Goal: Information Seeking & Learning: Learn about a topic

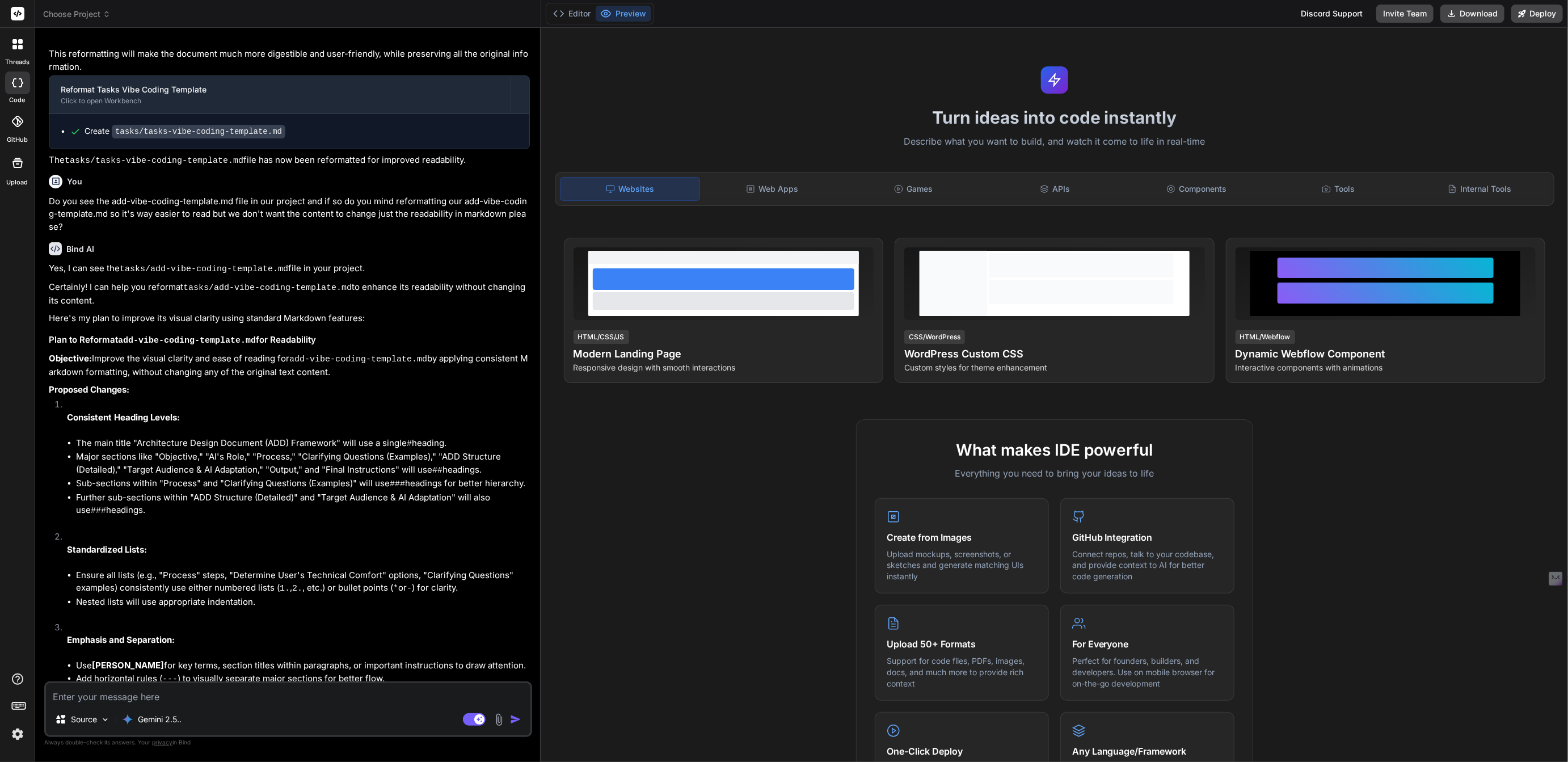
type textarea "x"
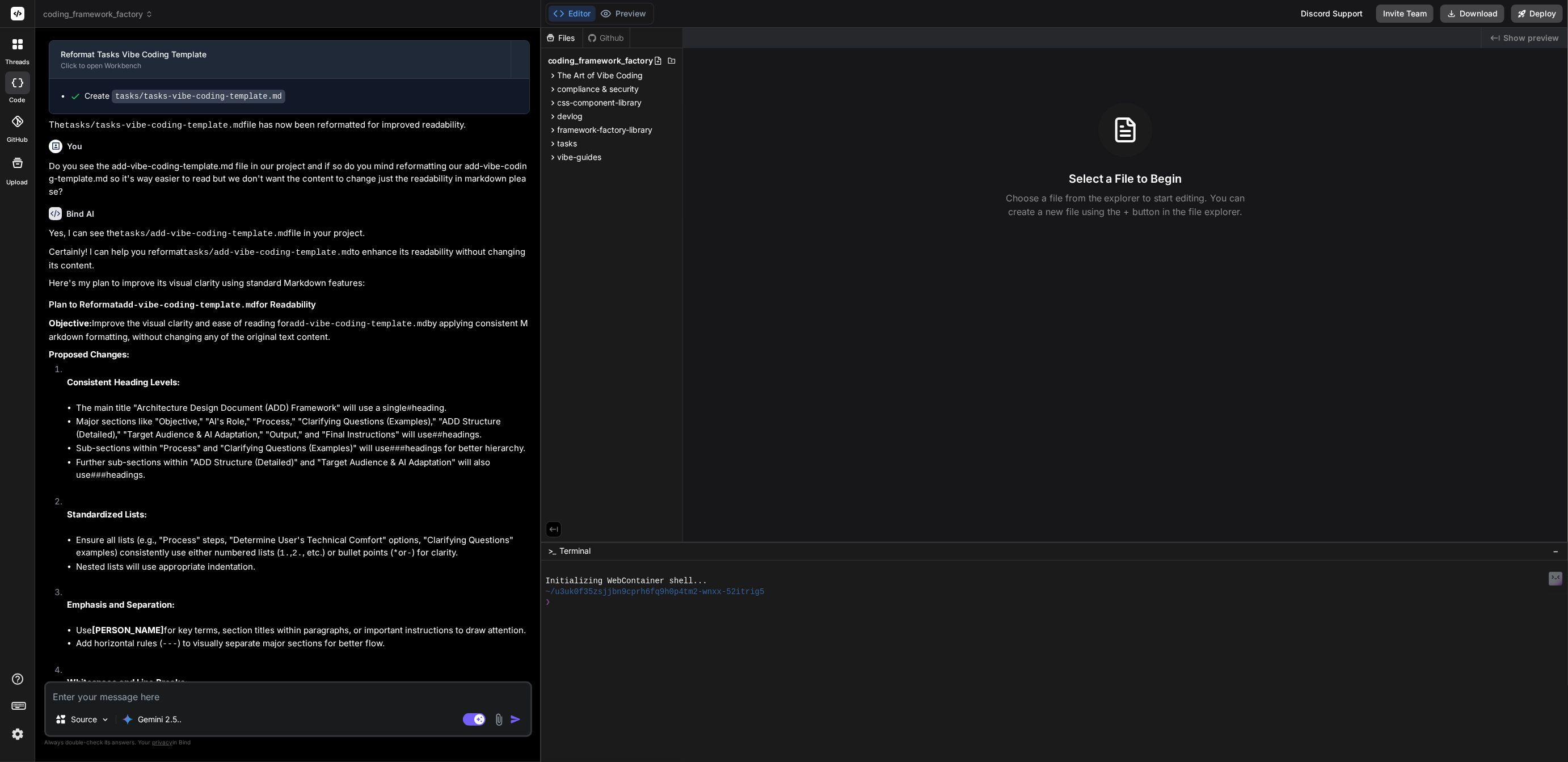
scroll to position [1536, 0]
drag, startPoint x: 956, startPoint y: 543, endPoint x: 970, endPoint y: 783, distance: 240.4
click at [970, 761] on html "threads code GitHub Upload coding_framework_factory Created with Pixso. Bind AI…" at bounding box center [784, 381] width 1568 height 762
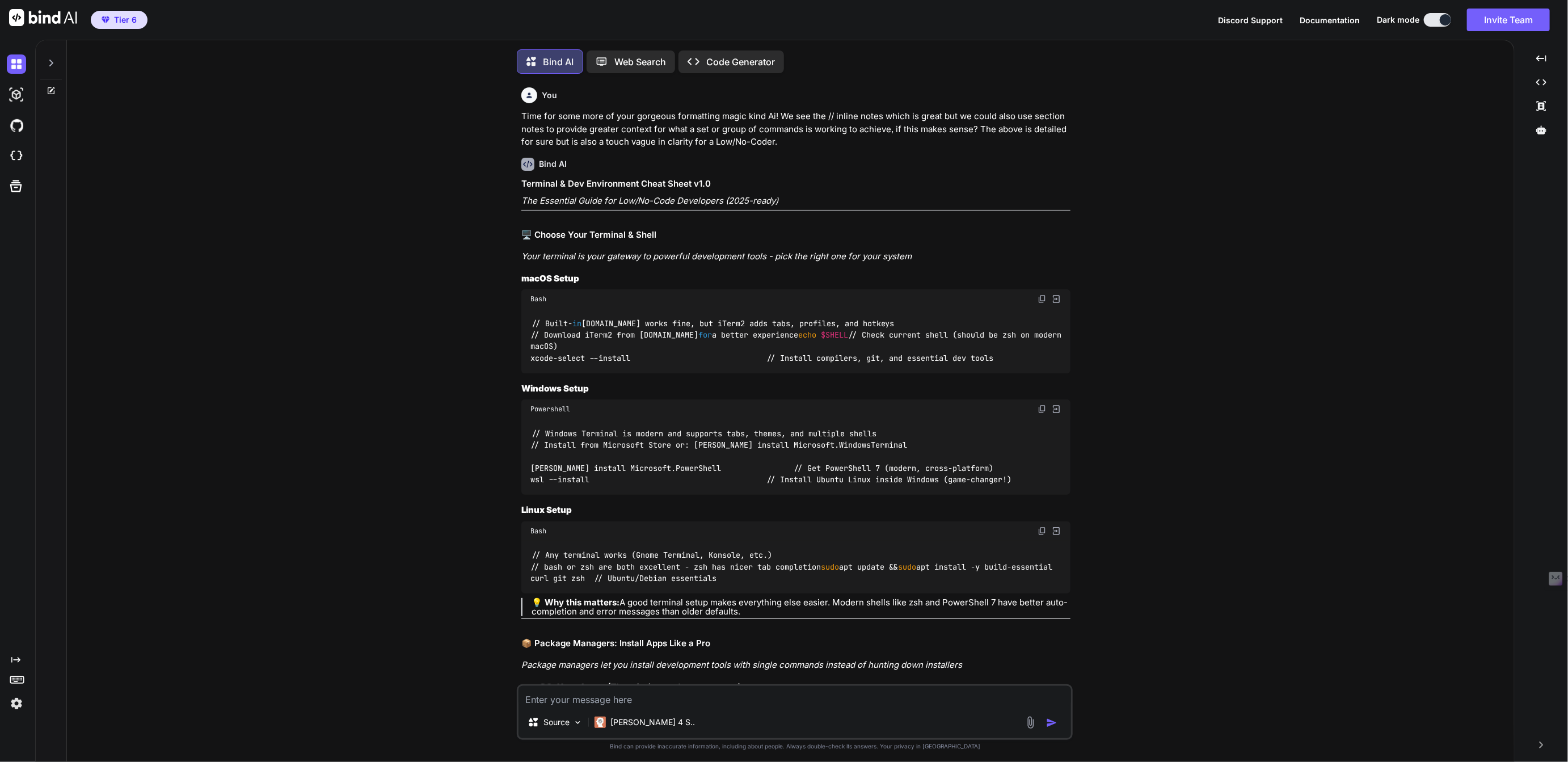
type textarea "x"
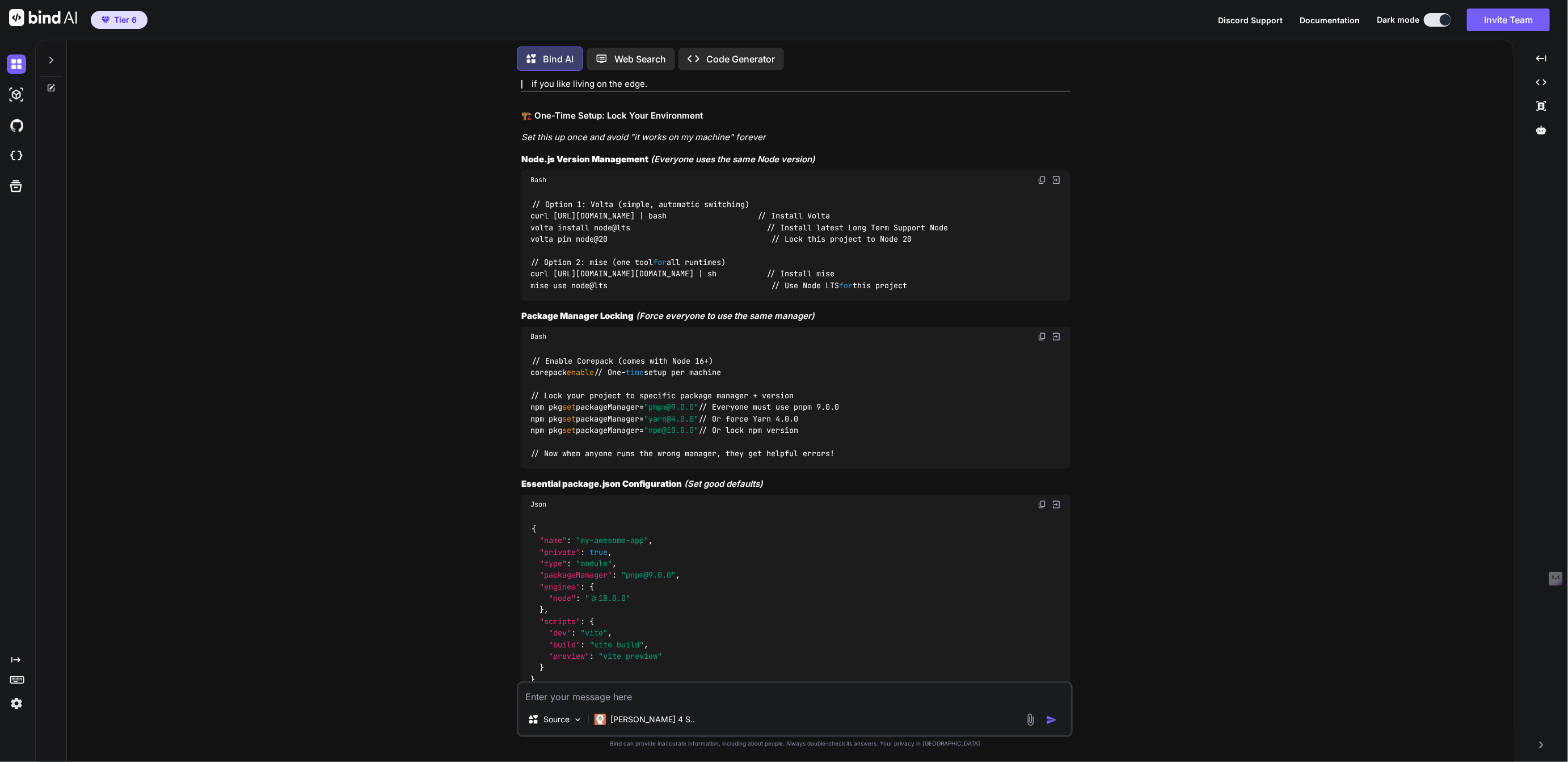
scroll to position [30694, 0]
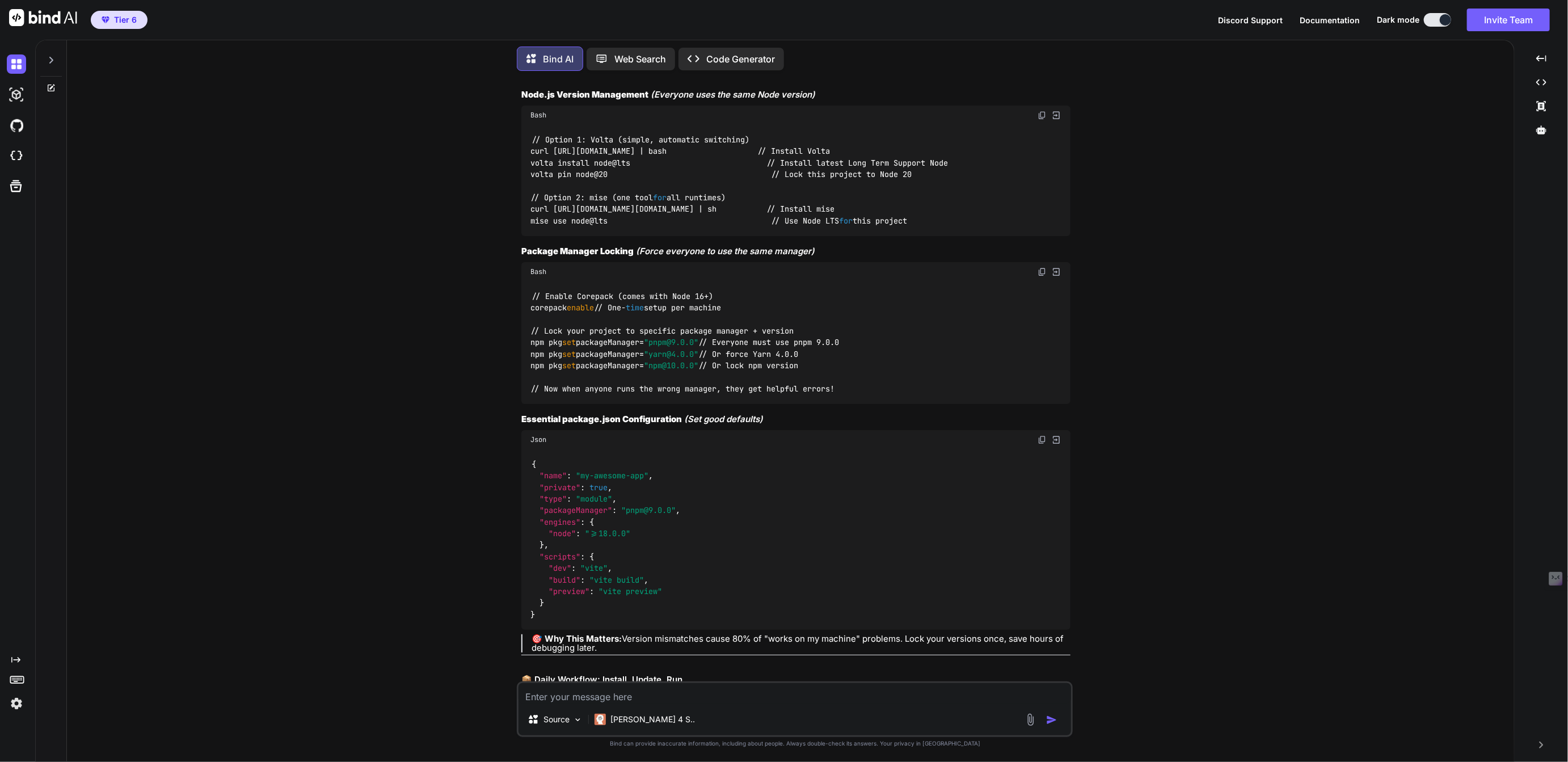
click at [54, 60] on icon at bounding box center [51, 60] width 9 height 9
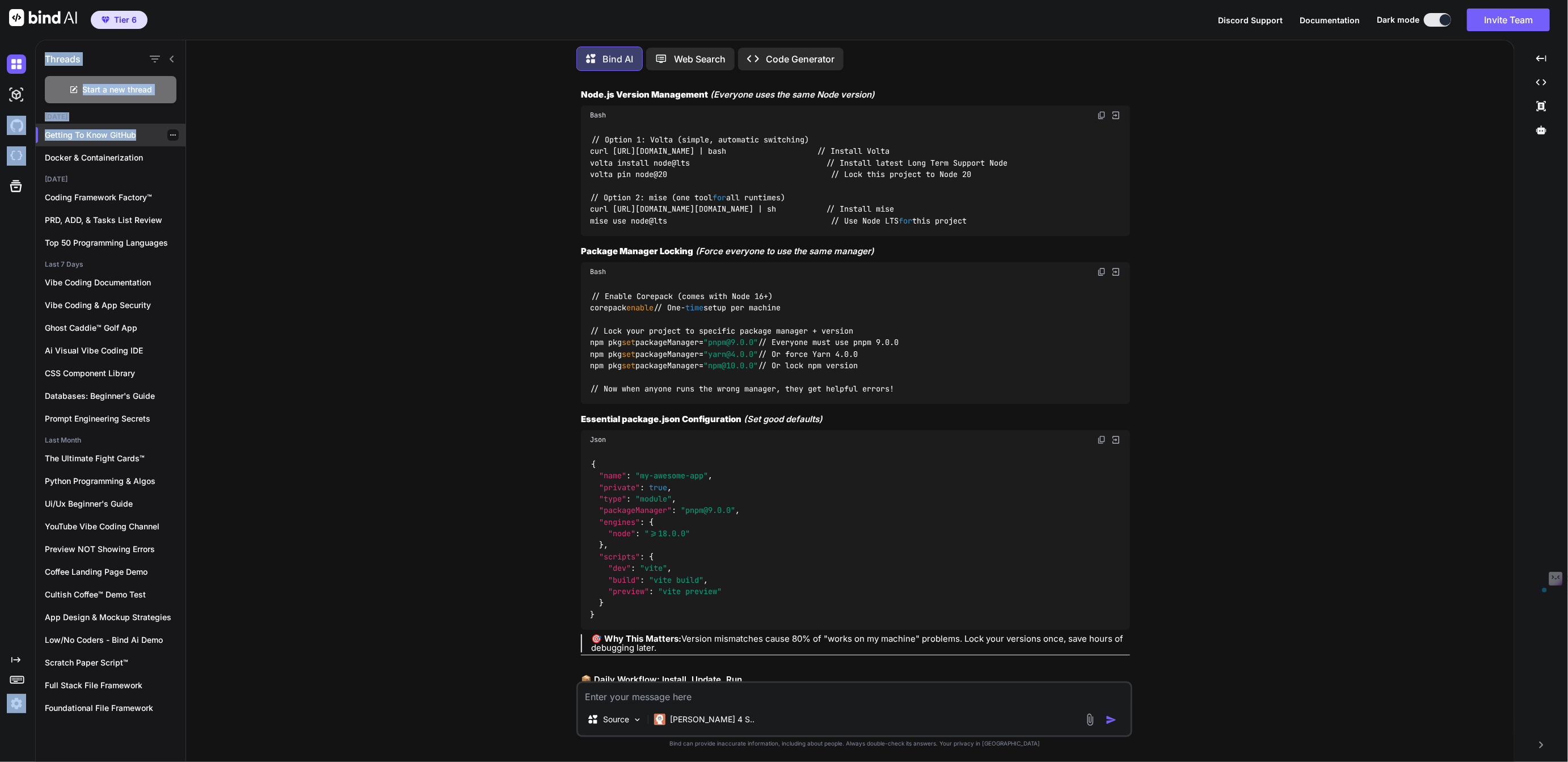
drag, startPoint x: 31, startPoint y: 131, endPoint x: 137, endPoint y: 134, distance: 106.0
click at [137, 134] on div "Created with Pixso. Threads Start a new thread Today Getting To Know GitHub Doc…" at bounding box center [784, 401] width 1568 height 722
click at [233, 174] on div "You Time for some more of your gorgeous formatting magic kind Ai! We see the //…" at bounding box center [855, 420] width 1319 height 681
drag, startPoint x: 139, startPoint y: 138, endPoint x: 39, endPoint y: 133, distance: 100.1
click at [39, 133] on div "Getting To Know GitHub" at bounding box center [110, 135] width 150 height 23
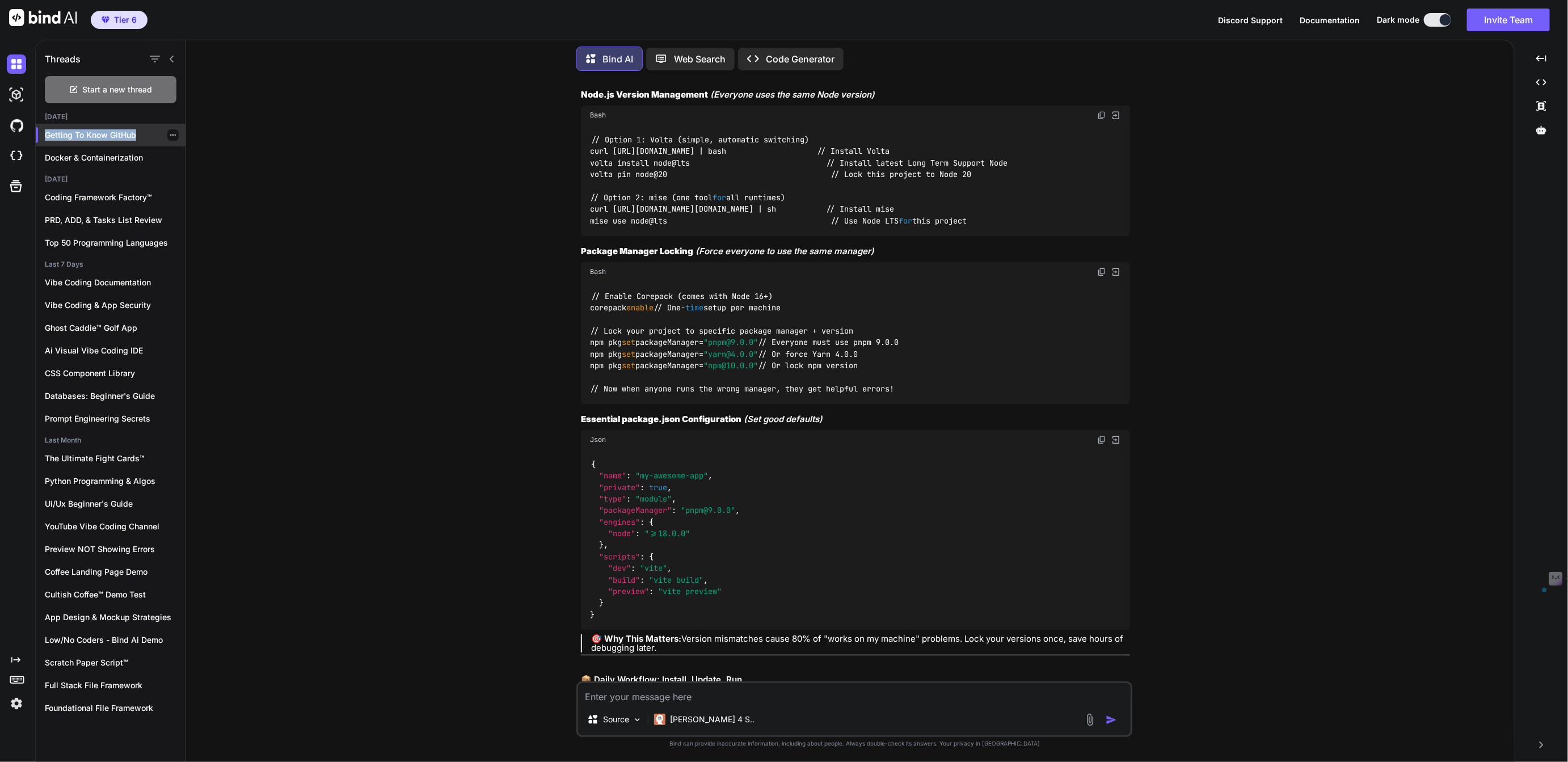
copy p "Getting To Know GitHub"
click at [170, 134] on icon "button" at bounding box center [173, 135] width 7 height 7
click at [208, 157] on span "Rename and Save" at bounding box center [220, 155] width 67 height 12
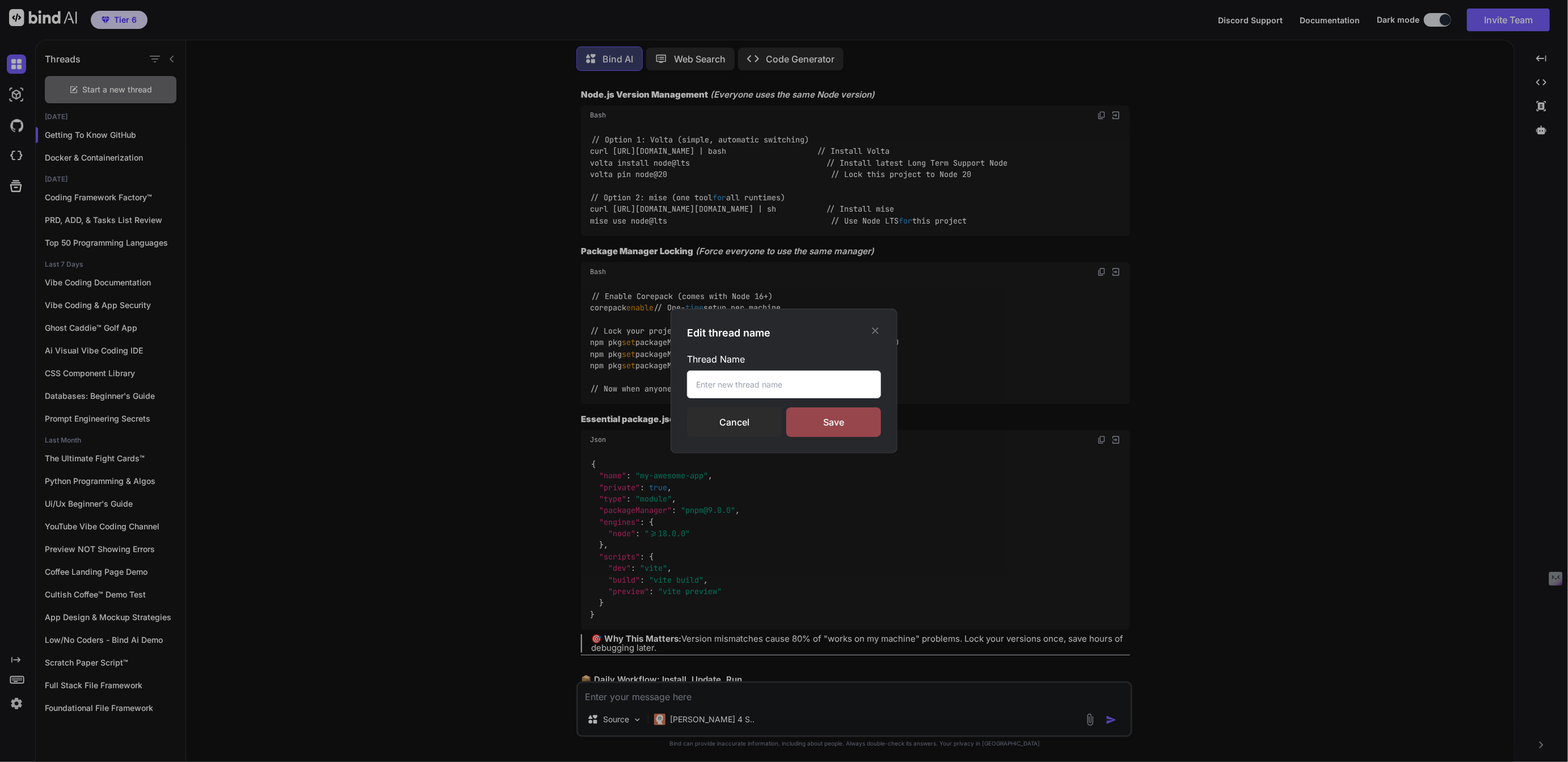
click at [758, 383] on input "text" at bounding box center [784, 384] width 194 height 28
paste input "Getting To Know GitHub"
click at [710, 385] on input "Getting To Know GitHub" at bounding box center [784, 384] width 194 height 28
click at [786, 384] on input "Git To Know GitHub" at bounding box center [784, 384] width 194 height 28
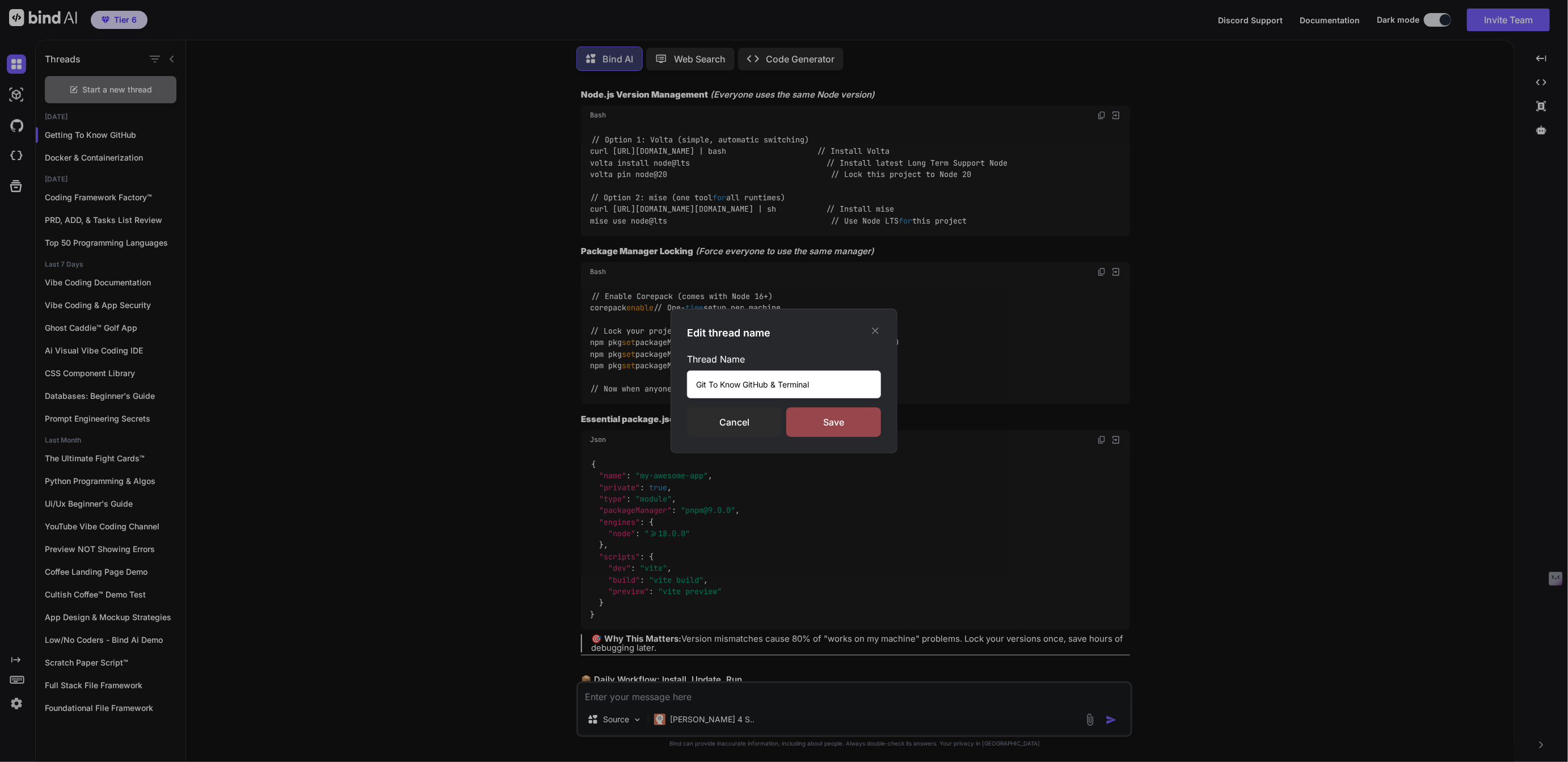
click at [796, 385] on input "Git To Know GitHub & Terminal" at bounding box center [784, 384] width 194 height 28
type input "Git To Know GitHub & CLI"
click at [834, 423] on div "Save" at bounding box center [834, 422] width 95 height 29
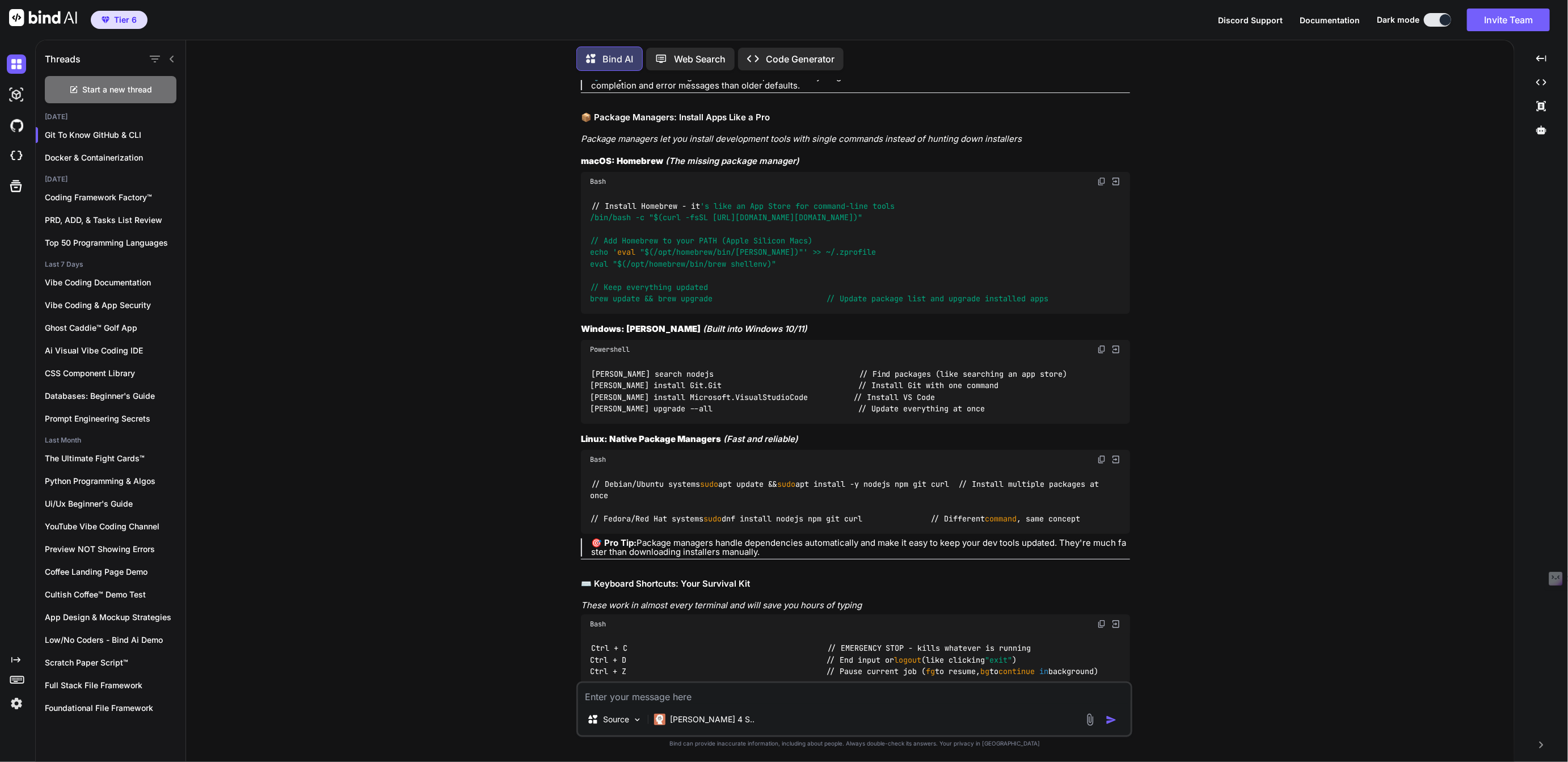
scroll to position [0, 0]
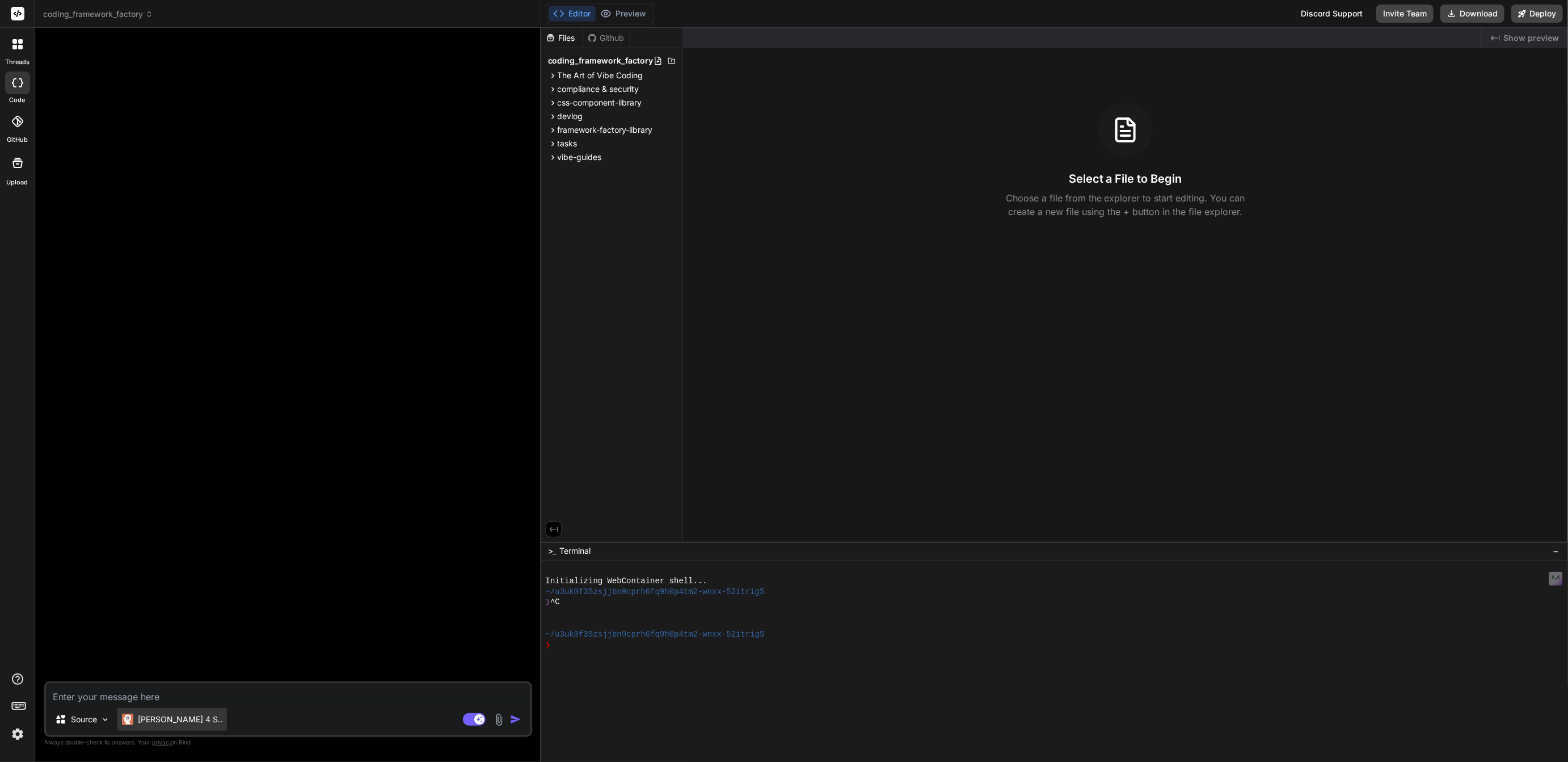
click at [163, 717] on p "[PERSON_NAME] 4 S.." at bounding box center [179, 719] width 84 height 12
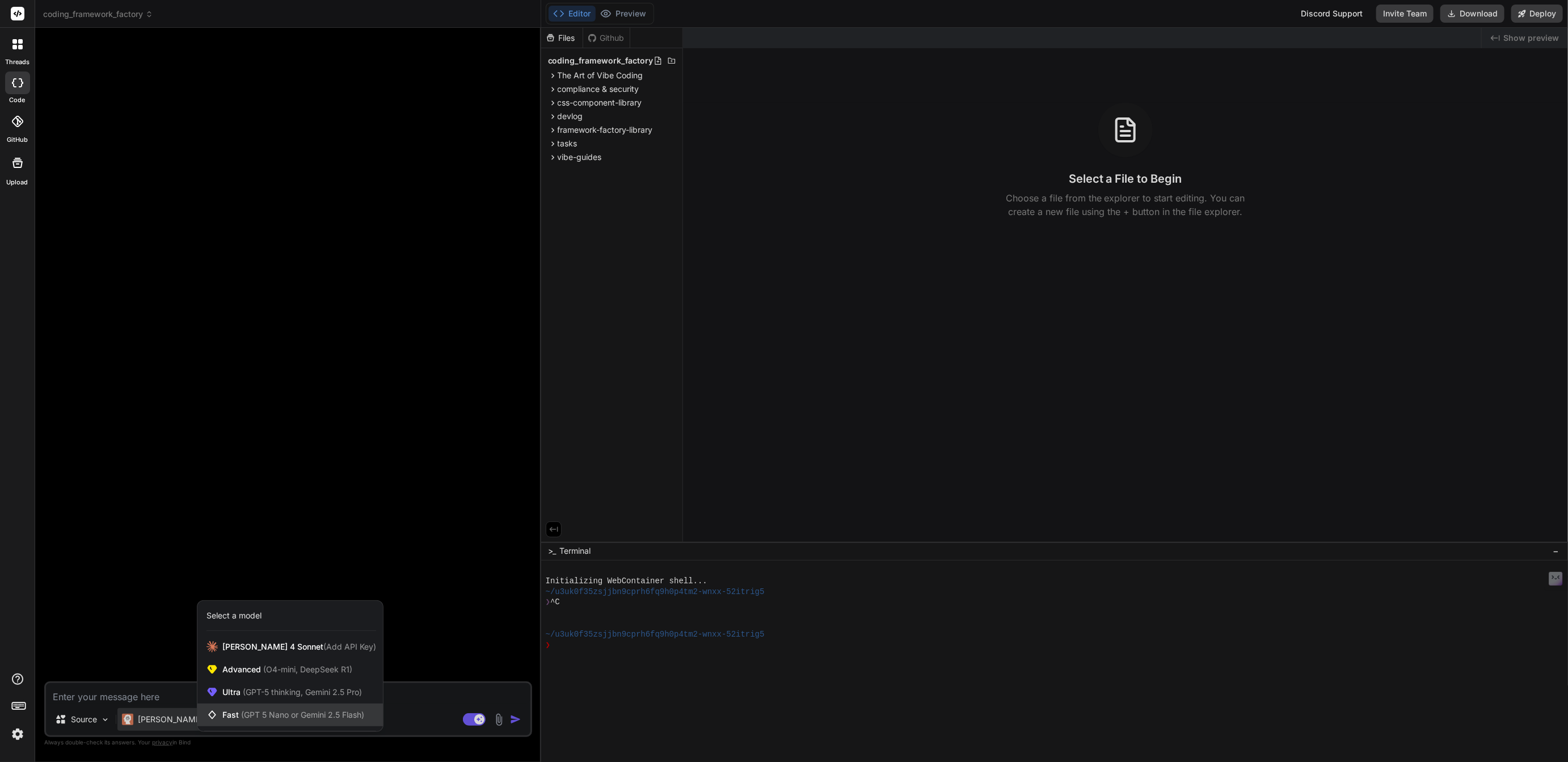
click at [254, 713] on span "(GPT 5 Nano or Gemini 2.5 Flash)" at bounding box center [303, 714] width 123 height 10
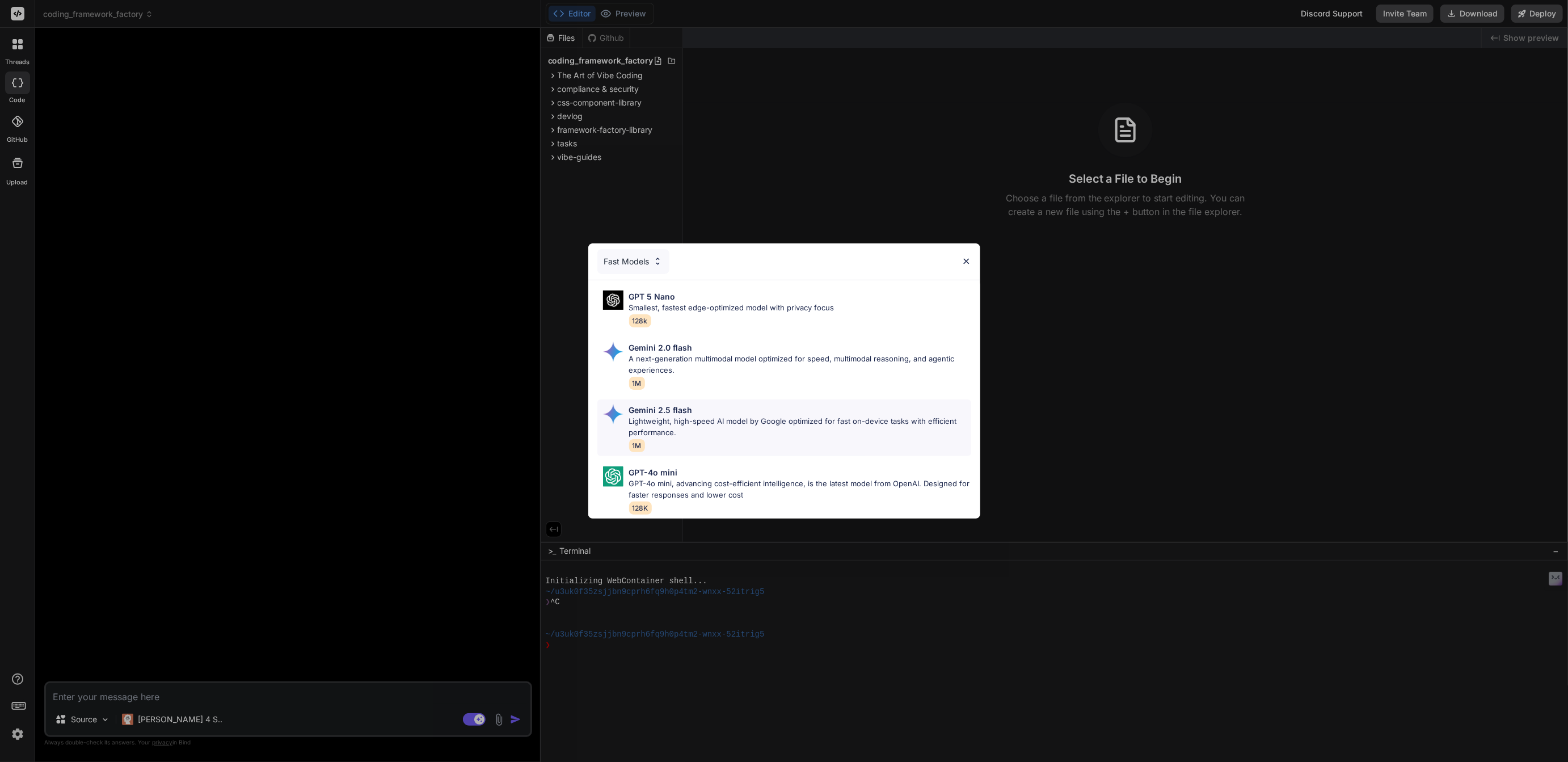
click at [689, 413] on p "Gemini 2.5 flash" at bounding box center [661, 409] width 64 height 12
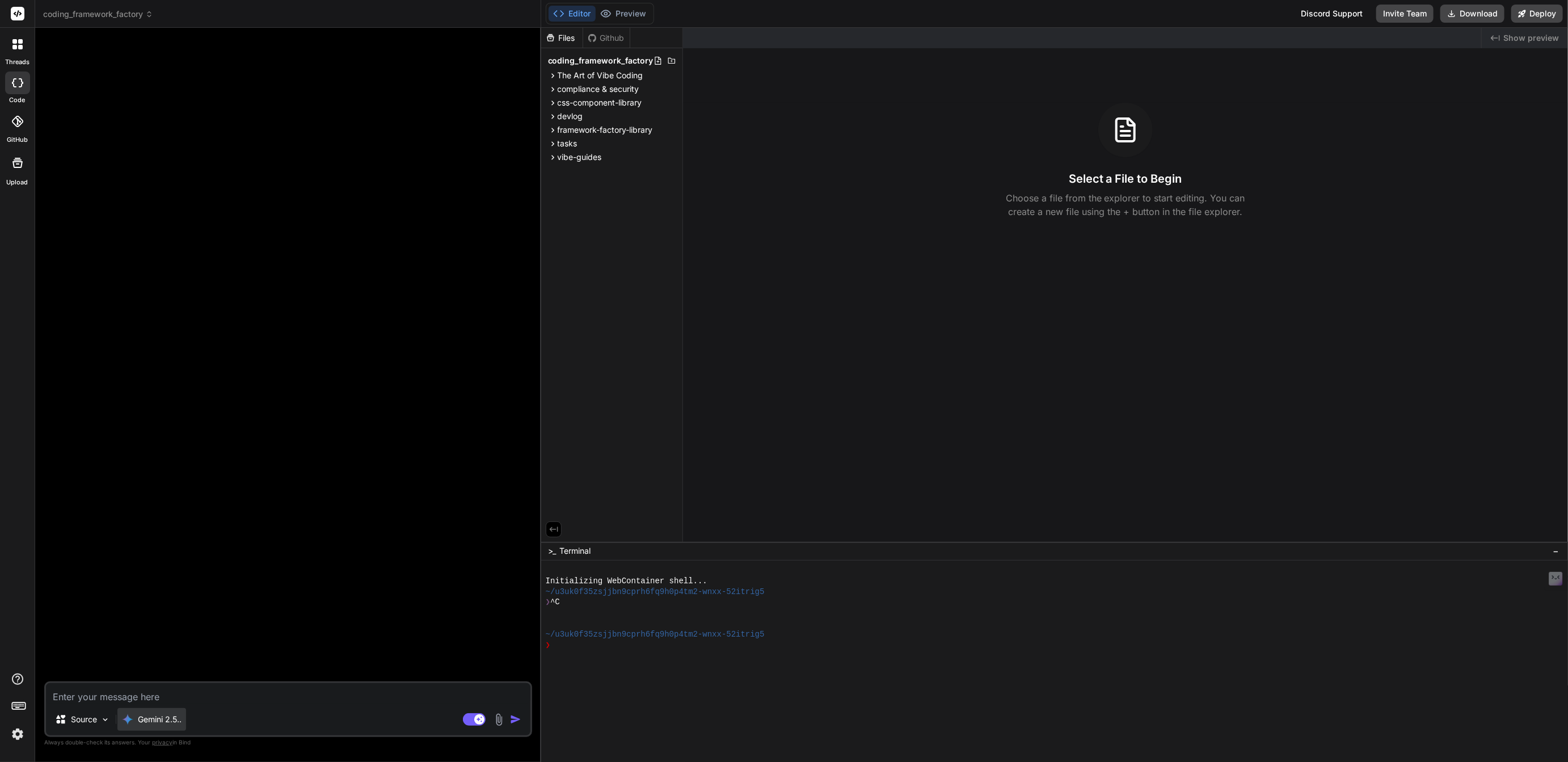
click at [162, 721] on p "Gemini 2.5.." at bounding box center [159, 719] width 44 height 12
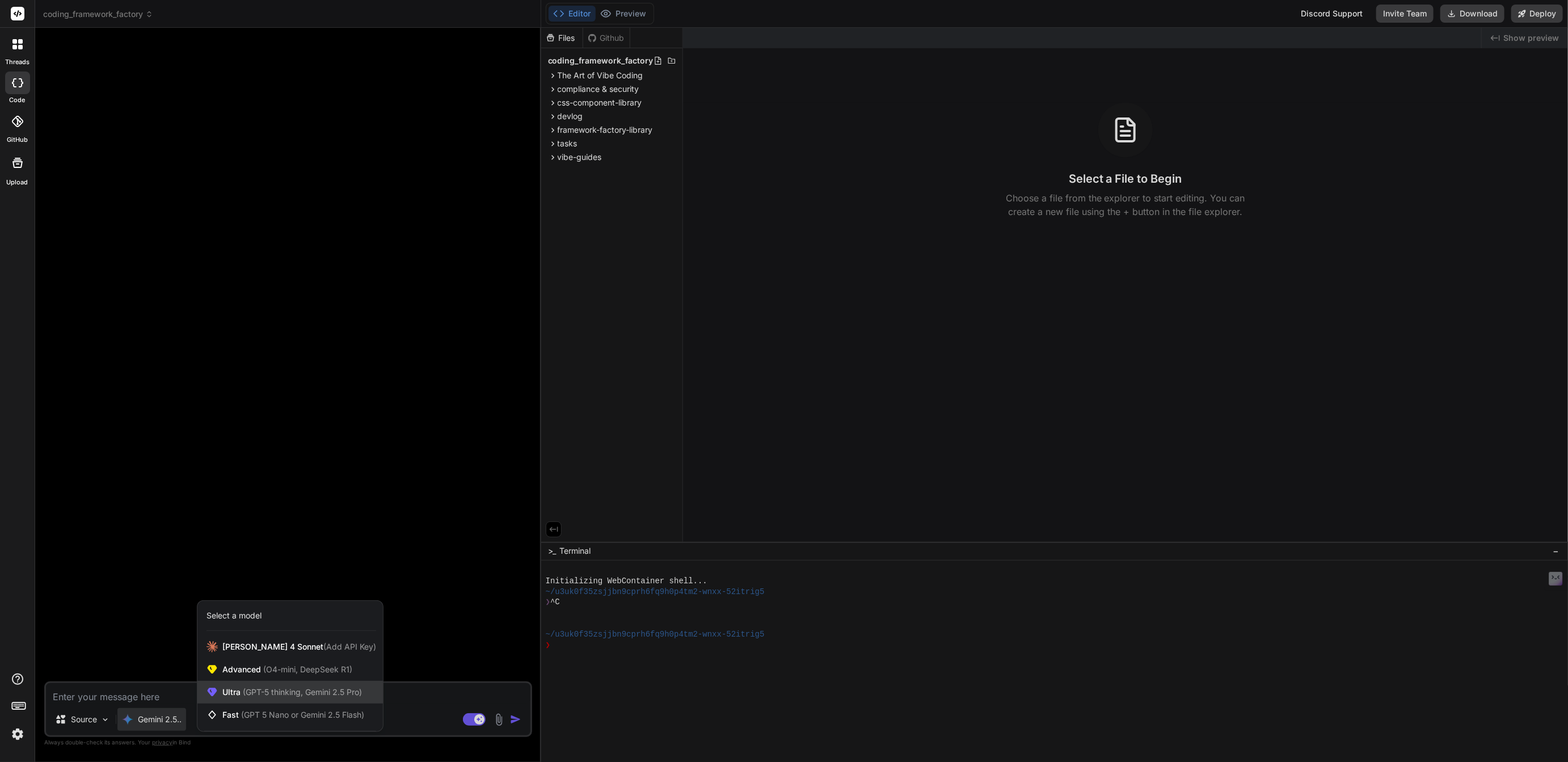
click at [239, 697] on span "Ultra (GPT-5 thinking, Gemini 2.5 Pro)" at bounding box center [291, 692] width 139 height 12
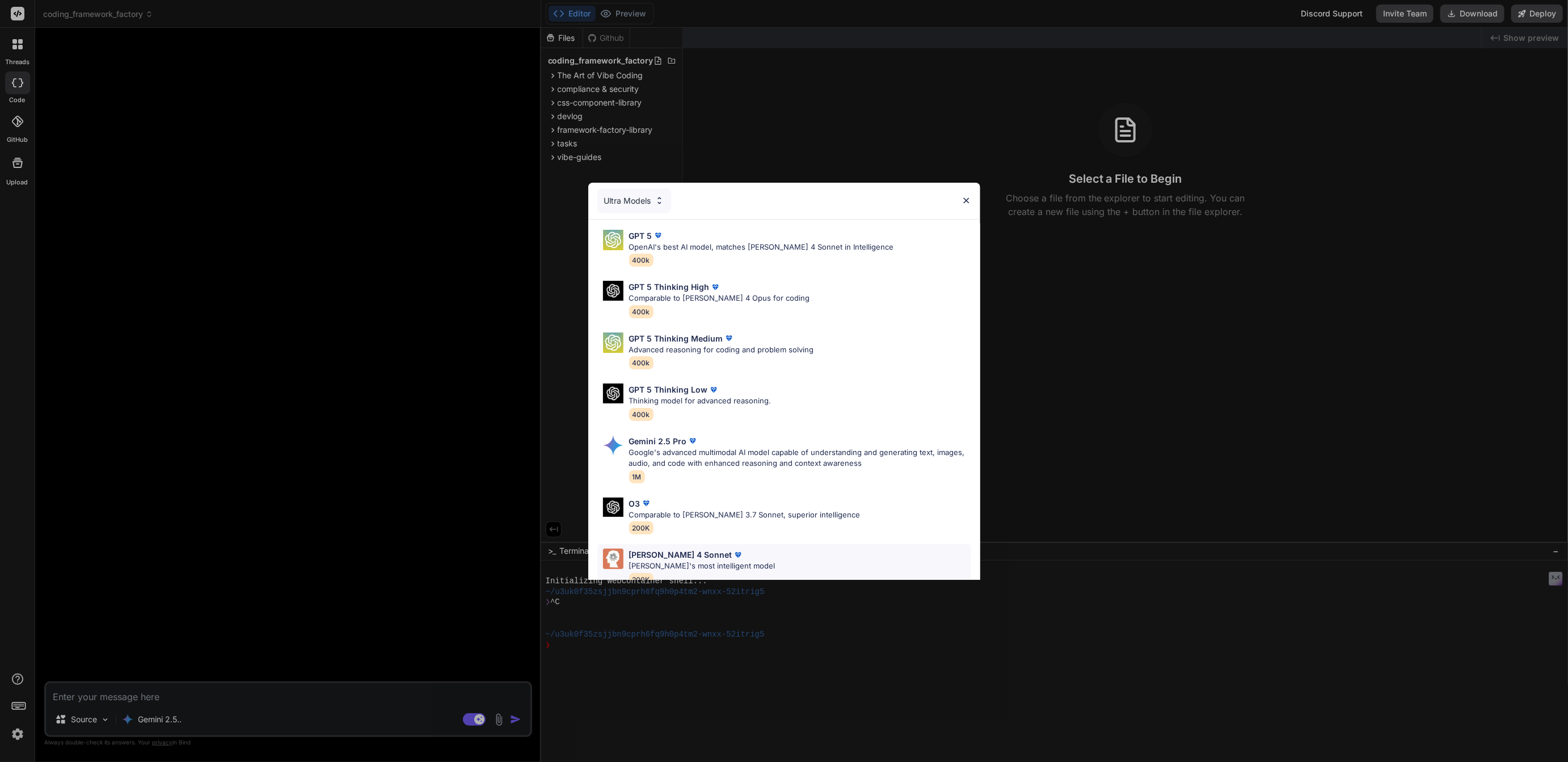
click at [674, 556] on p "Claude 4 Sonnet" at bounding box center [681, 554] width 103 height 12
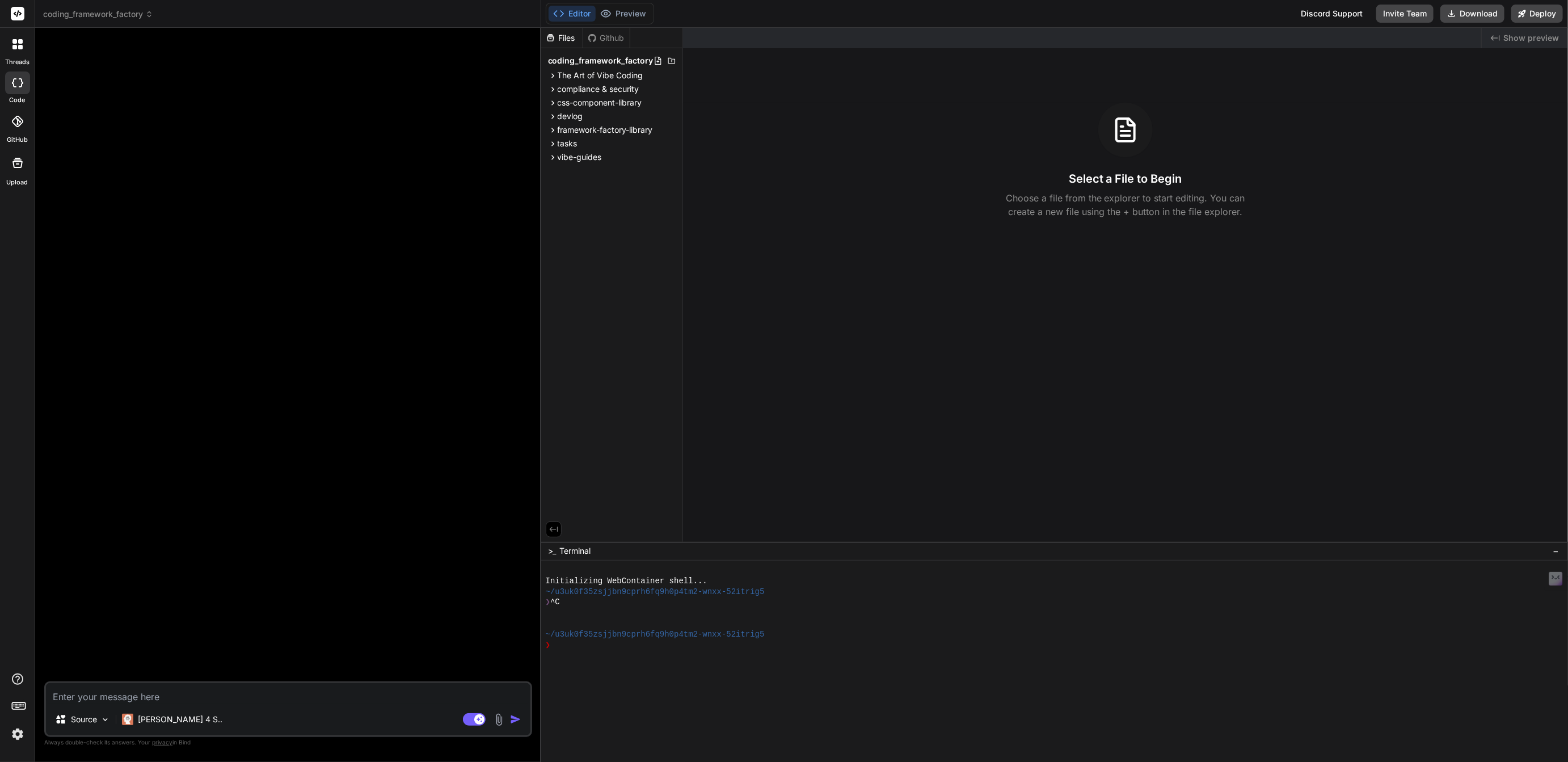
click at [99, 16] on span "coding_framework_factory" at bounding box center [99, 14] width 110 height 12
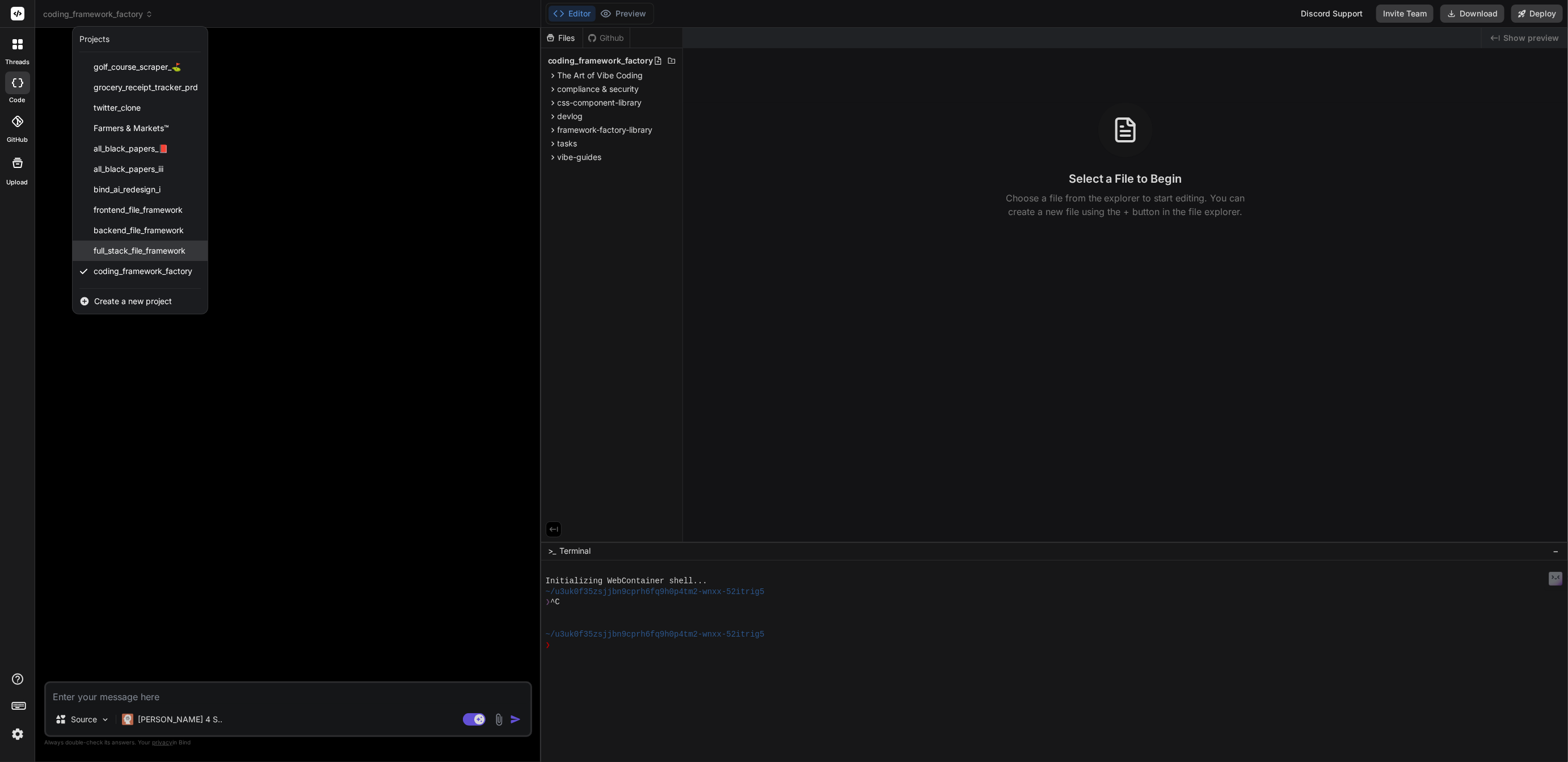
click at [138, 250] on span "full_stack_file_framework" at bounding box center [139, 250] width 92 height 12
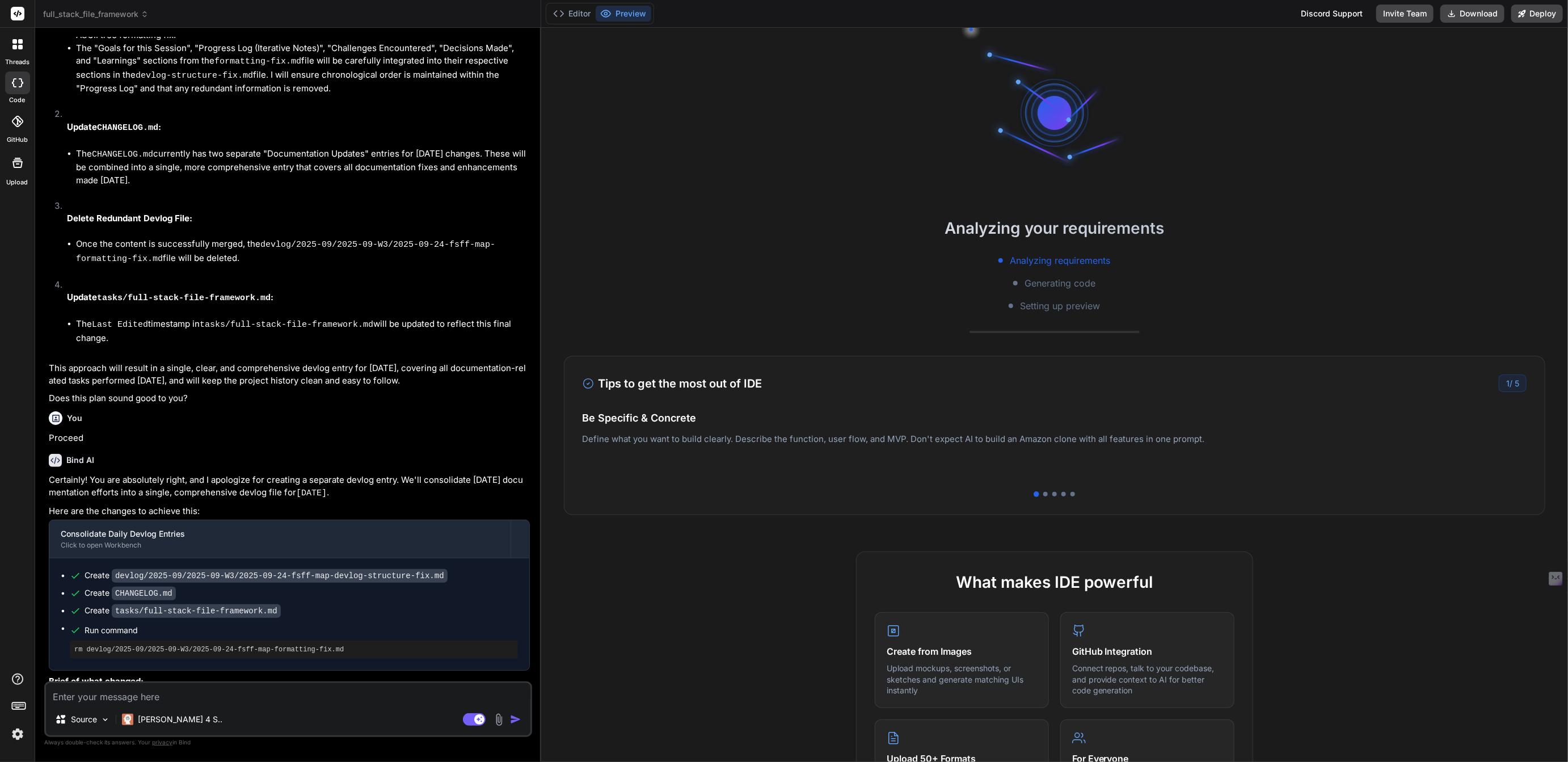
scroll to position [2353, 0]
click at [93, 17] on span "full_stack_file_framework" at bounding box center [96, 14] width 106 height 12
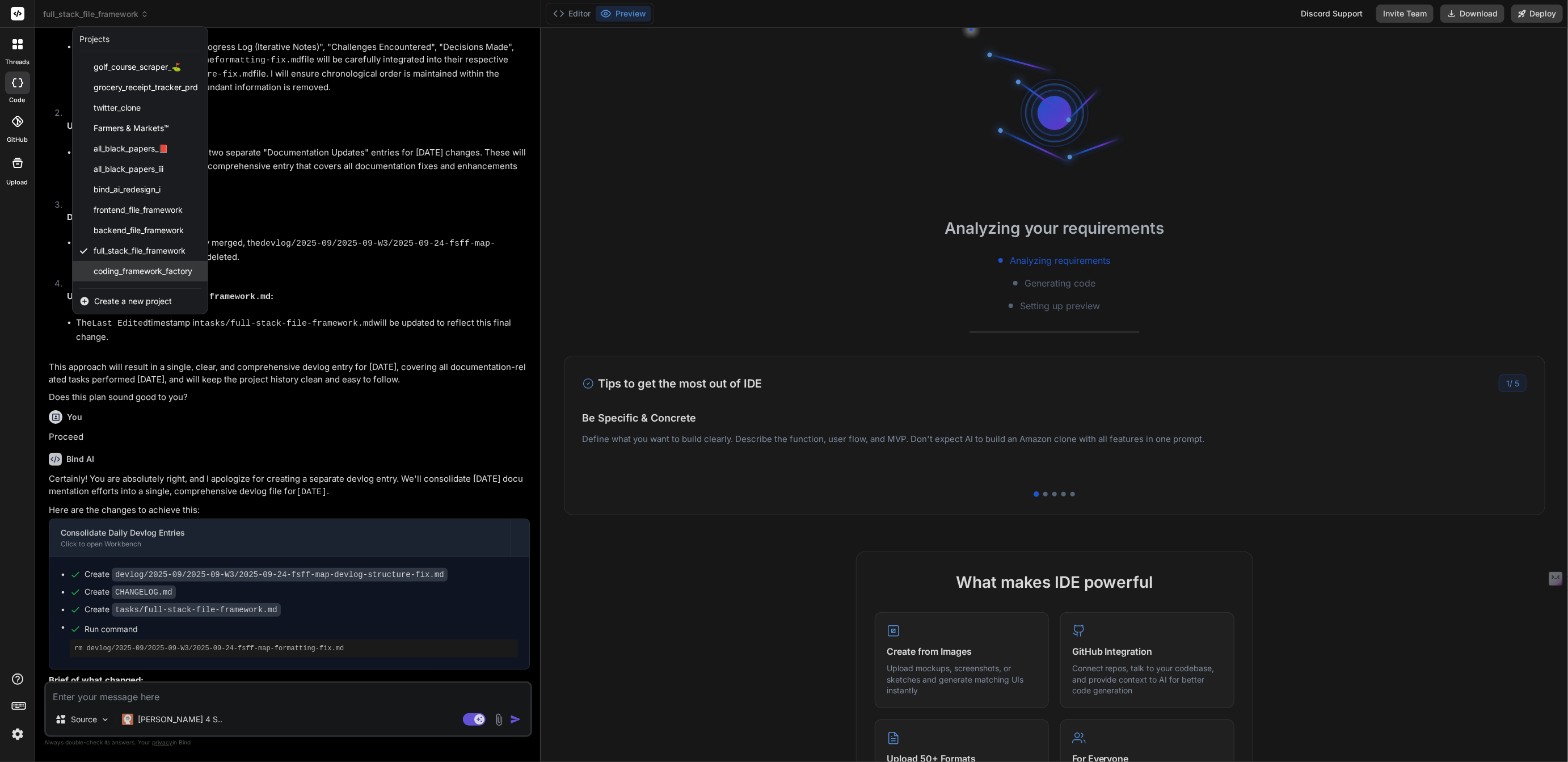
click at [122, 271] on span "coding_framework_factory" at bounding box center [142, 271] width 99 height 12
type textarea "x"
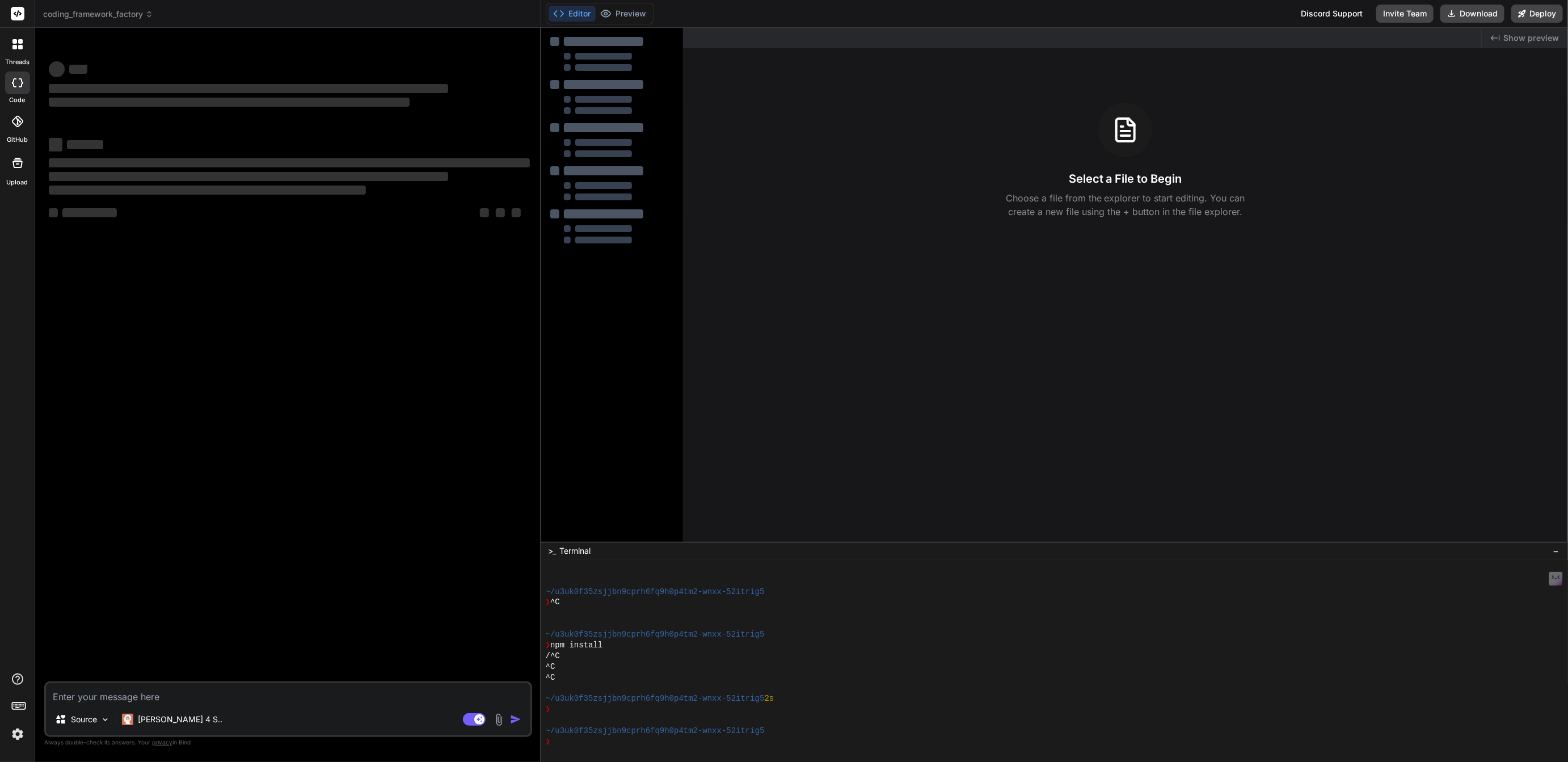
click at [565, 14] on button "Editor" at bounding box center [572, 13] width 47 height 16
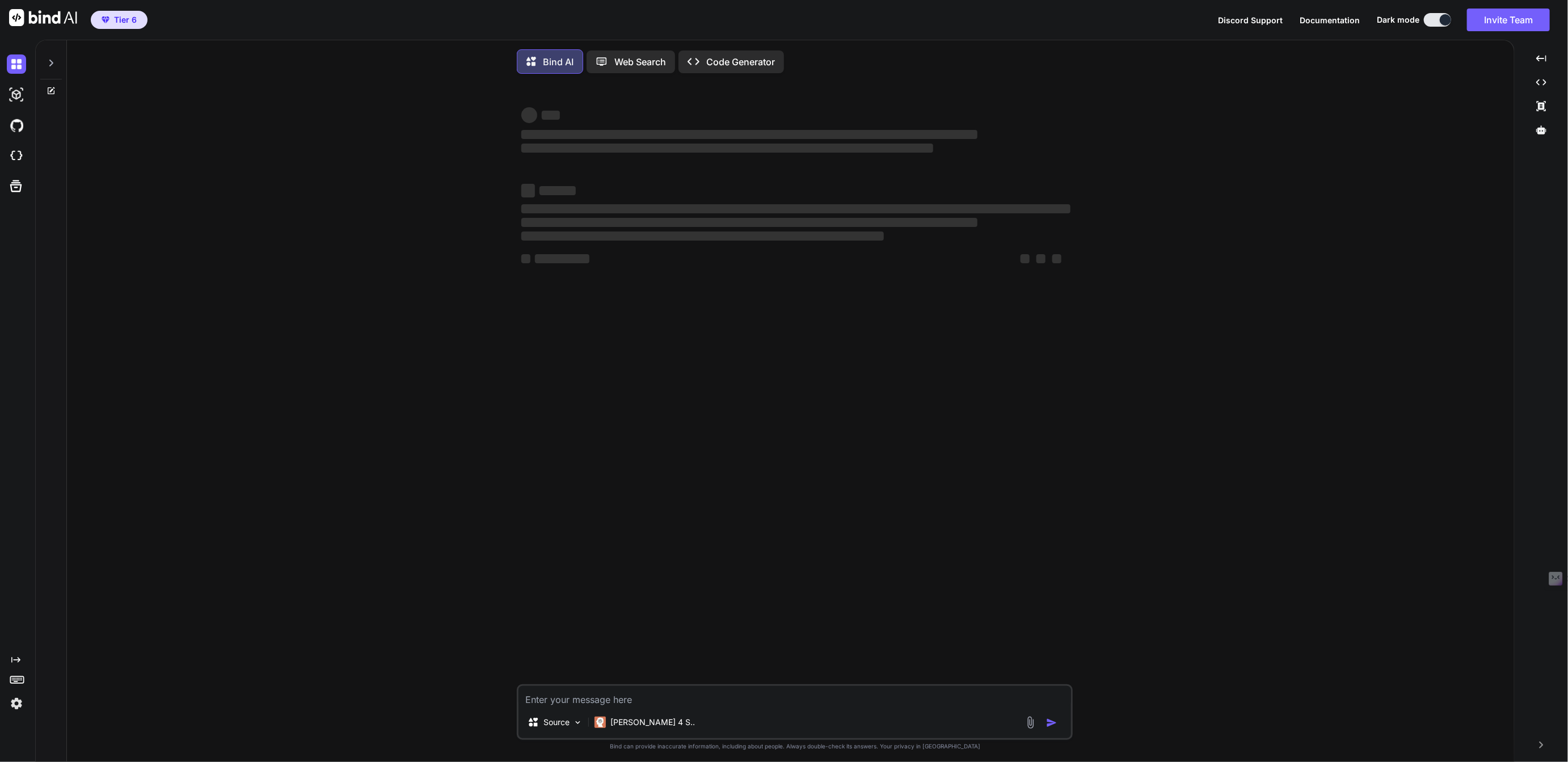
click at [15, 700] on img at bounding box center [17, 703] width 20 height 20
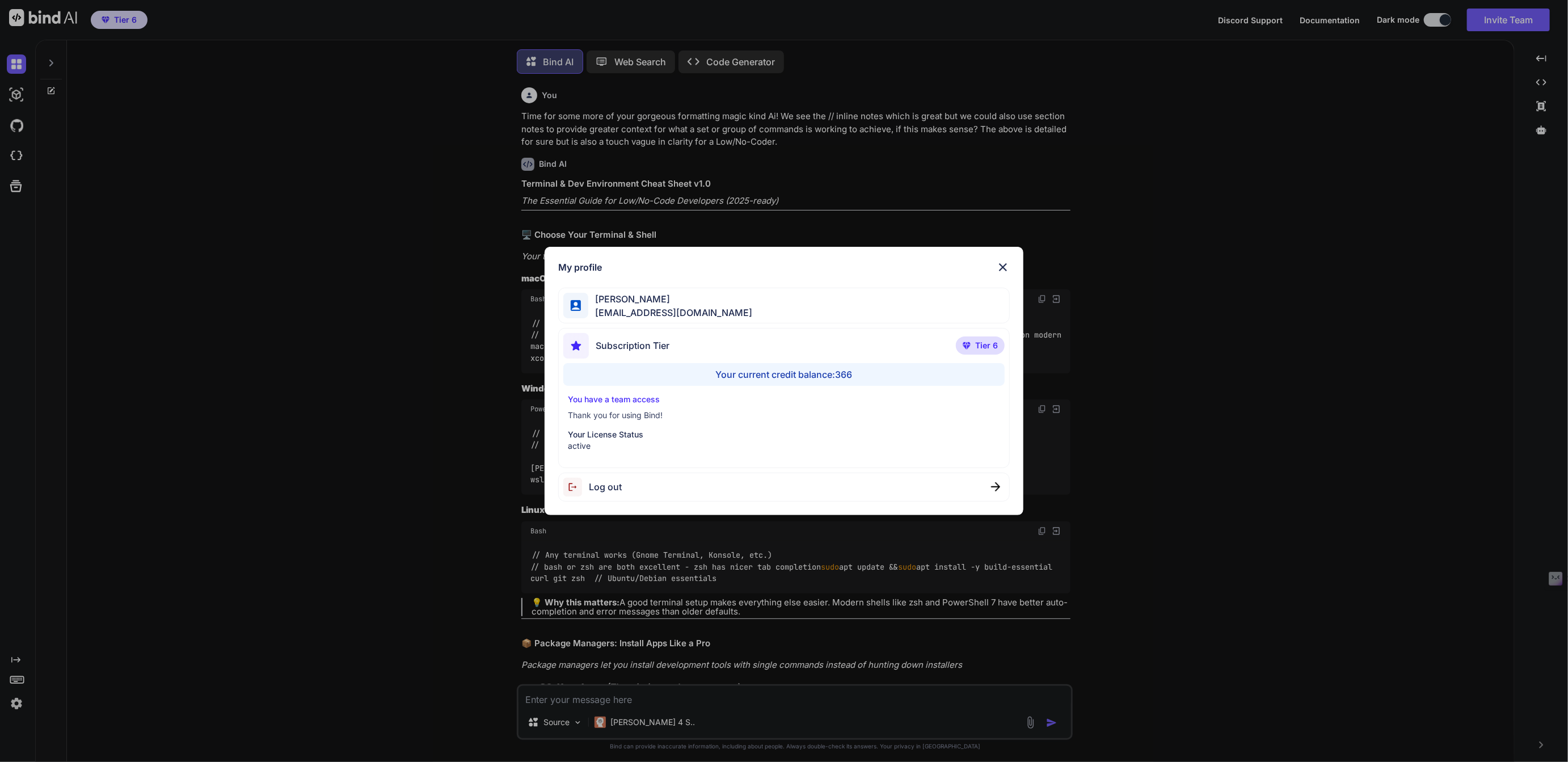
scroll to position [4, 0]
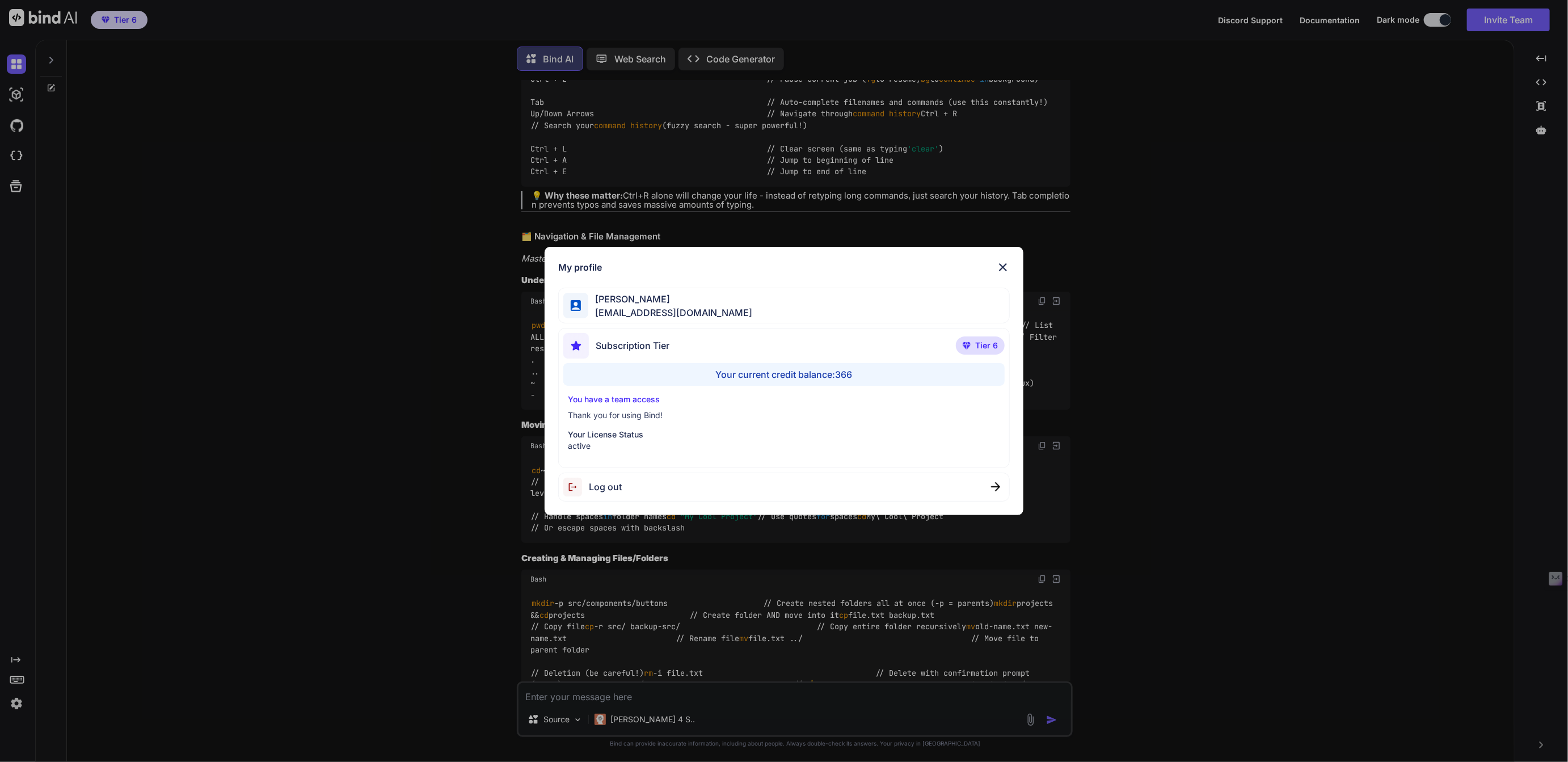
click at [604, 489] on span "Log out" at bounding box center [605, 487] width 33 height 13
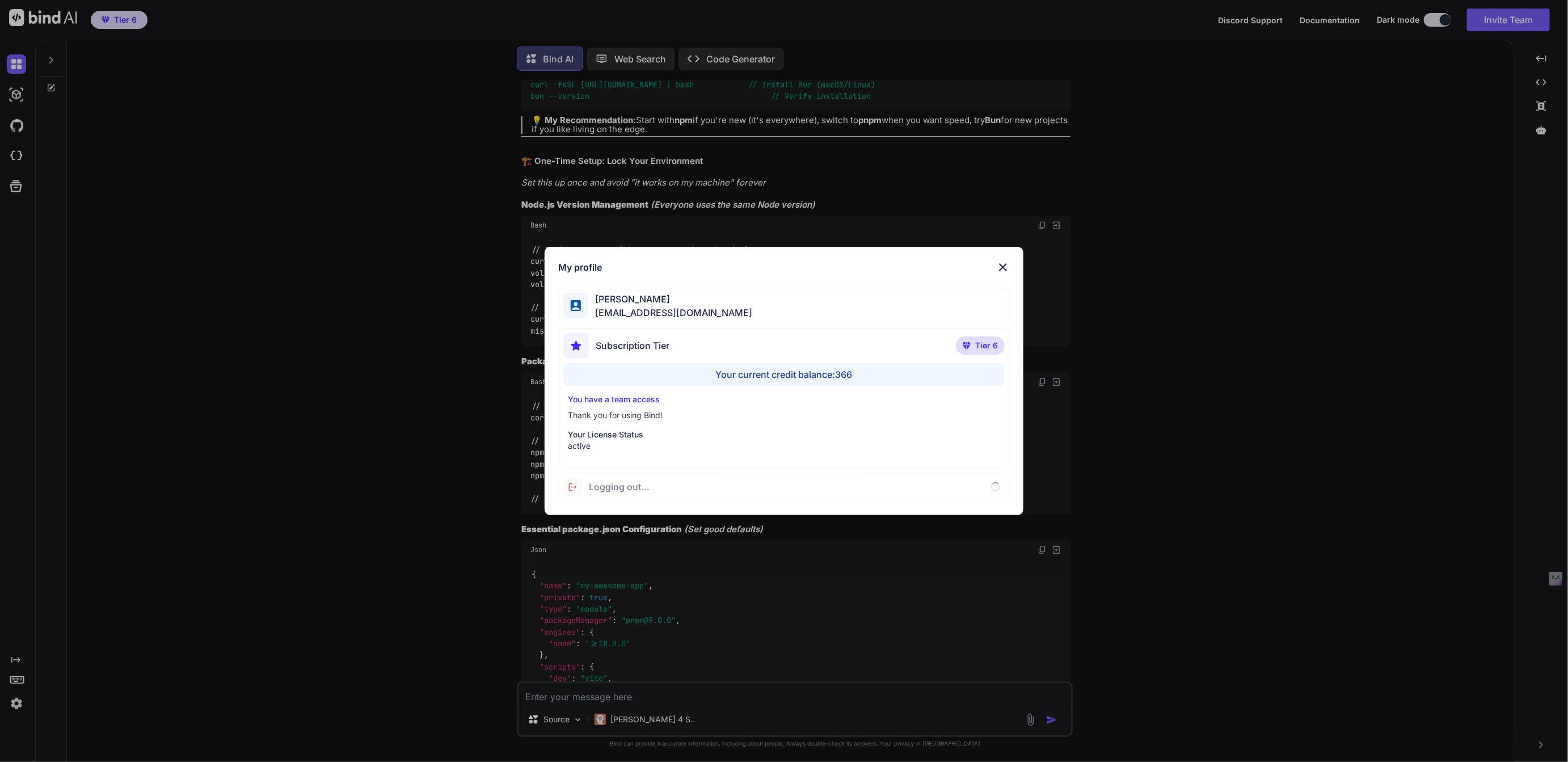
scroll to position [0, 0]
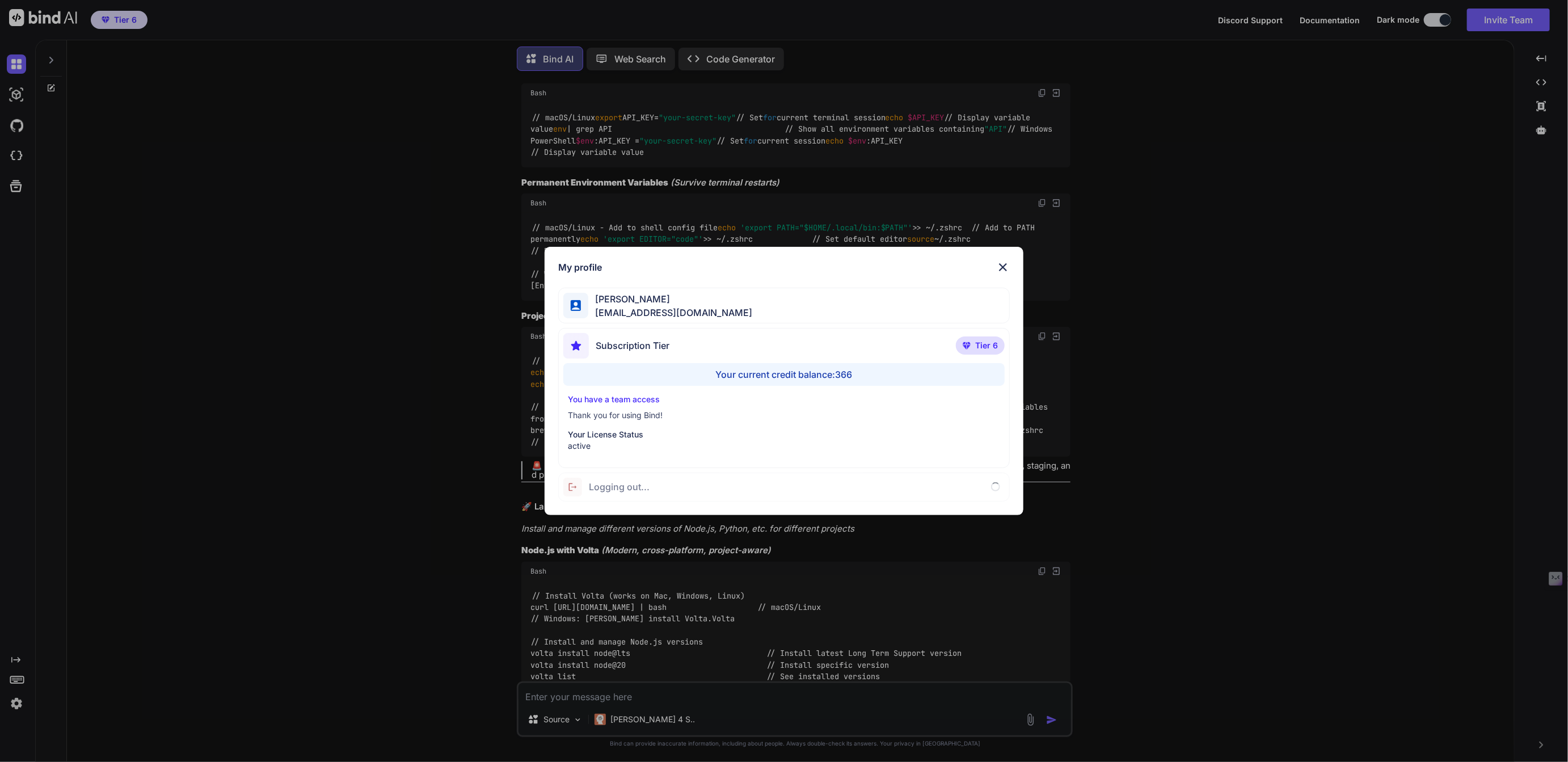
type textarea "x"
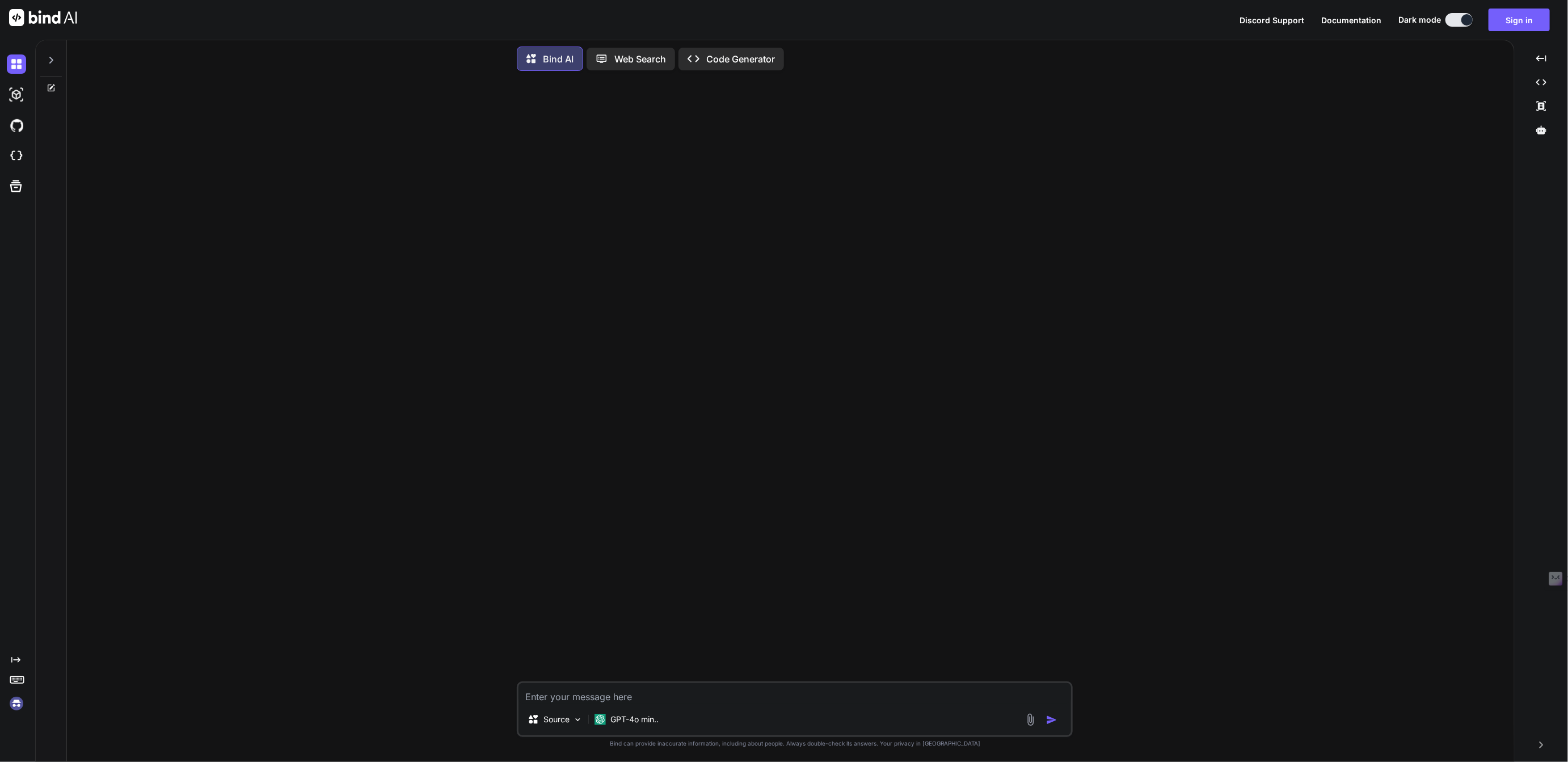
click at [13, 704] on img at bounding box center [17, 703] width 20 height 20
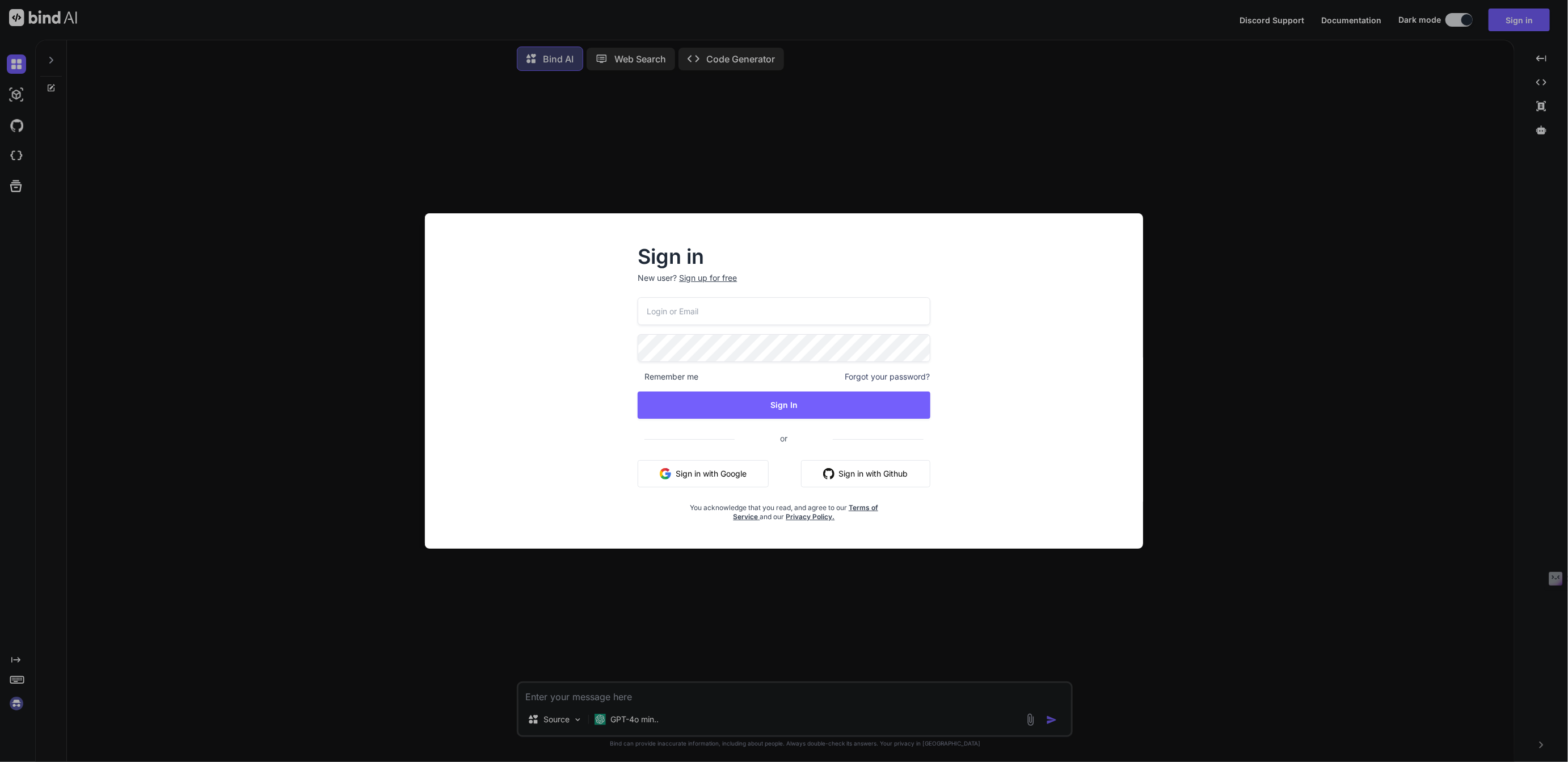
type input "fakewiseco@gmail.com"
click at [787, 408] on button "Sign In" at bounding box center [783, 405] width 292 height 28
click at [787, 399] on button "Sign In" at bounding box center [783, 405] width 292 height 28
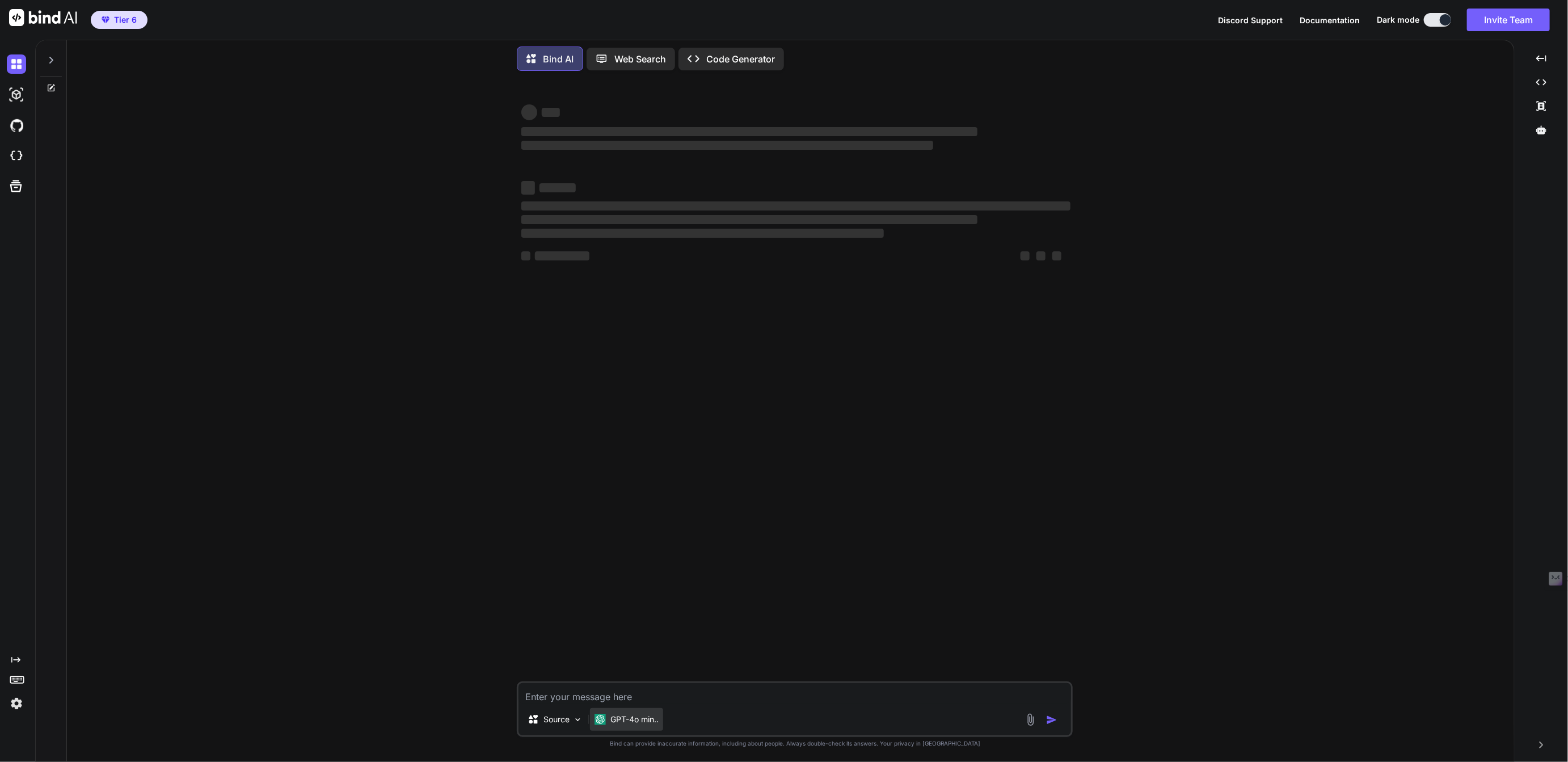
click at [625, 722] on p "GPT-4o min.." at bounding box center [635, 719] width 48 height 12
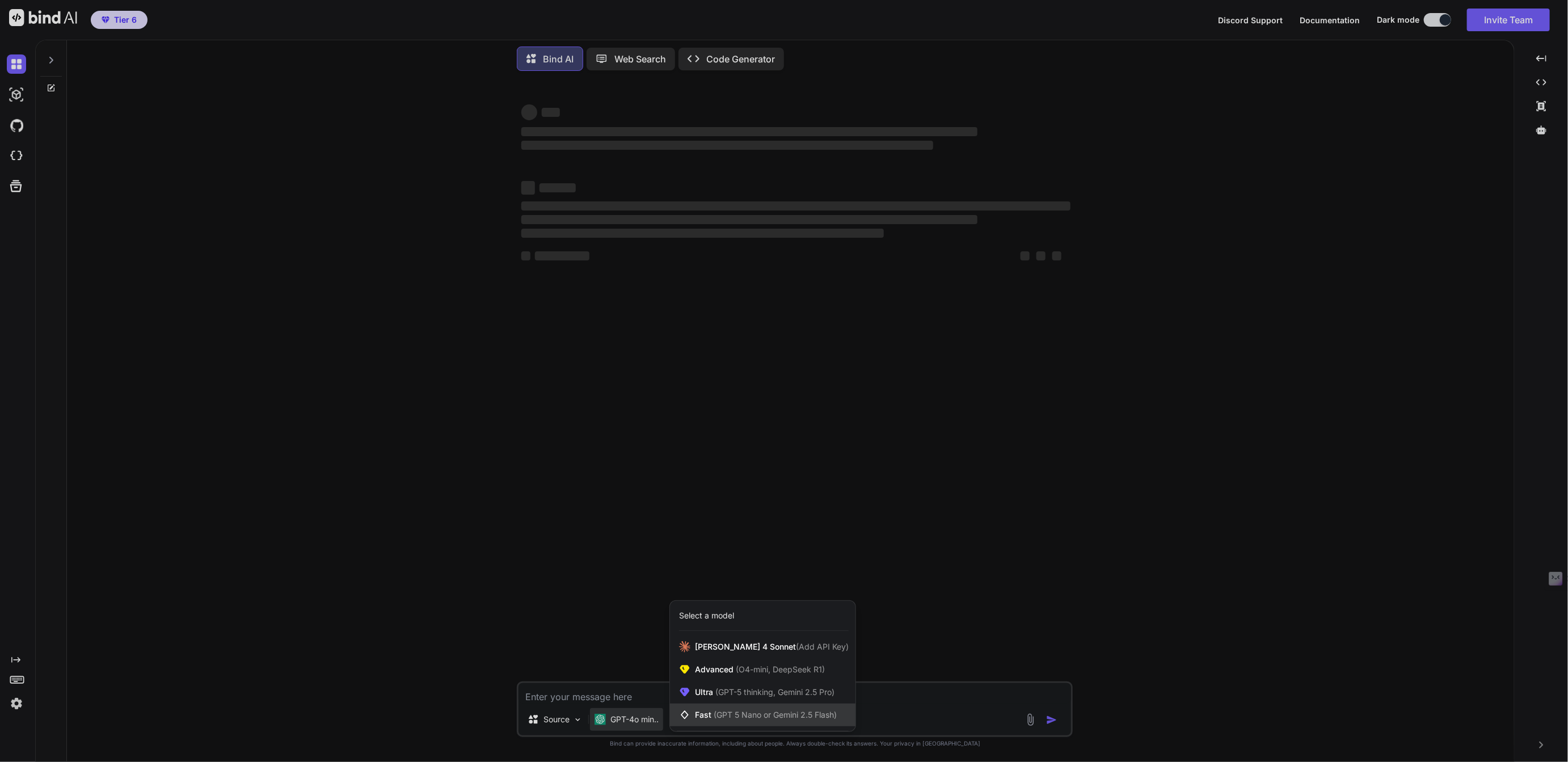
click at [730, 716] on span "(GPT 5 Nano or Gemini 2.5 Flash)" at bounding box center [775, 714] width 123 height 10
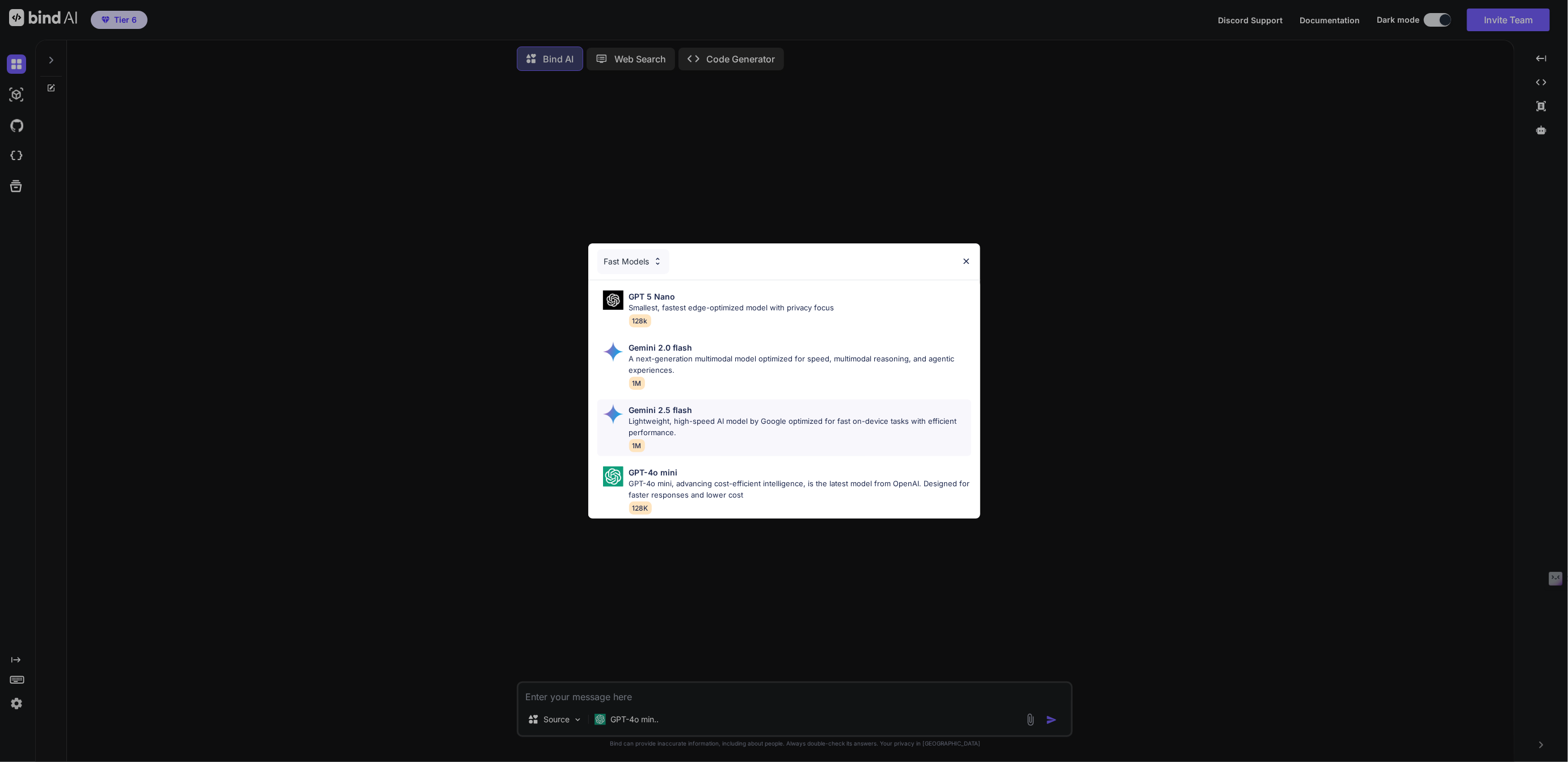
click at [657, 421] on p "Lightweight, high-speed AI model by Google optimized for fast on-device tasks w…" at bounding box center [800, 426] width 342 height 22
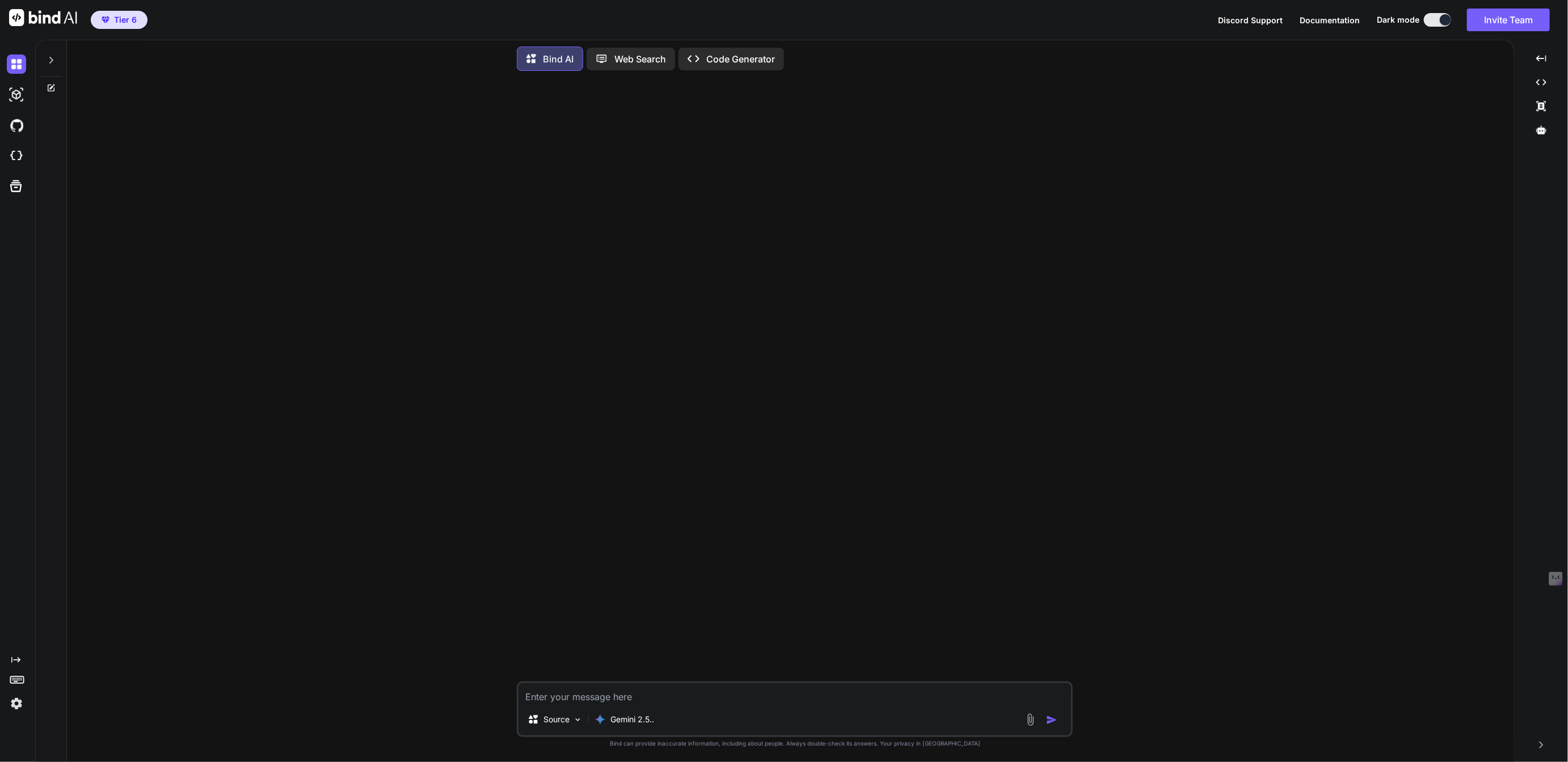
click at [15, 707] on img at bounding box center [17, 703] width 20 height 20
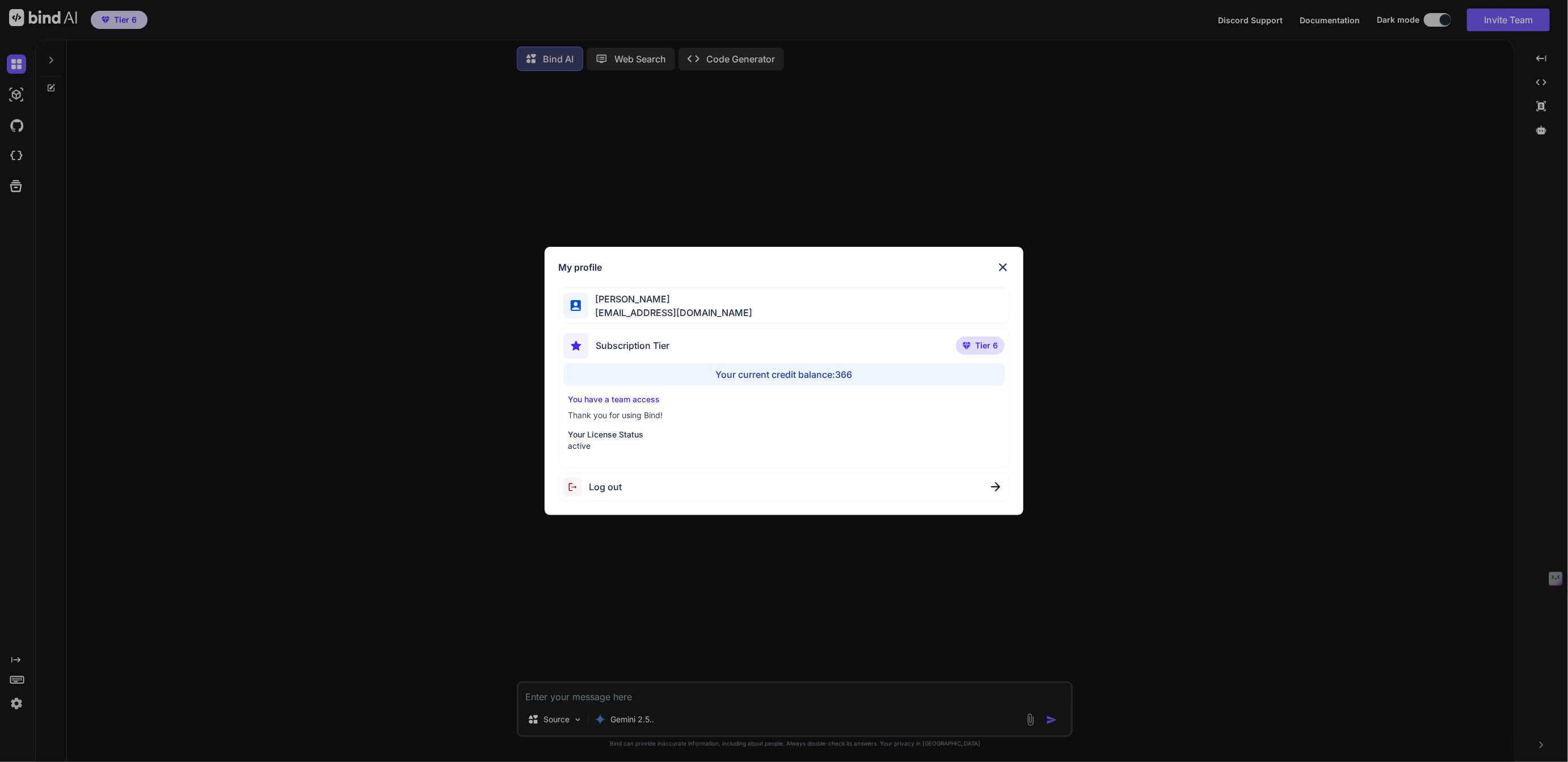
click at [418, 504] on div "My profile Tye Anderson fakewiseco@gmail.com Subscription Tier Tier 6 Your curr…" at bounding box center [784, 381] width 1568 height 762
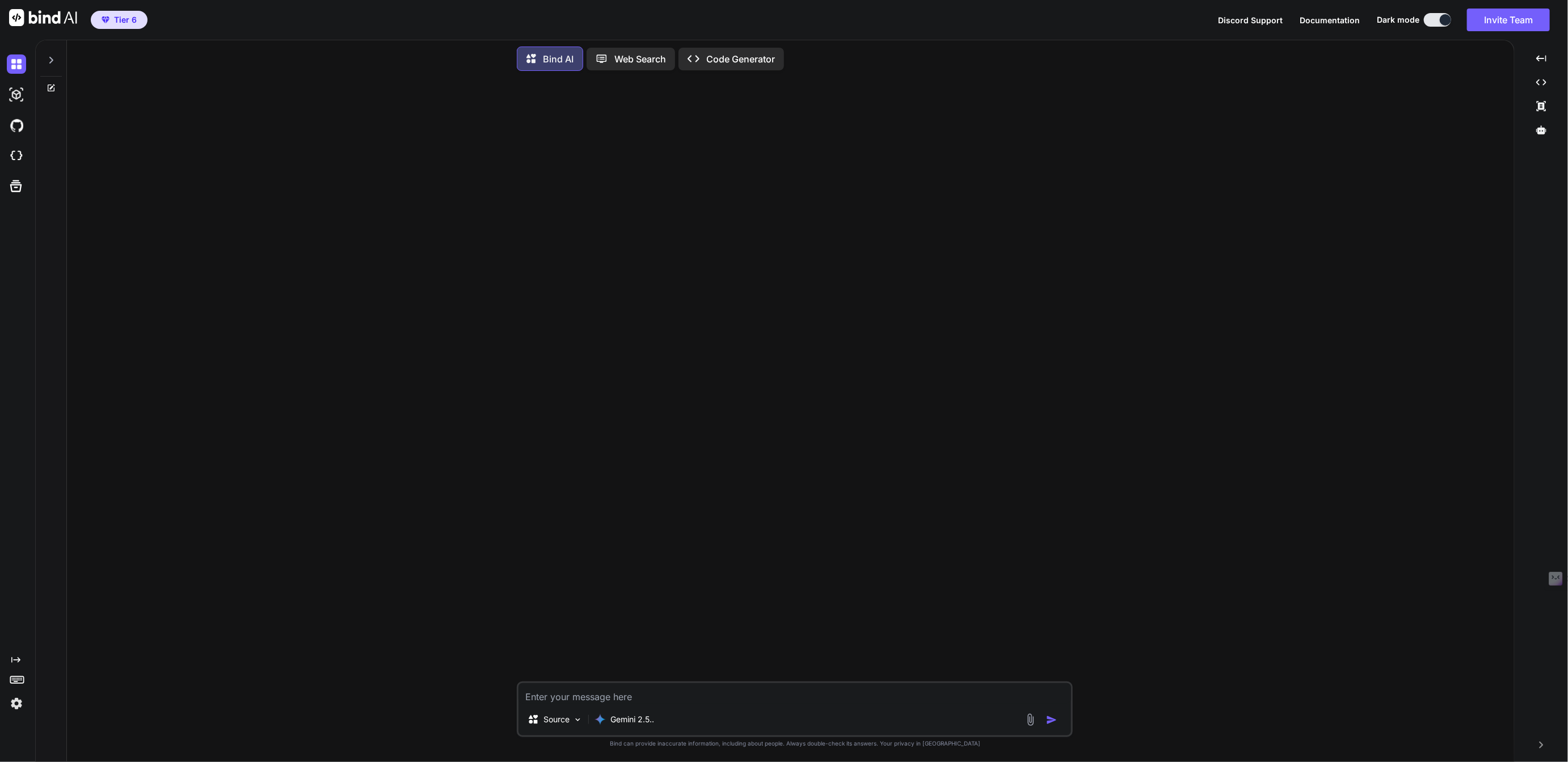
click at [50, 58] on icon at bounding box center [51, 60] width 9 height 9
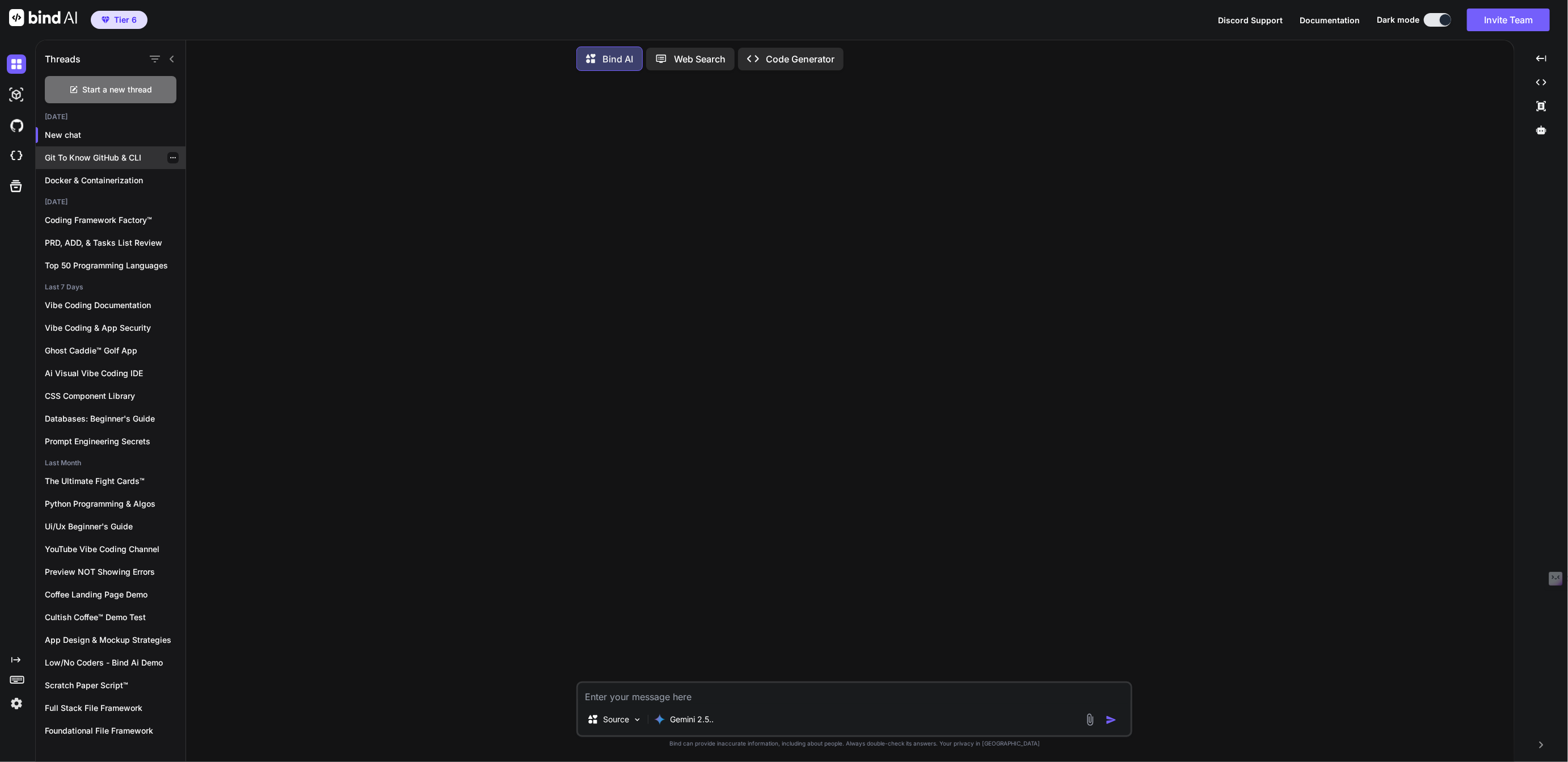
click at [109, 154] on p "Git To Know GitHub & CLI" at bounding box center [115, 157] width 140 height 12
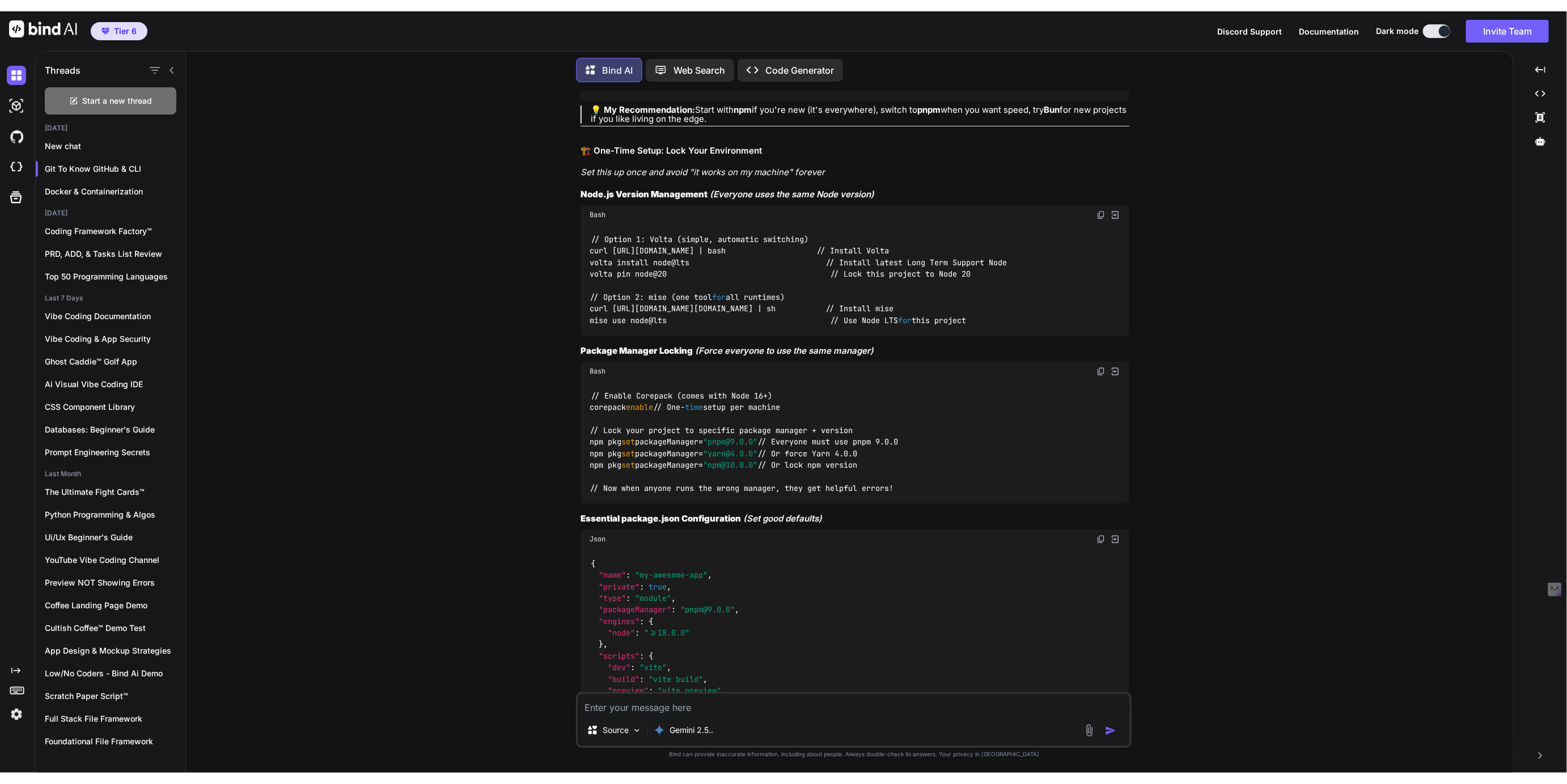
scroll to position [30538, 0]
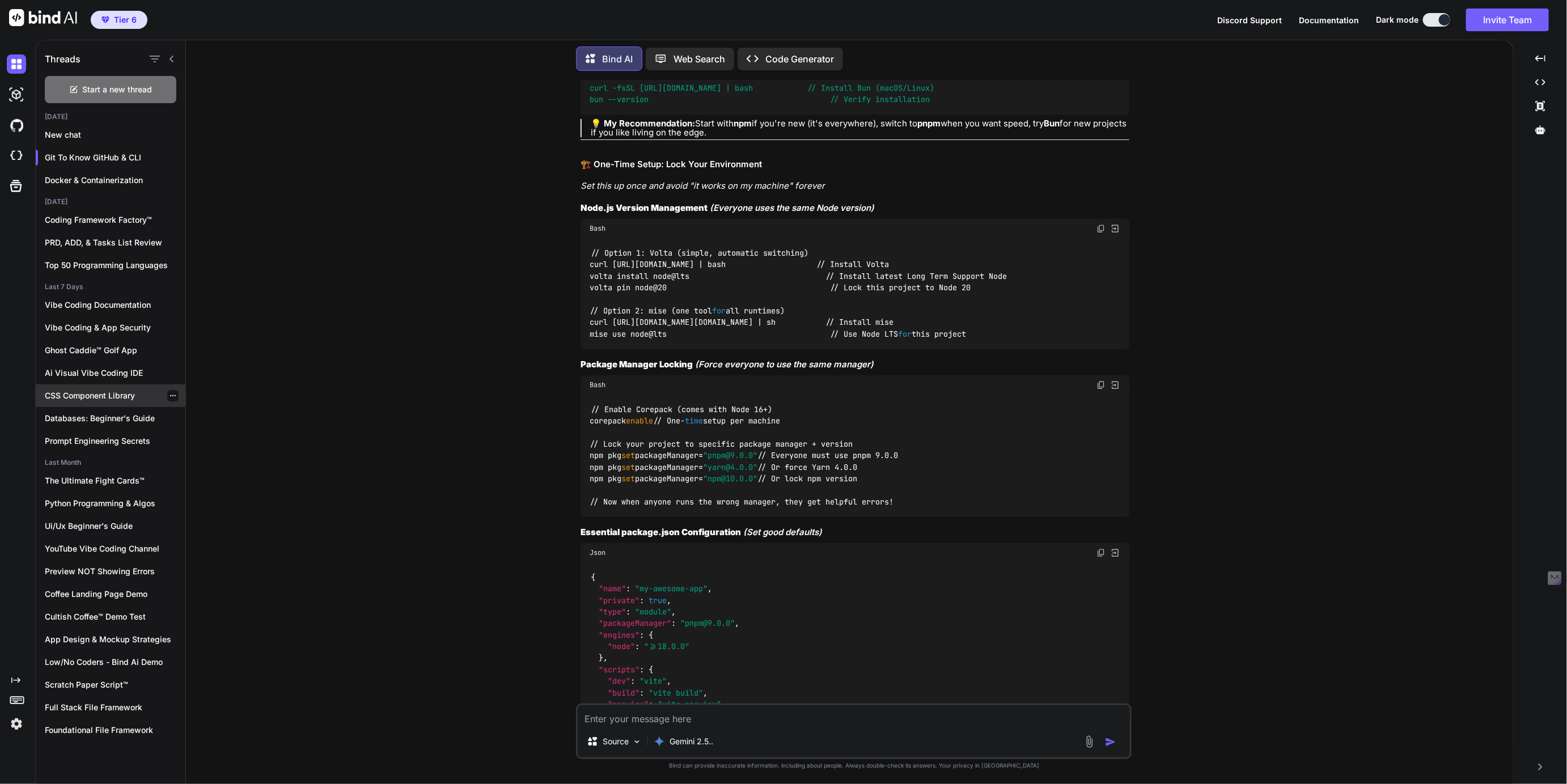
click at [98, 392] on p "CSS Component Library" at bounding box center [114, 396] width 140 height 12
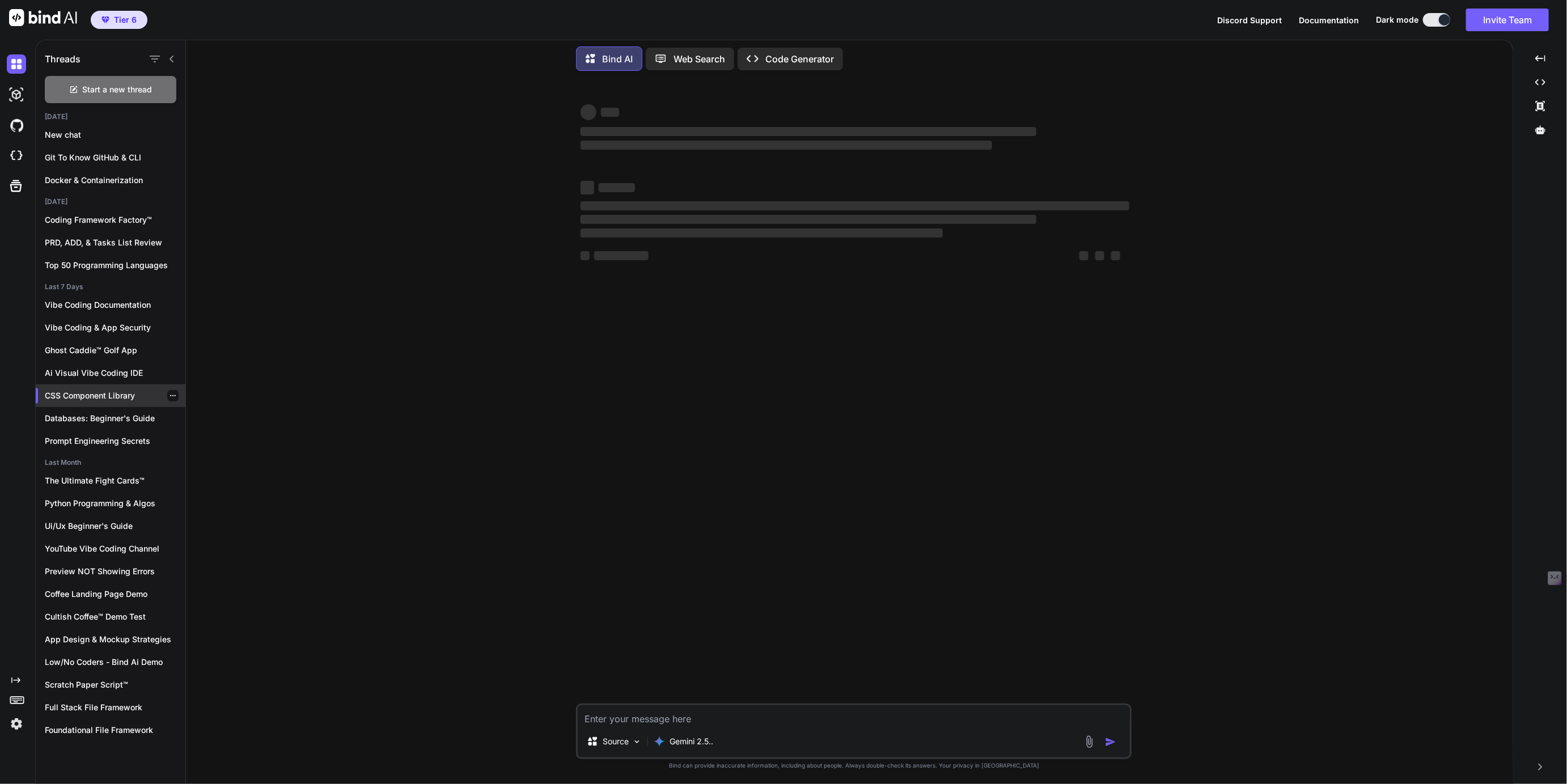
scroll to position [0, 0]
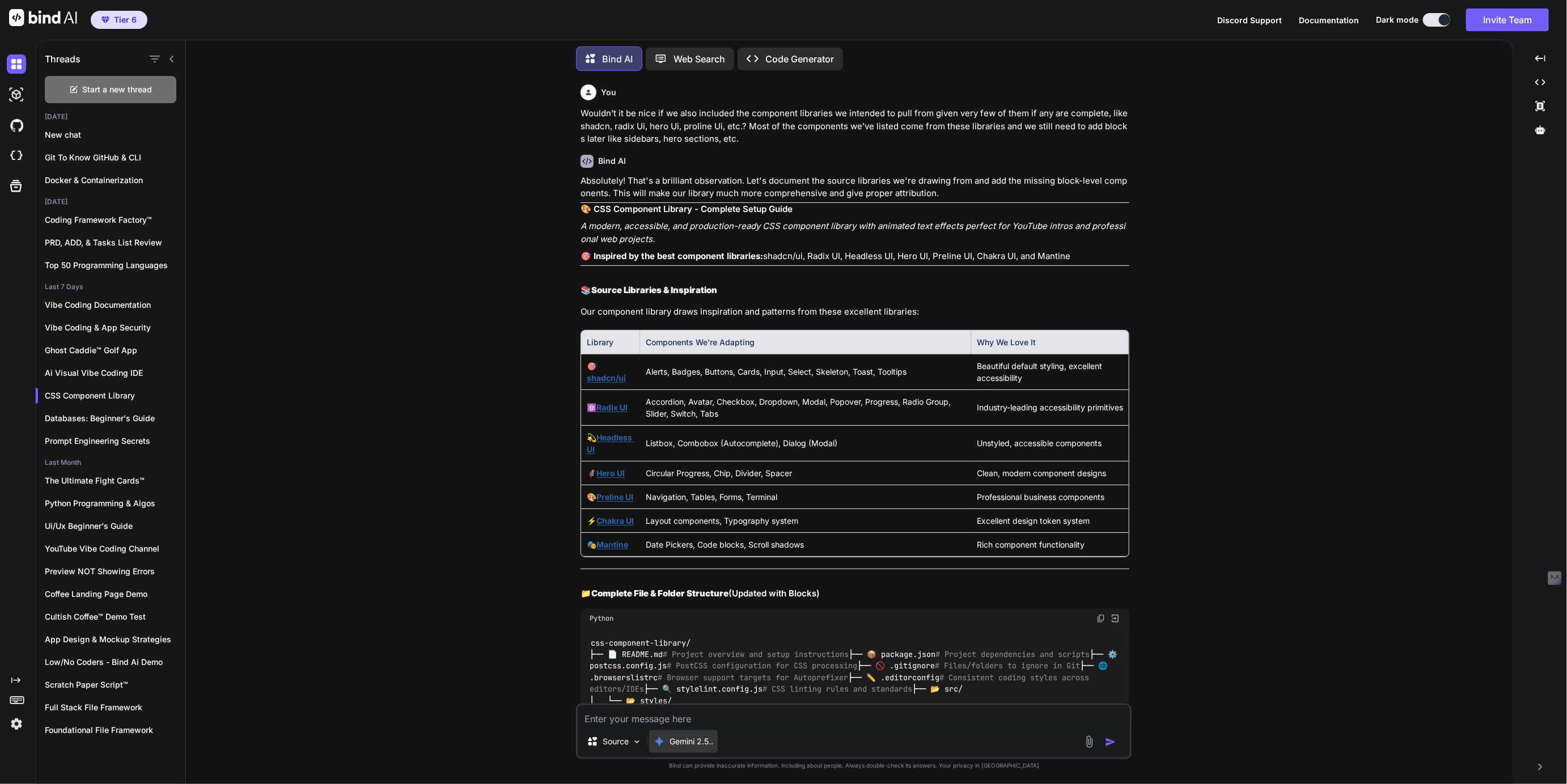
click at [692, 745] on p "Gemini 2.5.." at bounding box center [691, 741] width 43 height 12
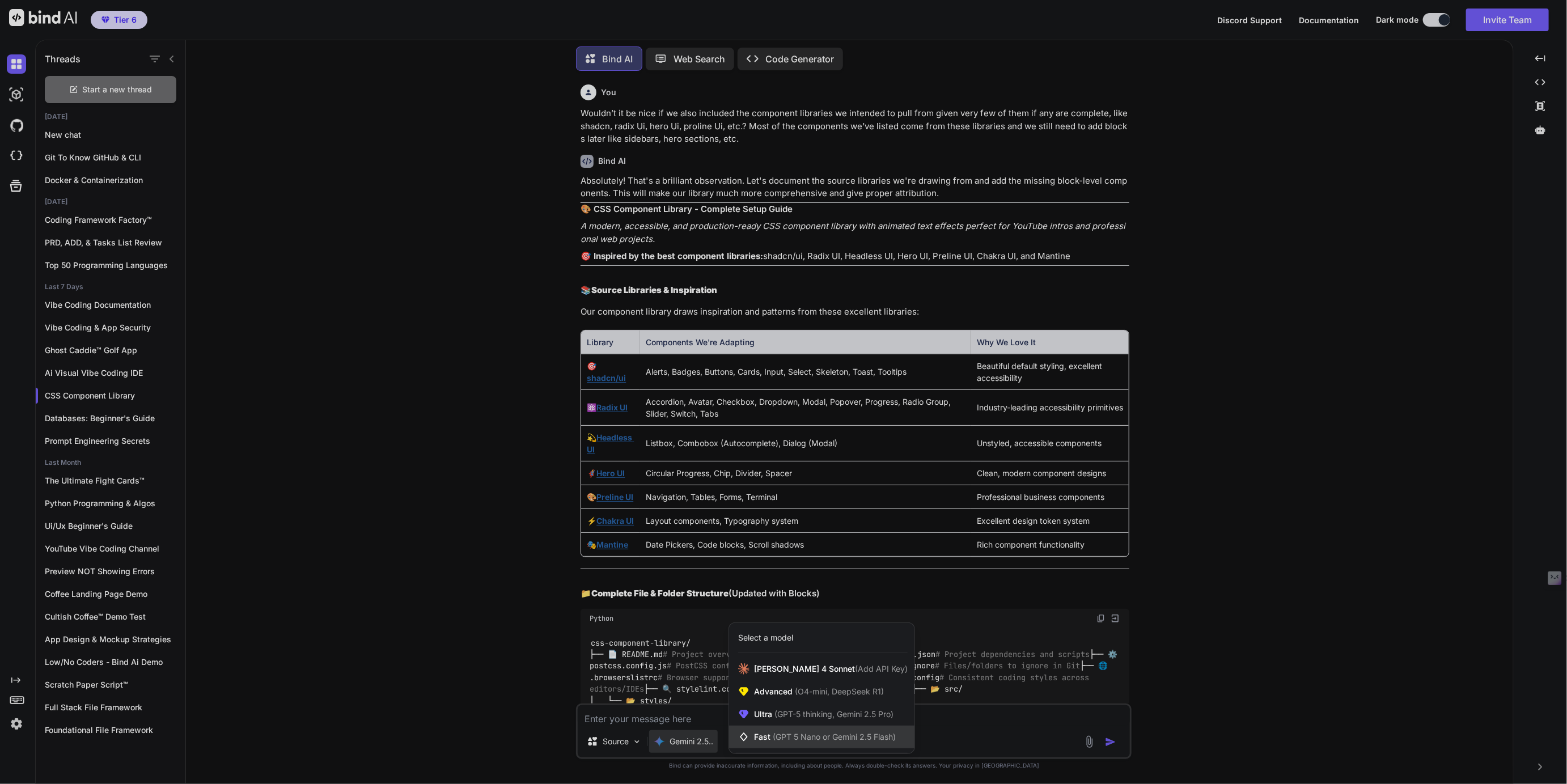
click at [778, 739] on span "(GPT 5 Nano or Gemini 2.5 Flash)" at bounding box center [834, 736] width 123 height 10
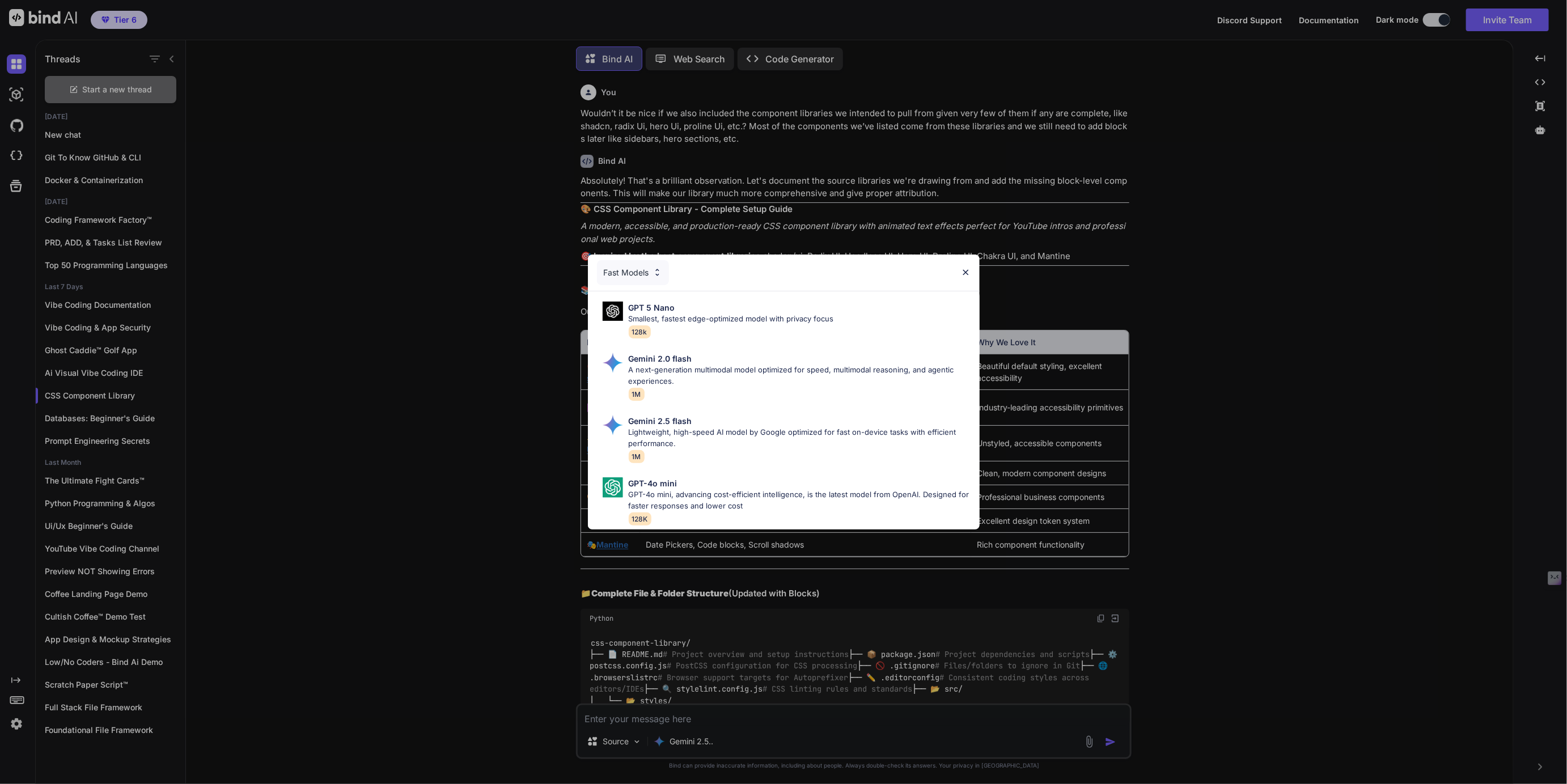
click at [638, 271] on div "Fast Models" at bounding box center [633, 272] width 72 height 25
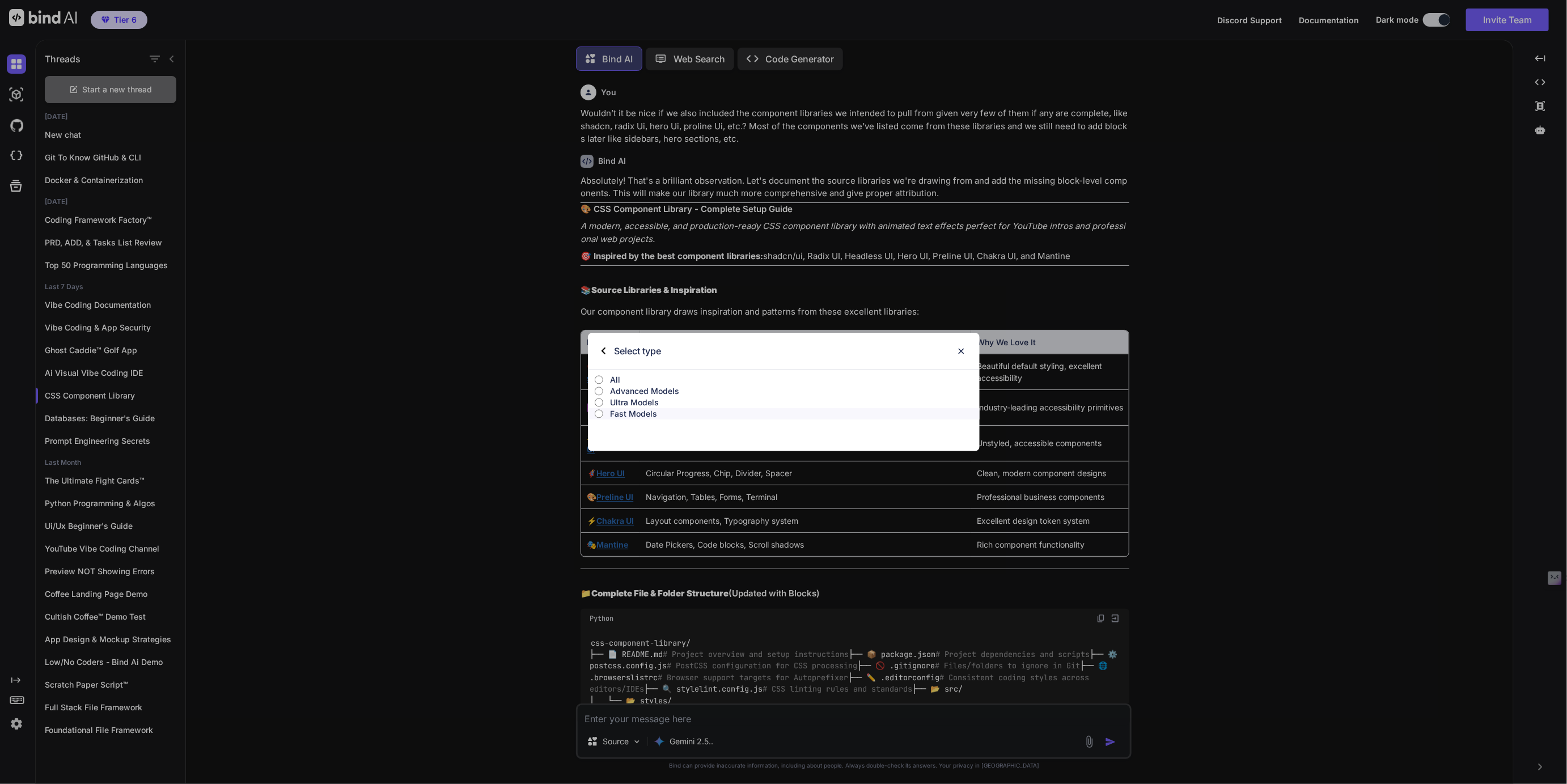
click at [621, 379] on p "All" at bounding box center [795, 380] width 370 height 12
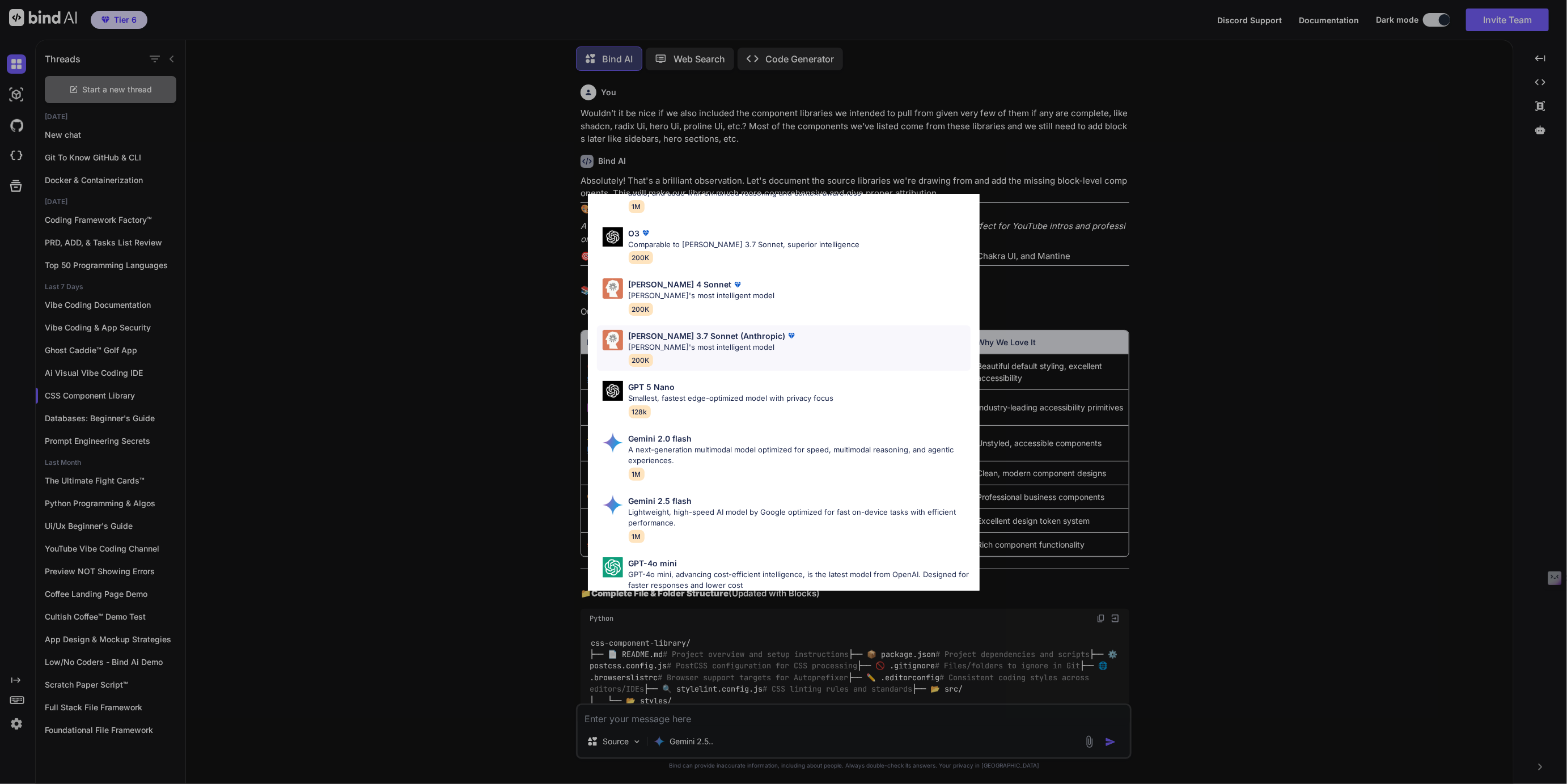
scroll to position [505, 0]
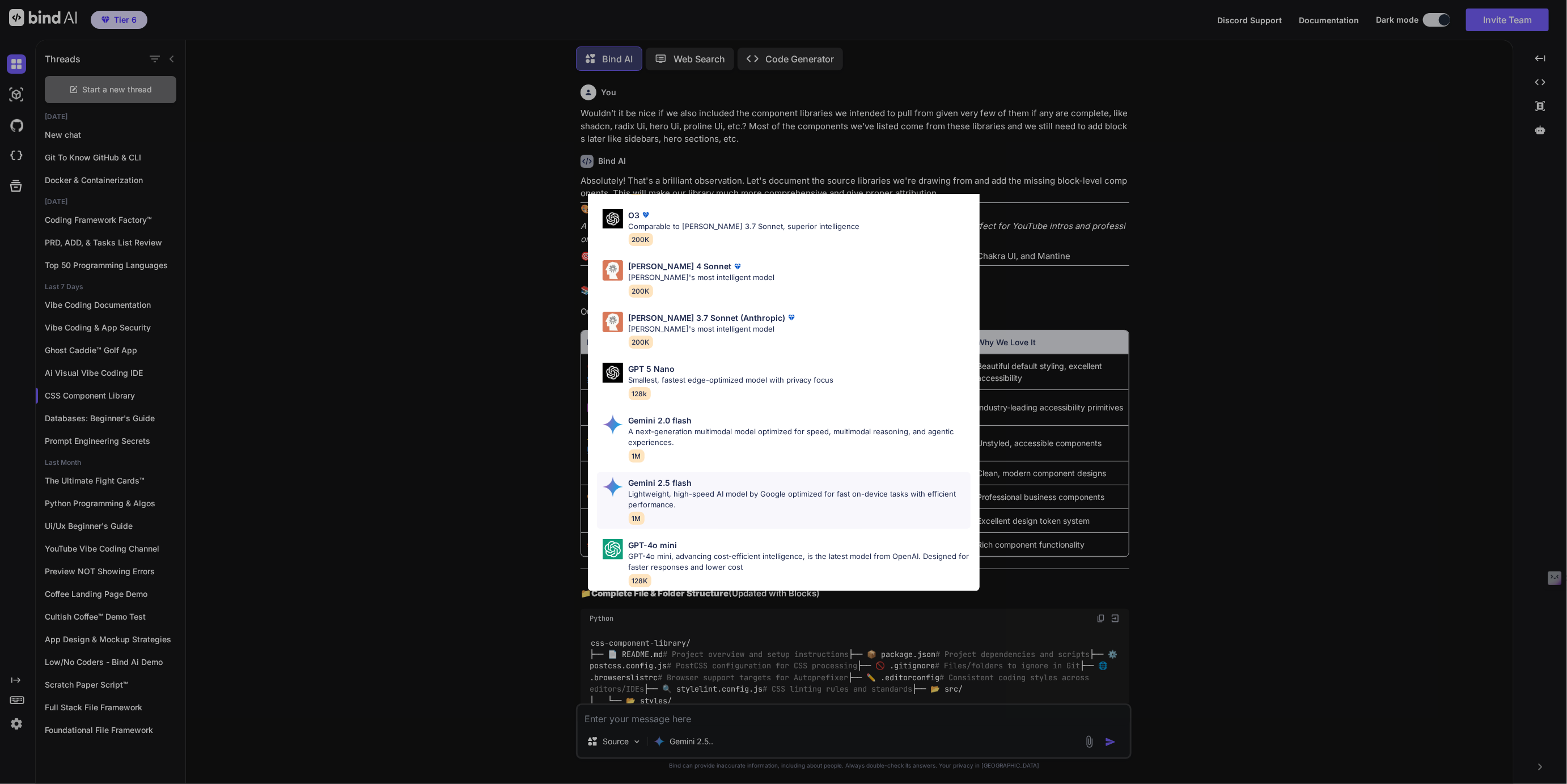
click at [670, 490] on p "Lightweight, high-speed AI model by Google optimized for fast on-device tasks w…" at bounding box center [799, 499] width 342 height 22
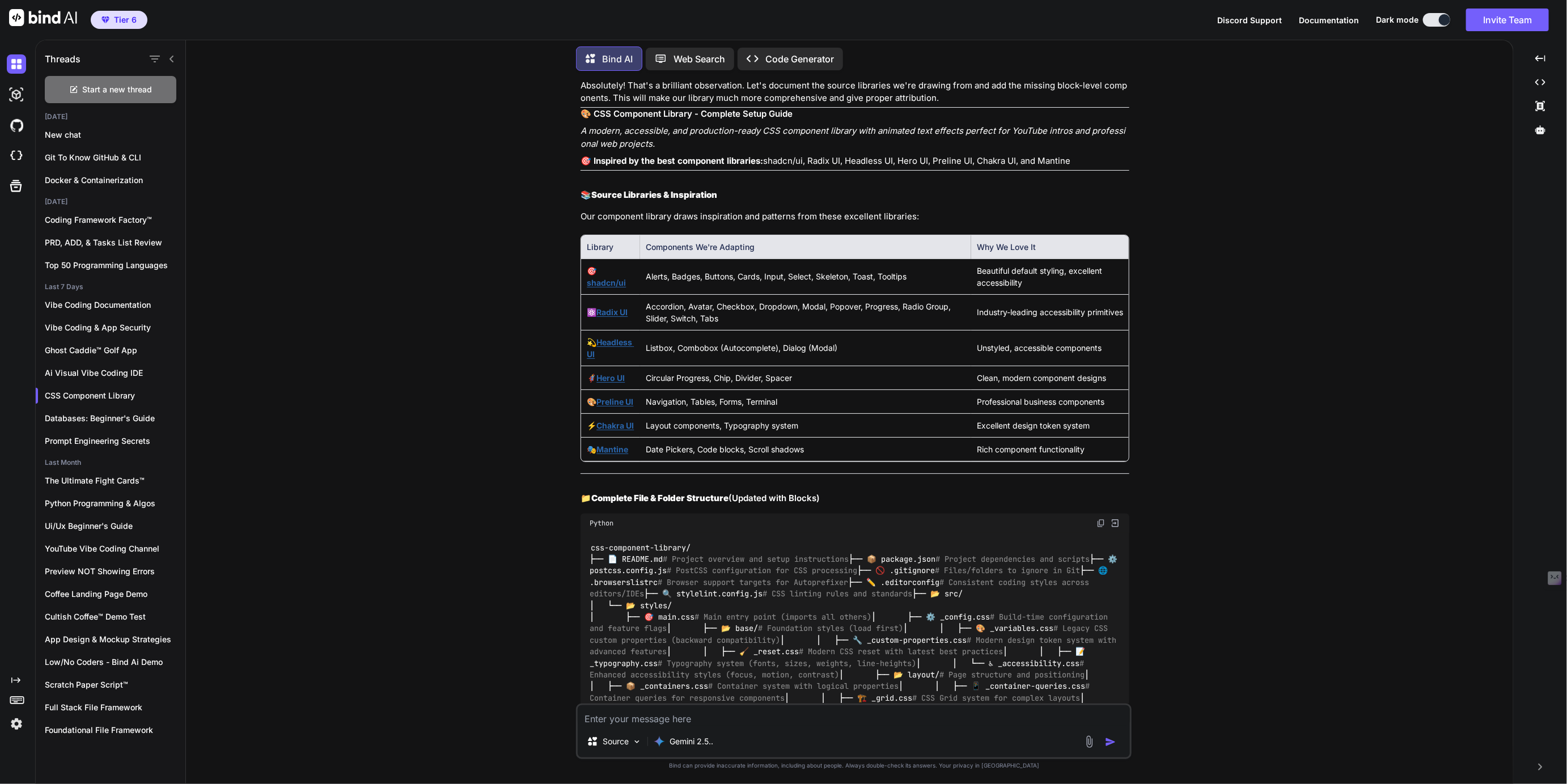
scroll to position [0, 0]
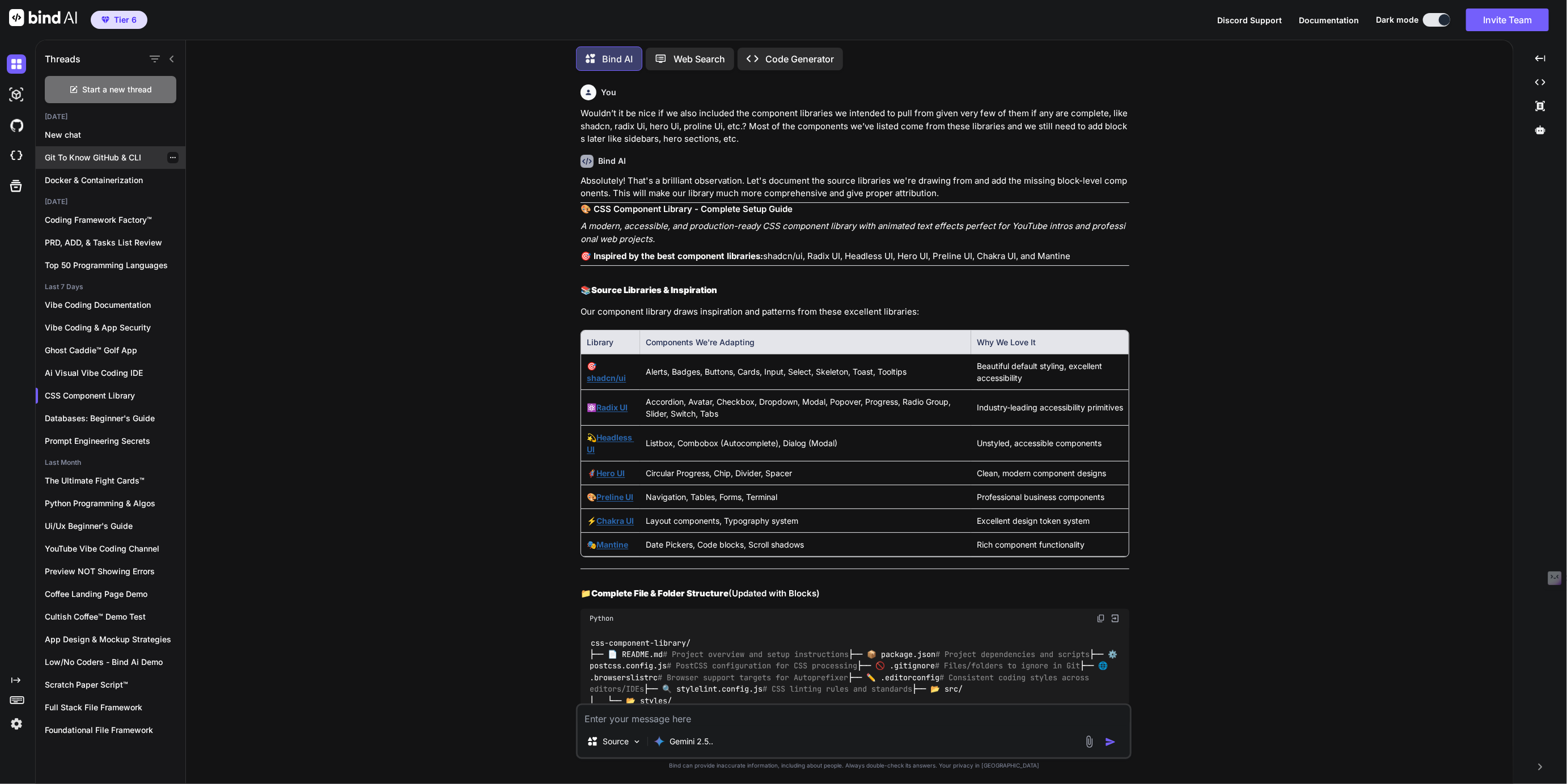
click at [120, 156] on p "Git To Know GitHub & CLI" at bounding box center [114, 157] width 140 height 12
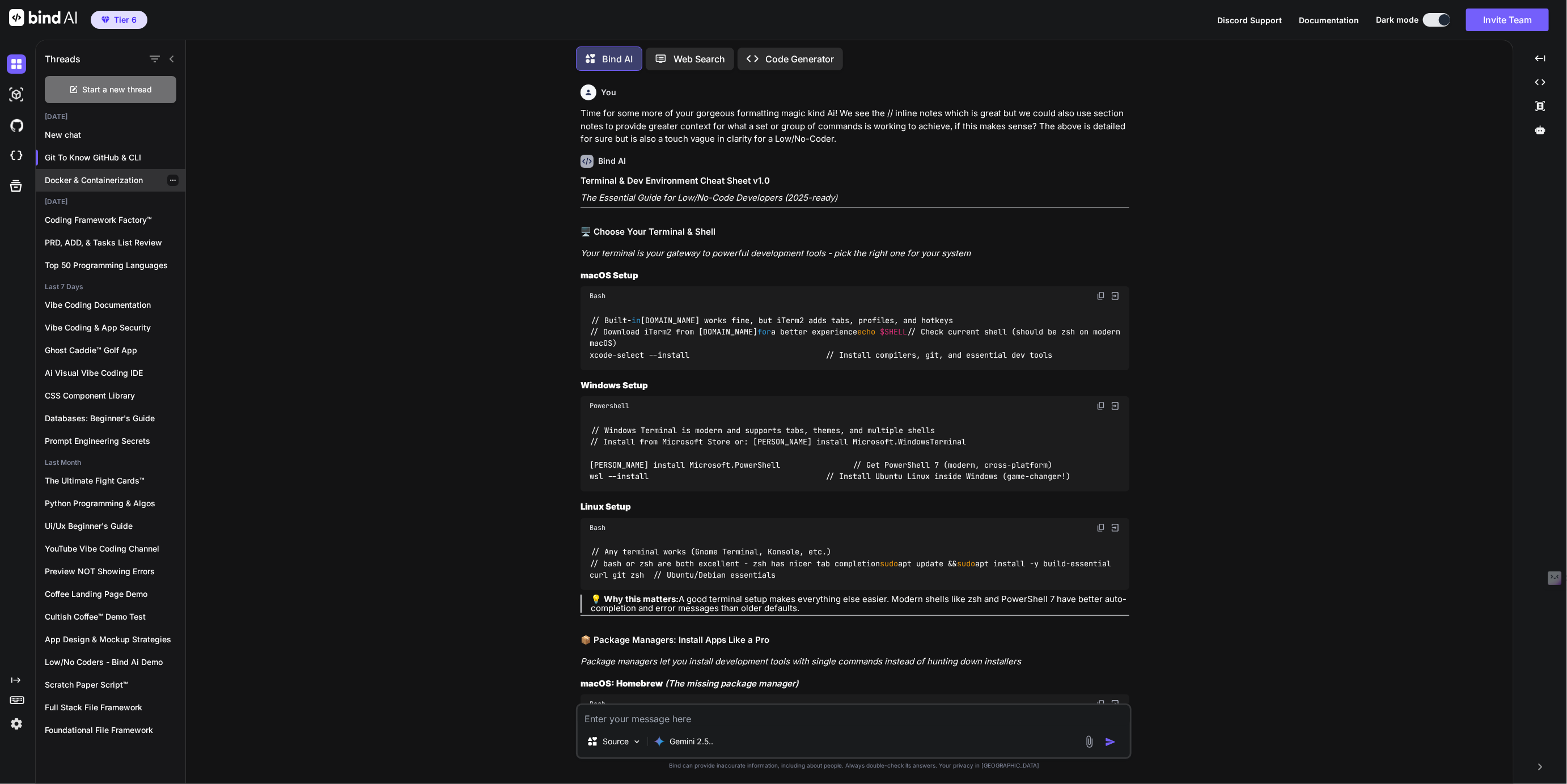
click at [126, 178] on p "Docker & Containerization" at bounding box center [114, 180] width 140 height 12
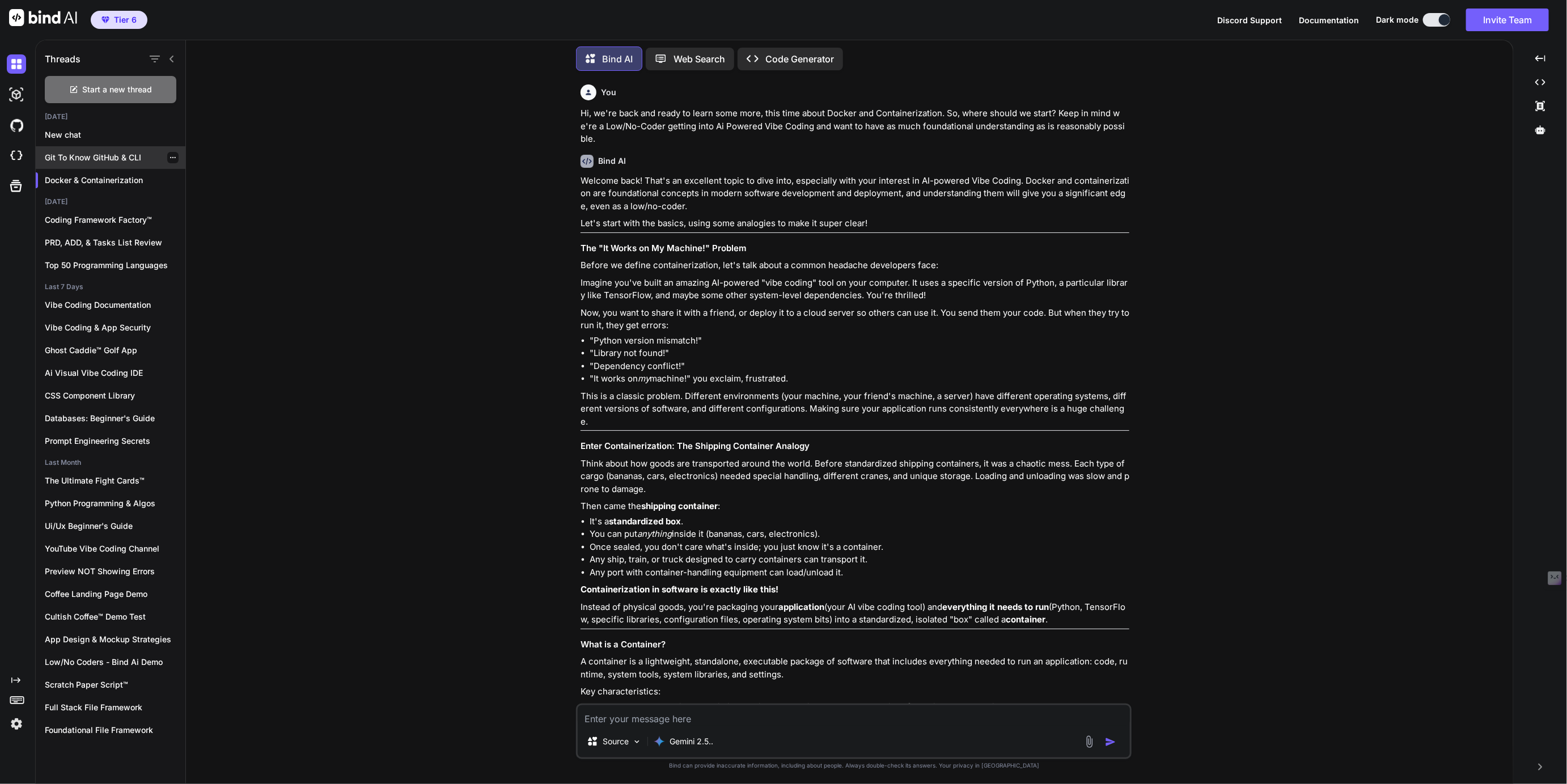
click at [79, 157] on p "Git To Know GitHub & CLI" at bounding box center [114, 157] width 140 height 12
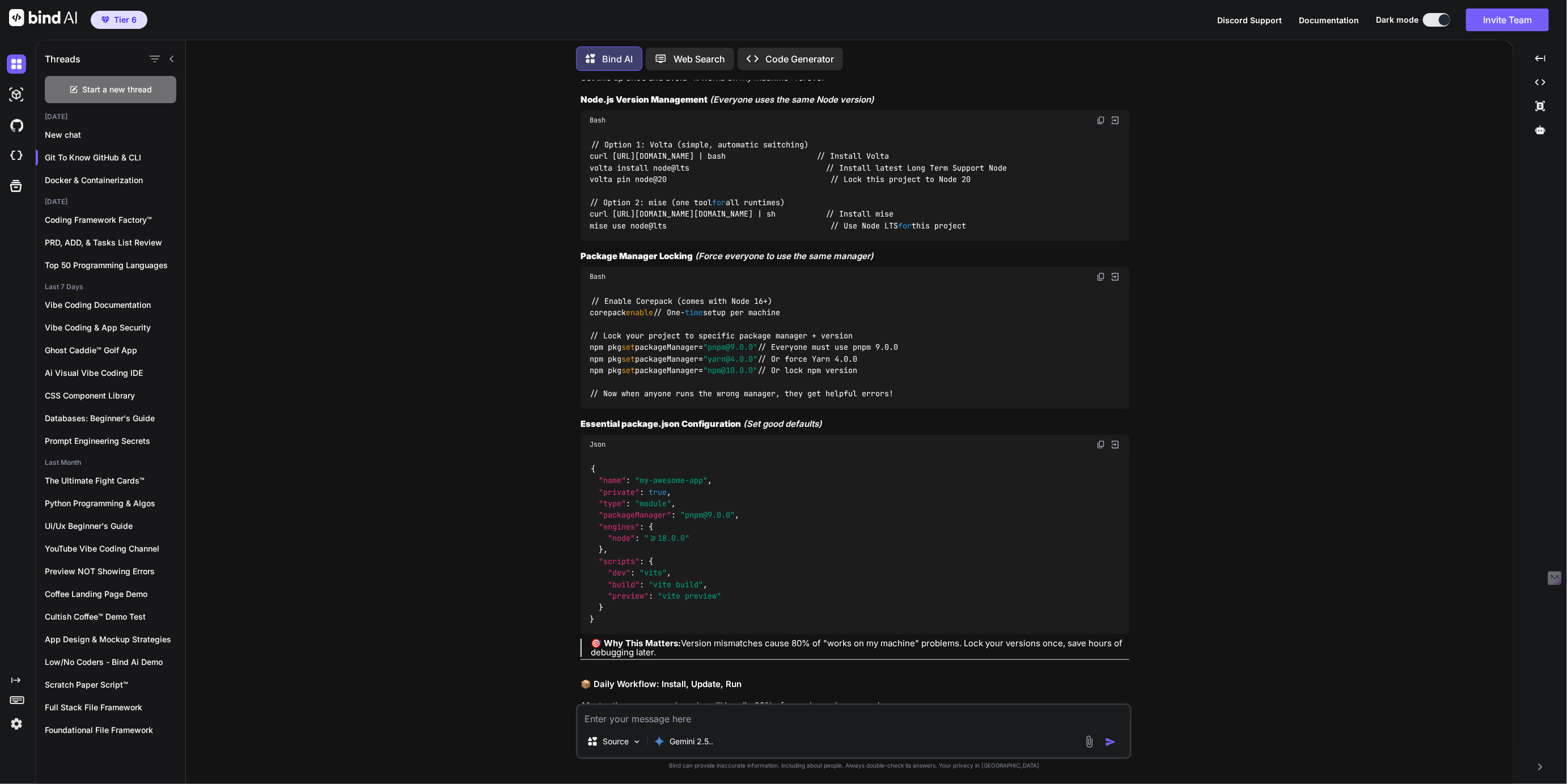
scroll to position [30651, 0]
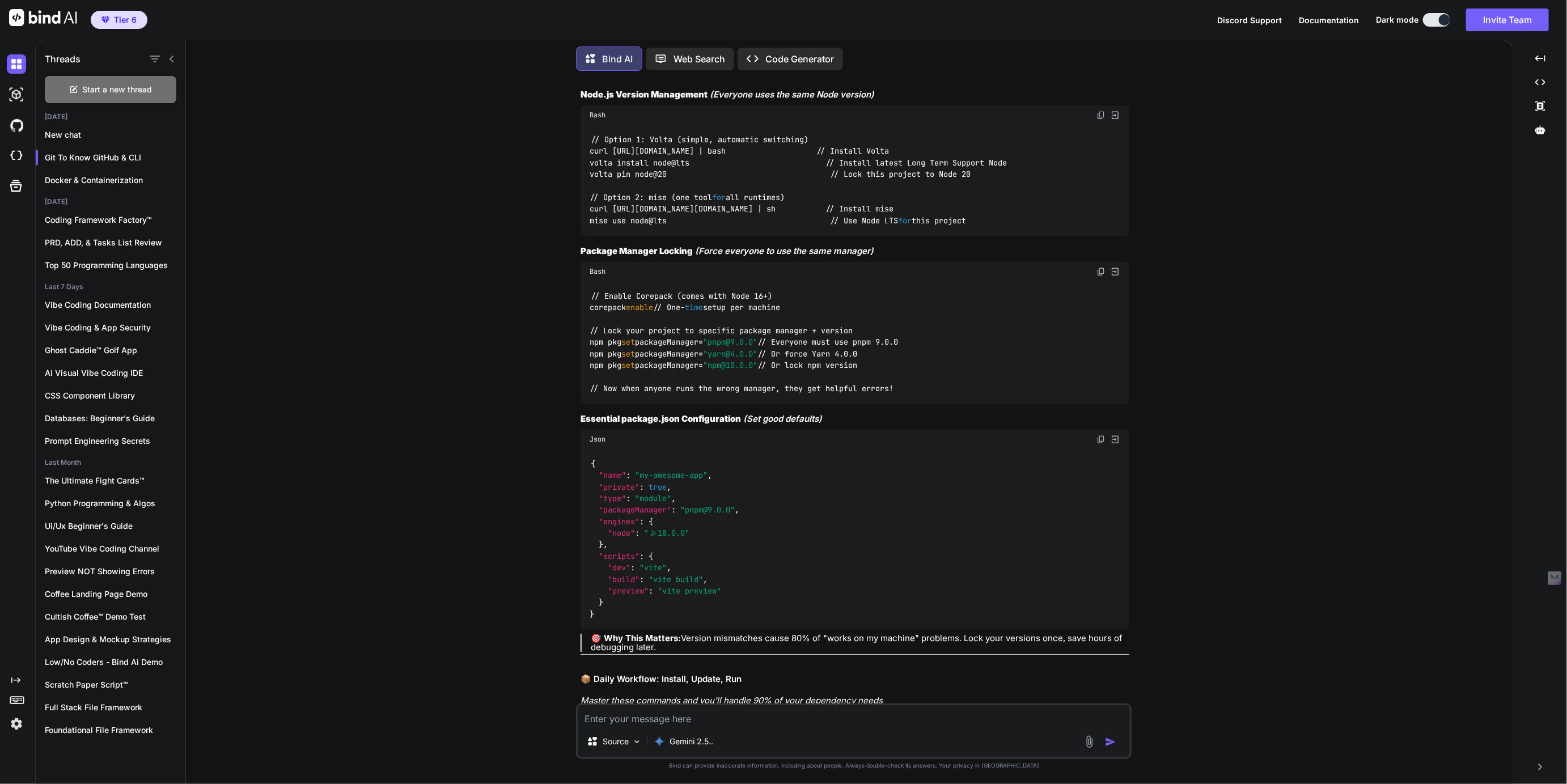
click at [673, 718] on textarea at bounding box center [854, 715] width 552 height 20
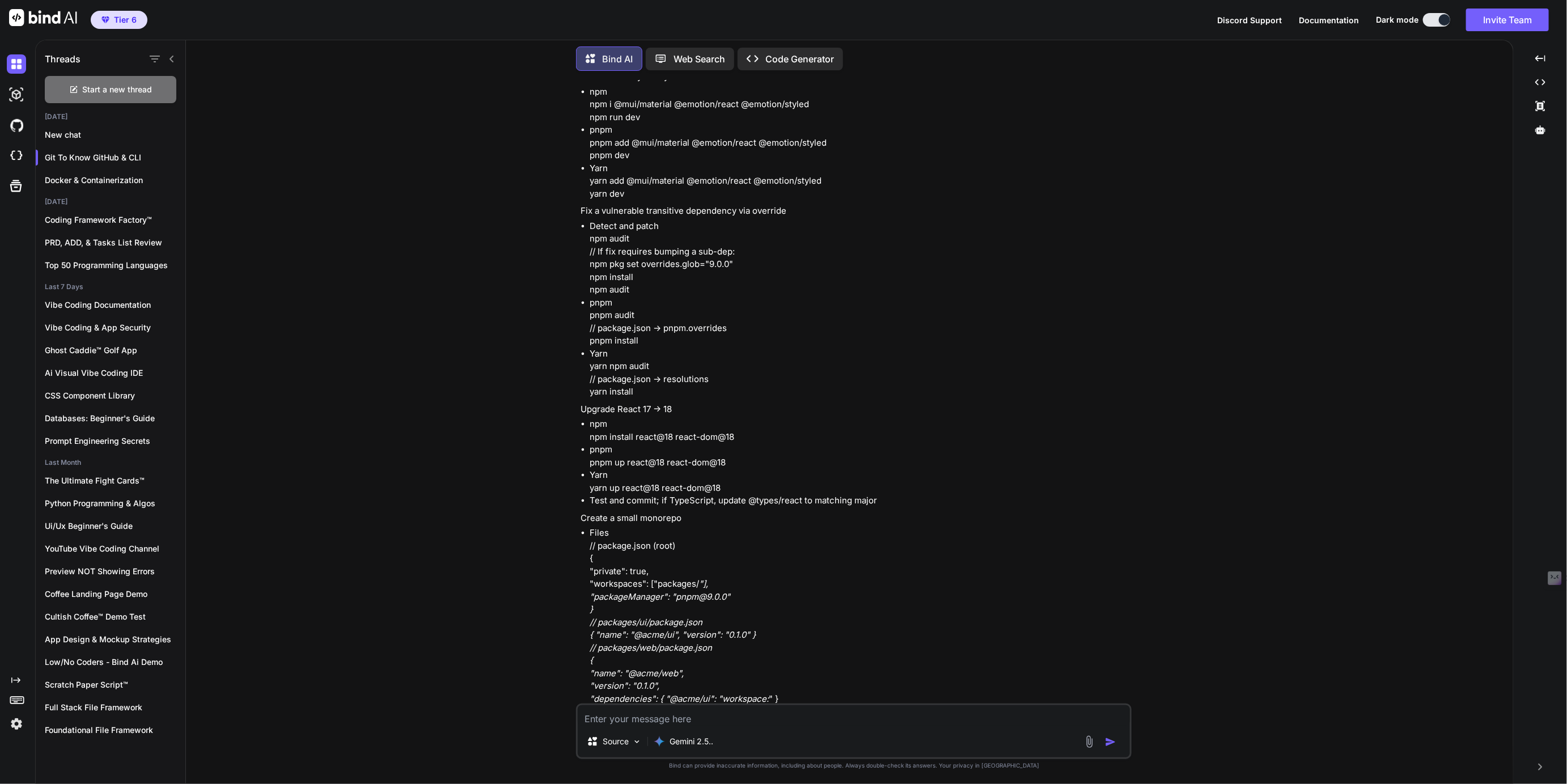
scroll to position [28346, 0]
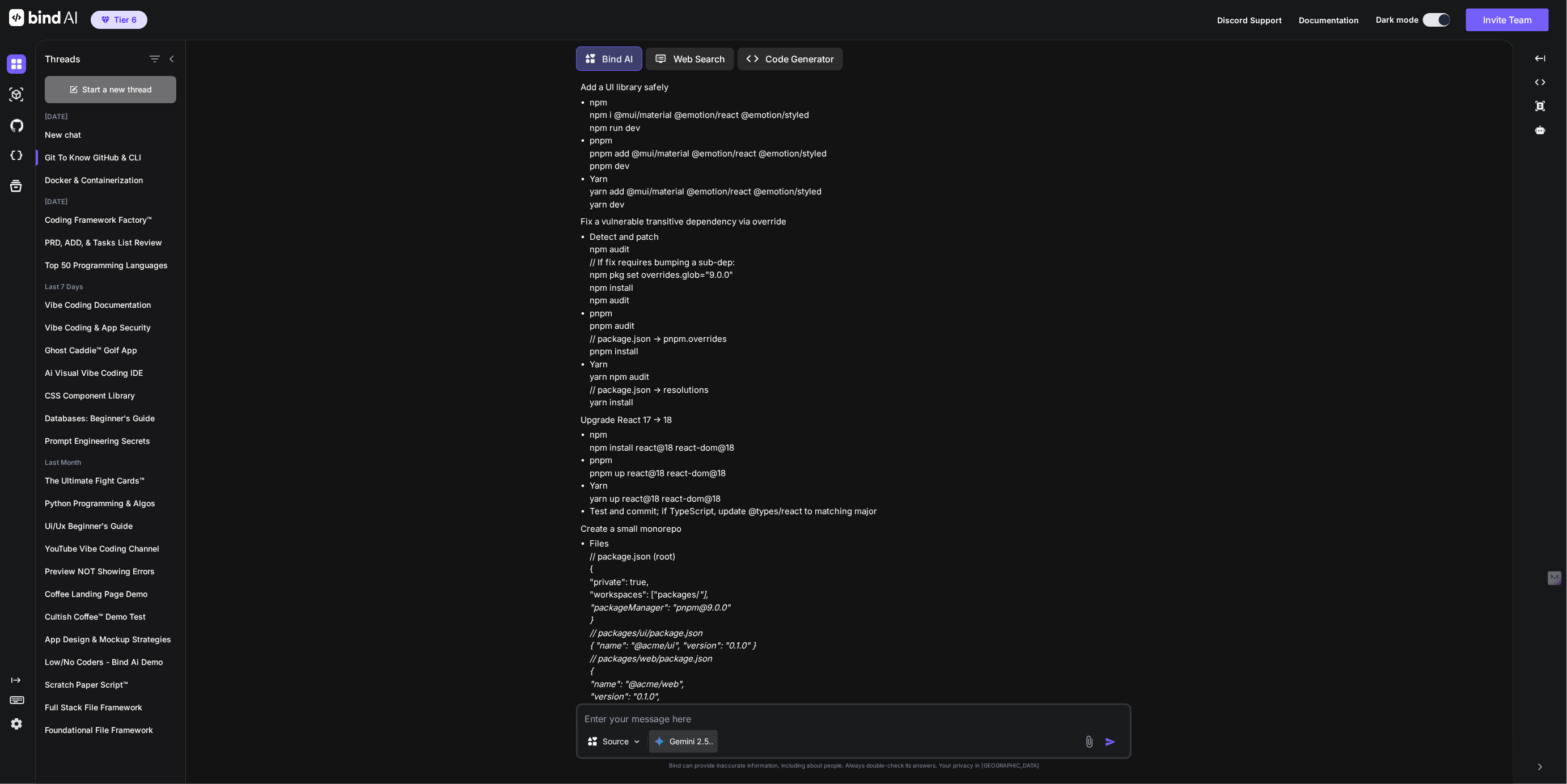
click at [700, 743] on p "Gemini 2.5.." at bounding box center [691, 741] width 43 height 12
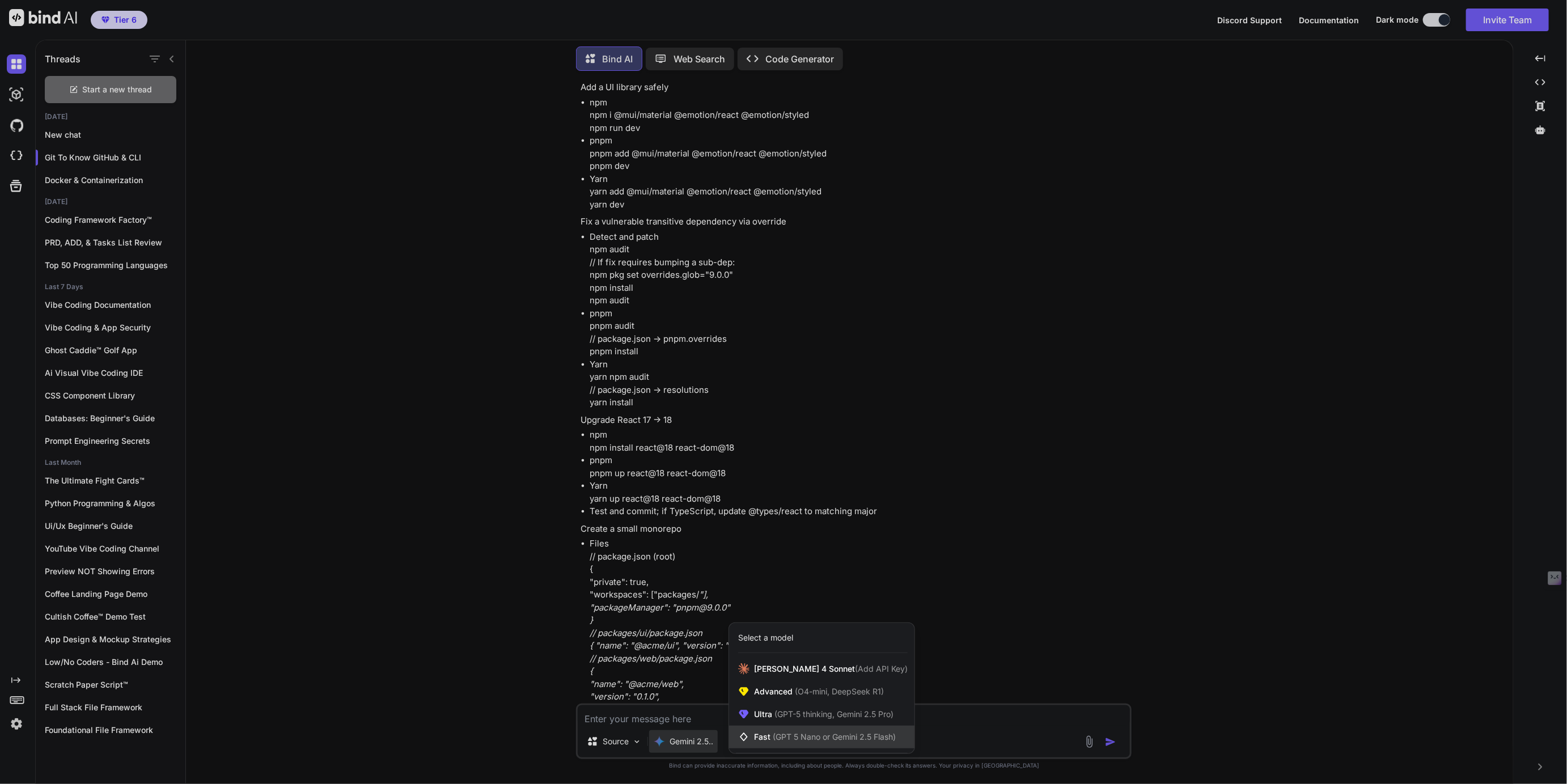
click at [769, 730] on div "Fast (GPT 5 Nano or Gemini 2.5 Flash)" at bounding box center [822, 737] width 185 height 23
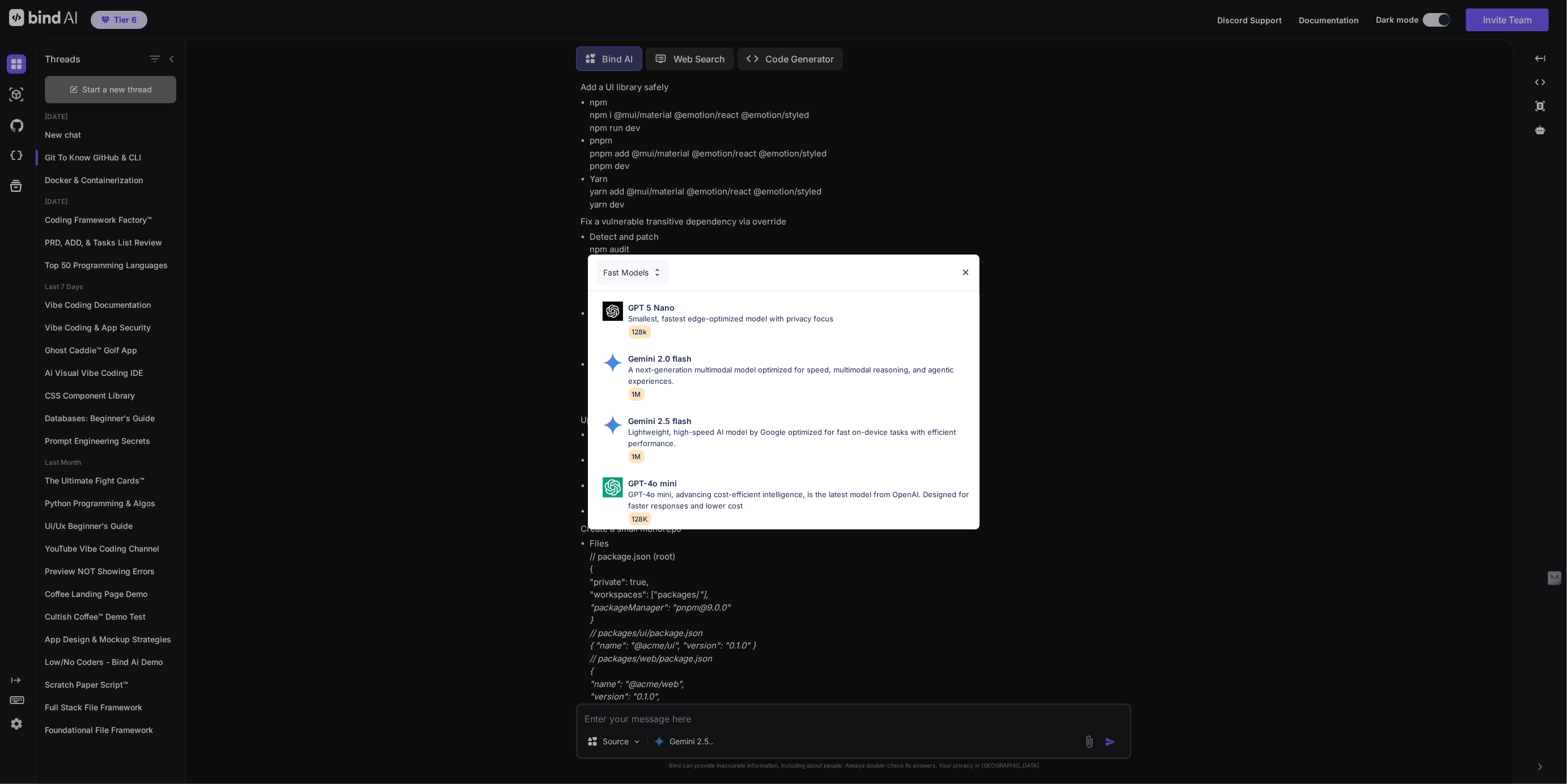
click at [638, 276] on div "Fast Models" at bounding box center [633, 272] width 72 height 25
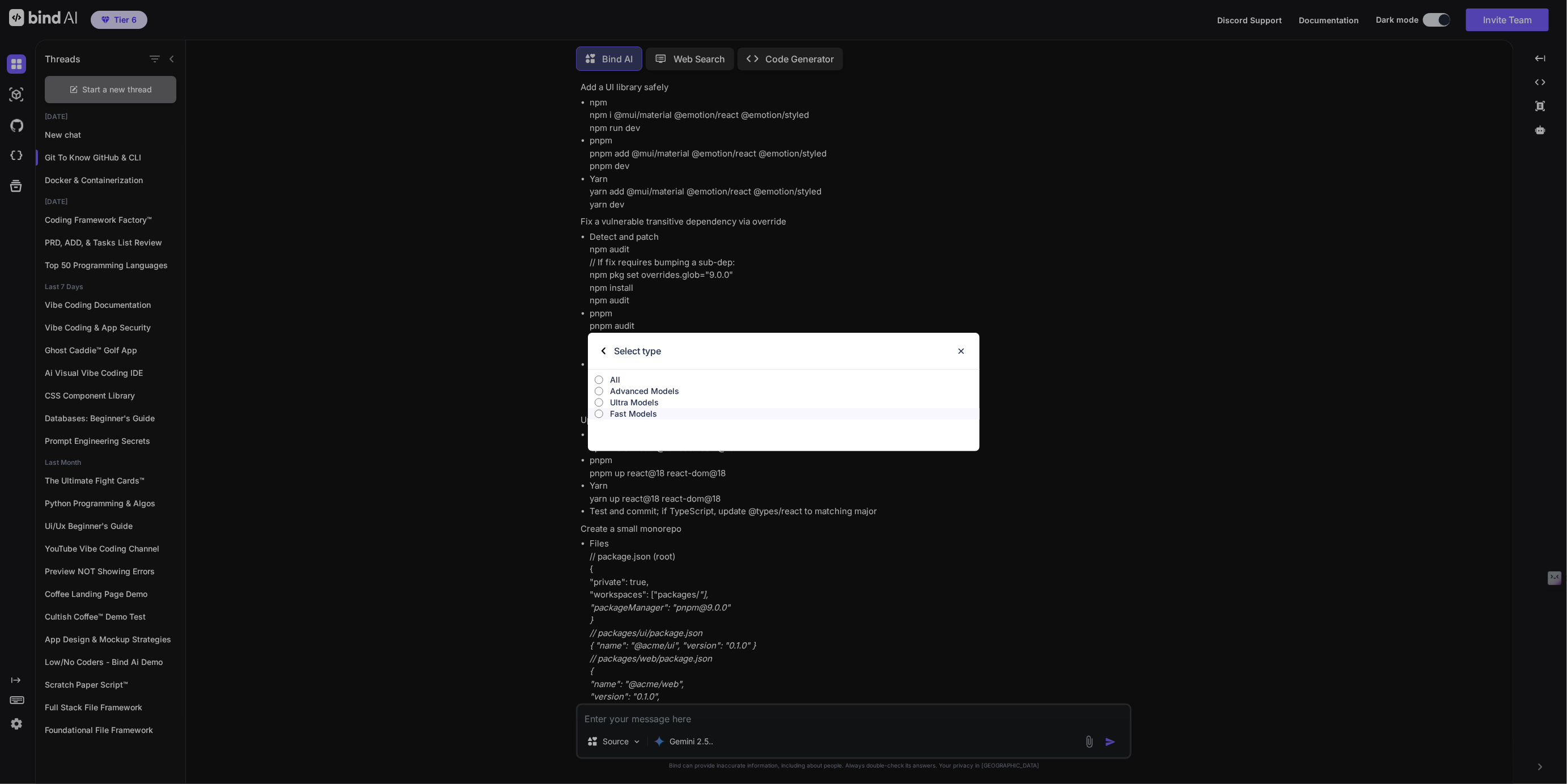
click at [629, 377] on p "All" at bounding box center [795, 380] width 370 height 12
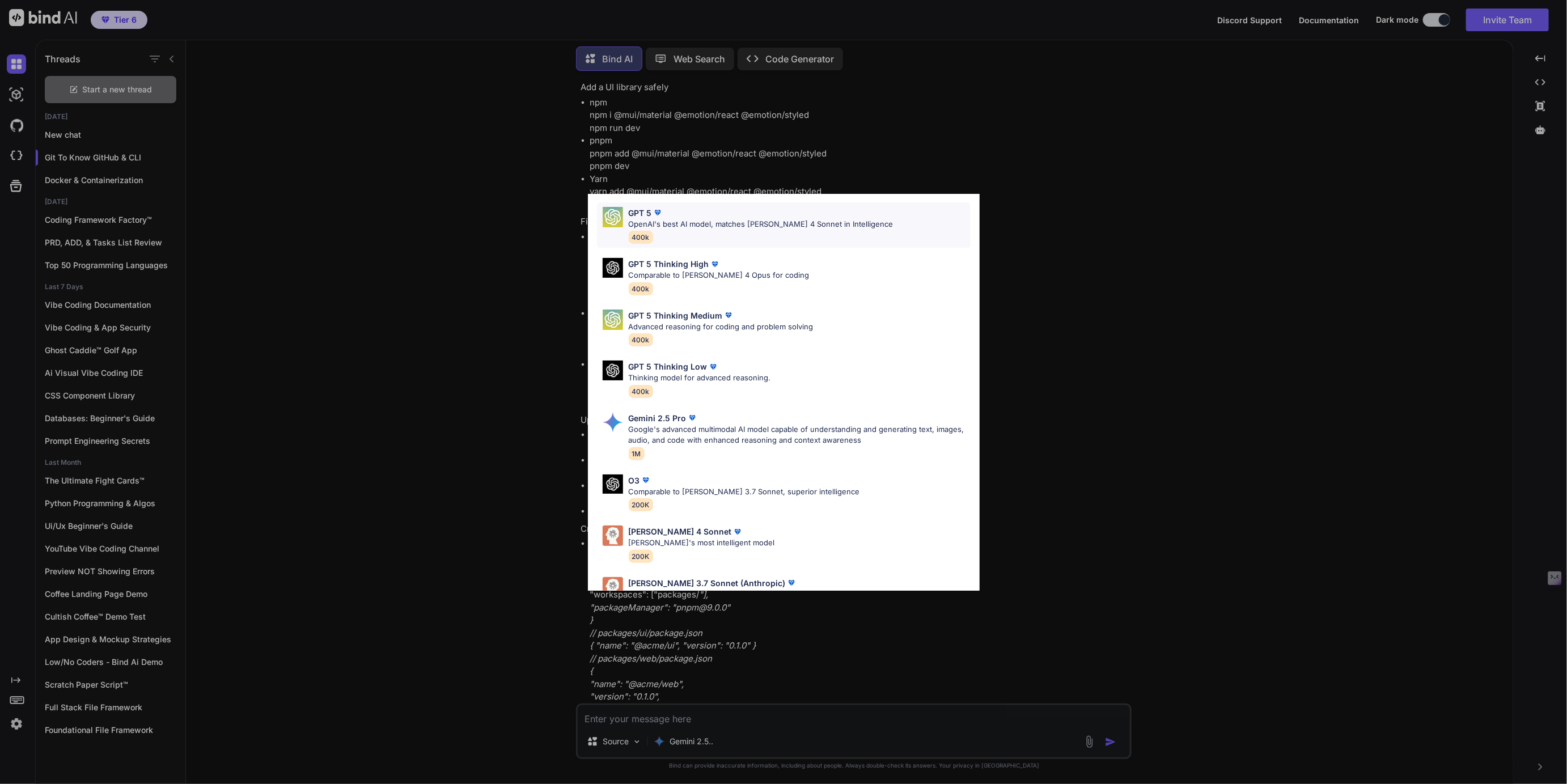
scroll to position [137, 0]
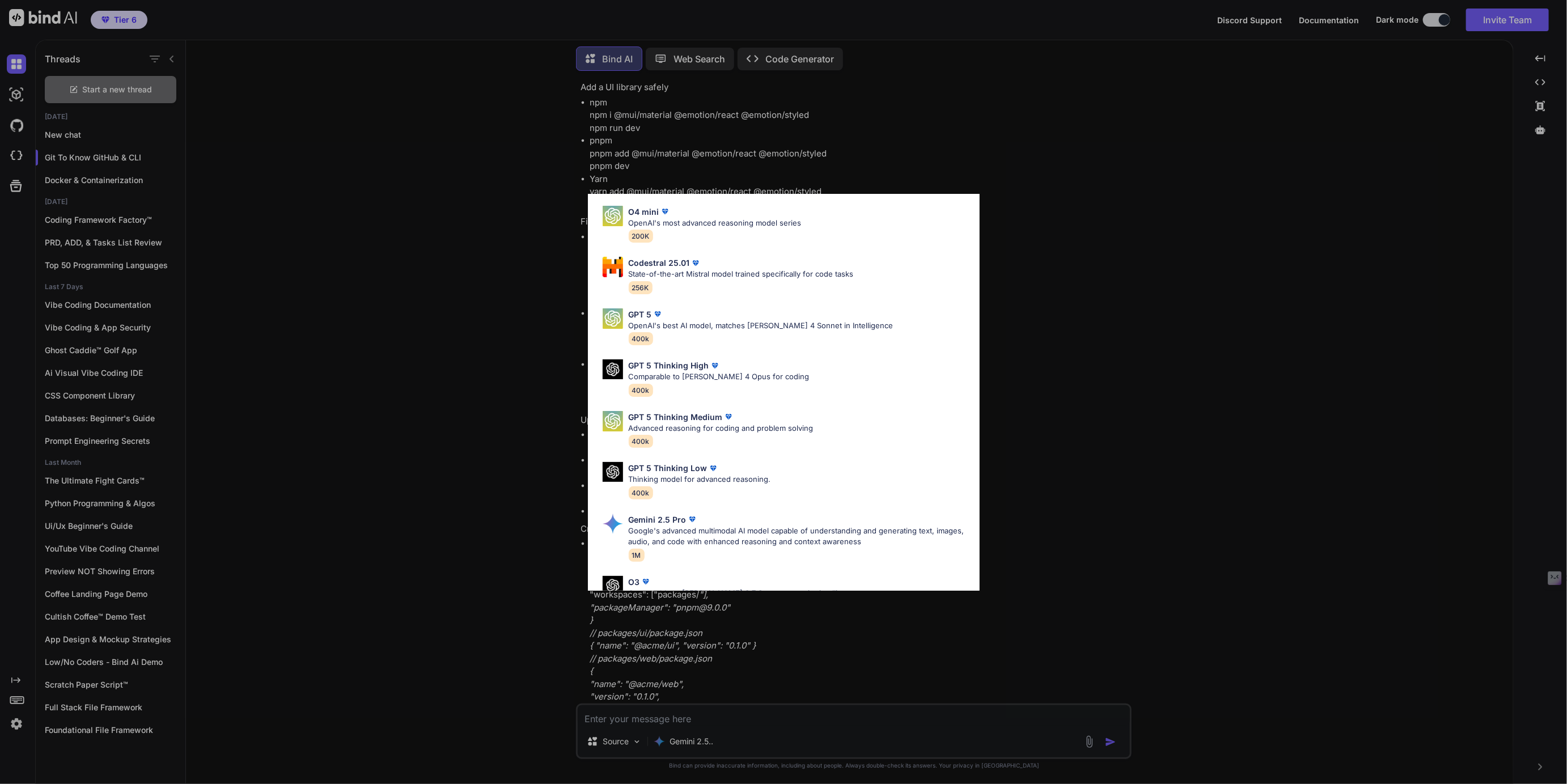
click at [665, 649] on div "All GPT 5 Mini Smaller, fast variant balancing speed and capability for light t…" at bounding box center [784, 392] width 1567 height 784
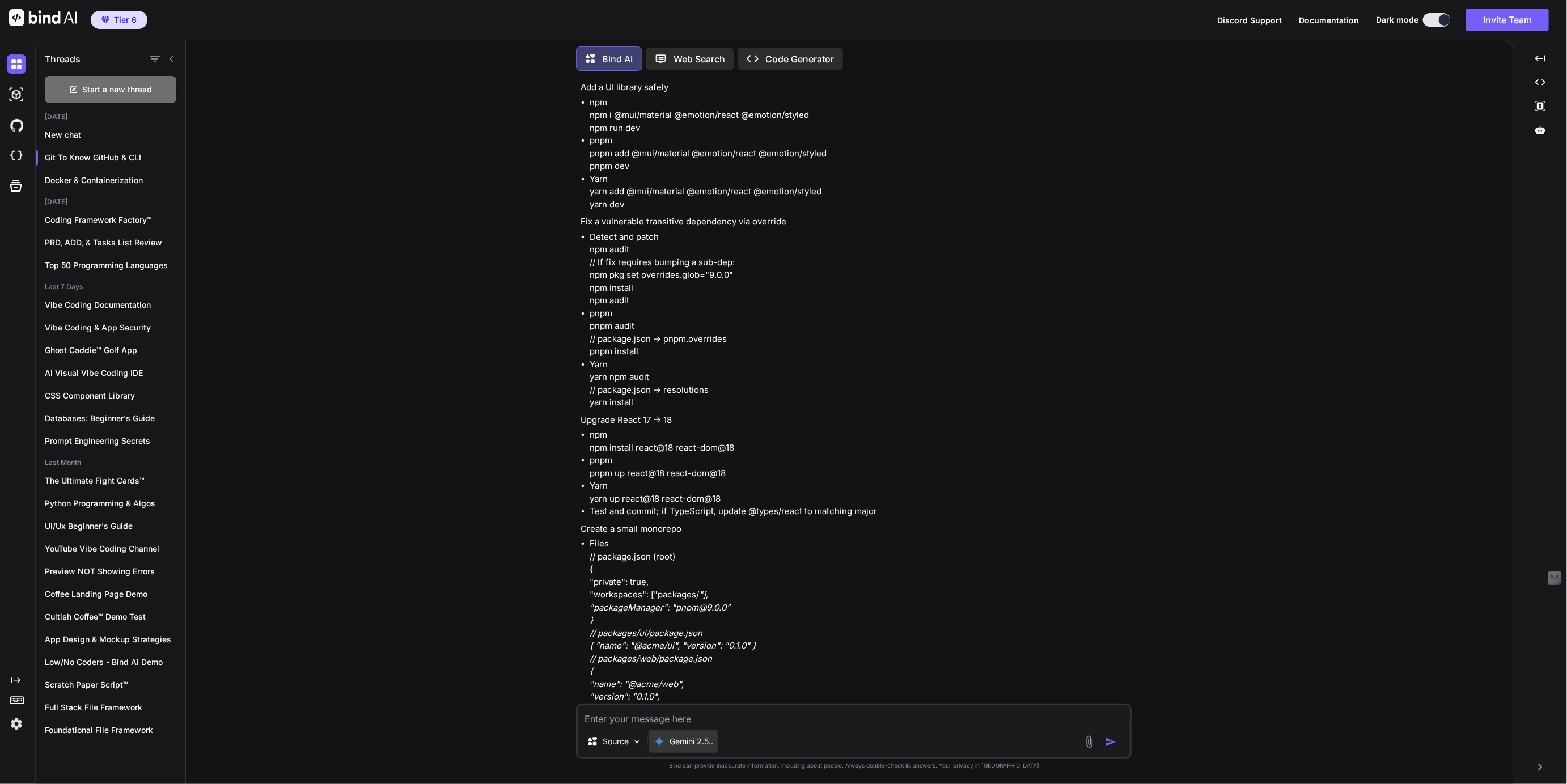
click at [695, 741] on p "Gemini 2.5.." at bounding box center [691, 741] width 43 height 12
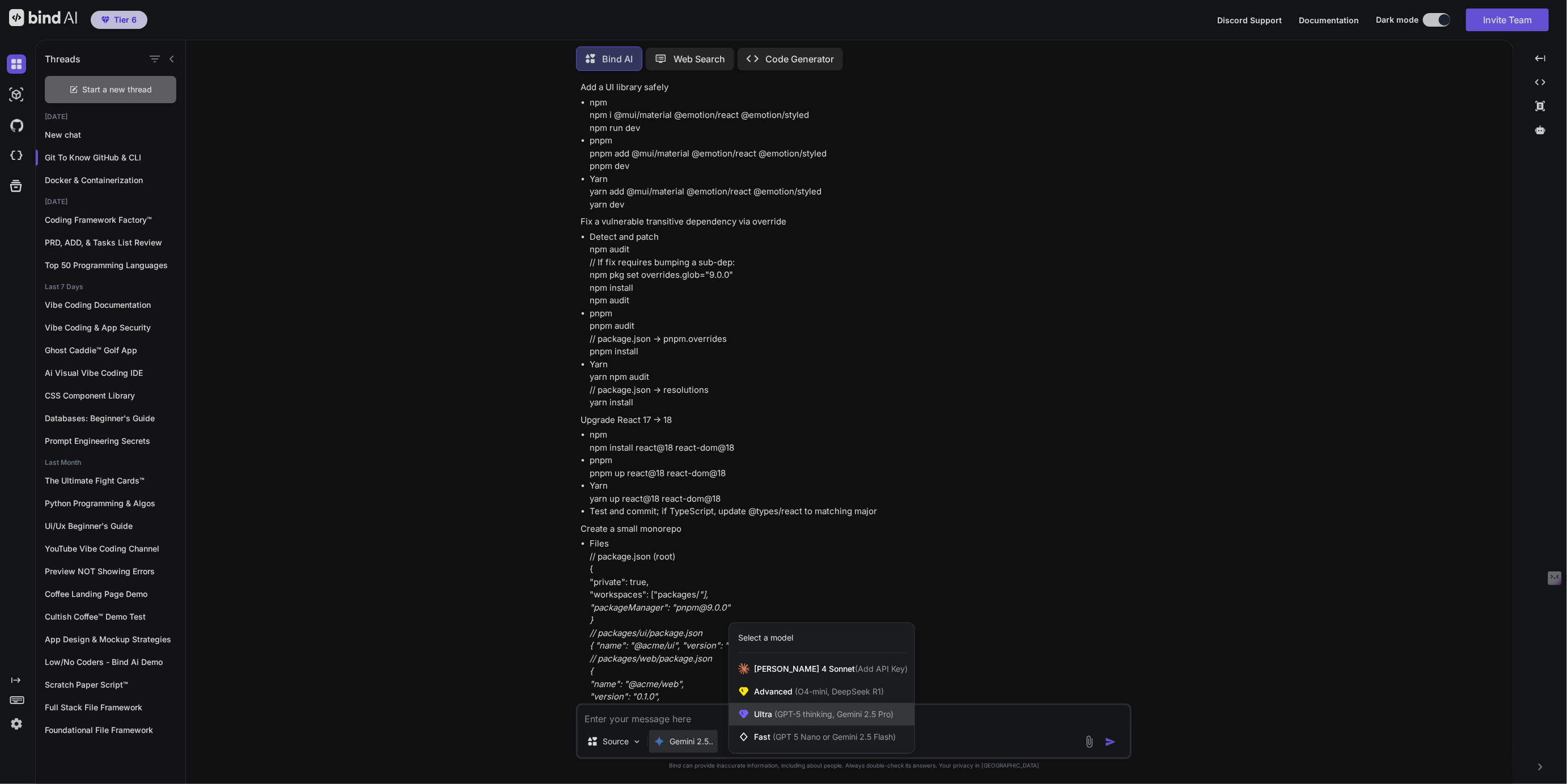
click at [768, 714] on span "Ultra (GPT-5 thinking, Gemini 2.5 Pro)" at bounding box center [823, 714] width 139 height 12
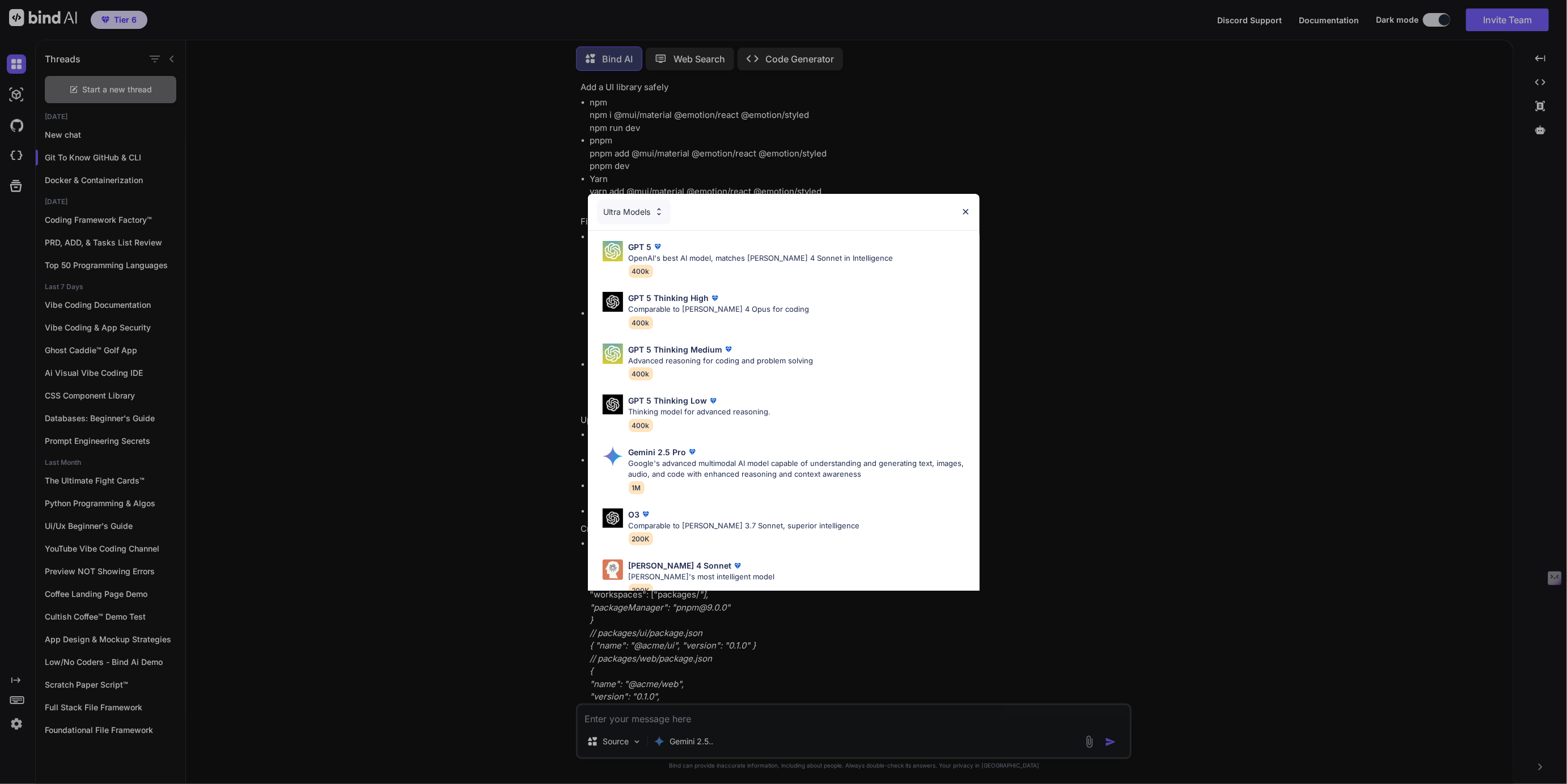
click at [671, 637] on div "Ultra Models GPT 5 OpenAI's best AI model, matches Claude 4 Sonnet in Intellige…" at bounding box center [784, 392] width 1567 height 784
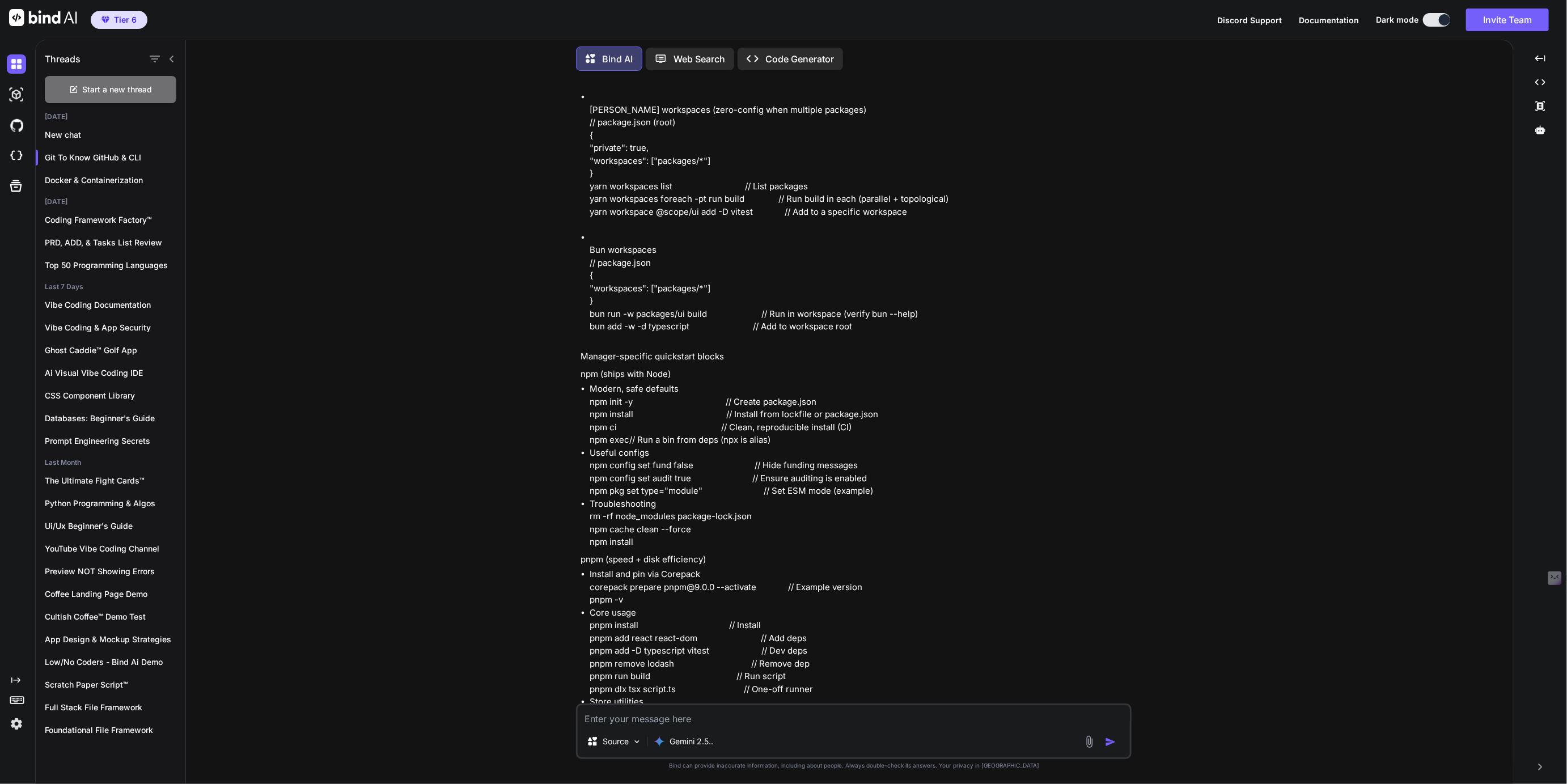
scroll to position [25601, 0]
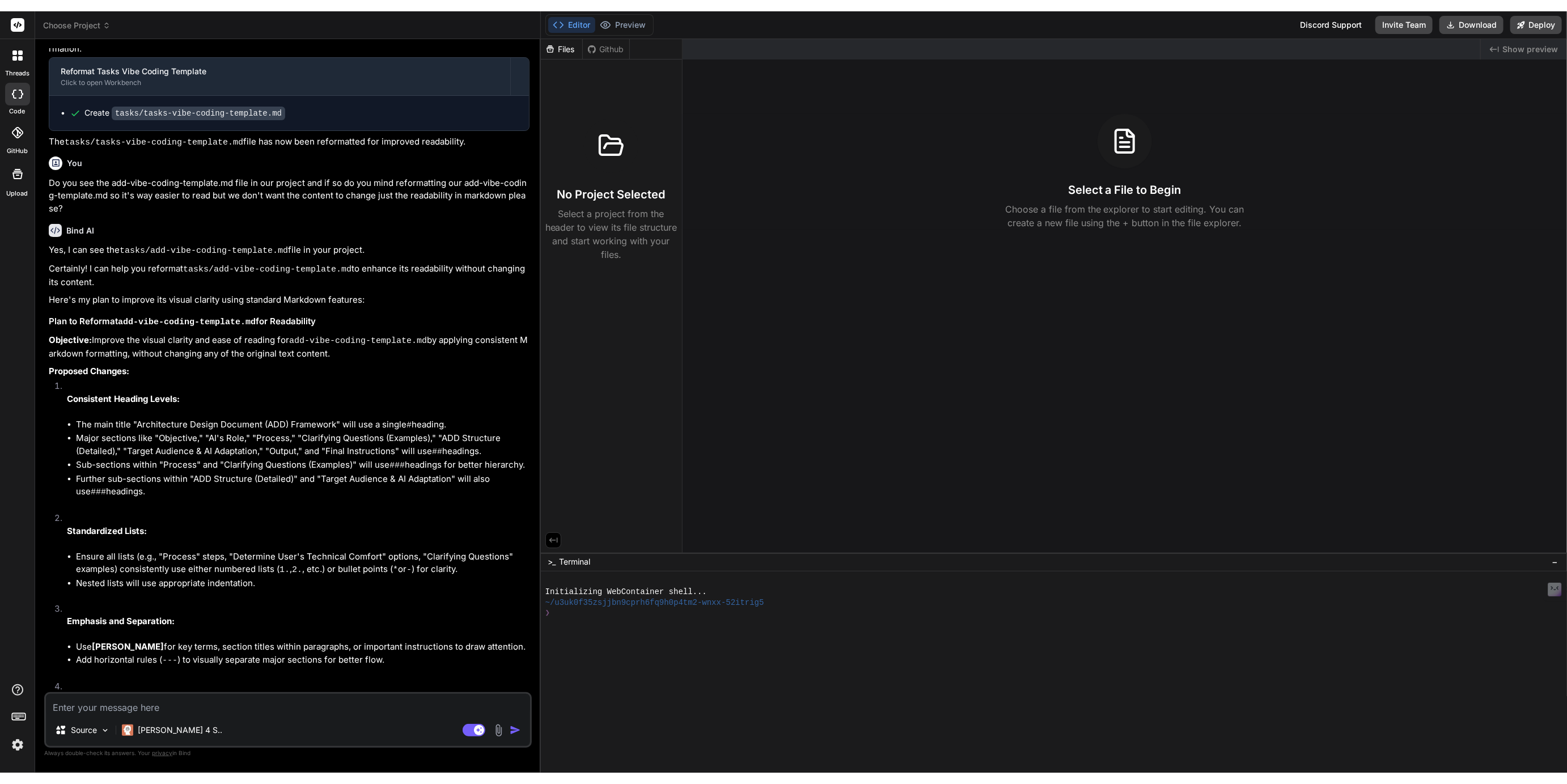
scroll to position [1534, 0]
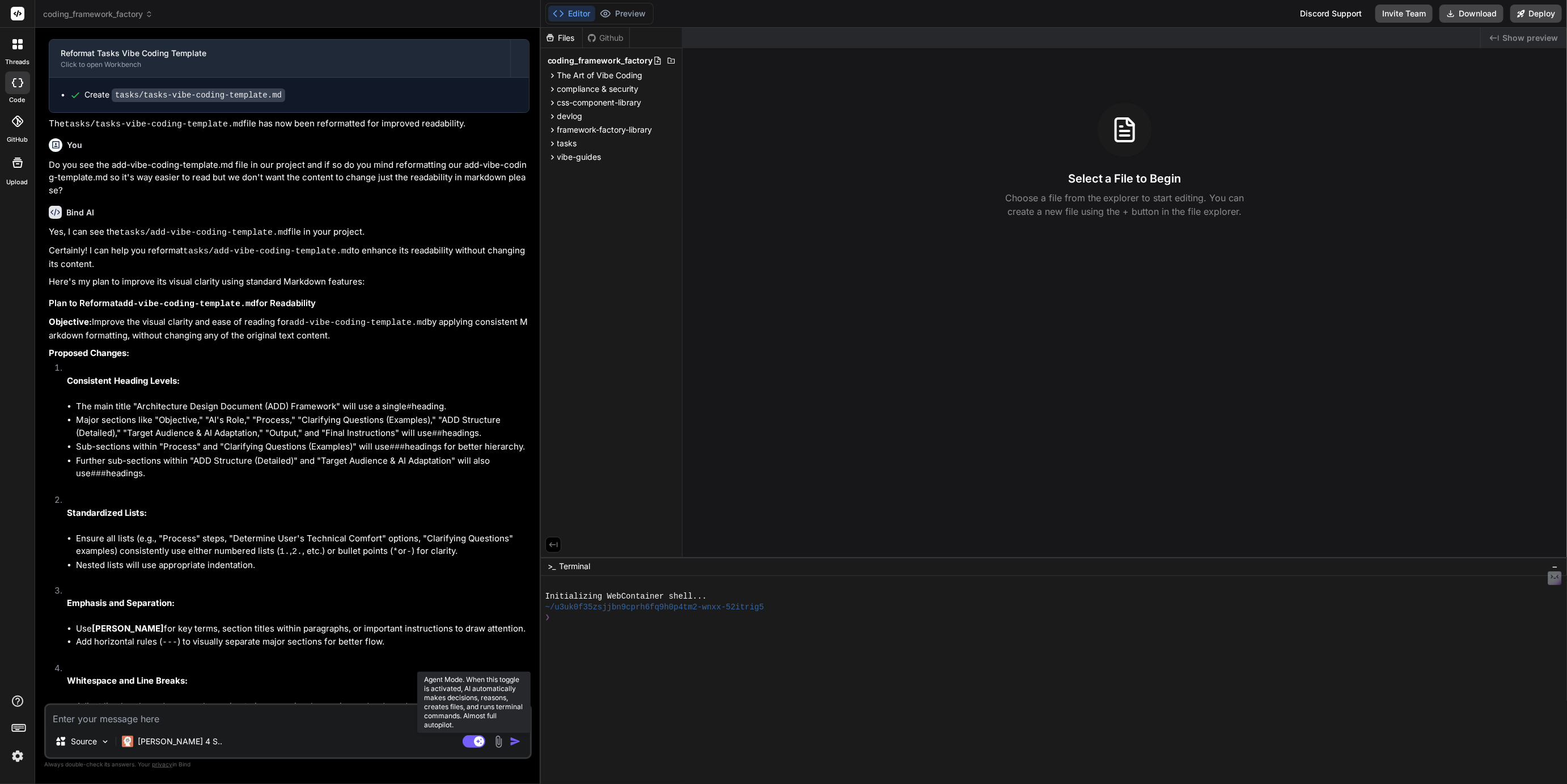
click at [473, 739] on rect at bounding box center [474, 741] width 23 height 12
click at [600, 75] on span "The Art of Vibe Coding" at bounding box center [600, 75] width 85 height 12
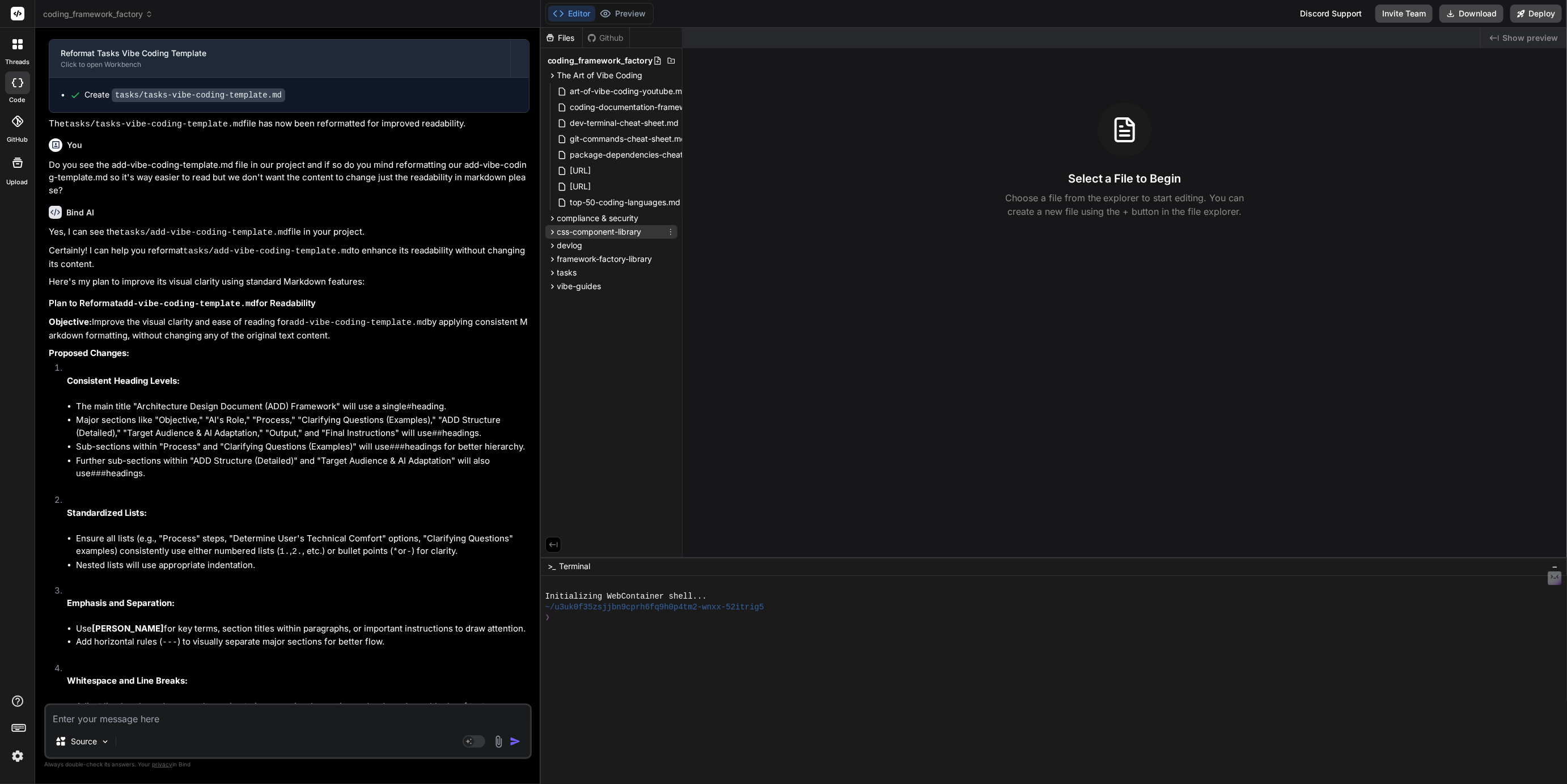
click at [583, 230] on span "css-component-library" at bounding box center [599, 231] width 84 height 12
click at [590, 247] on span "components" at bounding box center [590, 247] width 46 height 12
click at [604, 299] on span "css-component-library.md" at bounding box center [619, 294] width 100 height 13
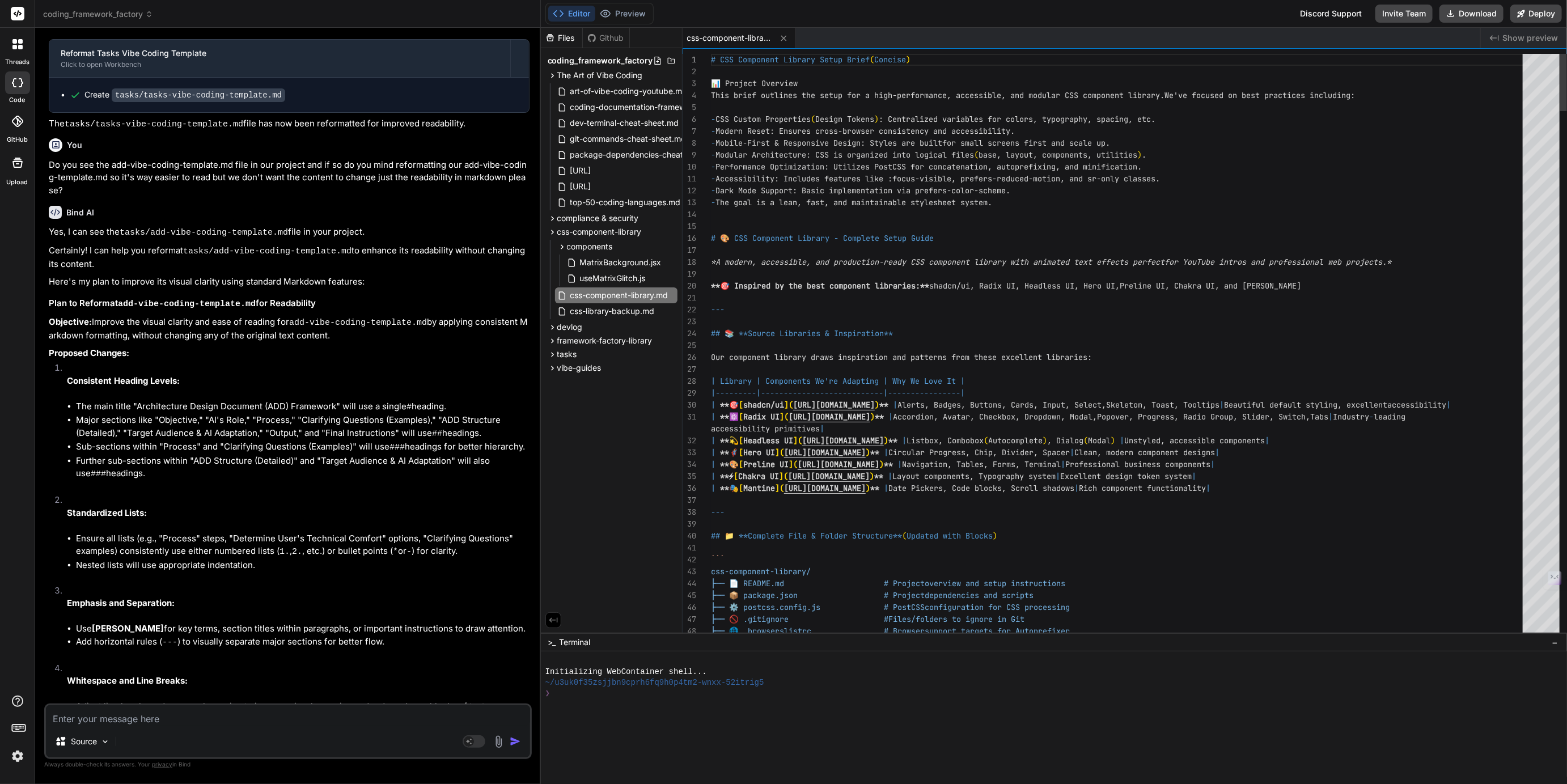
drag, startPoint x: 813, startPoint y: 558, endPoint x: 817, endPoint y: 733, distance: 175.0
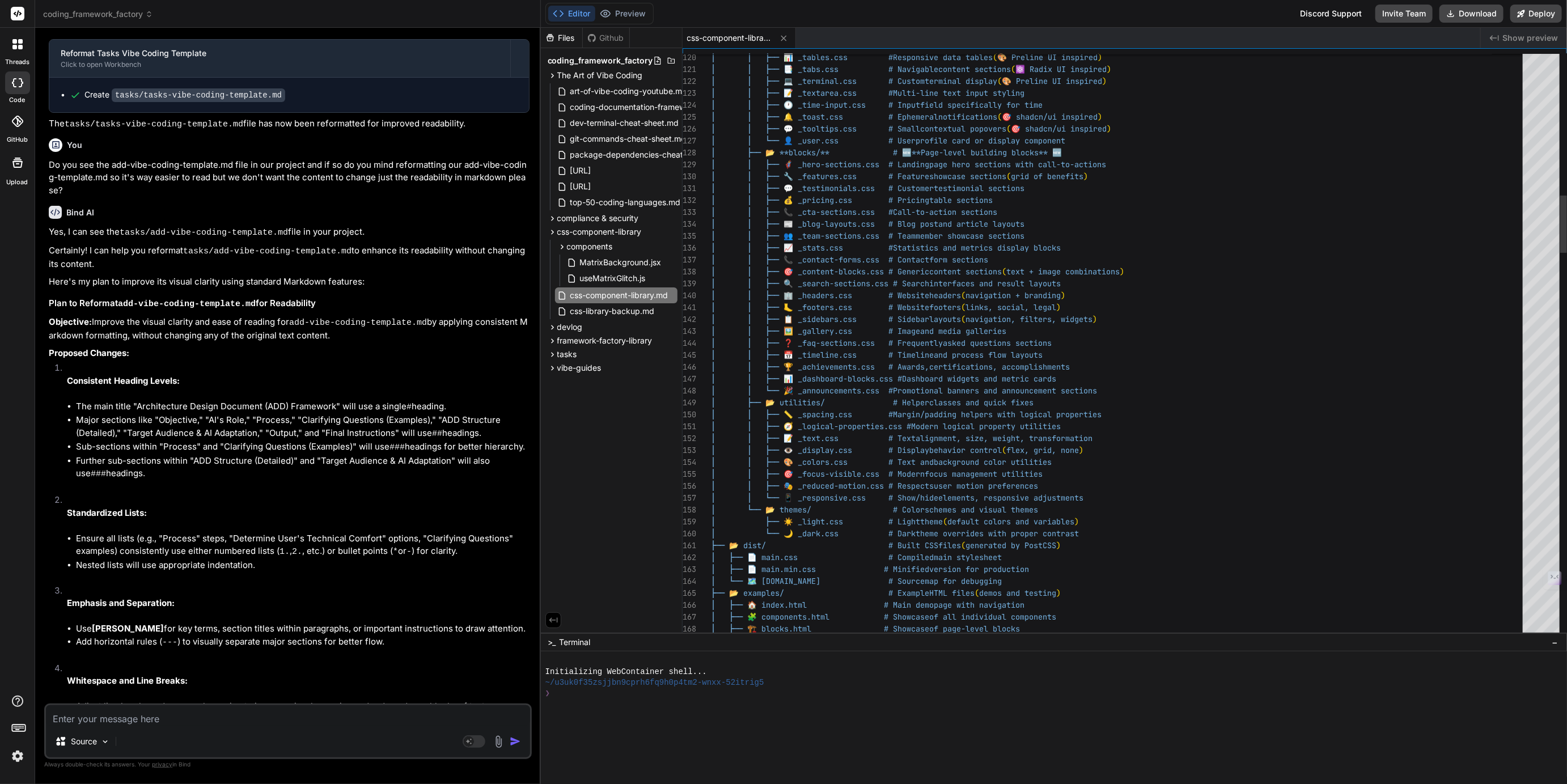
type textarea "x"
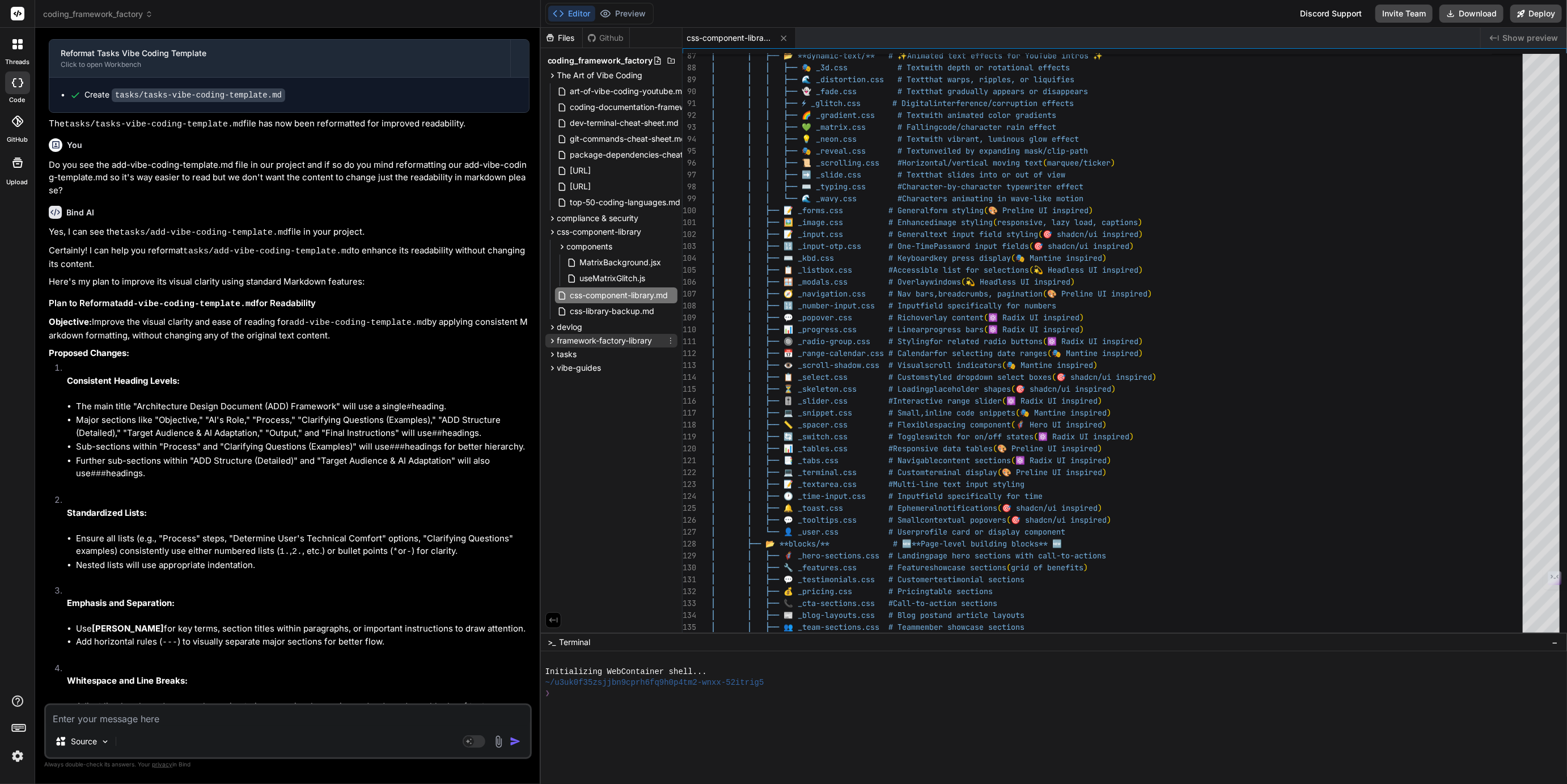
click at [585, 340] on span "framework-factory-library" at bounding box center [604, 341] width 95 height 12
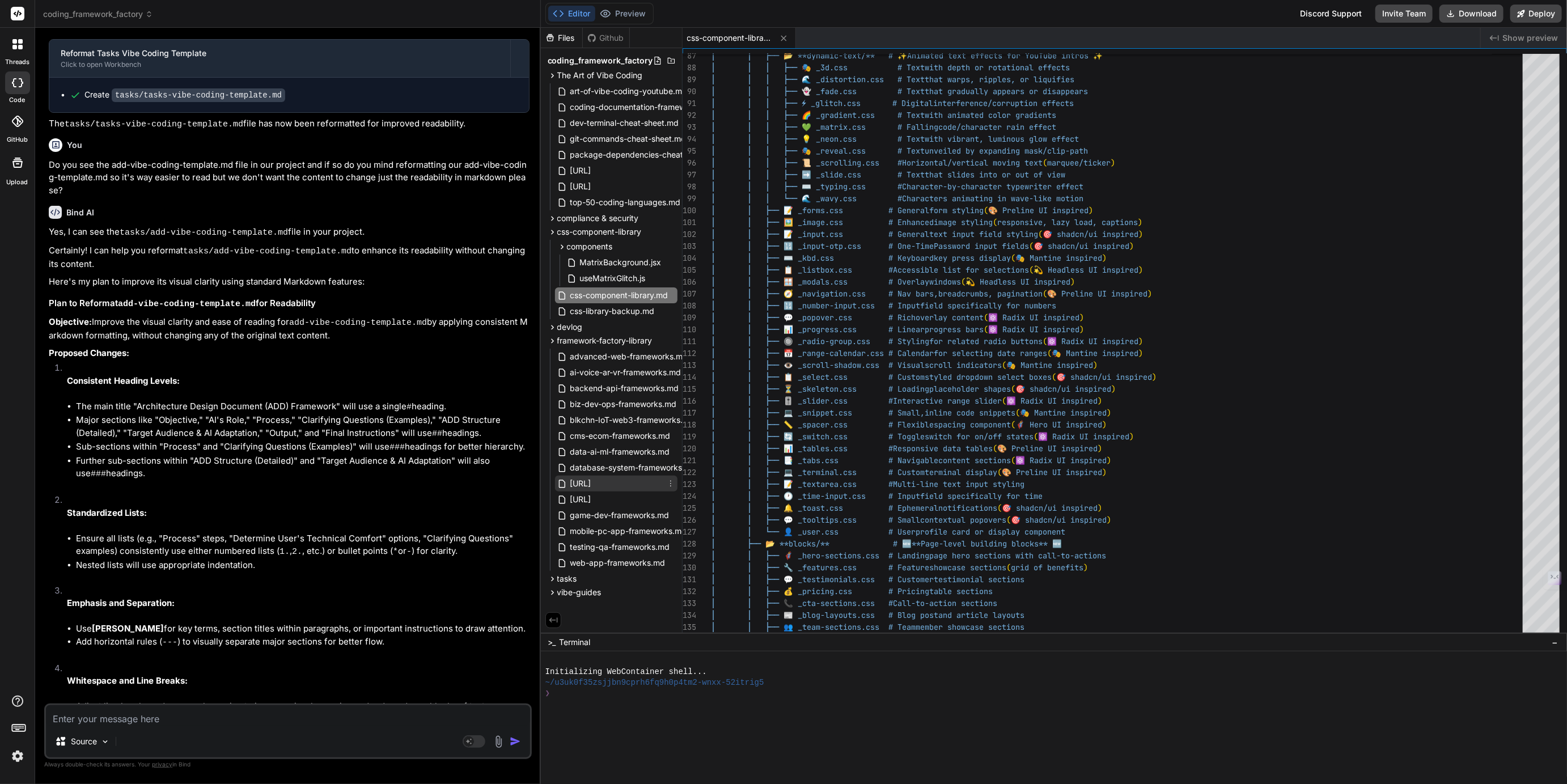
click at [593, 479] on span "[URL]" at bounding box center [581, 482] width 23 height 13
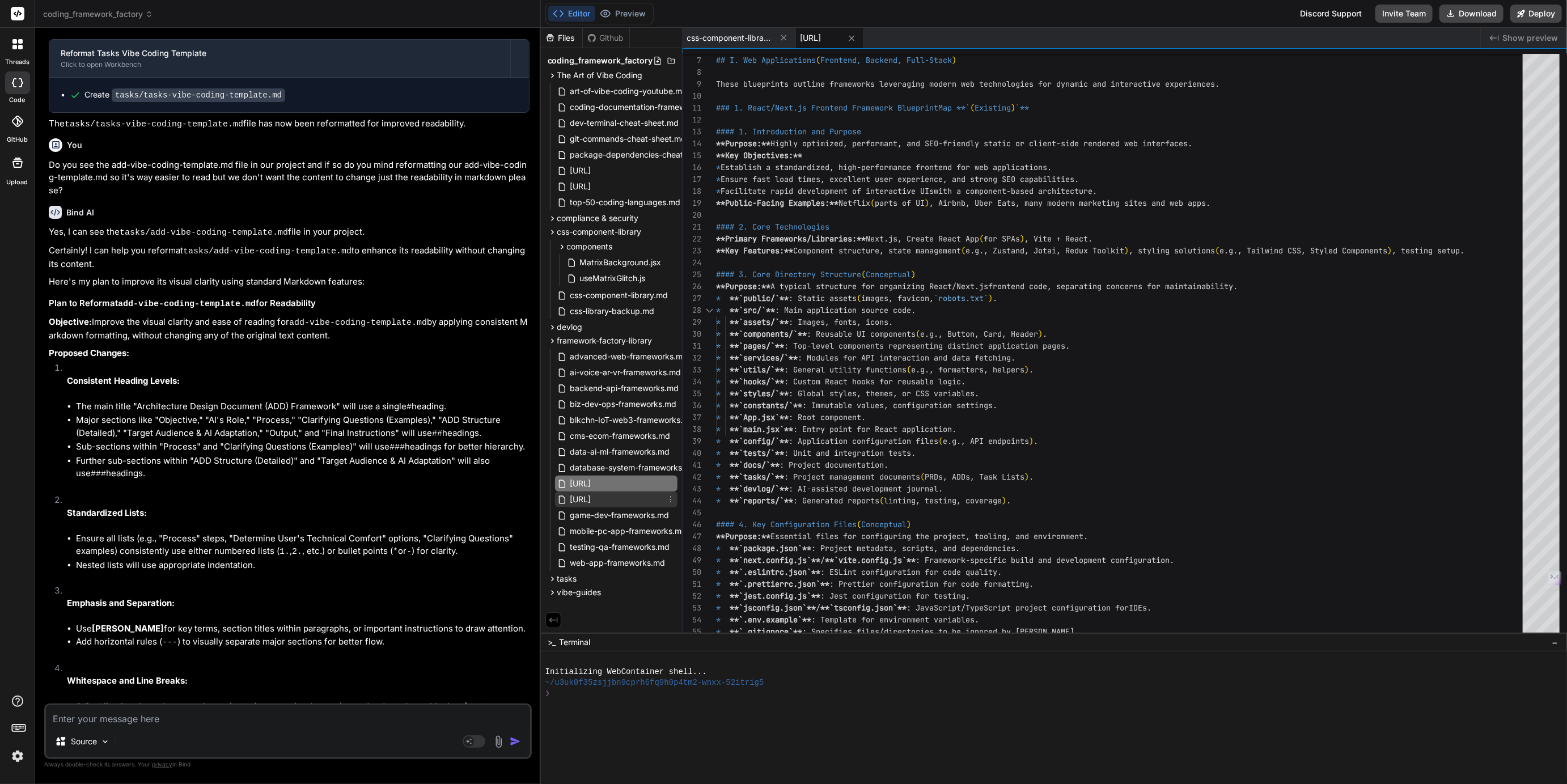
click at [593, 498] on span "[URL]" at bounding box center [581, 498] width 23 height 13
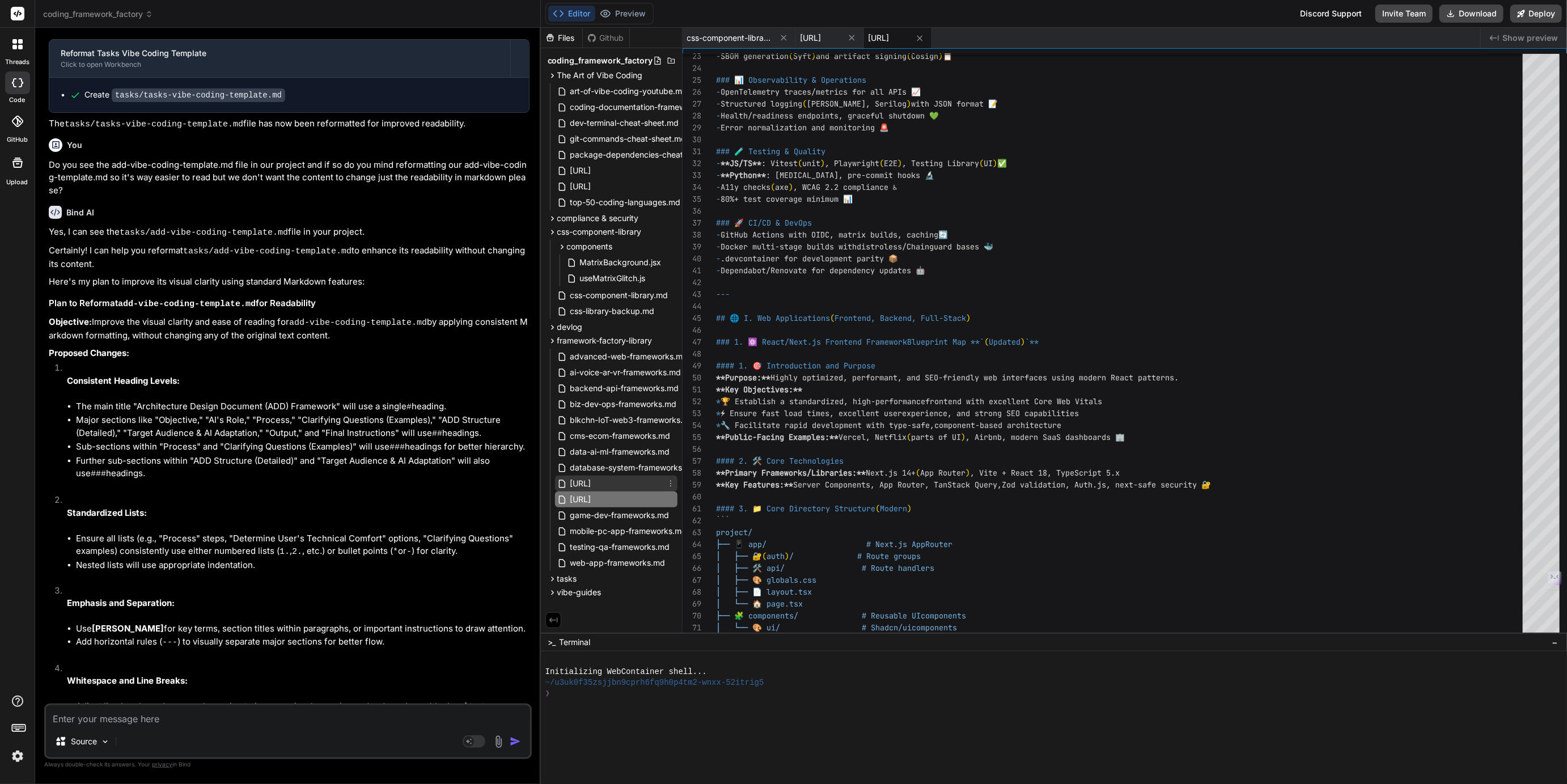
click at [593, 482] on span "[URL]" at bounding box center [581, 482] width 23 height 13
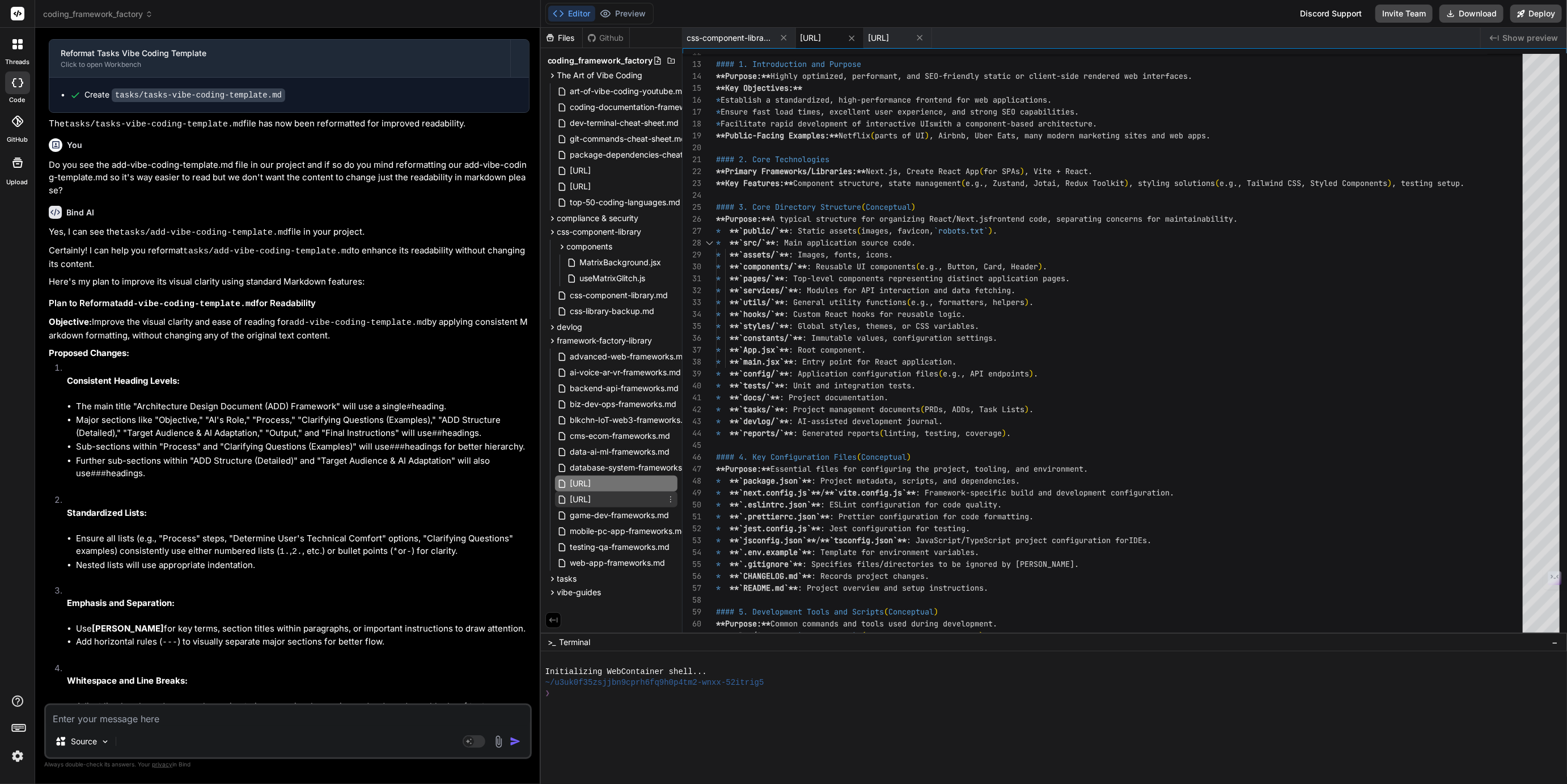
click at [593, 499] on span "[URL]" at bounding box center [581, 498] width 23 height 13
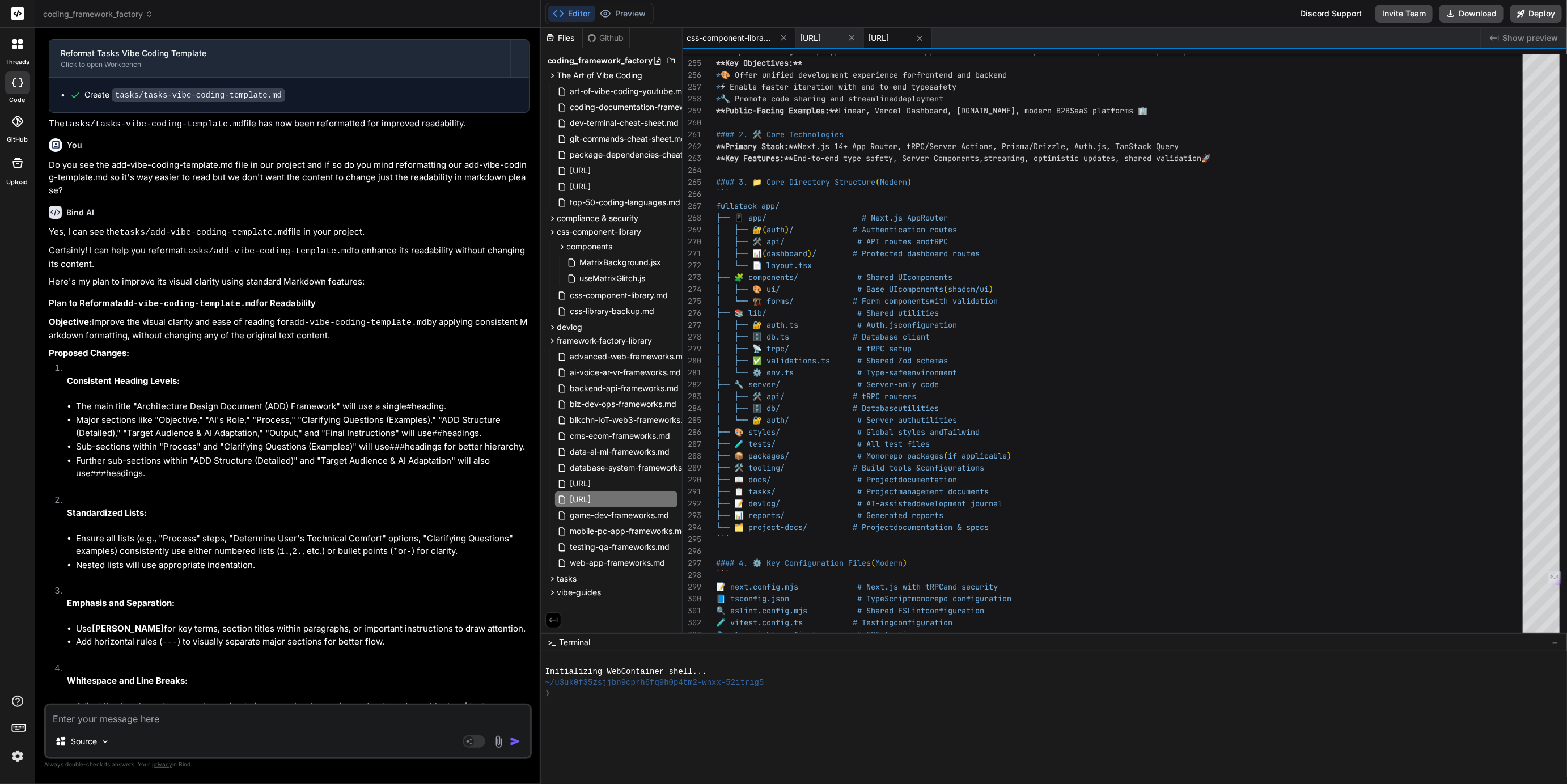
click at [736, 37] on span "css-component-library.md" at bounding box center [729, 37] width 85 height 12
type textarea "--- *This structure gives you a complete foundation for creating professional, …"
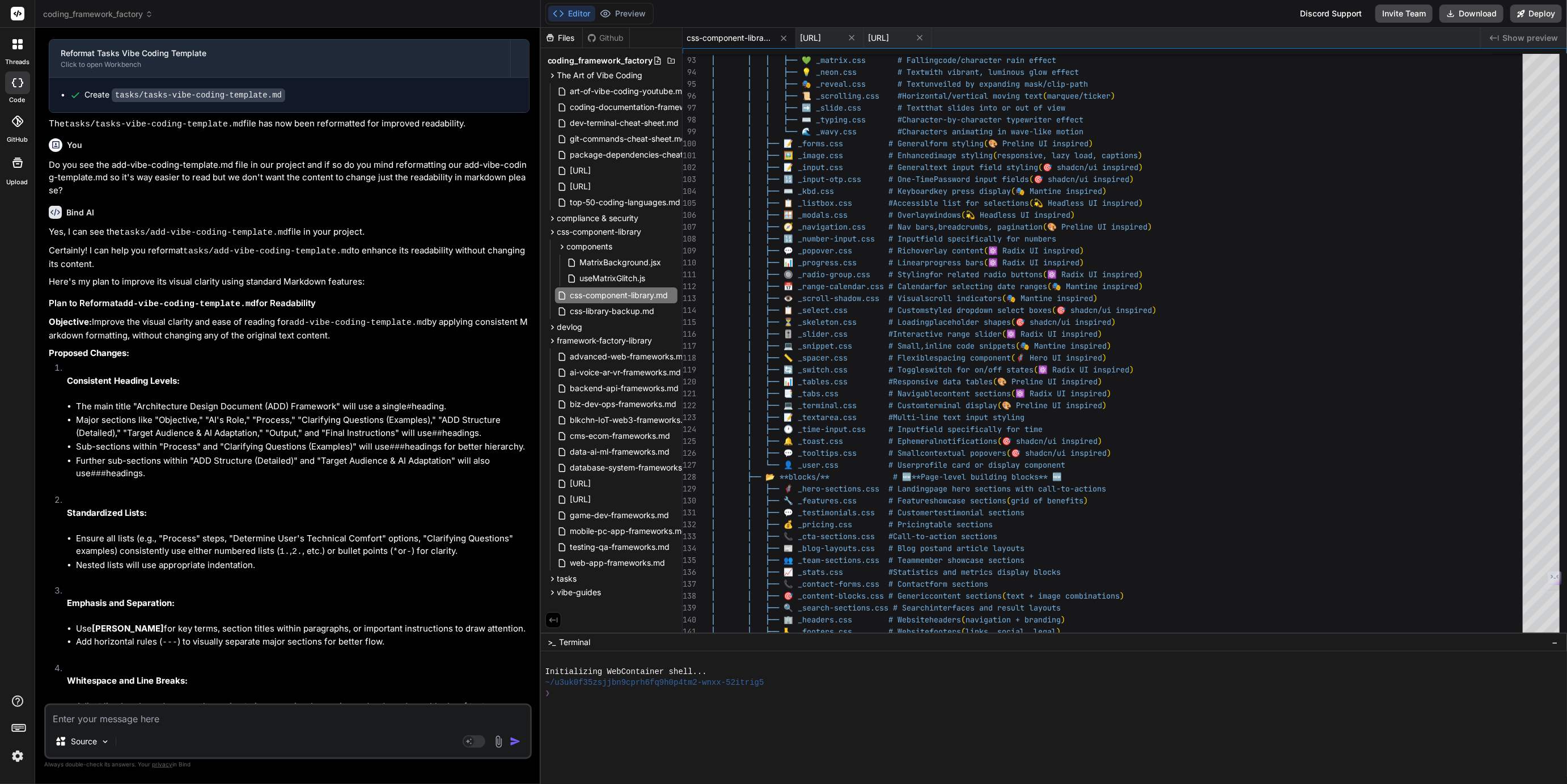
click at [105, 15] on span "coding_framework_factory" at bounding box center [98, 14] width 110 height 12
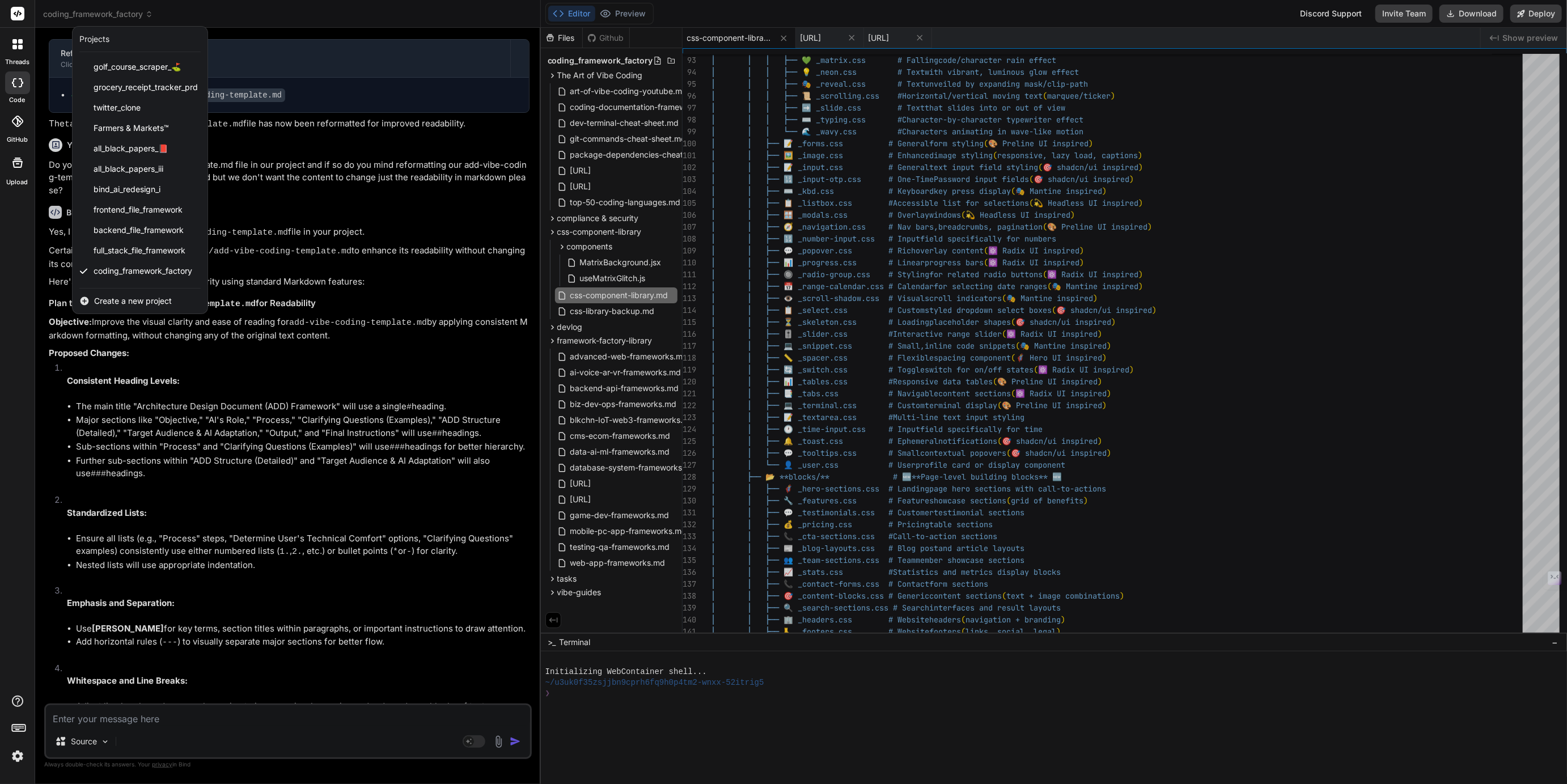
click at [189, 10] on div at bounding box center [784, 392] width 1567 height 784
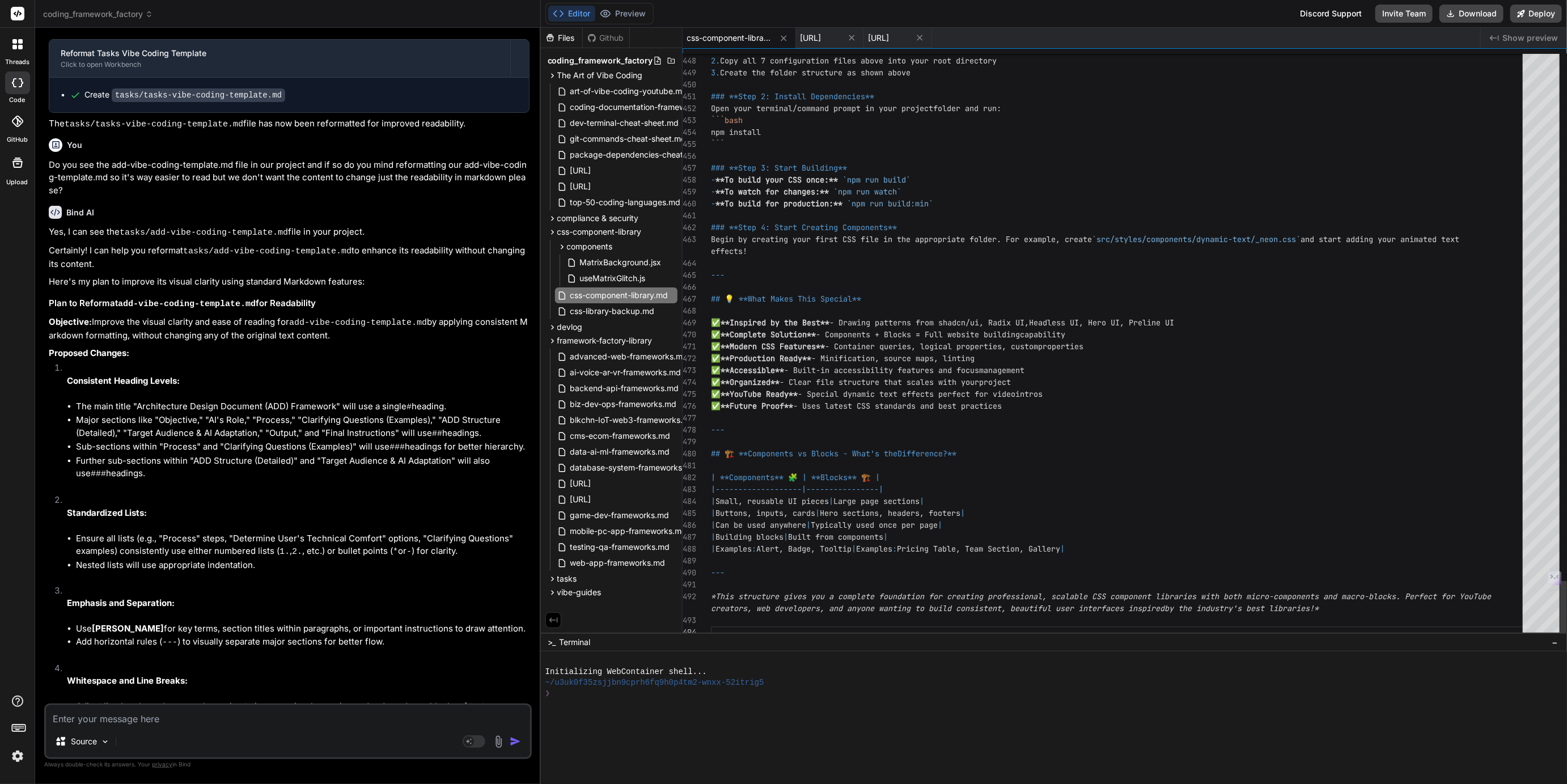
scroll to position [72, 0]
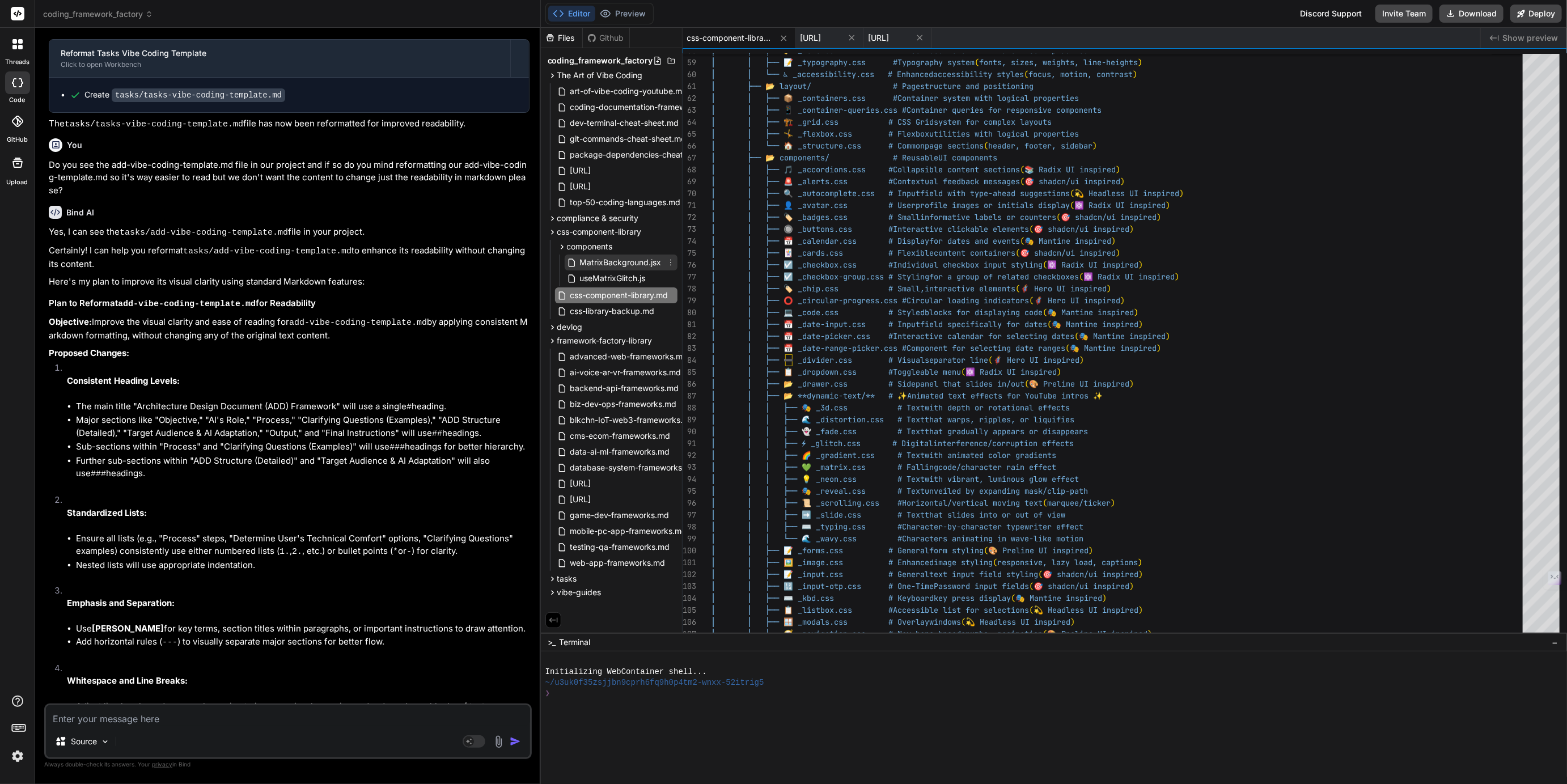
click at [627, 260] on span "MatrixBackground.jsx" at bounding box center [620, 262] width 84 height 13
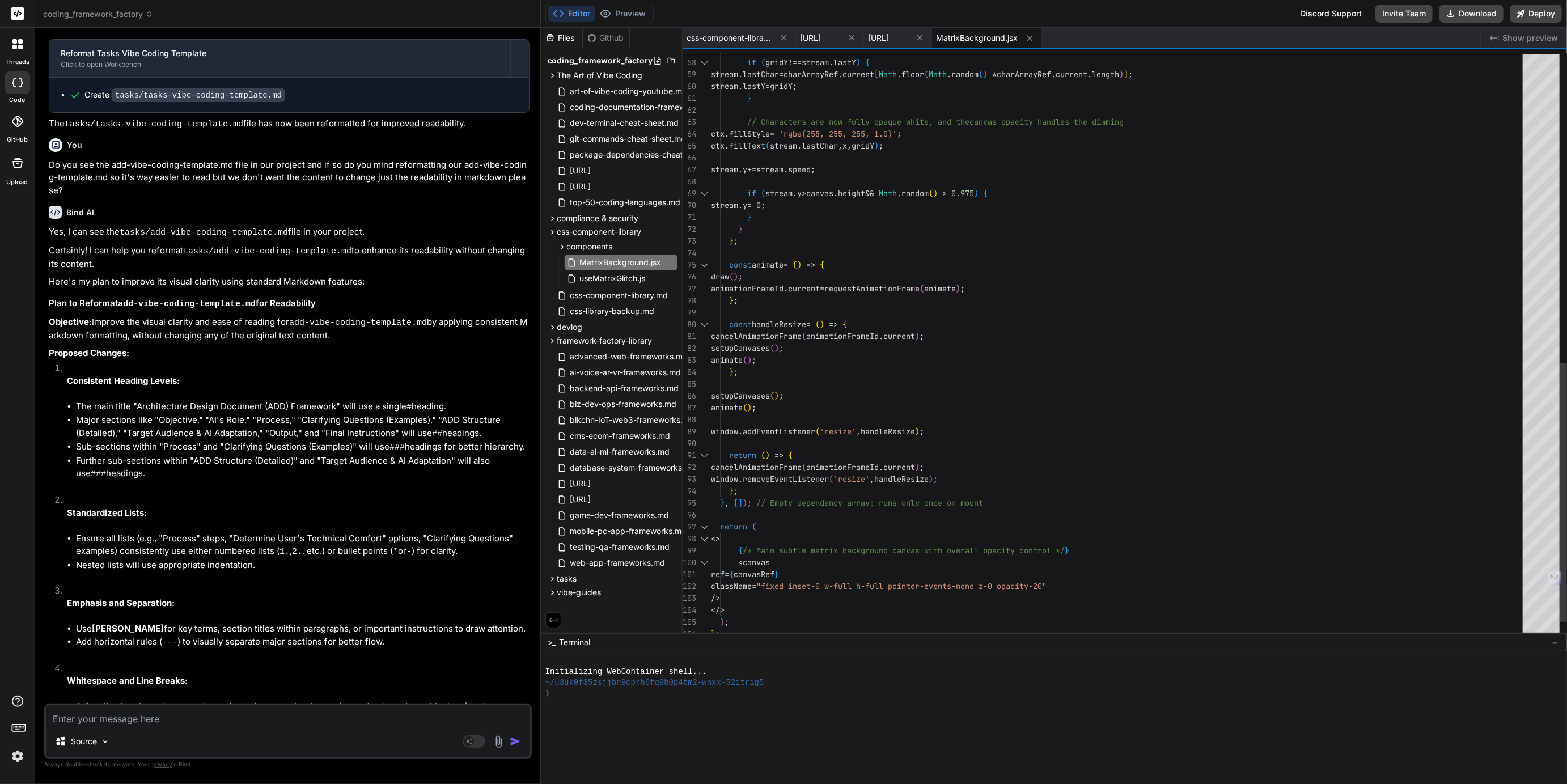
scroll to position [0, 0]
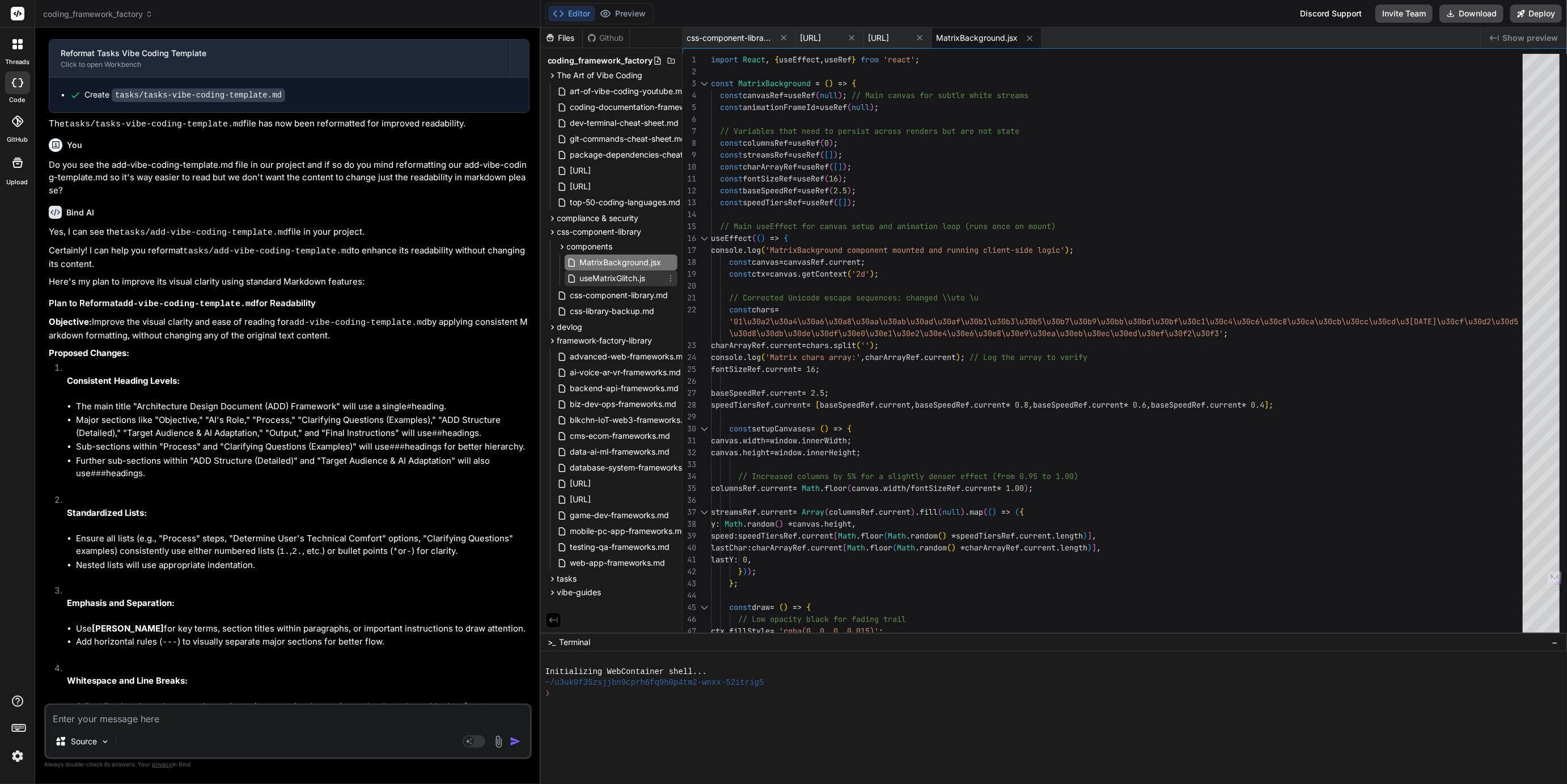
click at [625, 276] on span "useMatrixGlitch.js" at bounding box center [612, 278] width 68 height 13
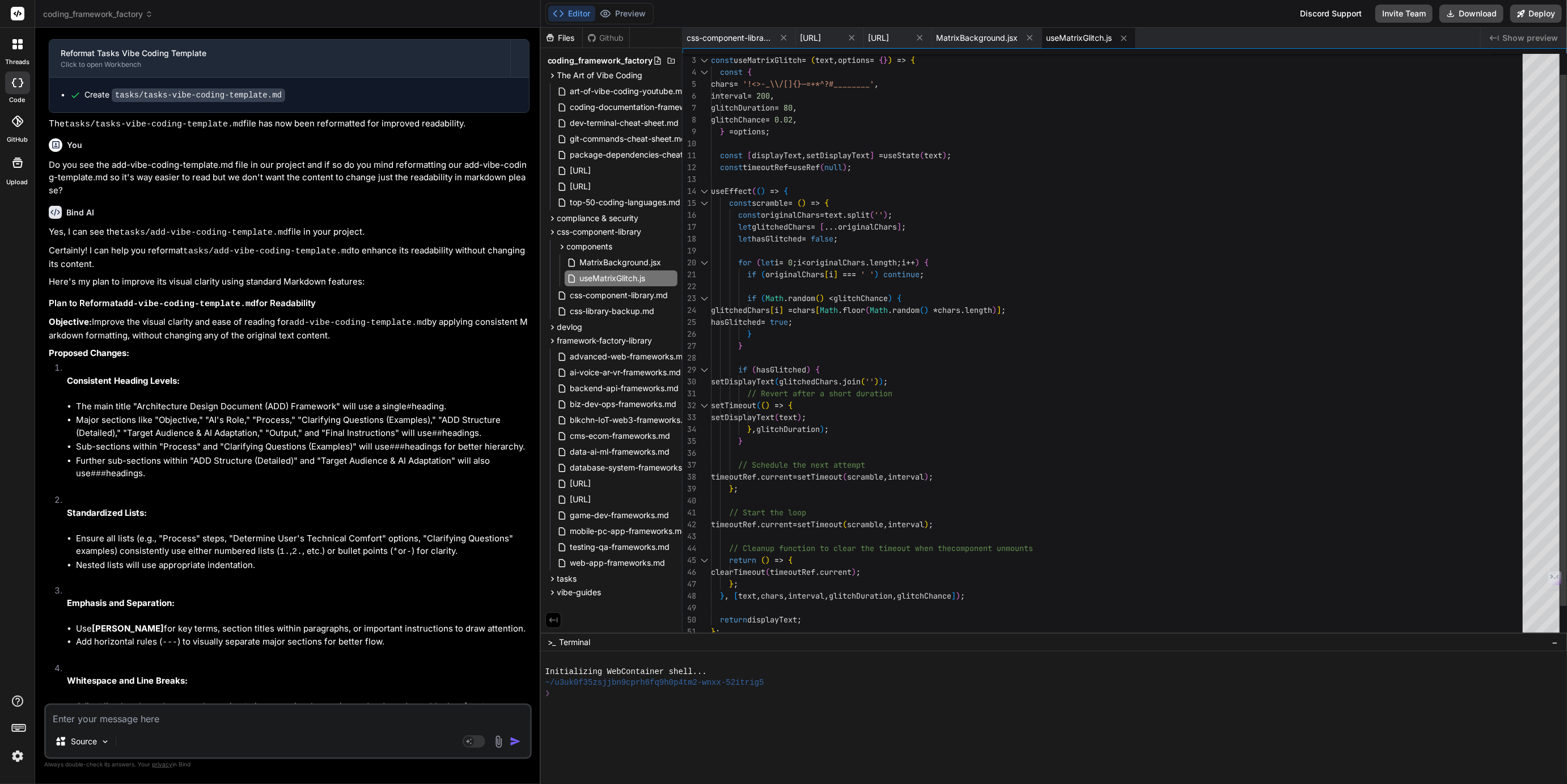
scroll to position [35, 0]
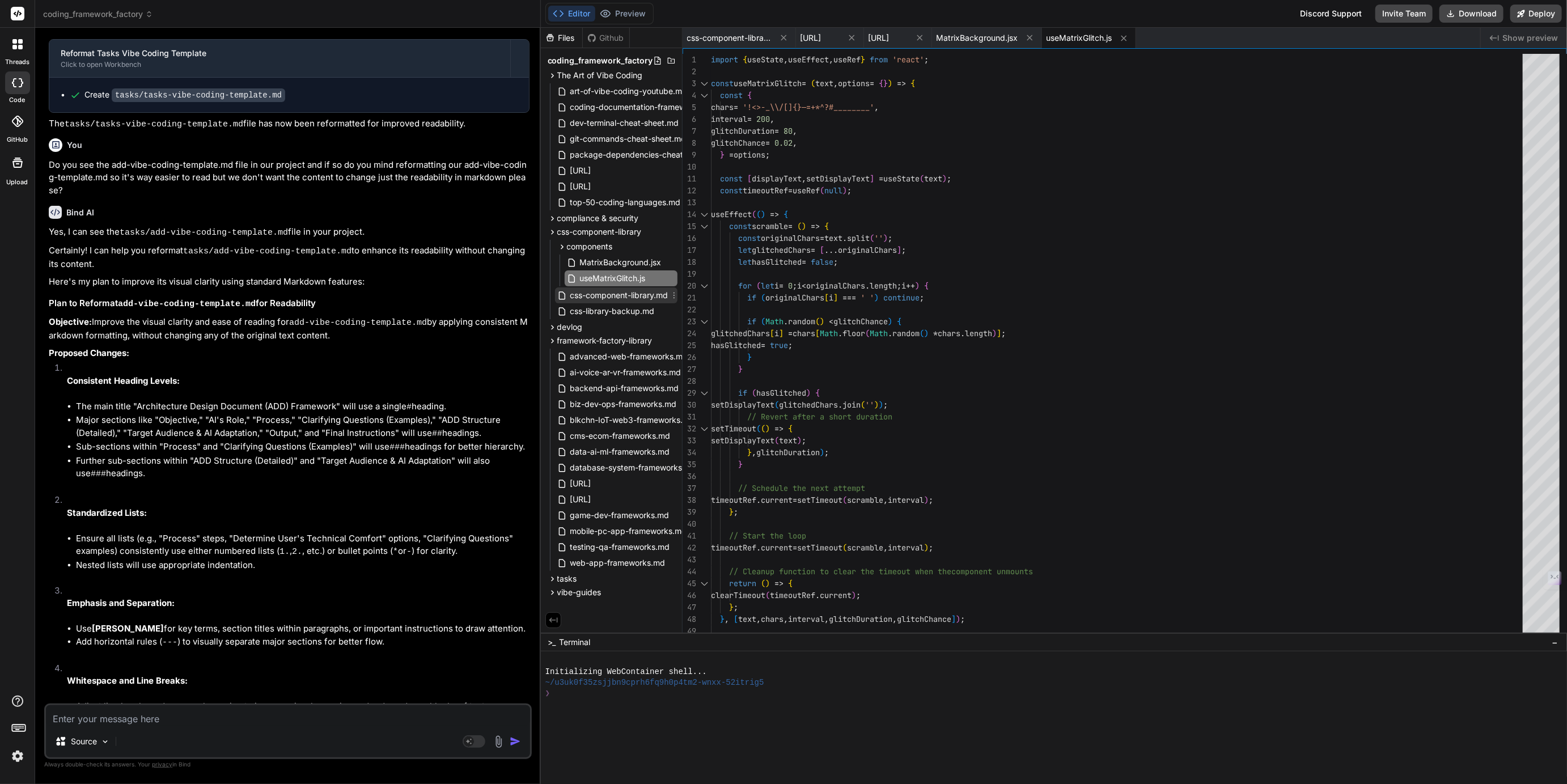
click at [626, 297] on span "css-component-library.md" at bounding box center [619, 294] width 100 height 13
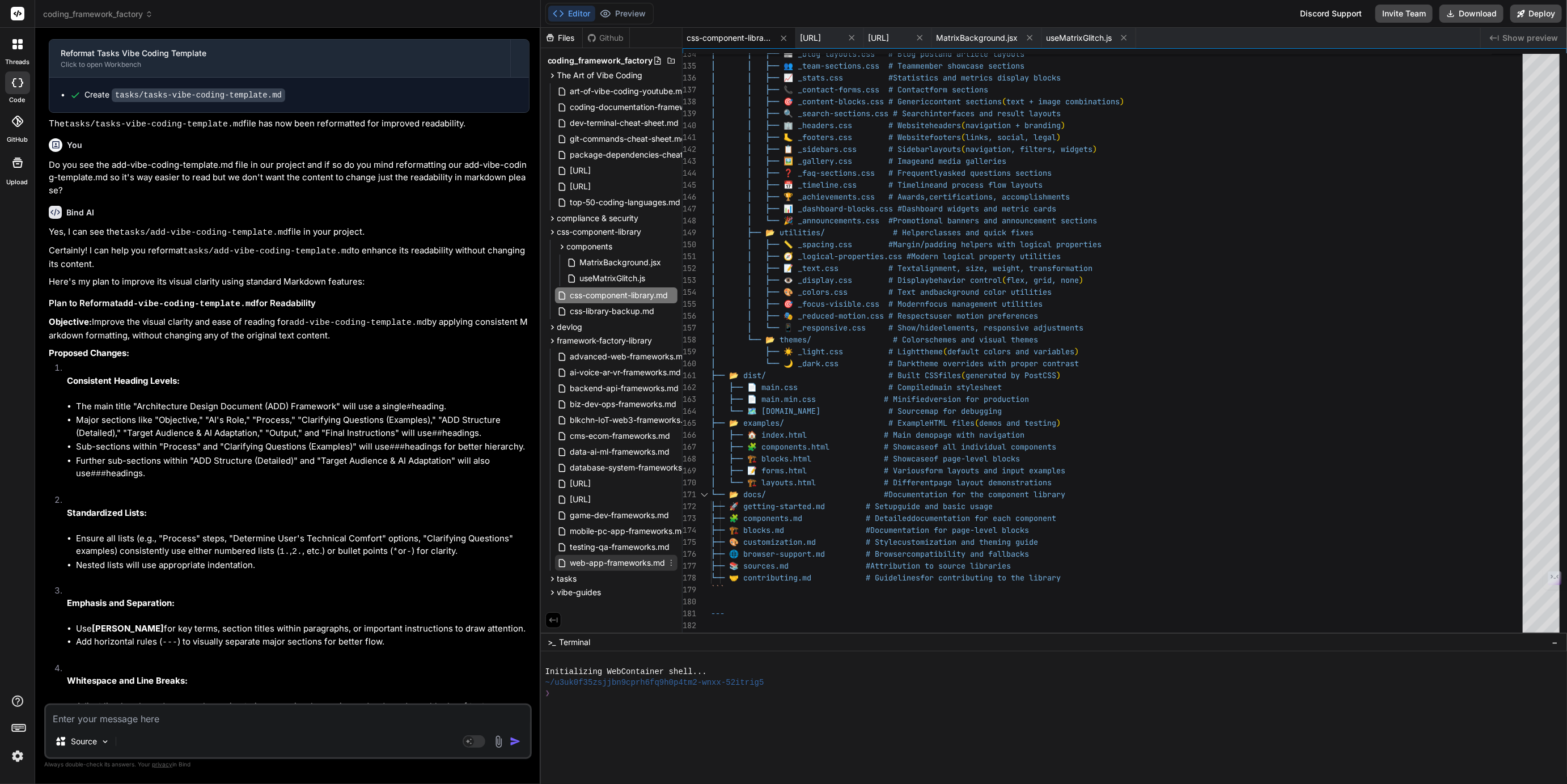
click at [627, 564] on span "web-app-frameworks.md" at bounding box center [618, 562] width 98 height 13
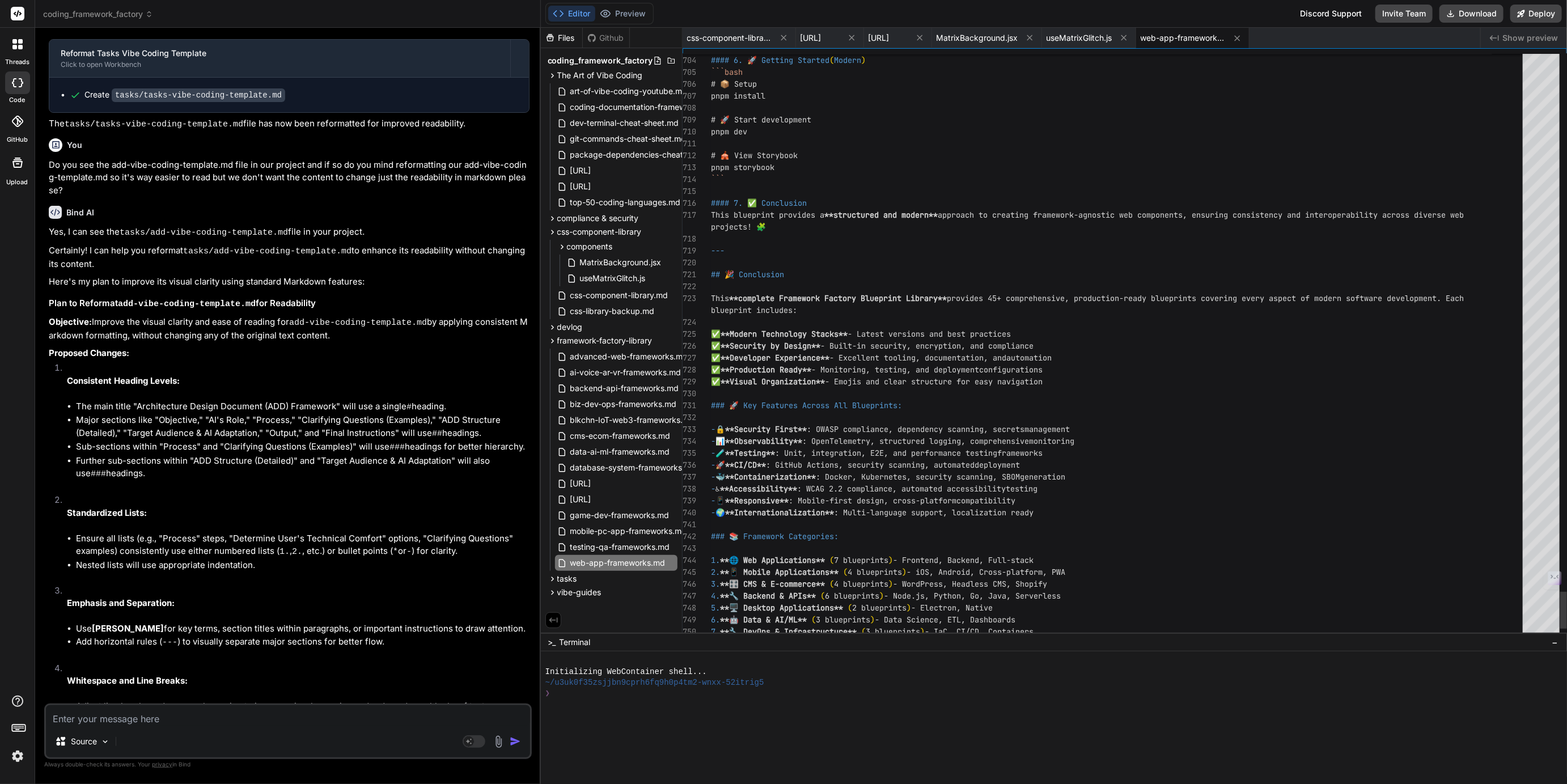
scroll to position [12, 0]
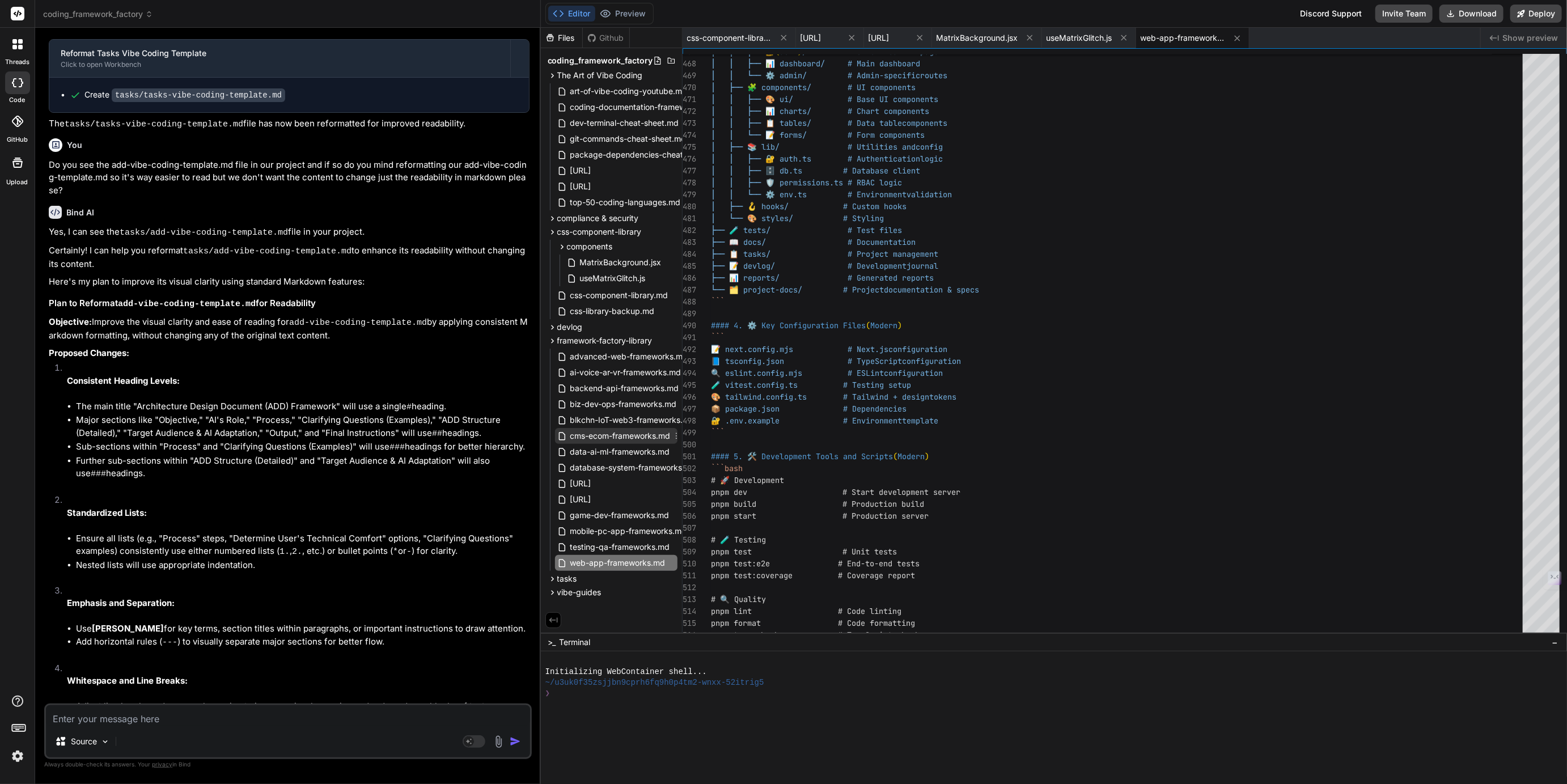
click at [638, 439] on span "cms-ecom-frameworks.md" at bounding box center [621, 435] width 103 height 13
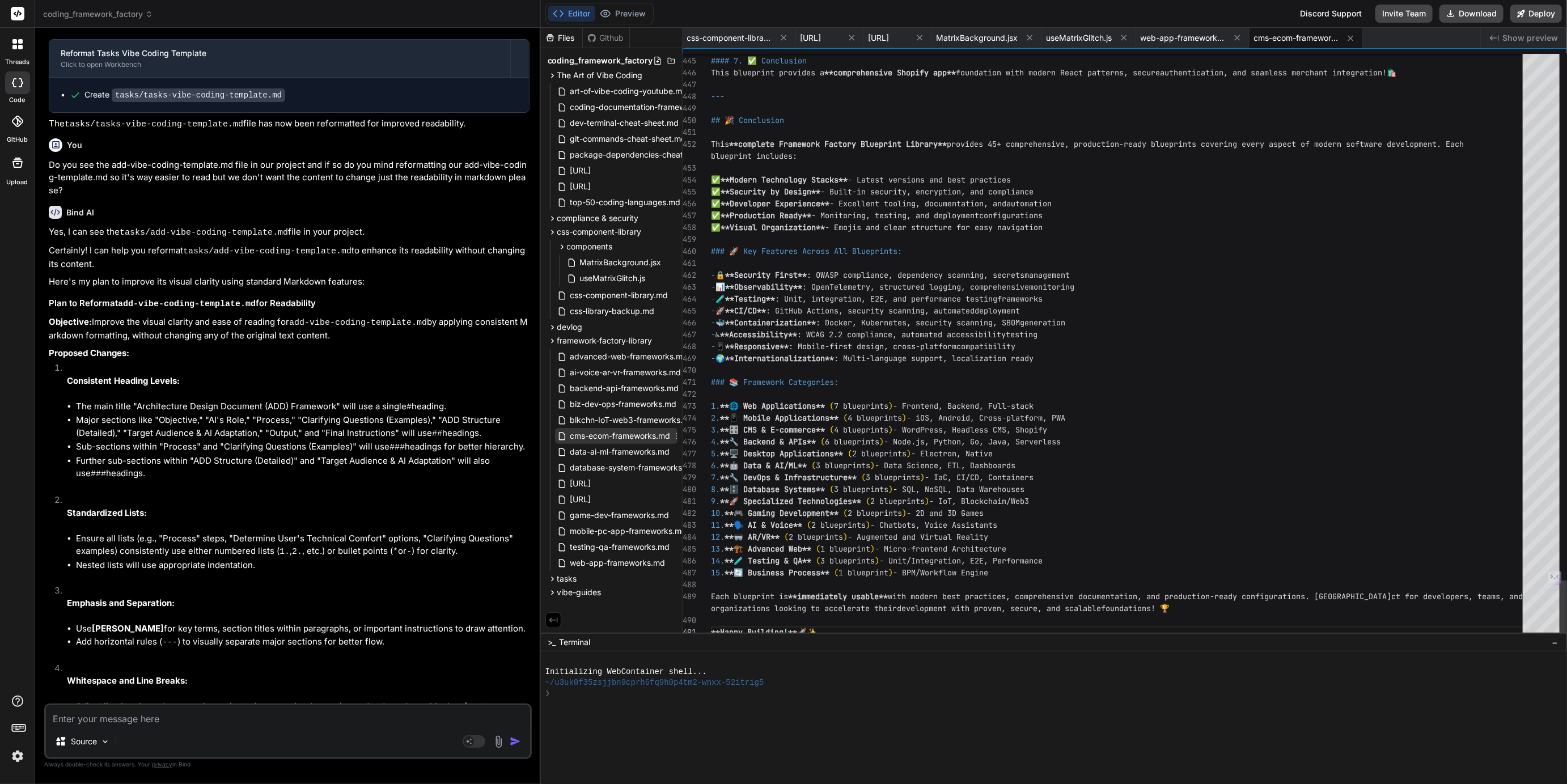
scroll to position [35, 0]
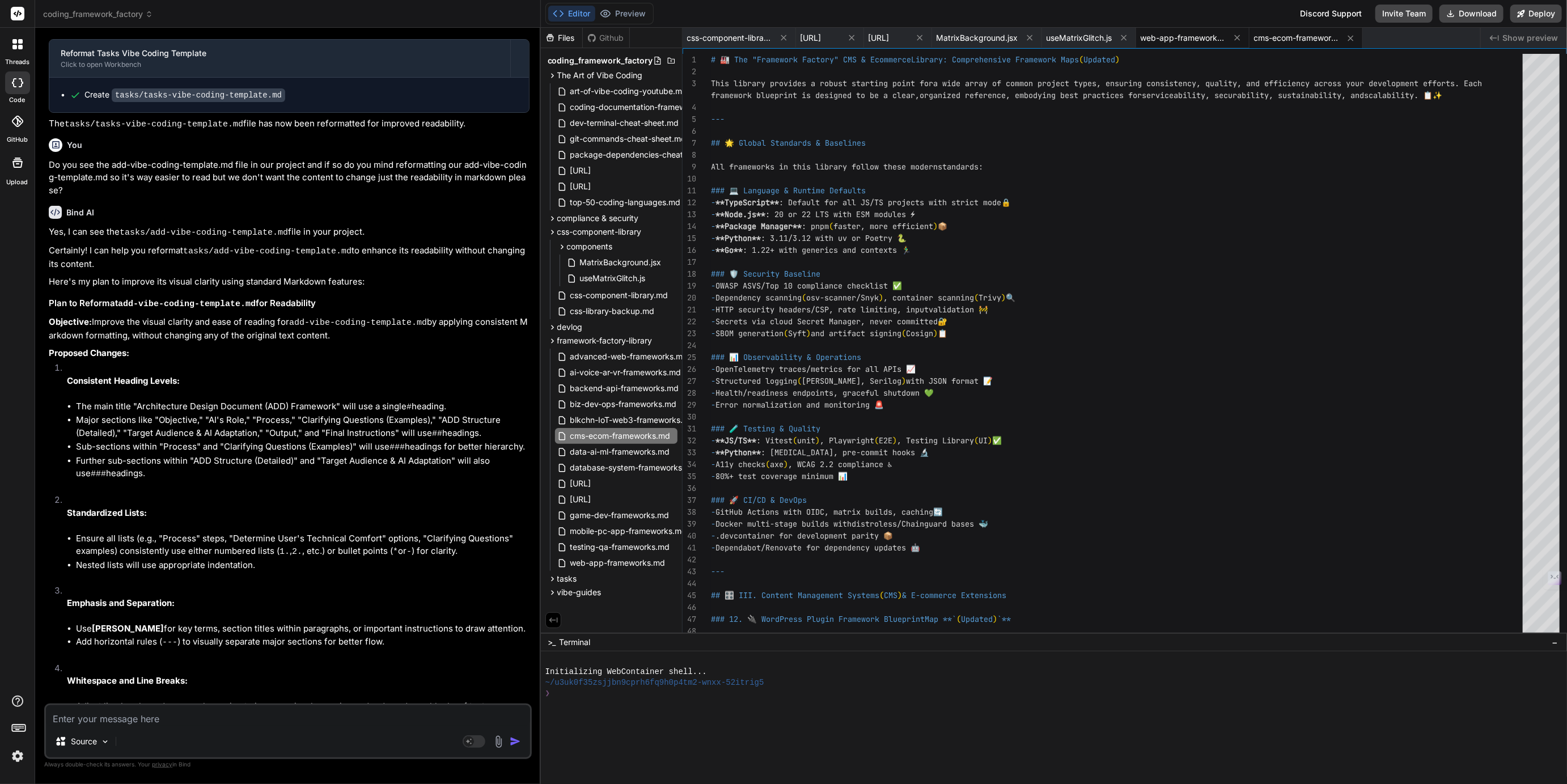
click at [1225, 40] on span "web-app-frameworks.md" at bounding box center [1184, 37] width 85 height 12
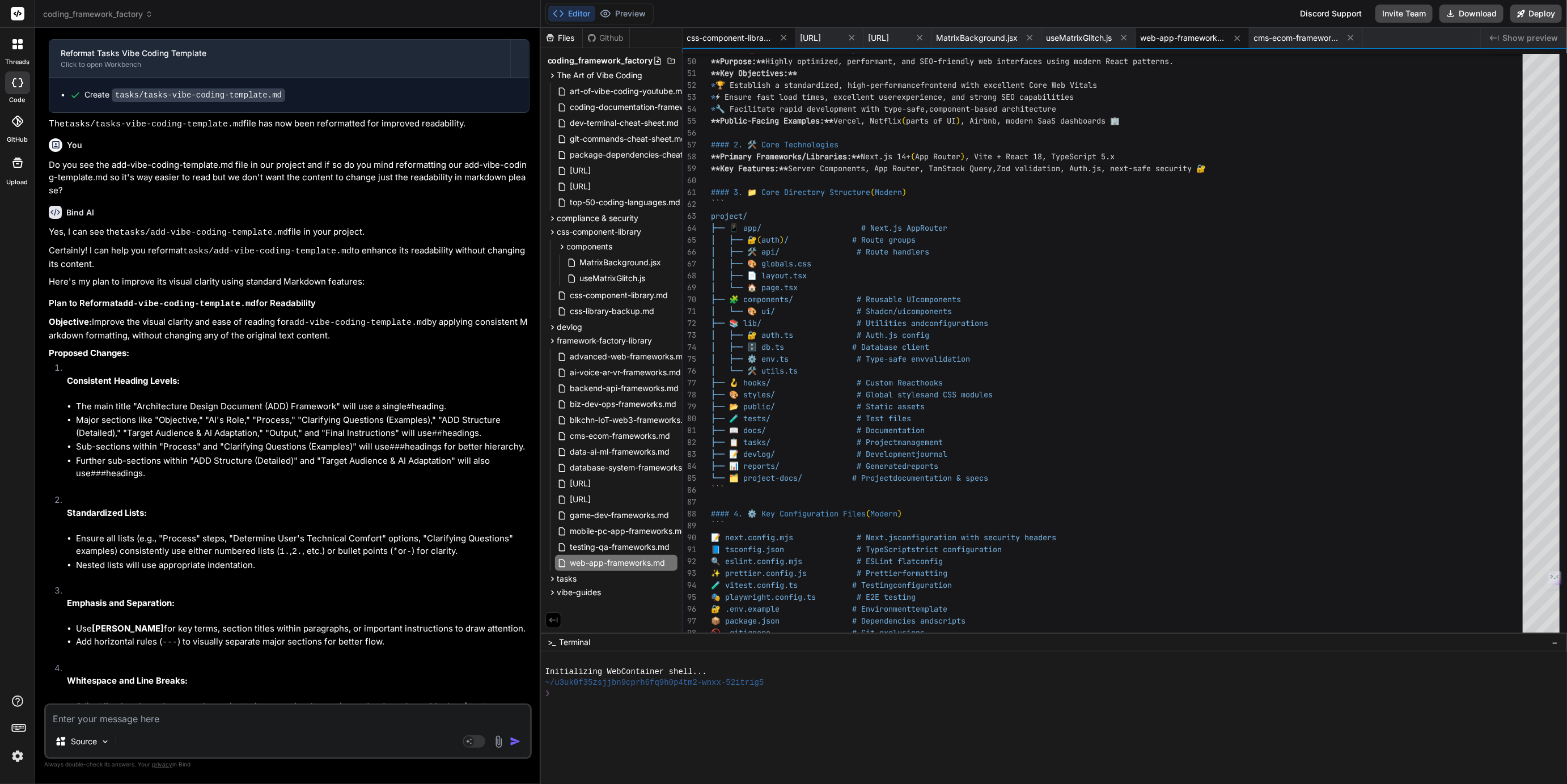
click at [734, 40] on span "css-component-library.md" at bounding box center [729, 37] width 85 height 12
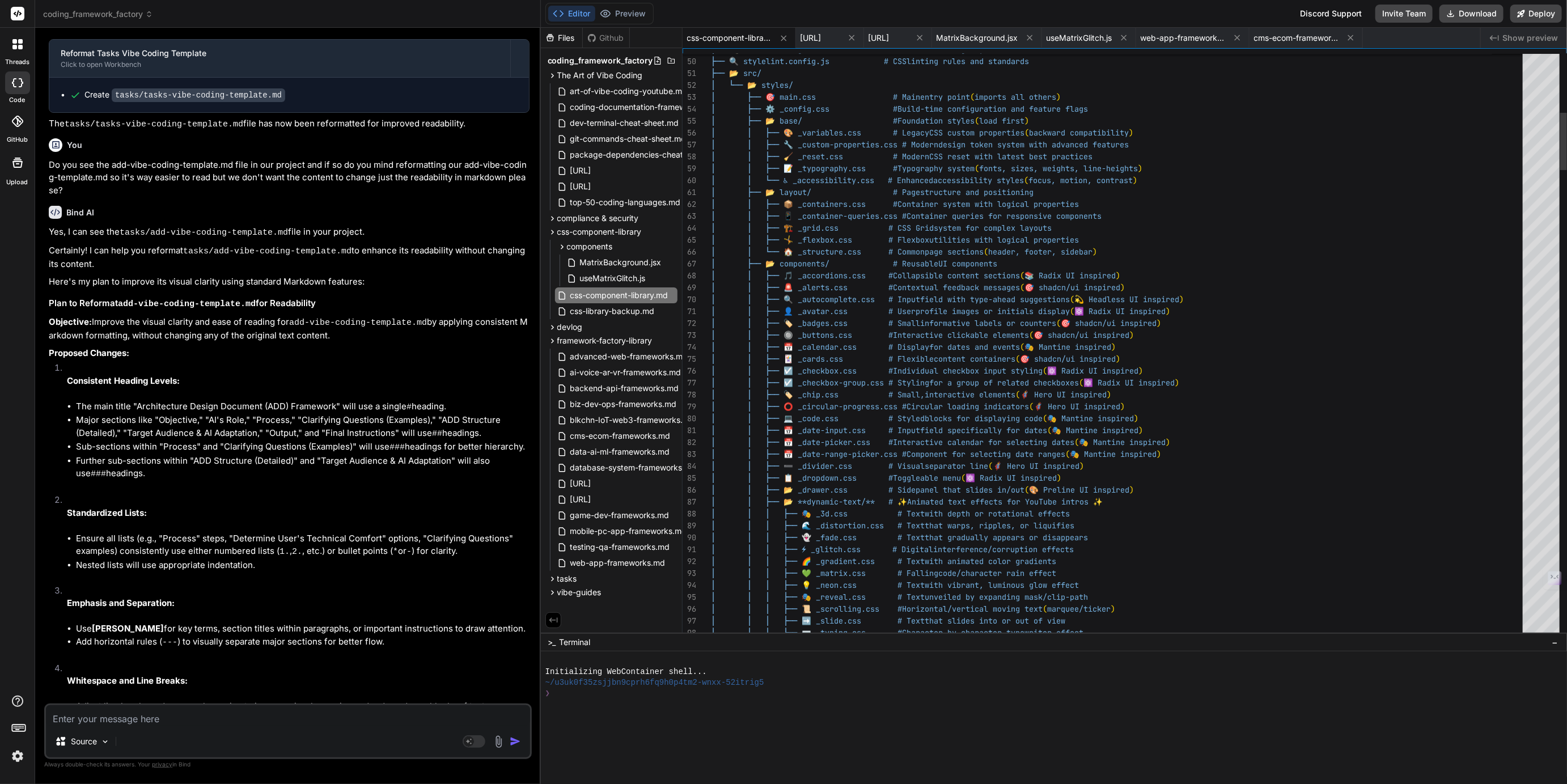
scroll to position [35, 0]
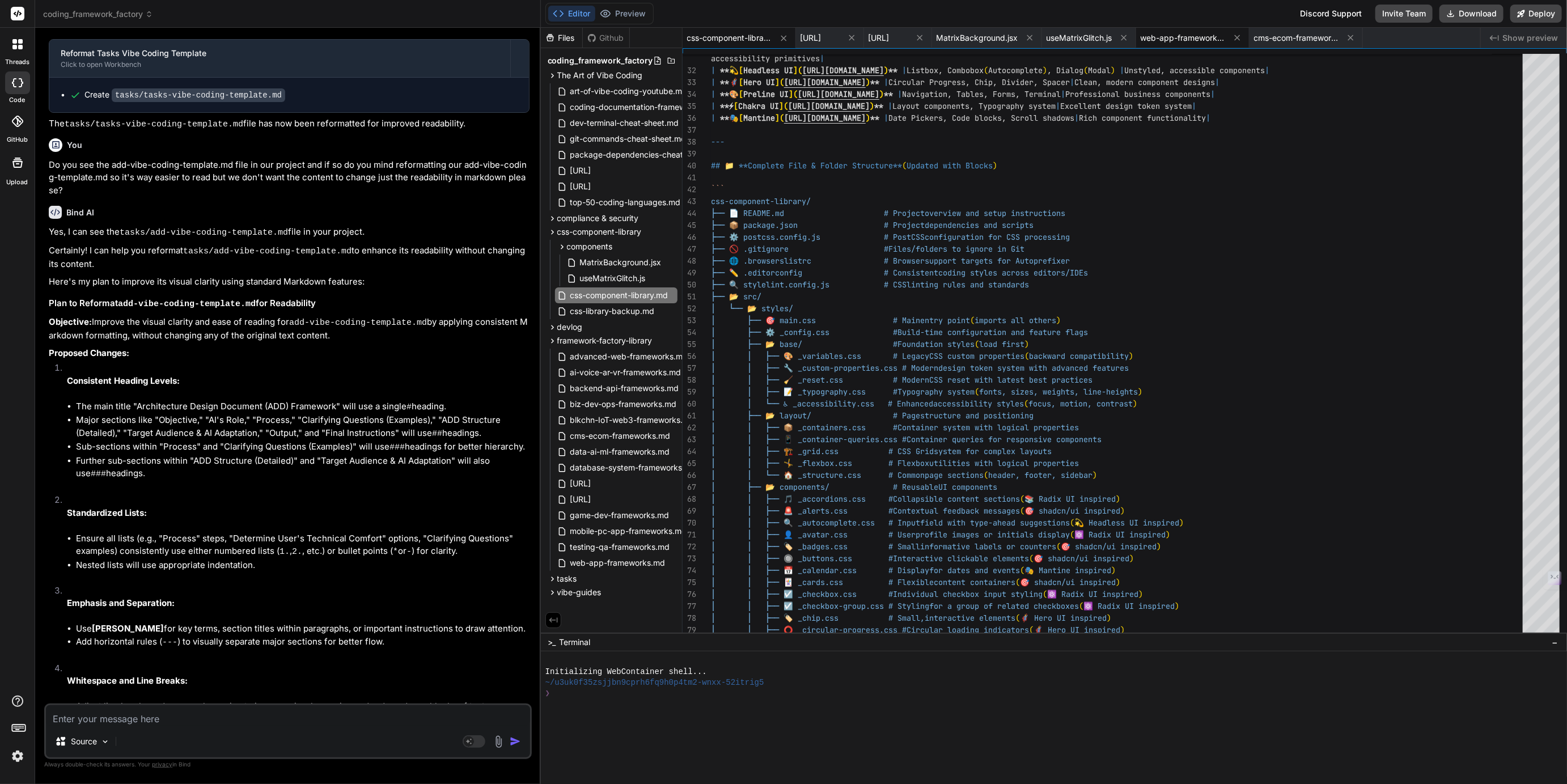
click at [1225, 34] on span "web-app-frameworks.md" at bounding box center [1184, 37] width 85 height 12
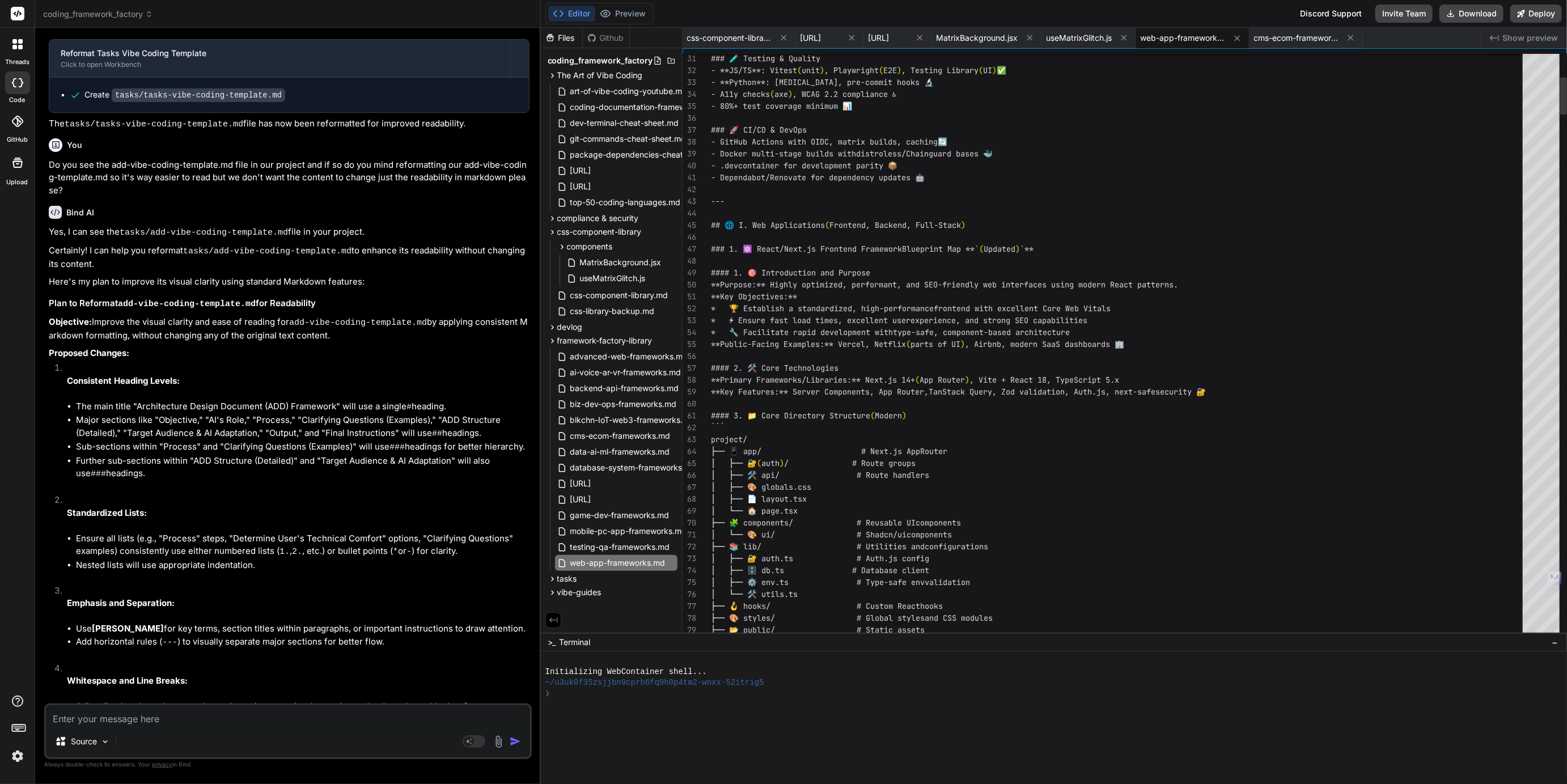
scroll to position [23, 0]
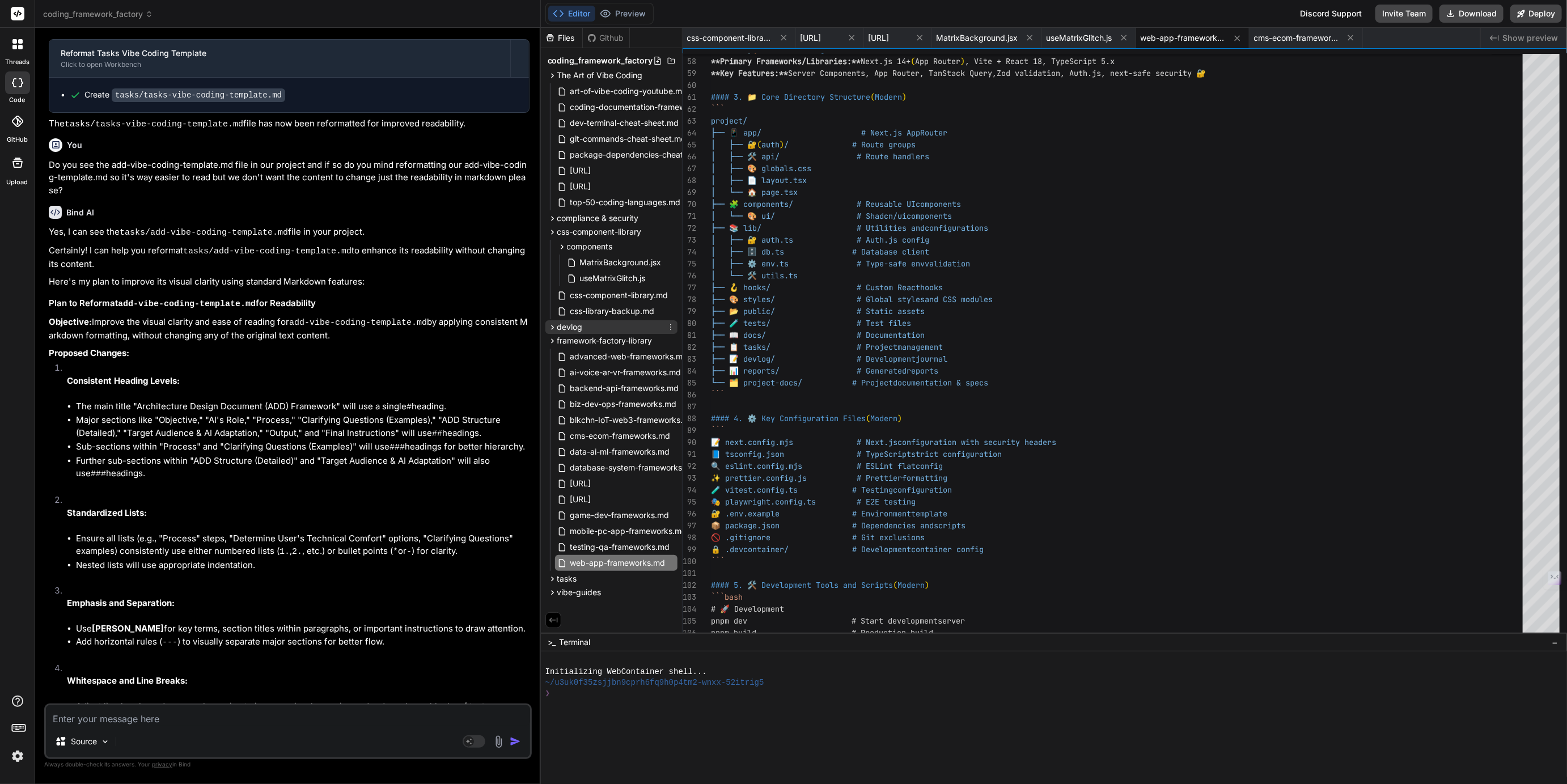
click at [565, 327] on span "devlog" at bounding box center [570, 326] width 26 height 12
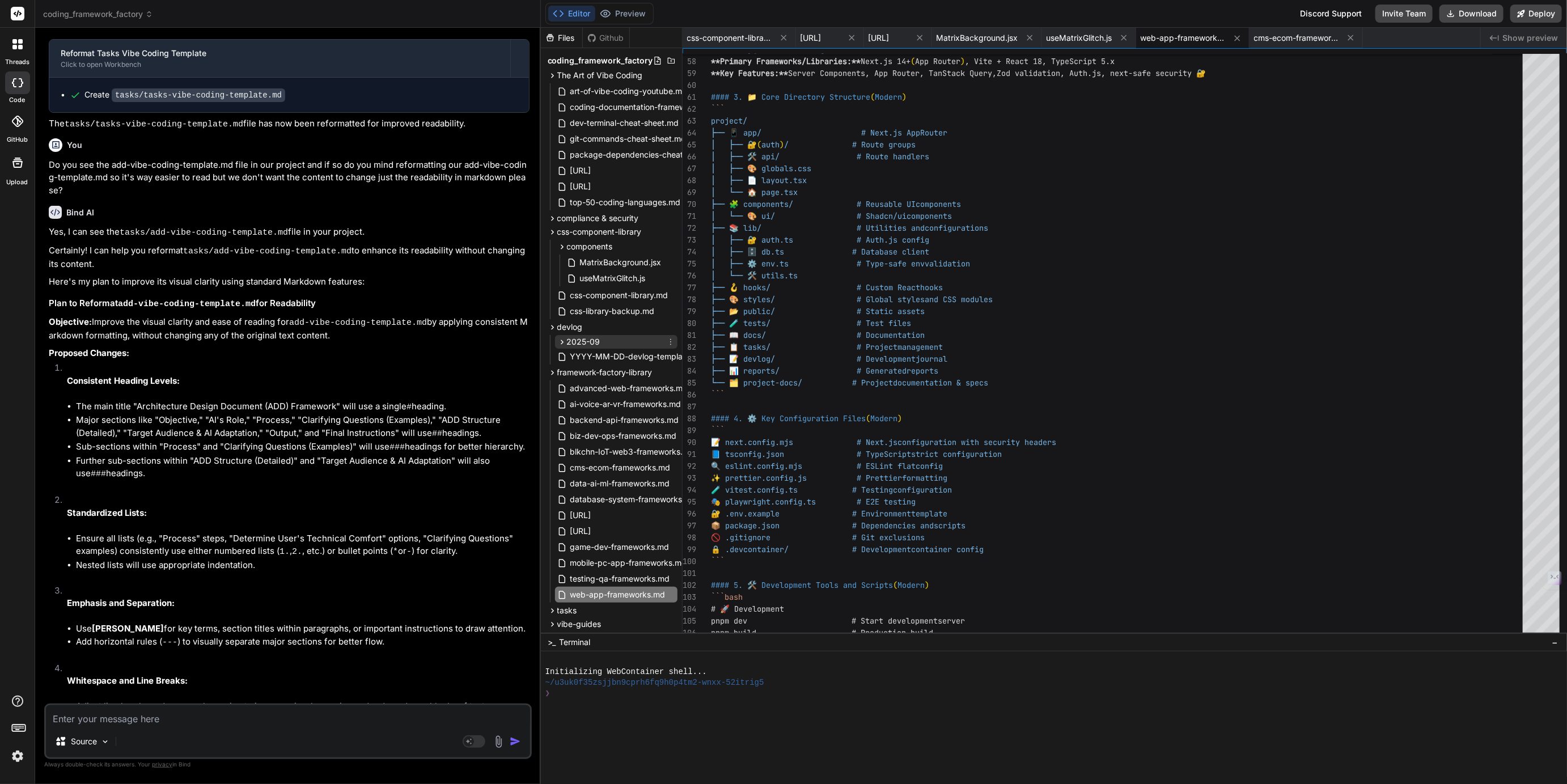
click at [579, 341] on span "2025-09" at bounding box center [584, 341] width 34 height 12
click at [599, 372] on span "YYYY-MM-DD-devlog-template.md" at bounding box center [638, 372] width 137 height 13
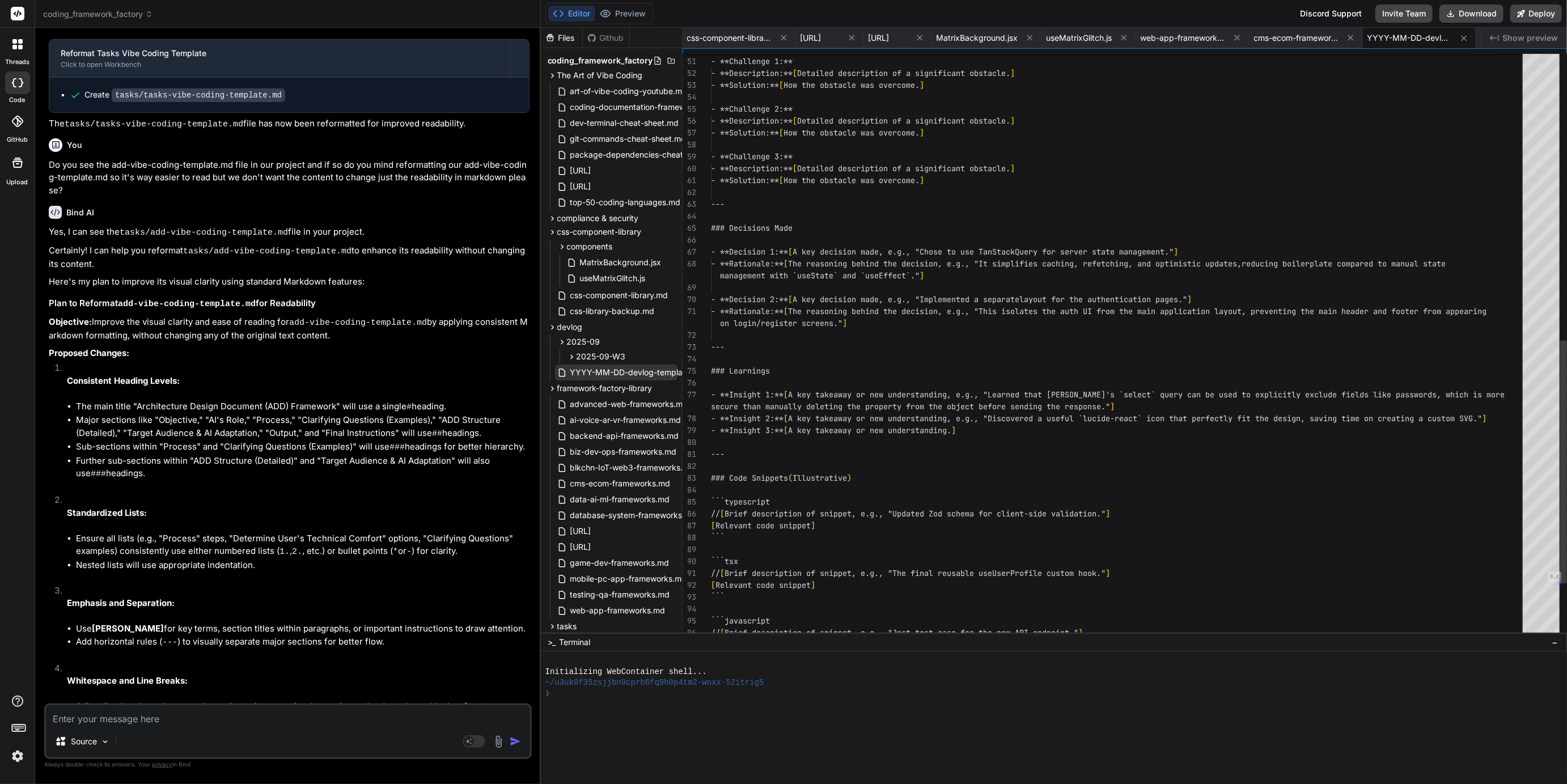
scroll to position [35, 0]
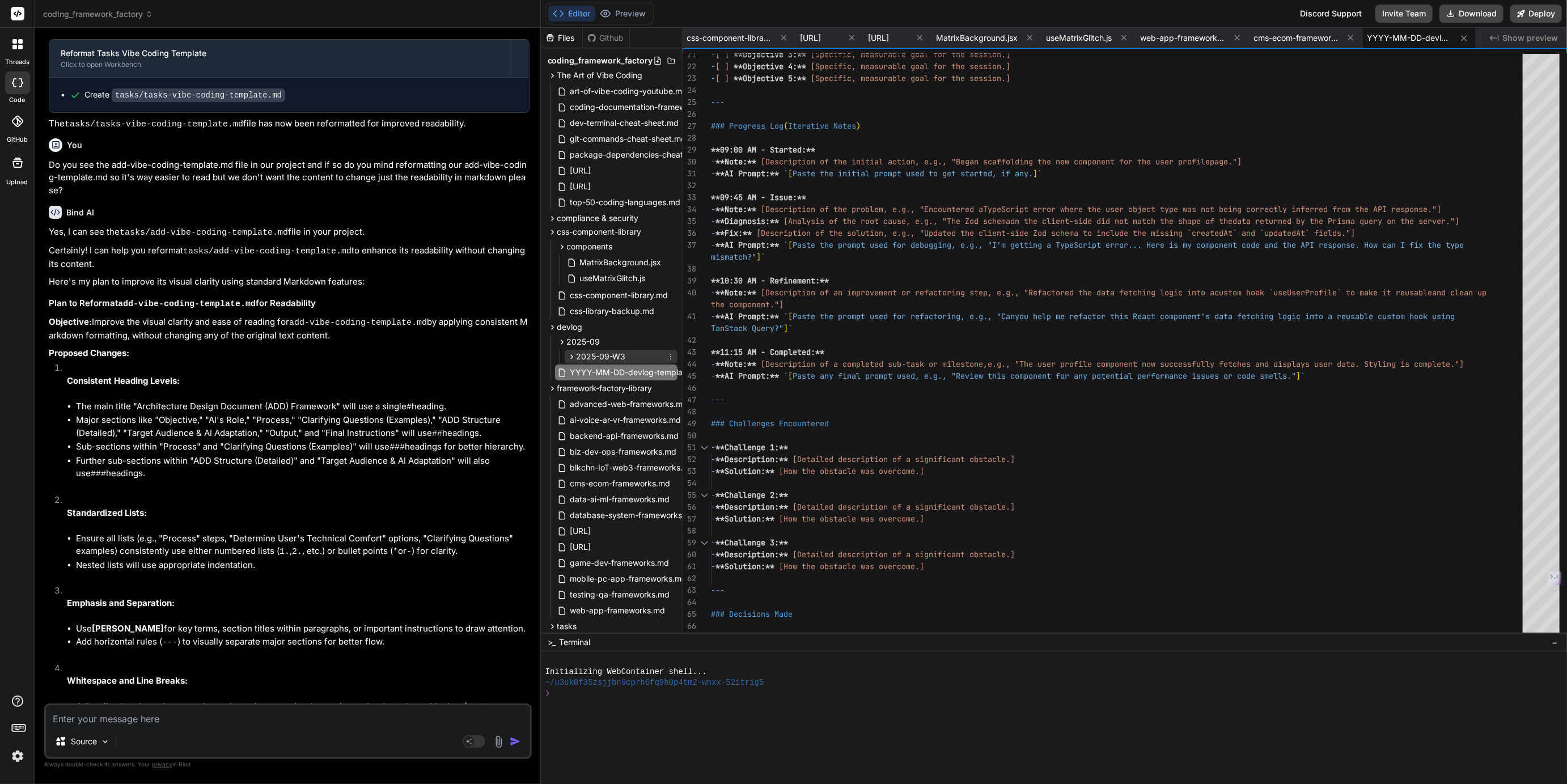
click at [586, 356] on span "2025-09-W3" at bounding box center [602, 357] width 50 height 12
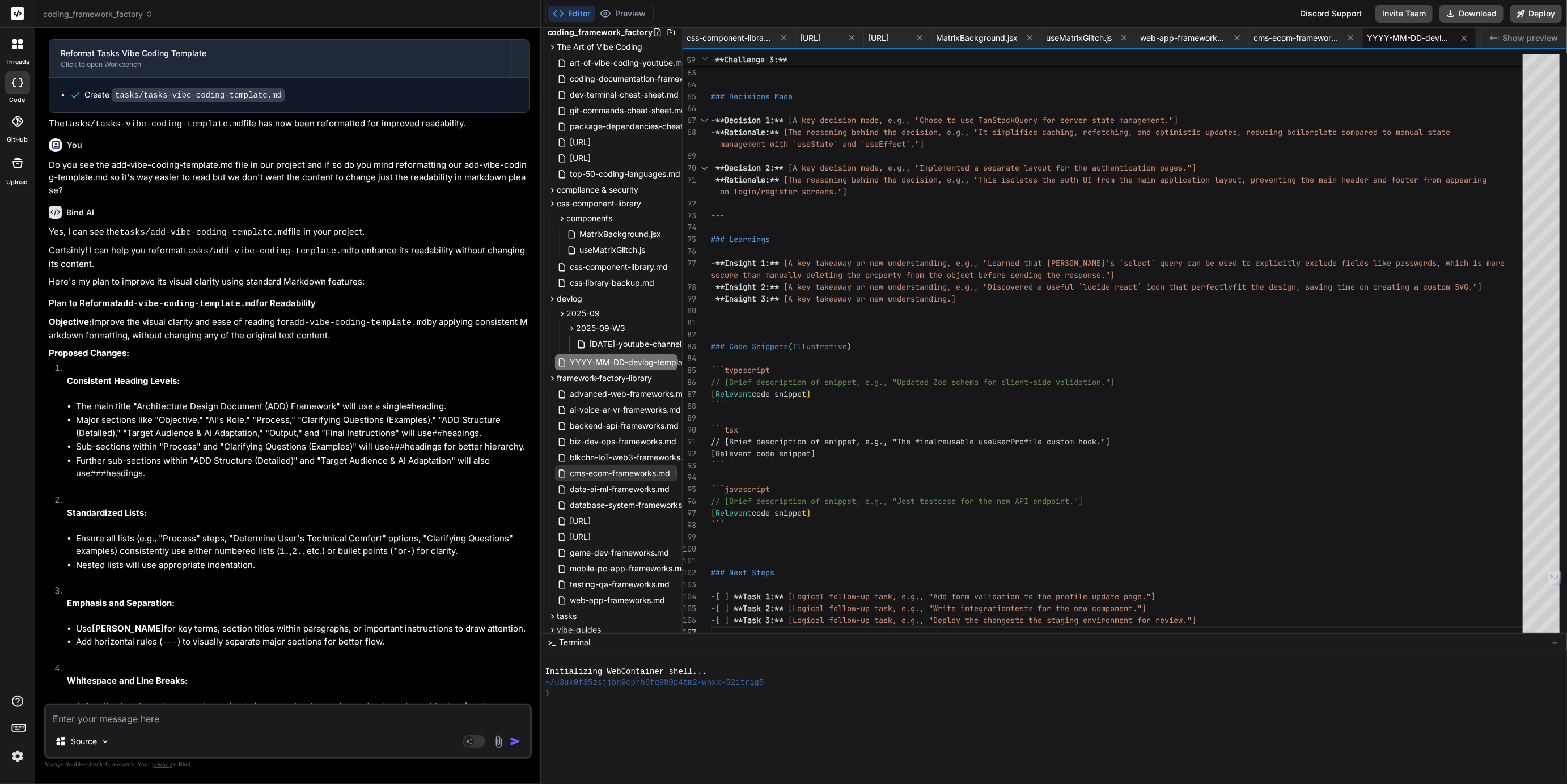
scroll to position [58, 0]
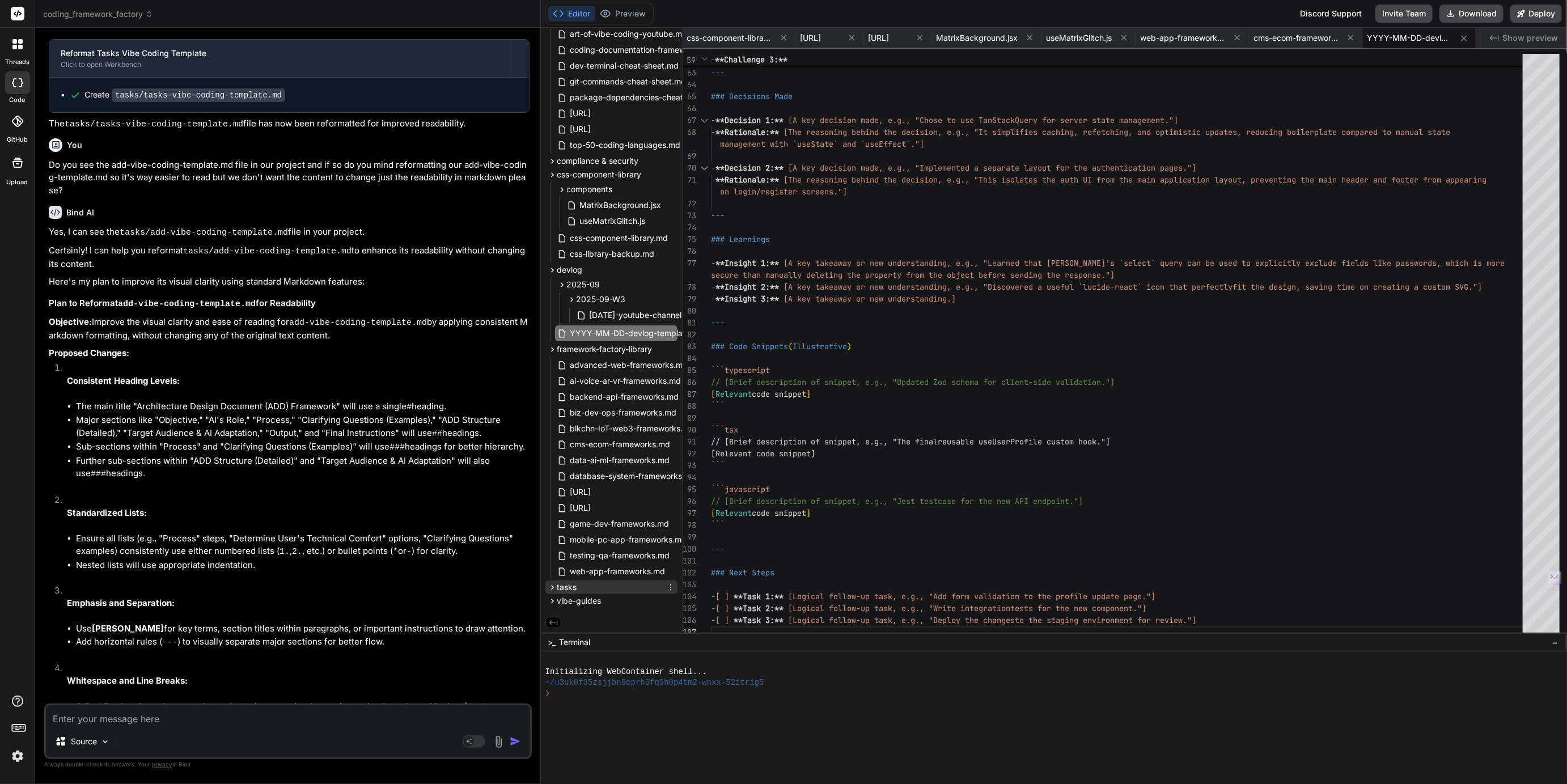
click at [568, 584] on span "tasks" at bounding box center [567, 587] width 20 height 12
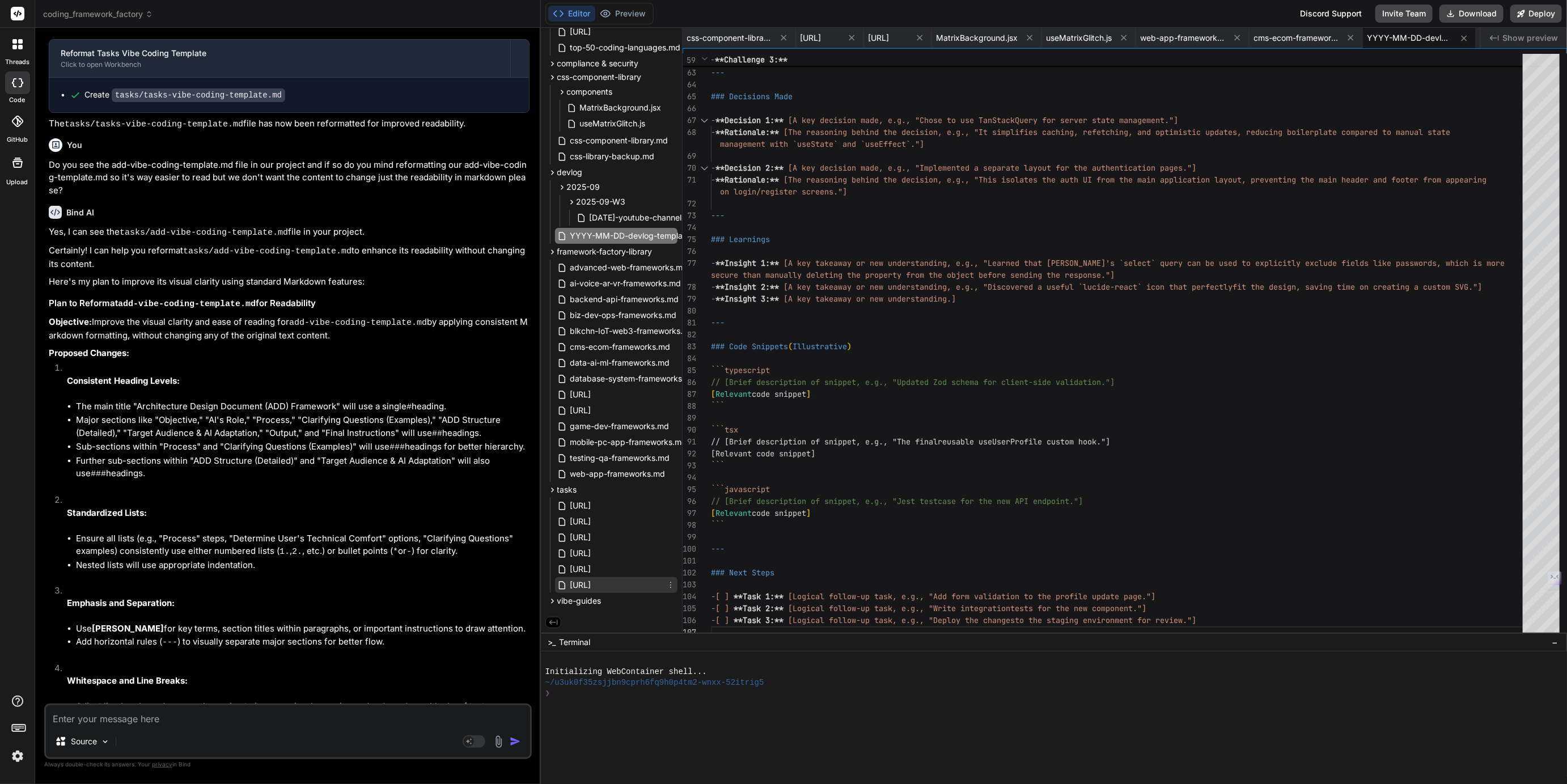
click at [593, 582] on span "[URL]" at bounding box center [581, 584] width 23 height 13
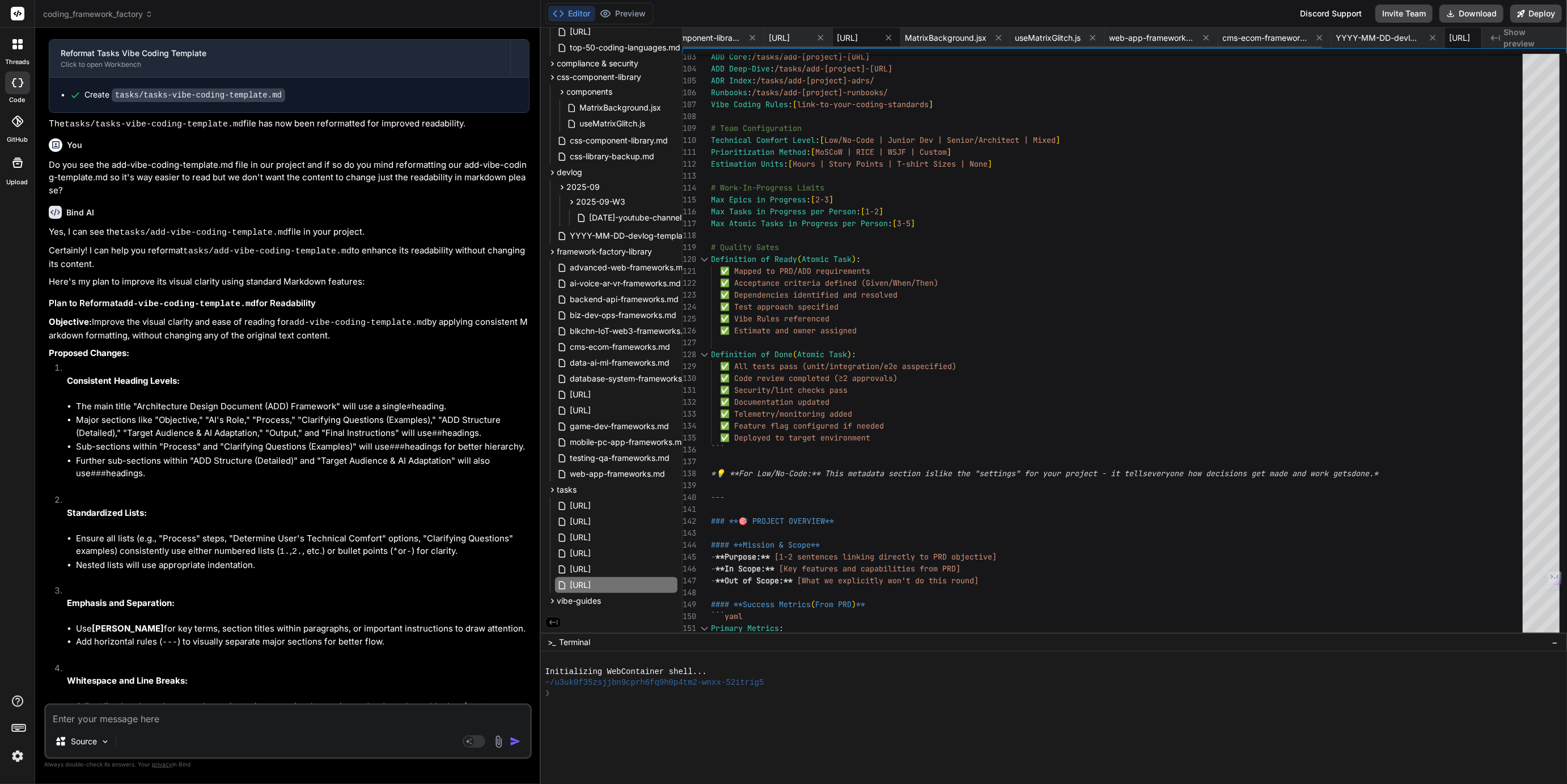
scroll to position [0, 0]
click at [735, 37] on span "css-component-library.md" at bounding box center [729, 37] width 85 height 12
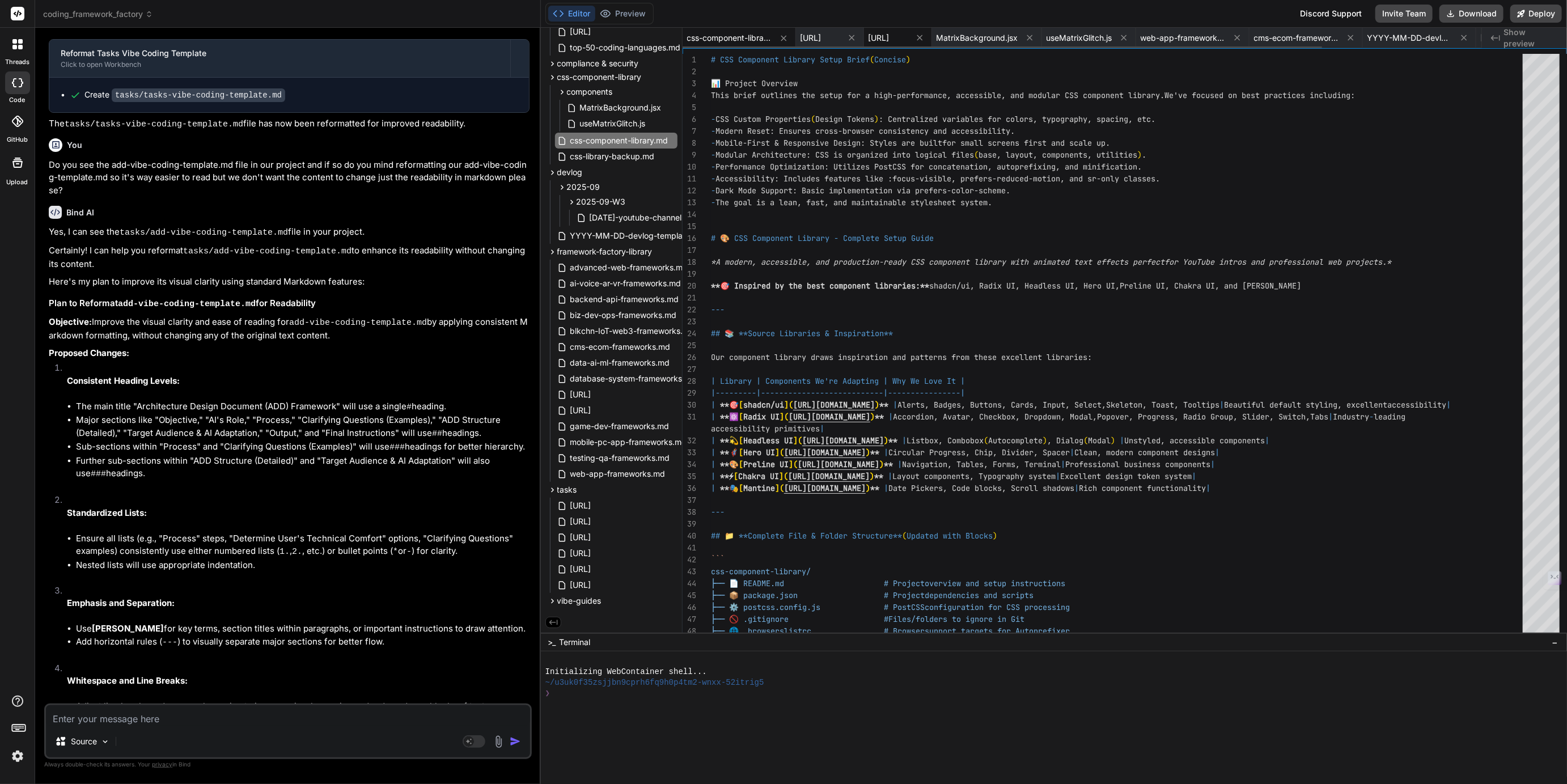
click at [890, 35] on span "[URL]" at bounding box center [879, 37] width 21 height 12
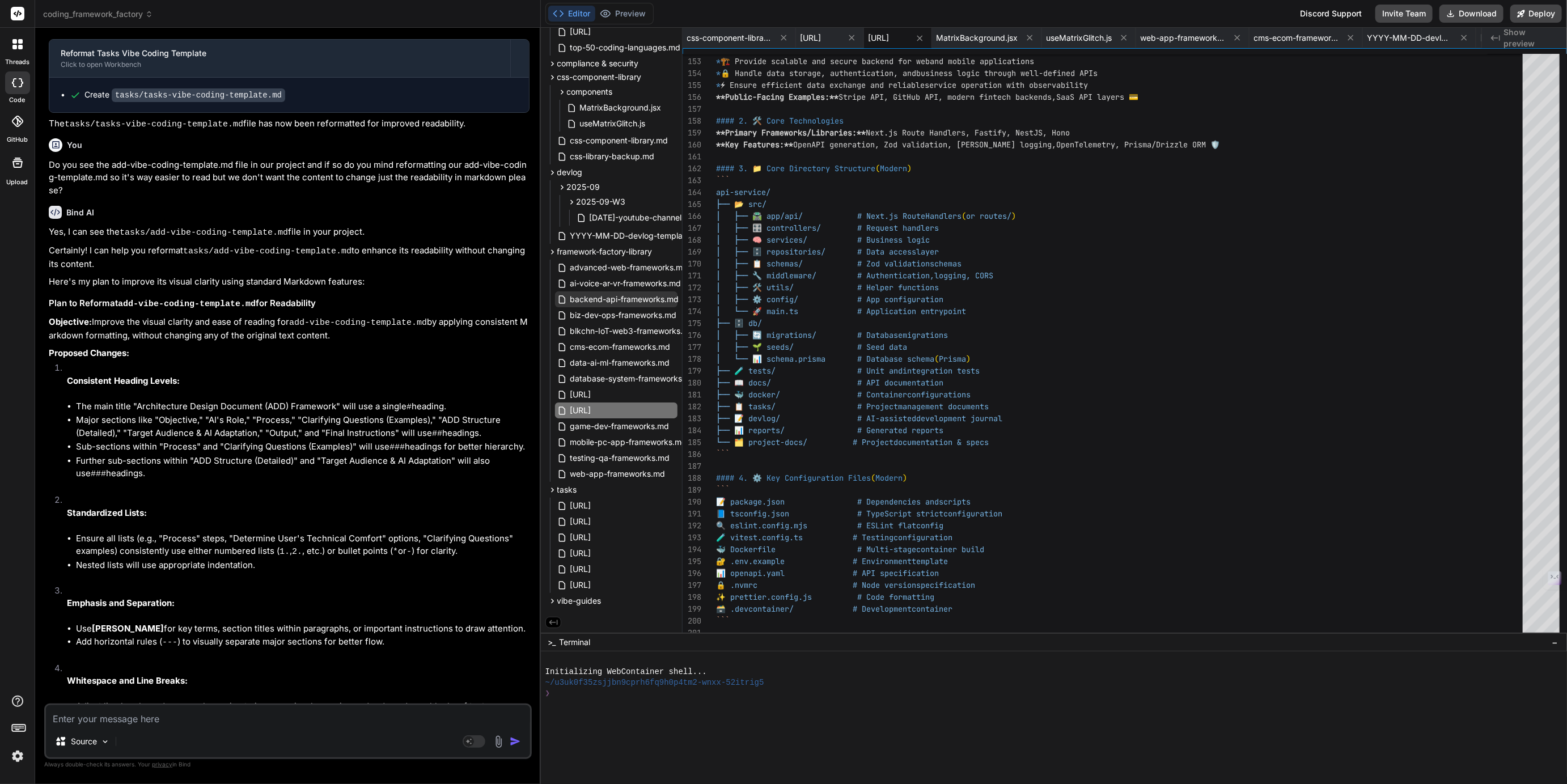
click at [592, 295] on span "backend-api-frameworks.md" at bounding box center [625, 299] width 111 height 13
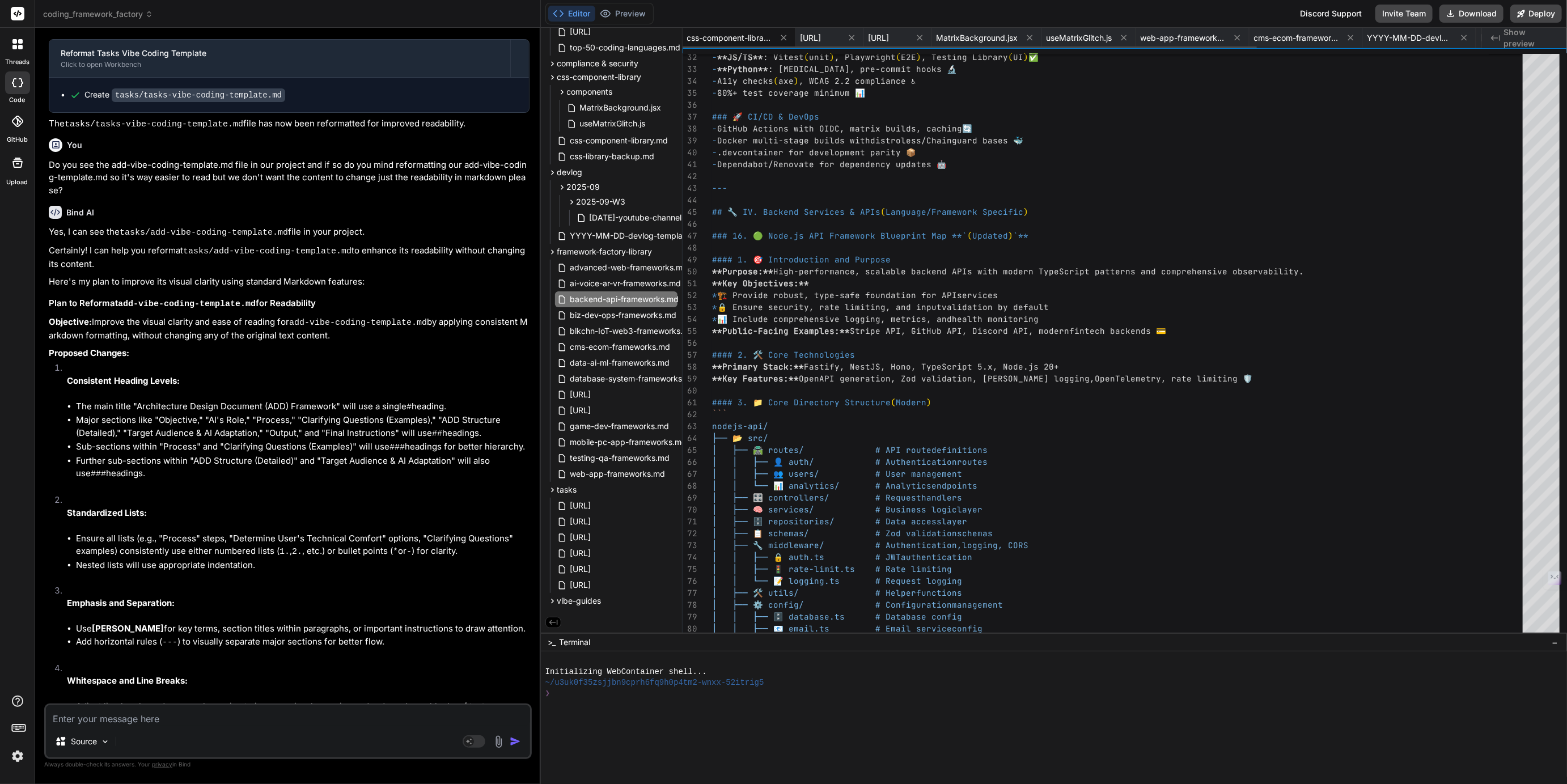
click at [732, 36] on span "css-component-library.md" at bounding box center [729, 37] width 85 height 12
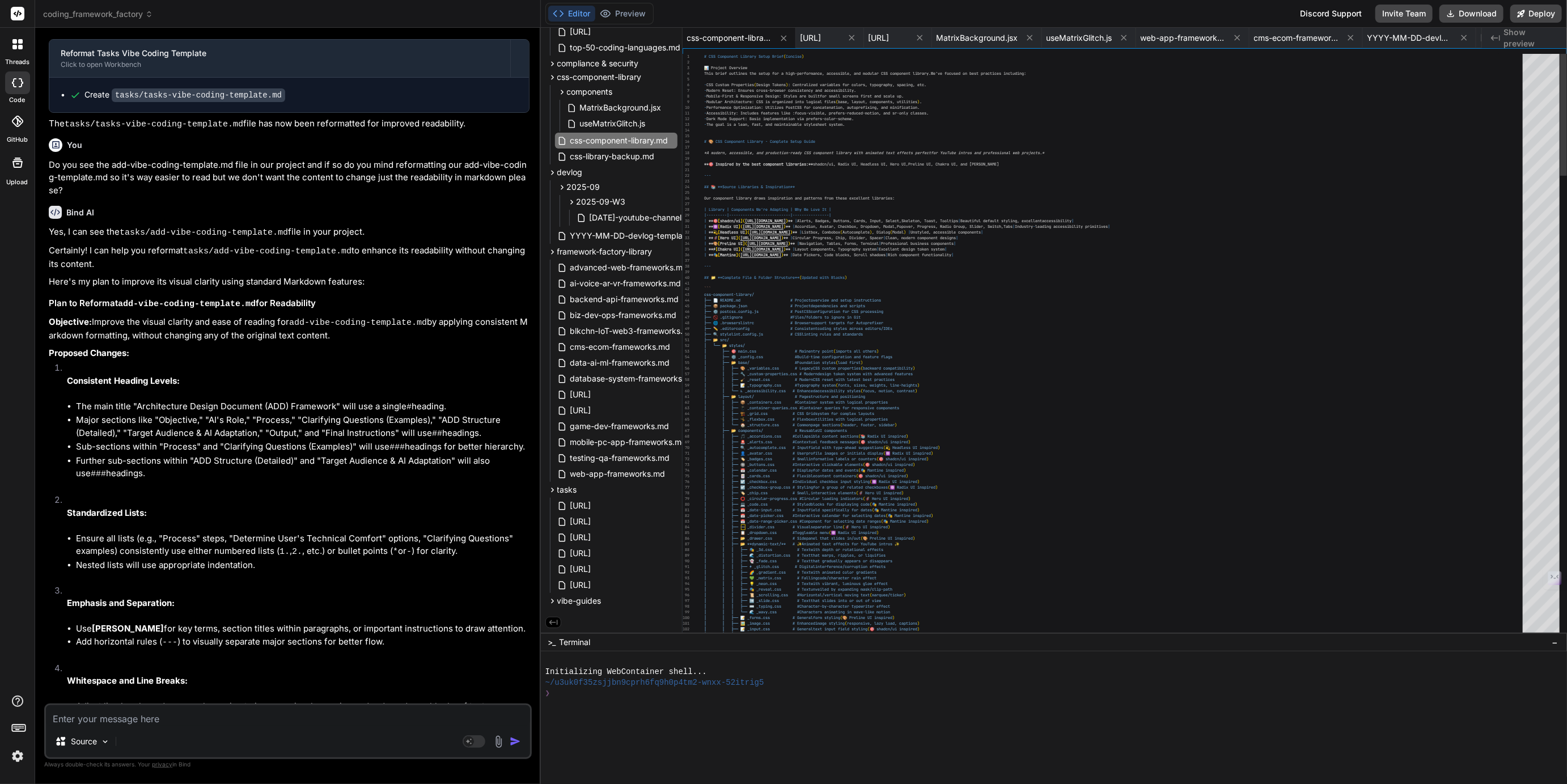
scroll to position [21, 0]
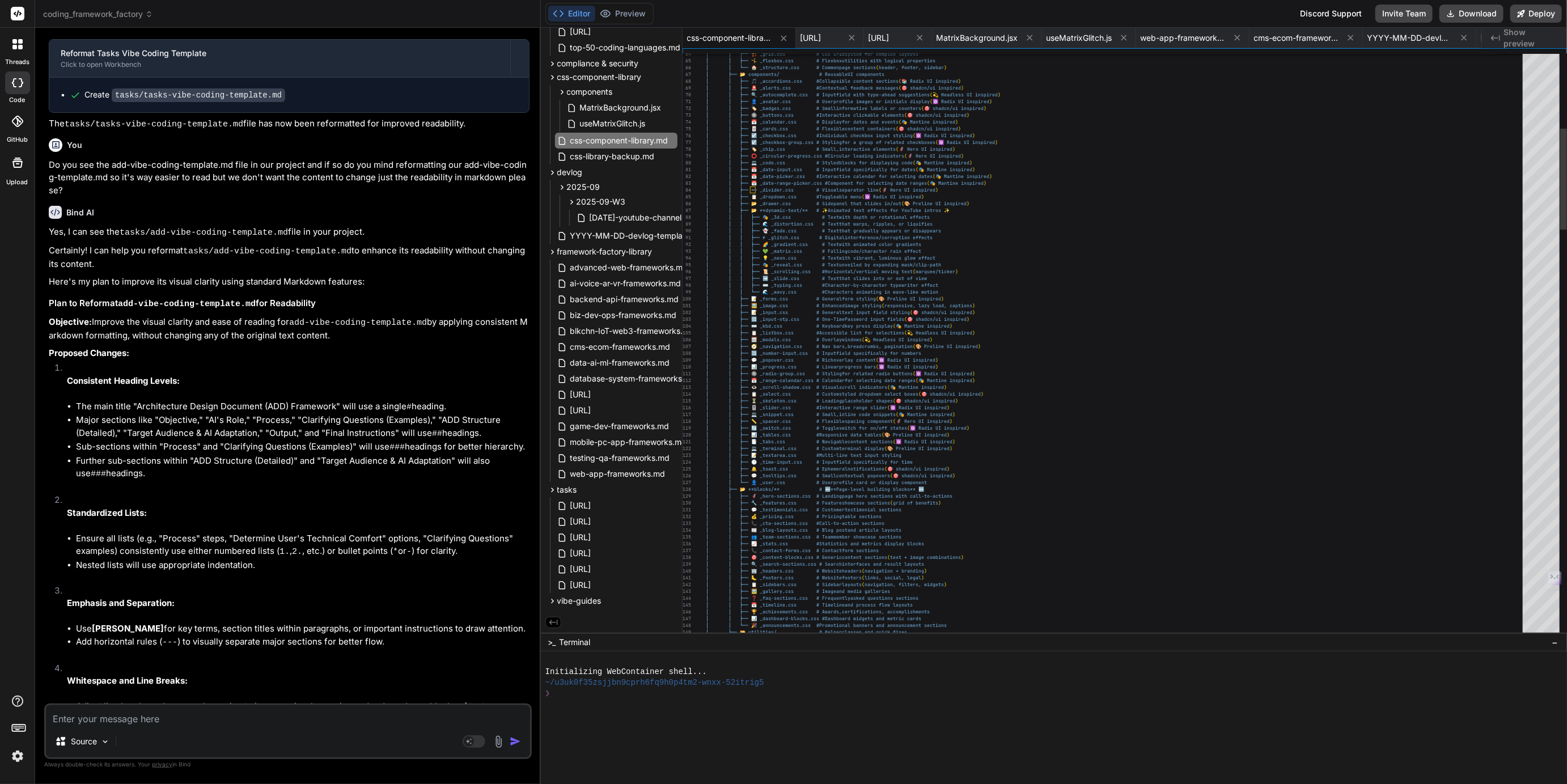
type textarea "| Examples: Alert, Badge, Tooltip | Examples: Pricing Table, Team Section, Gall…"
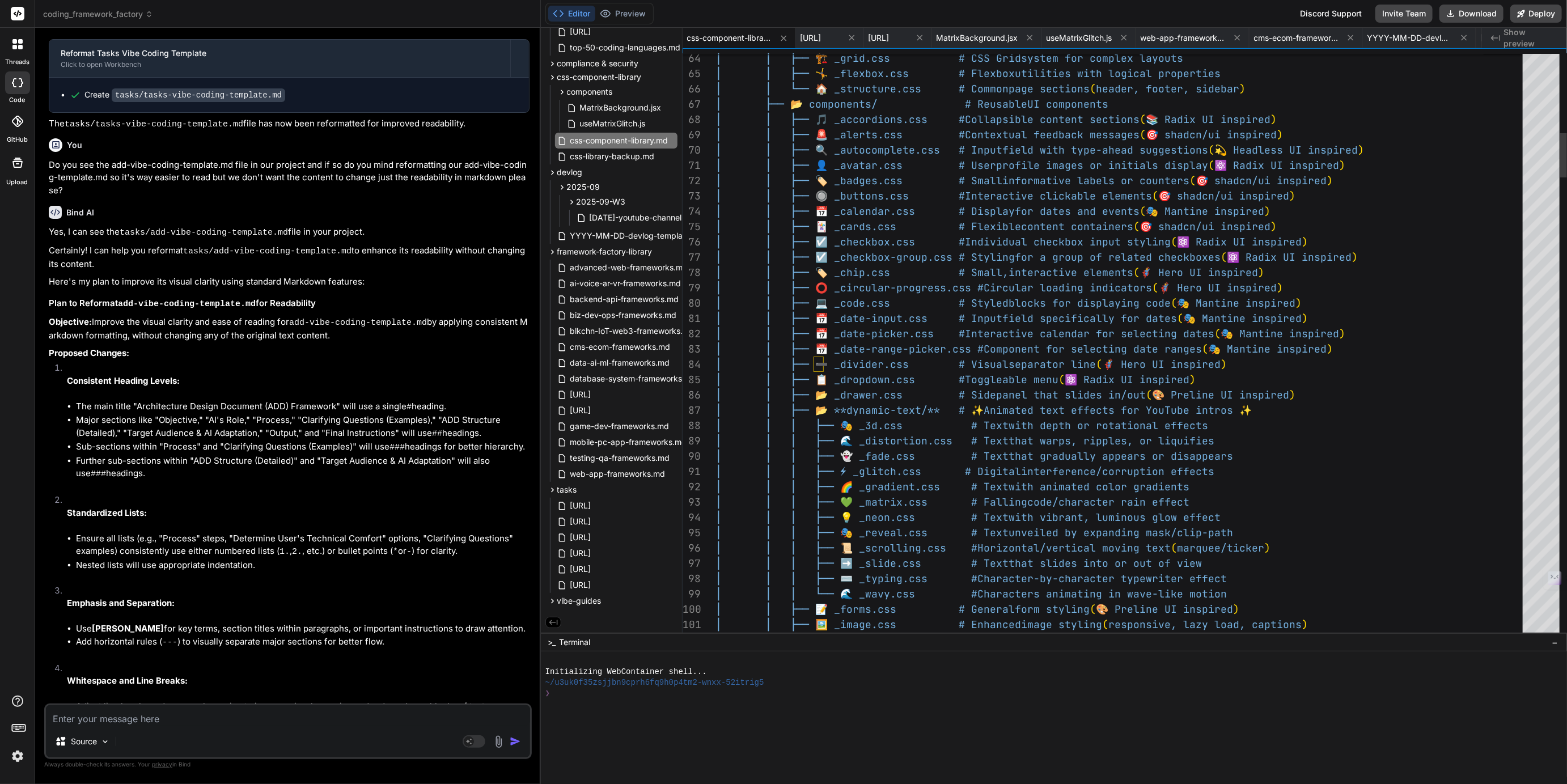
scroll to position [12, 0]
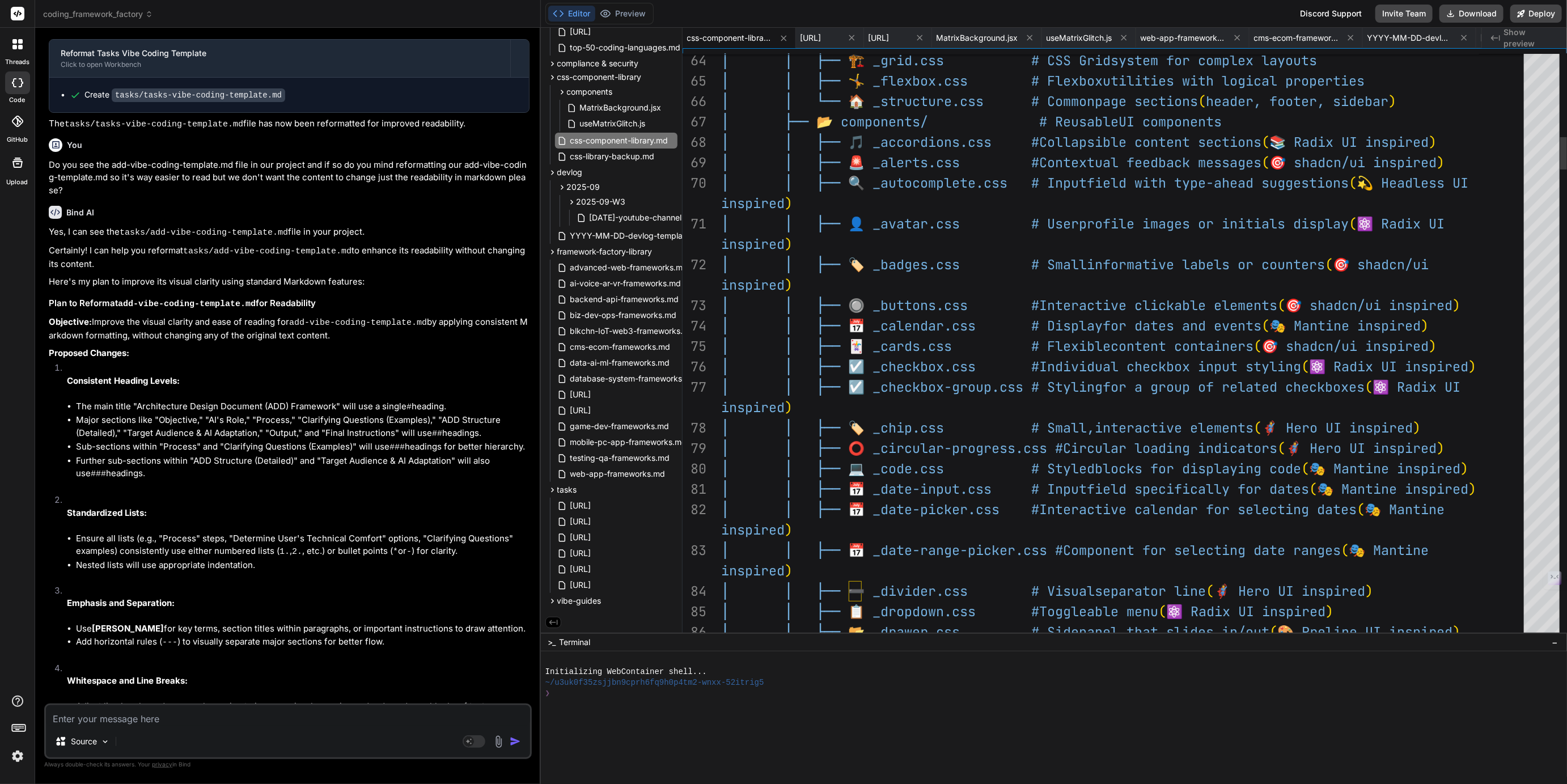
type textarea "beautiful user interfaces inspired by the industry's best libraries!*"
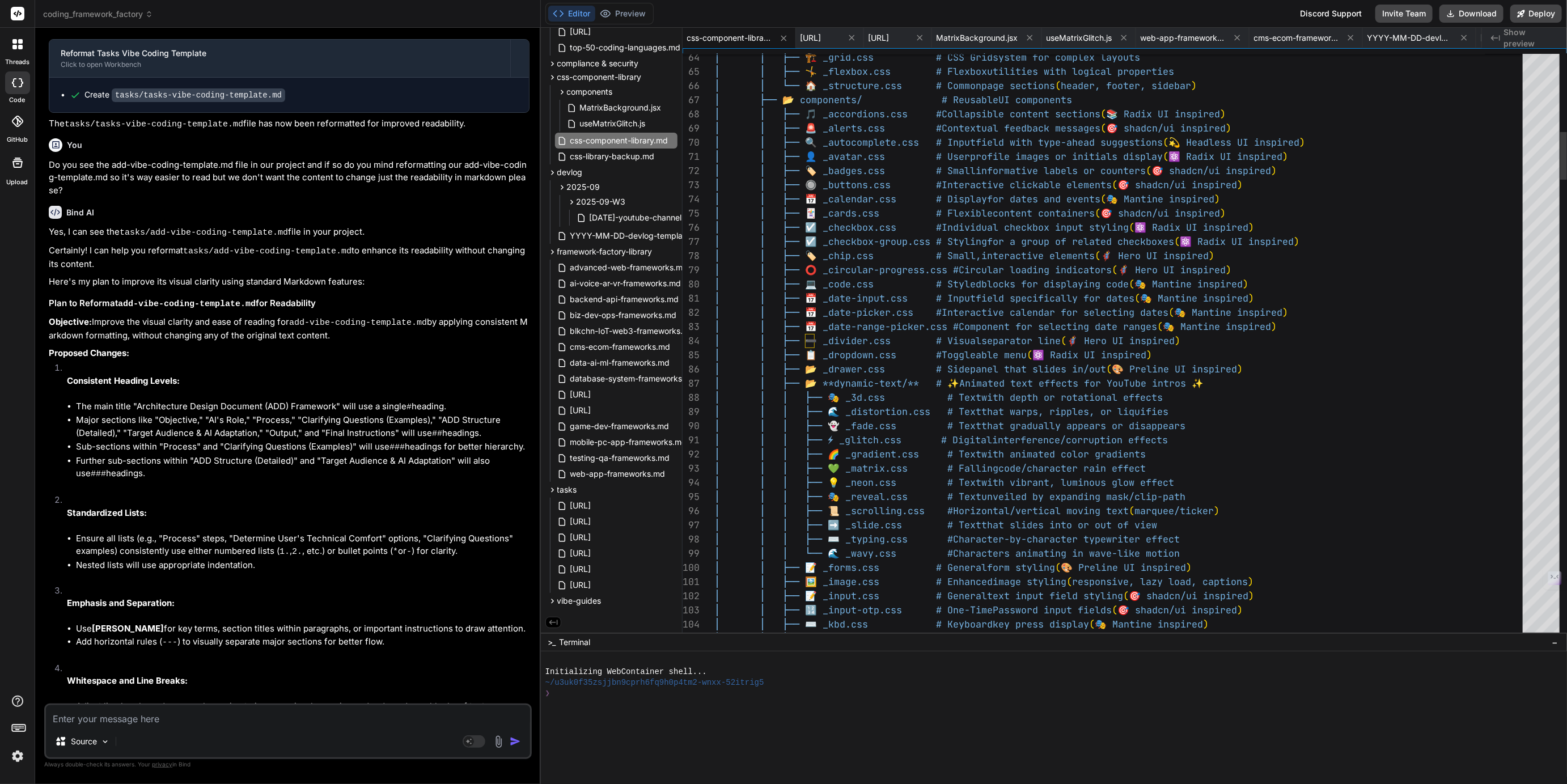
type textarea "*This structure gives you a complete foundation for creating professional, scal…"
type textarea "beautiful user interfaces inspired by the industry's best libraries!*"
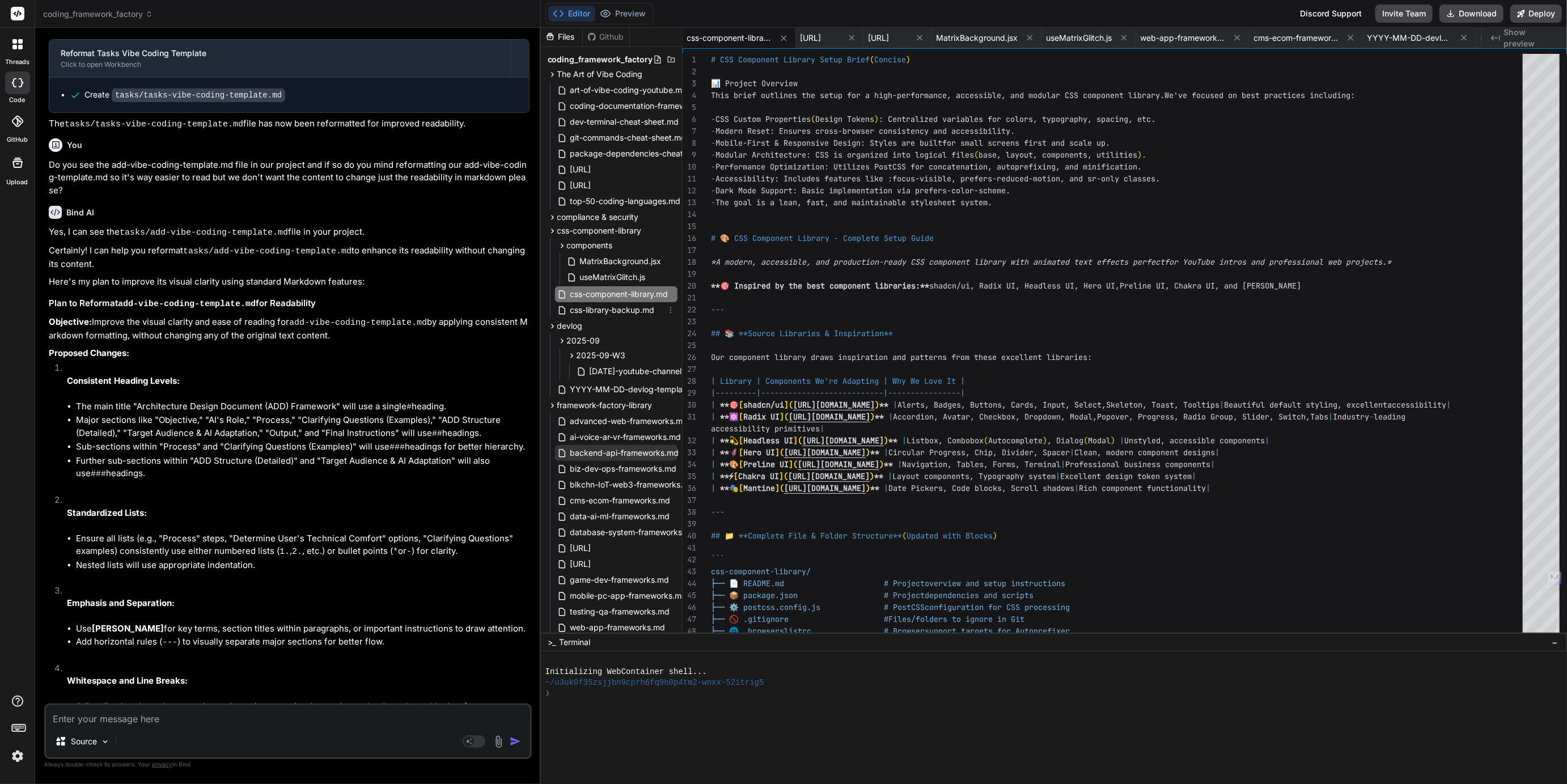
scroll to position [0, 0]
click at [781, 40] on icon at bounding box center [784, 38] width 10 height 10
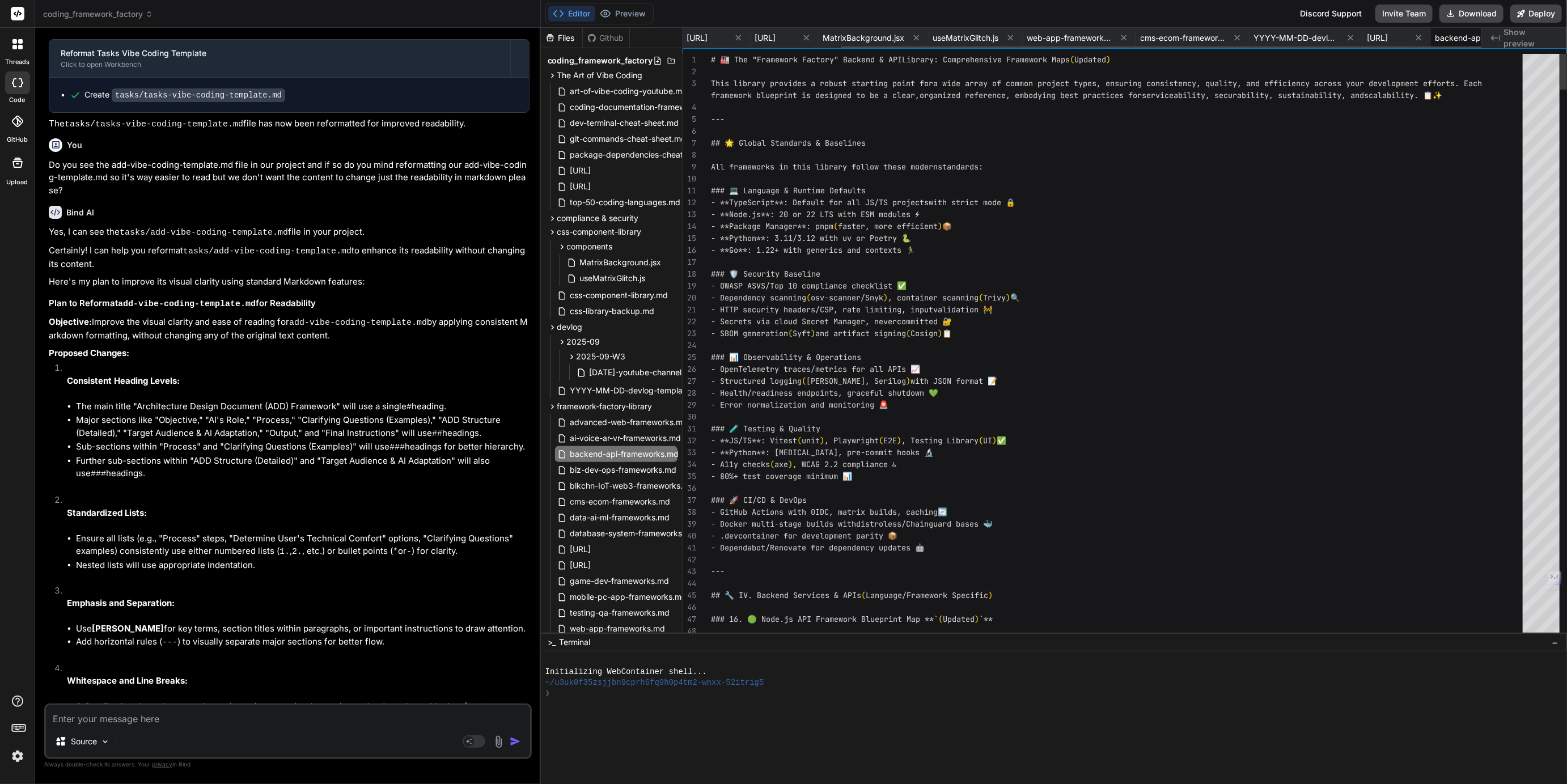
scroll to position [0, 199]
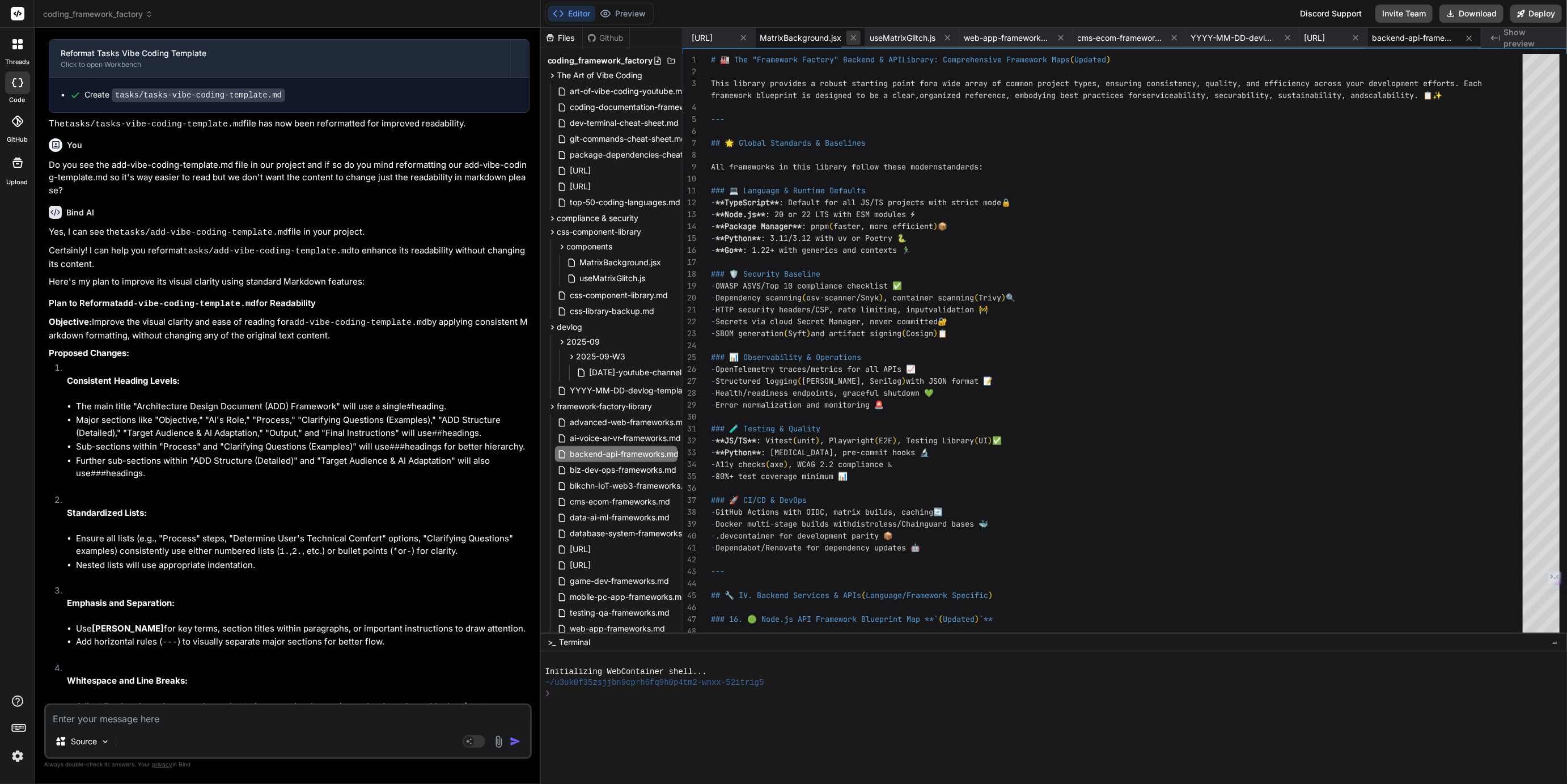
click at [849, 38] on icon at bounding box center [854, 37] width 10 height 10
click at [808, 38] on icon at bounding box center [806, 37] width 10 height 10
click at [838, 34] on icon at bounding box center [832, 37] width 10 height 10
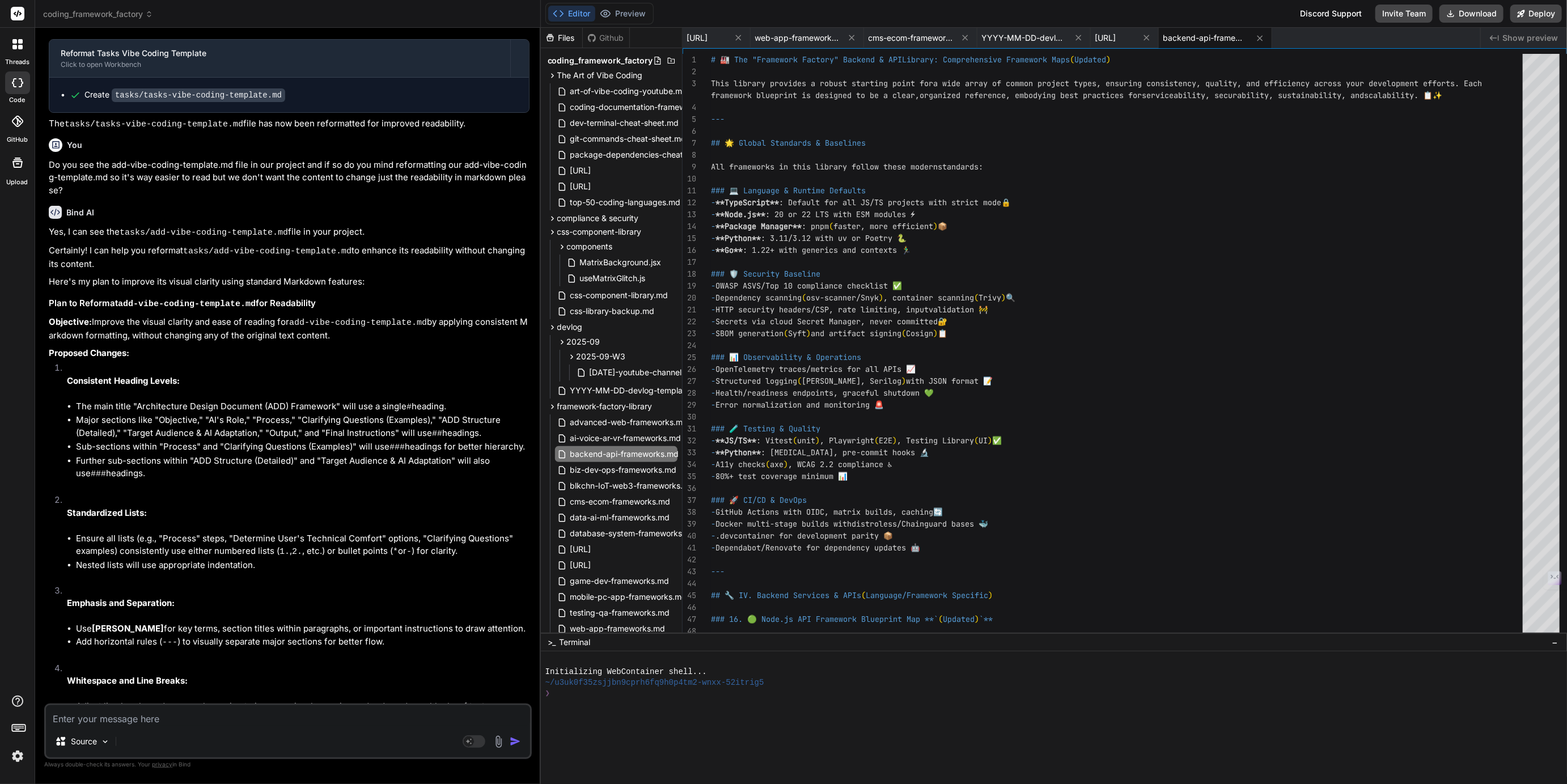
click at [840, 34] on span "web-app-frameworks.md" at bounding box center [798, 37] width 85 height 12
click at [854, 37] on icon at bounding box center [852, 38] width 5 height 5
click at [809, 37] on icon at bounding box center [806, 38] width 5 height 5
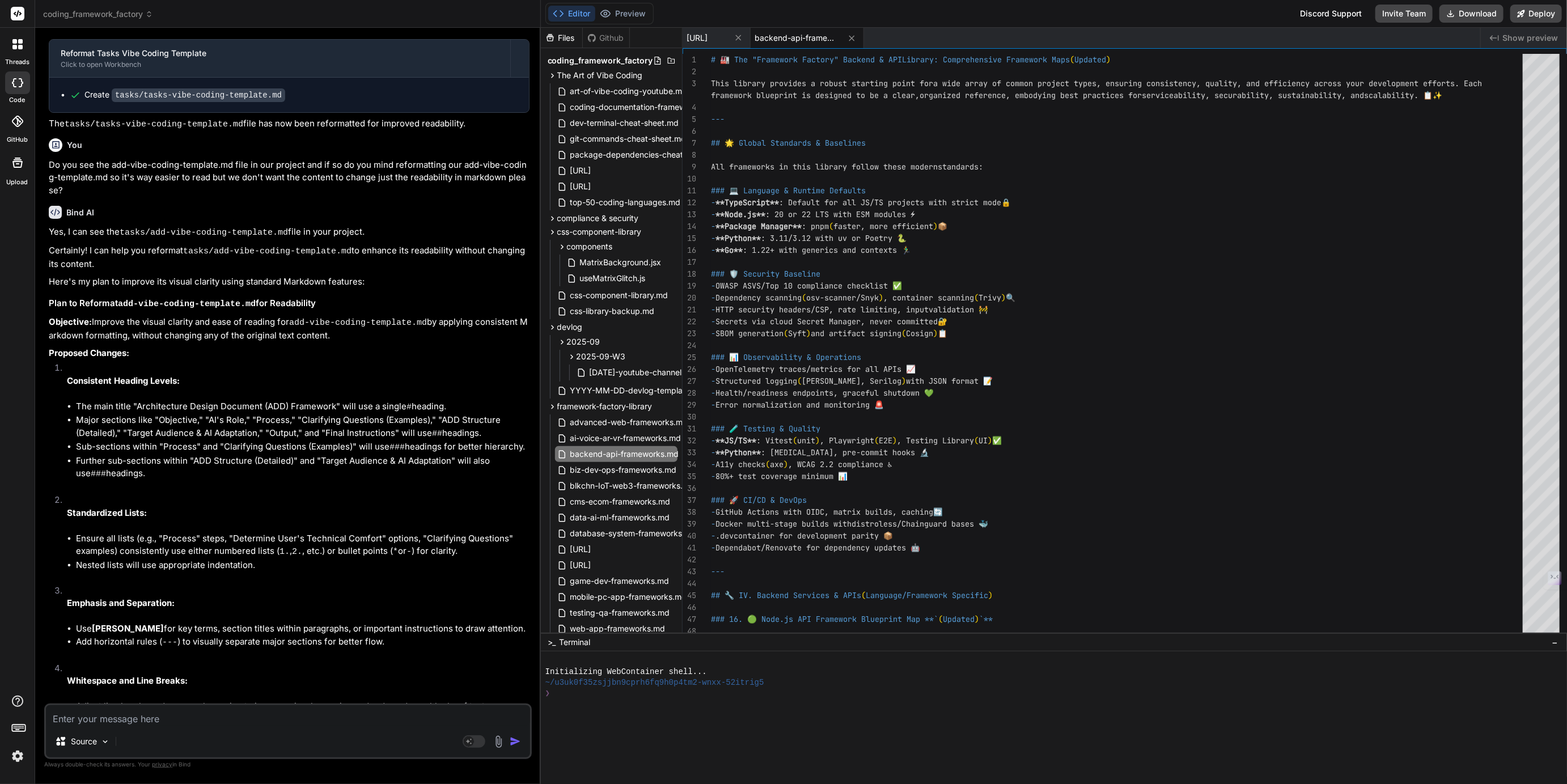
click at [854, 37] on icon at bounding box center [852, 38] width 5 height 5
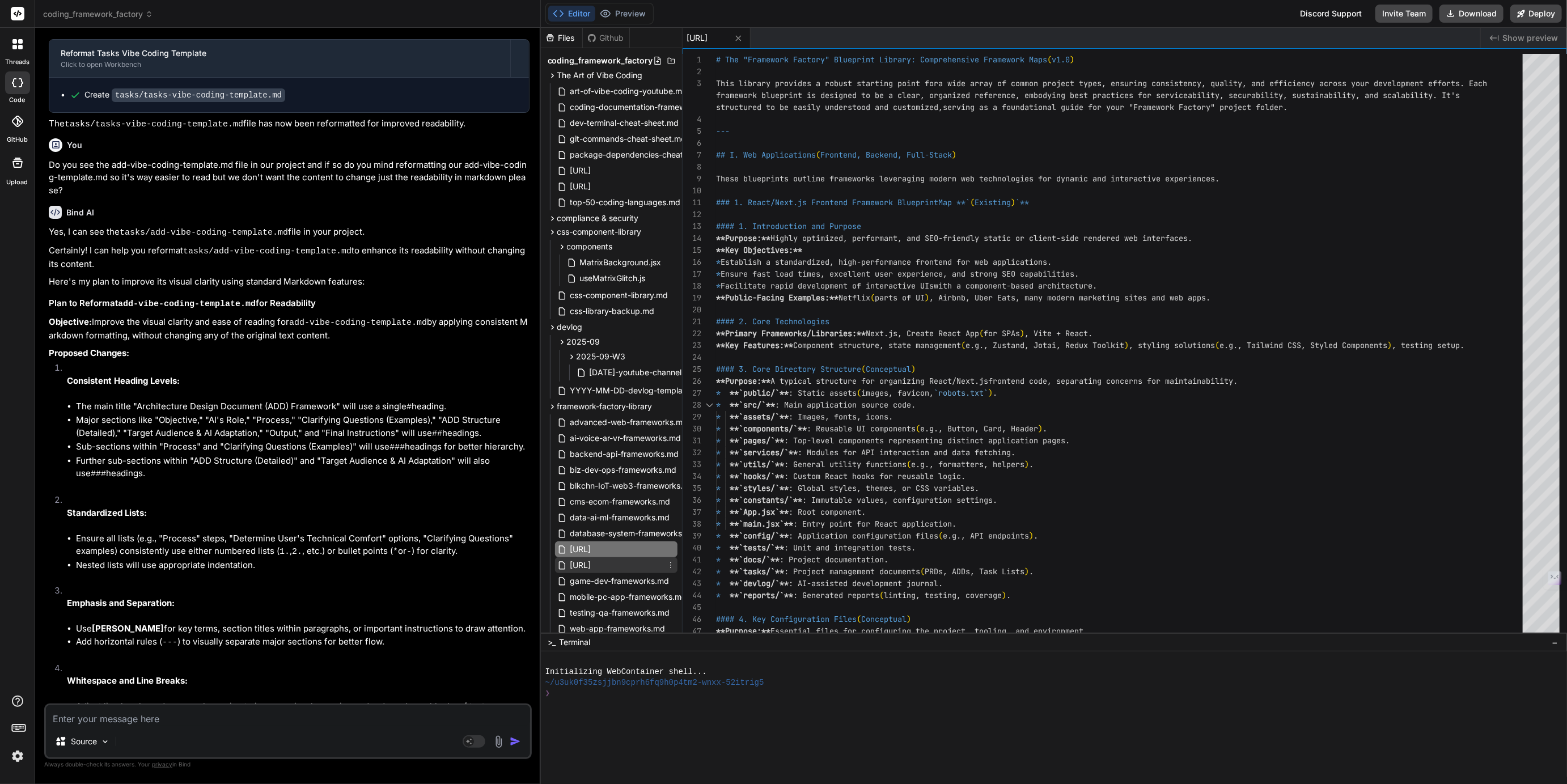
click at [593, 561] on span "[URL]" at bounding box center [581, 564] width 23 height 13
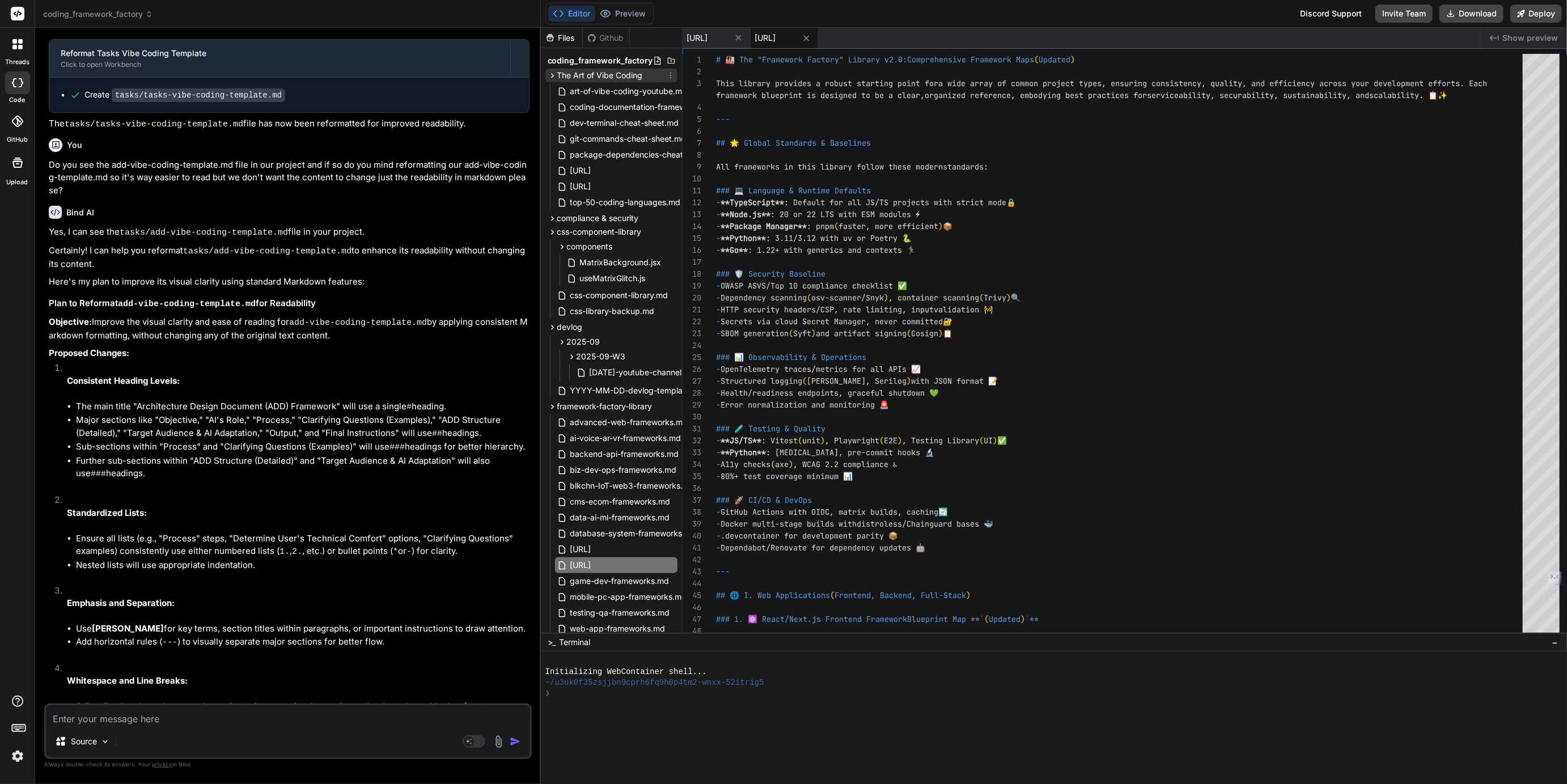
click at [551, 72] on icon at bounding box center [552, 75] width 10 height 10
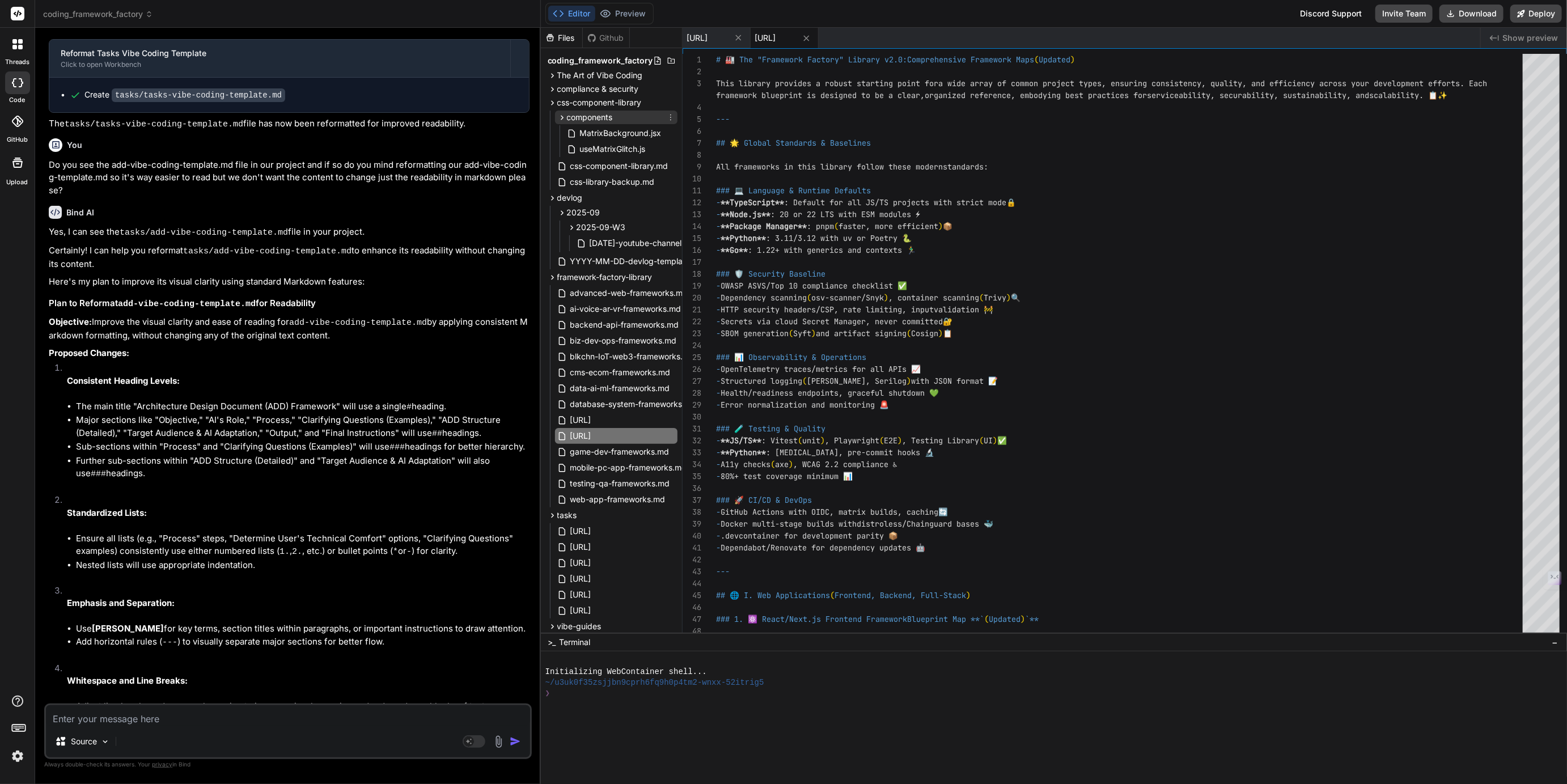
click at [562, 118] on icon at bounding box center [562, 117] width 3 height 4
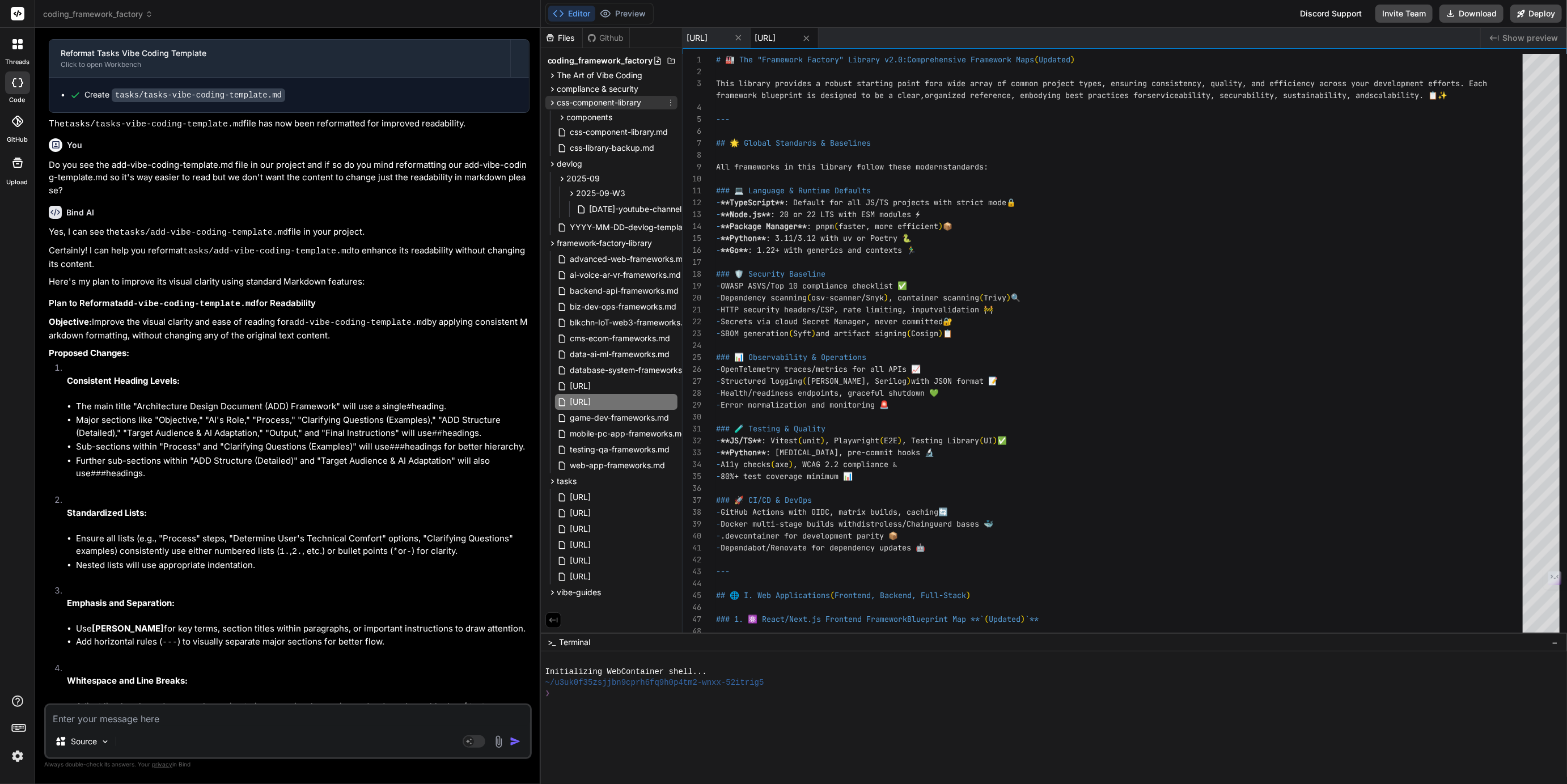
click at [553, 106] on icon at bounding box center [552, 103] width 10 height 10
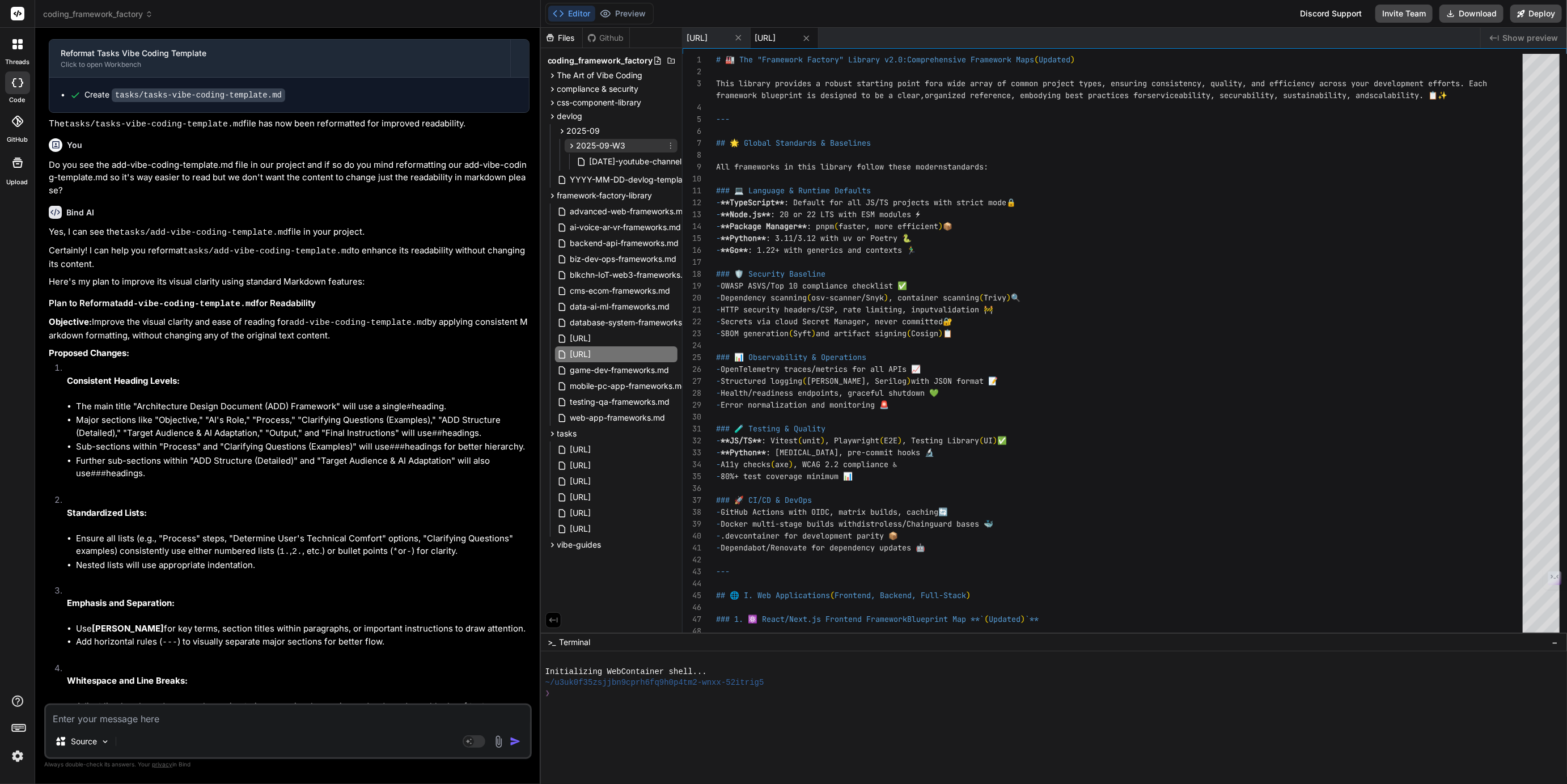
click at [572, 145] on icon at bounding box center [571, 145] width 10 height 10
click at [563, 135] on icon at bounding box center [562, 130] width 10 height 10
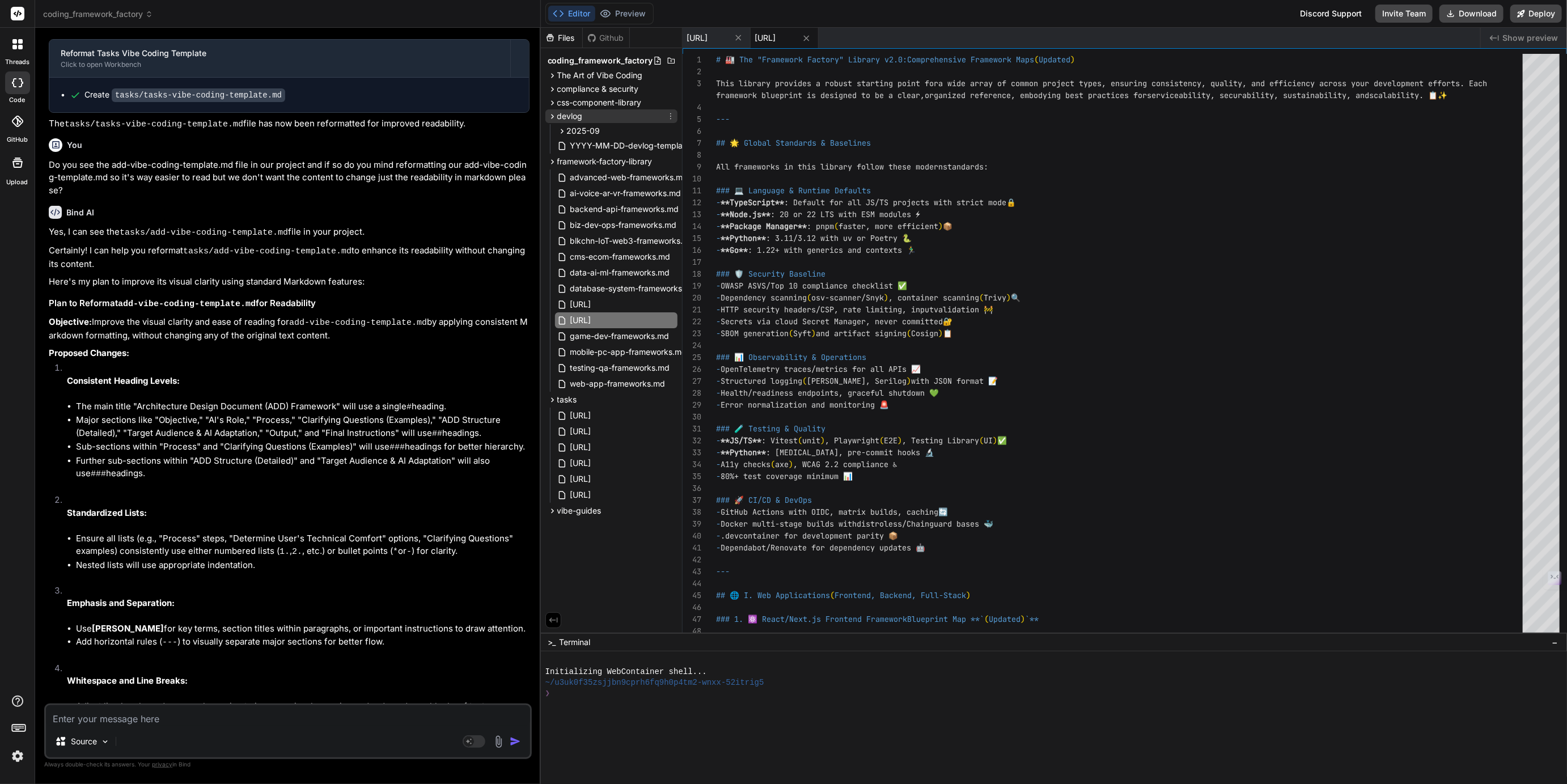
click at [551, 119] on icon at bounding box center [552, 116] width 10 height 10
click at [551, 131] on icon at bounding box center [552, 129] width 10 height 10
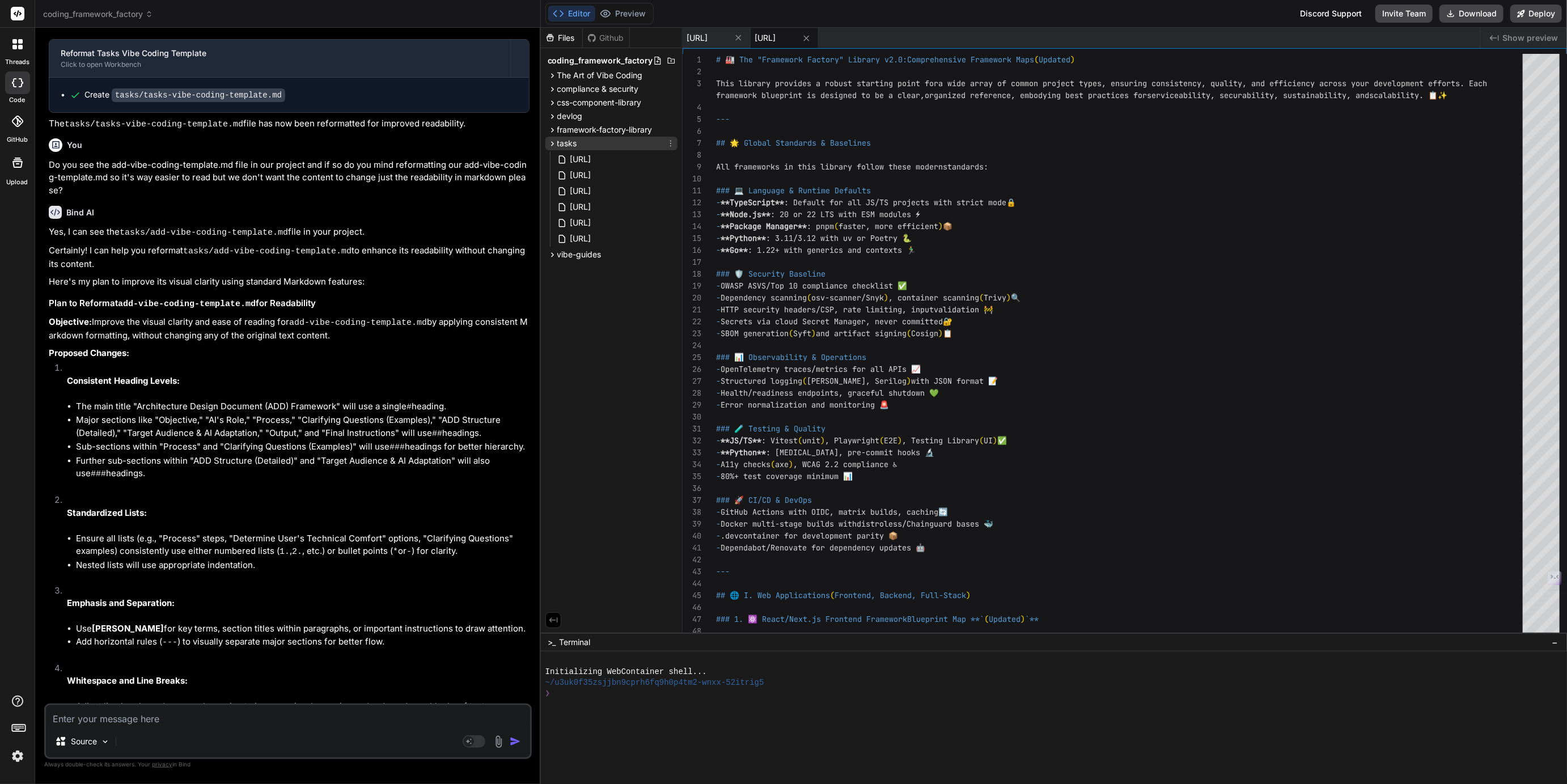
click at [552, 143] on icon at bounding box center [552, 144] width 10 height 10
click at [593, 76] on span "The Art of Vibe Coding" at bounding box center [600, 75] width 85 height 12
click at [598, 218] on span "compliance & security" at bounding box center [598, 218] width 82 height 12
click at [589, 264] on span "css-component-library" at bounding box center [599, 265] width 84 height 12
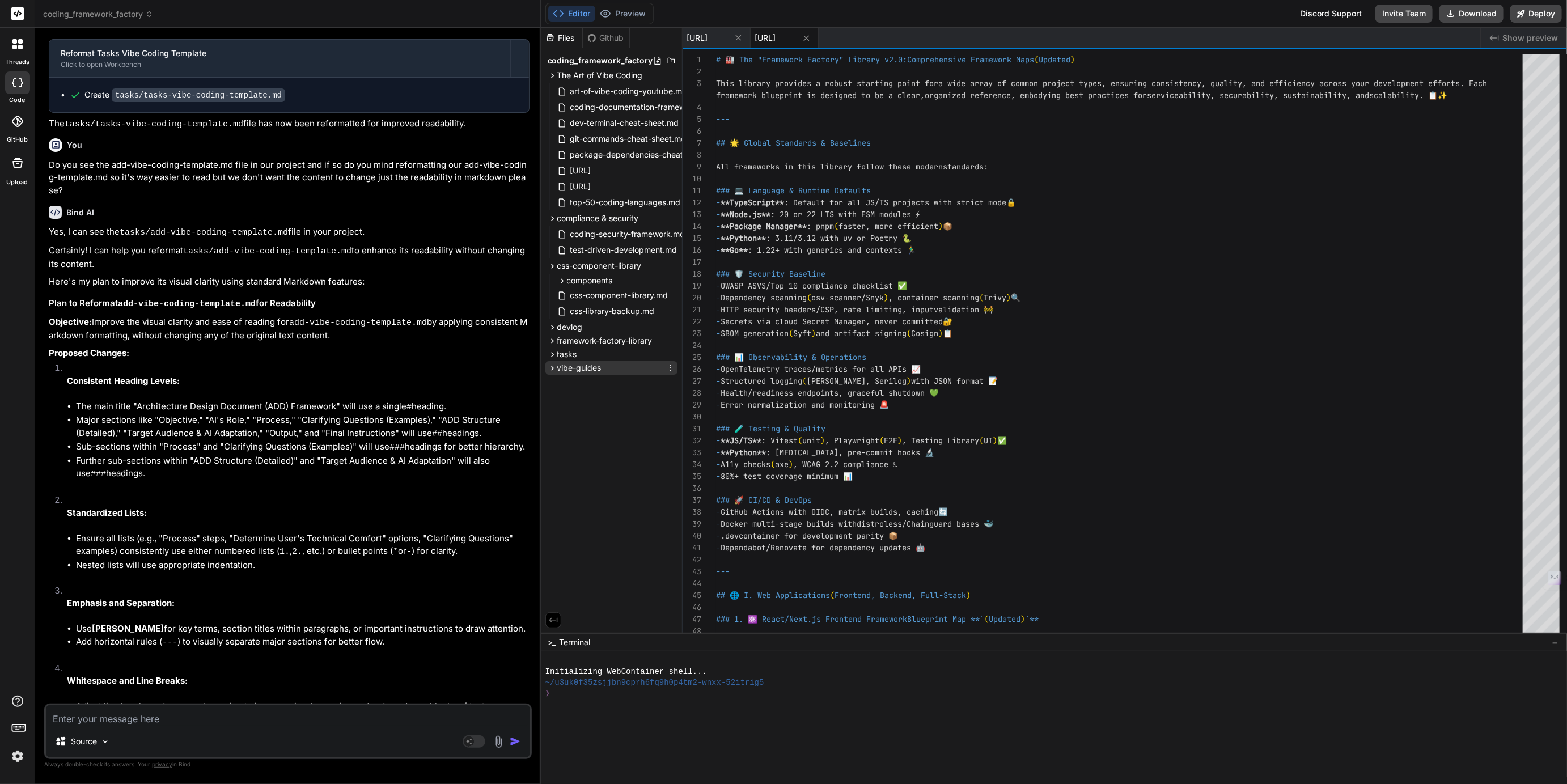
click at [571, 366] on span "vibe-guides" at bounding box center [579, 367] width 44 height 12
click at [569, 359] on span "tasks" at bounding box center [567, 354] width 20 height 12
click at [582, 343] on span "framework-factory-library" at bounding box center [604, 341] width 95 height 12
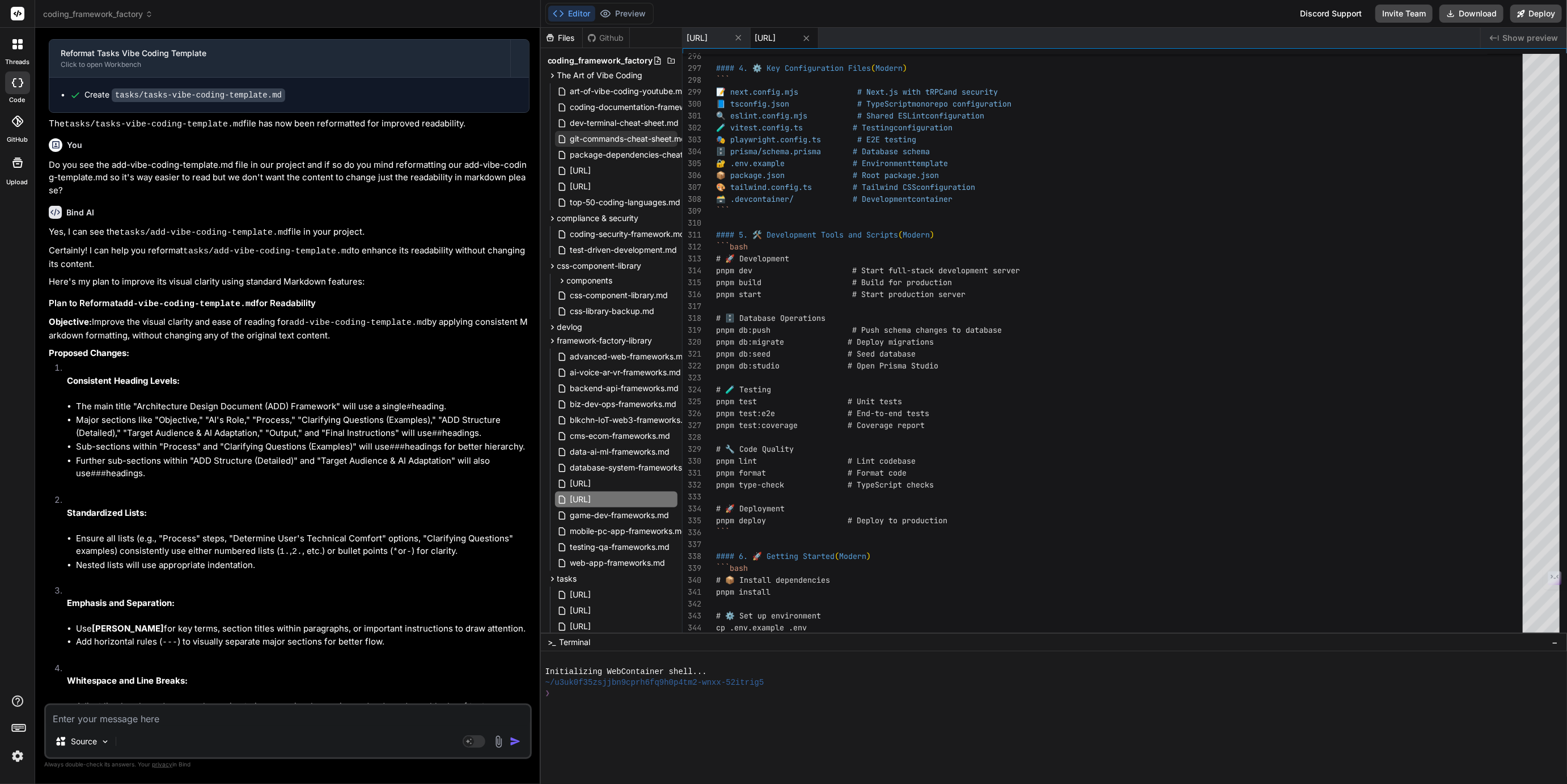
click at [609, 138] on span "git-commands-cheat-sheet.md" at bounding box center [629, 138] width 119 height 13
type textarea "**Want this tailored to your specific workflow?** Tell me: - Your preferred bra…"
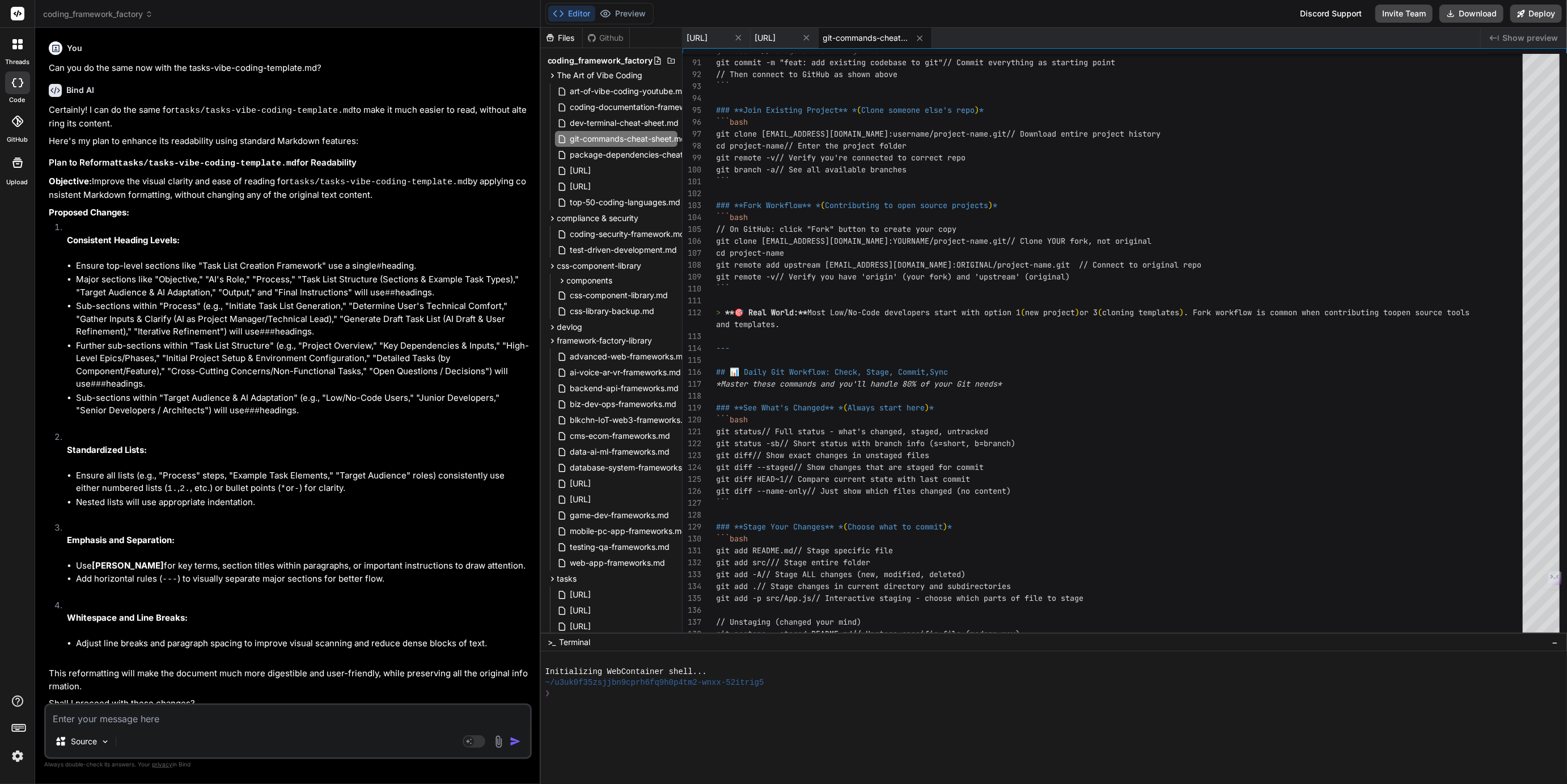
scroll to position [12, 0]
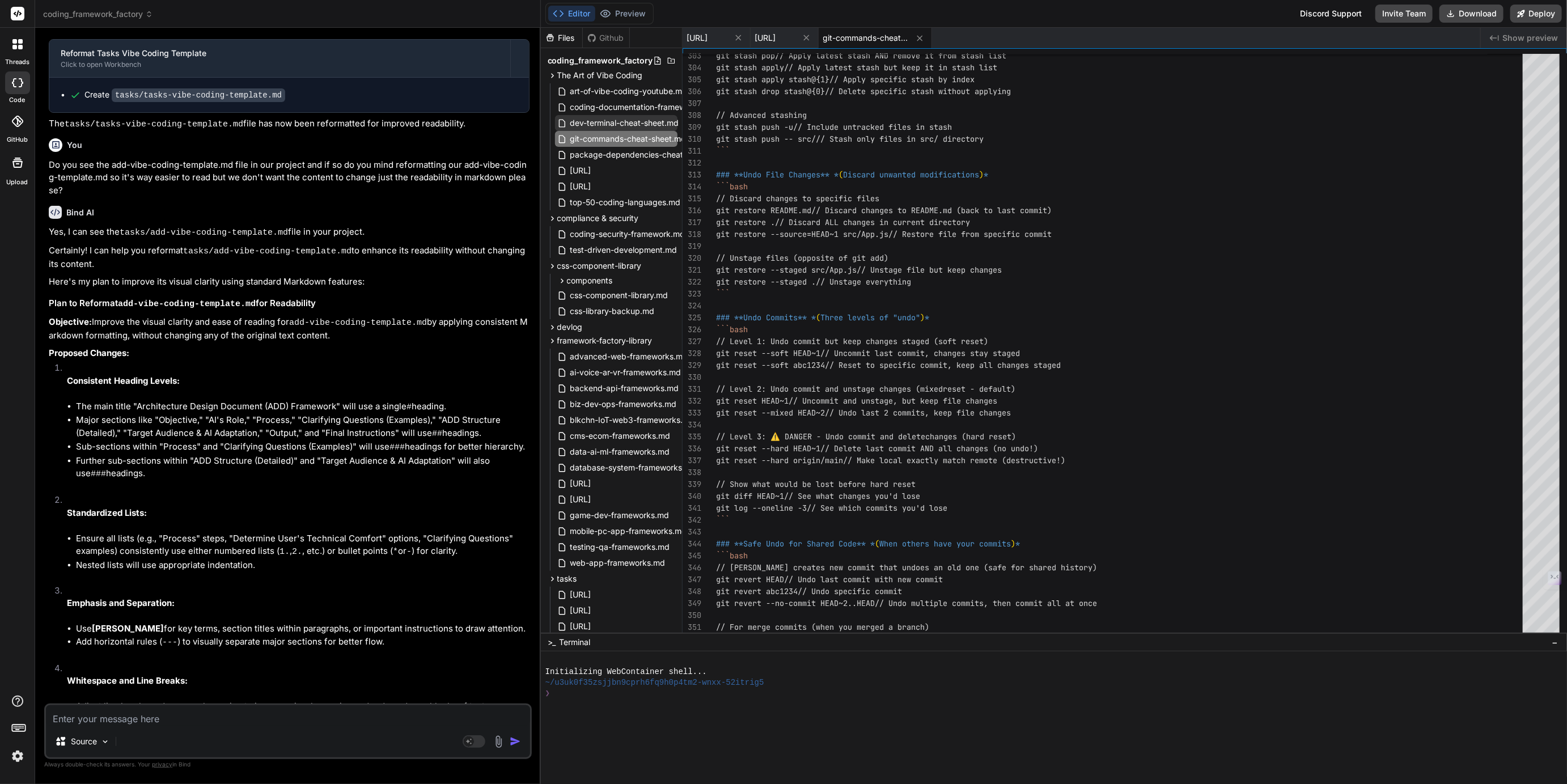
click at [611, 119] on span "dev-terminal-cheat-sheet.md" at bounding box center [625, 122] width 111 height 13
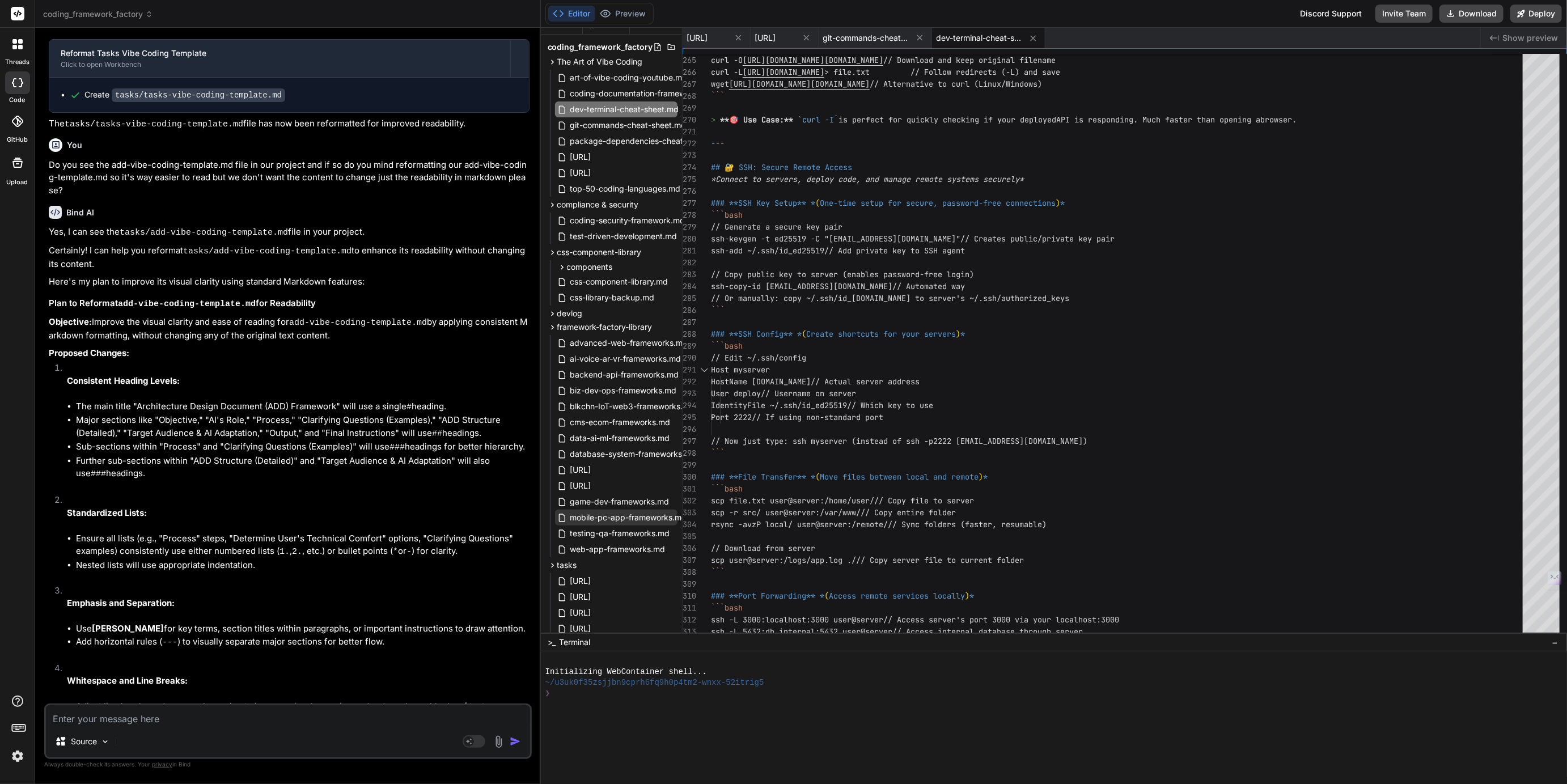
scroll to position [0, 0]
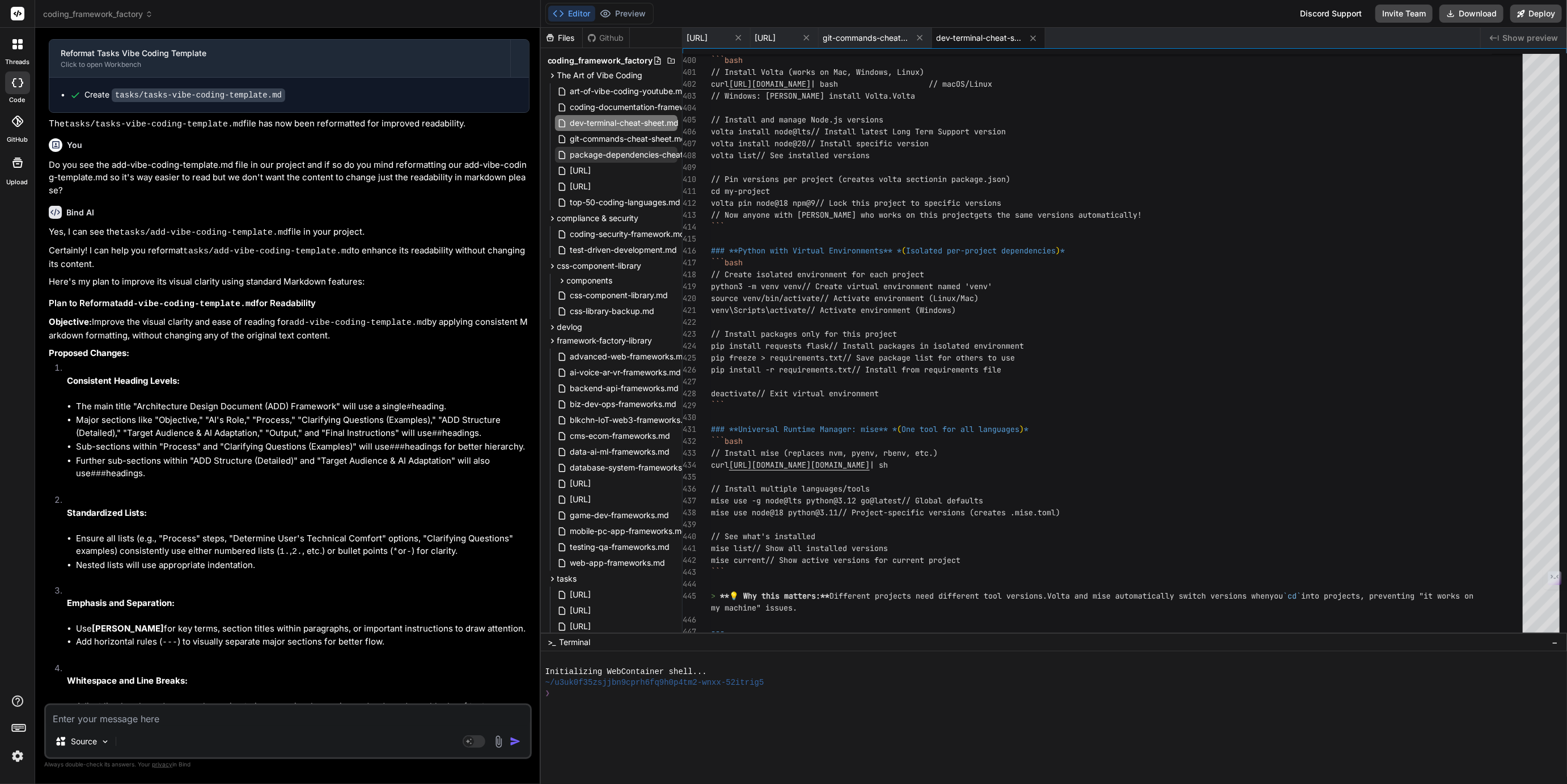
click at [612, 154] on span "package-dependencies-cheat-sheet.md" at bounding box center [646, 154] width 154 height 13
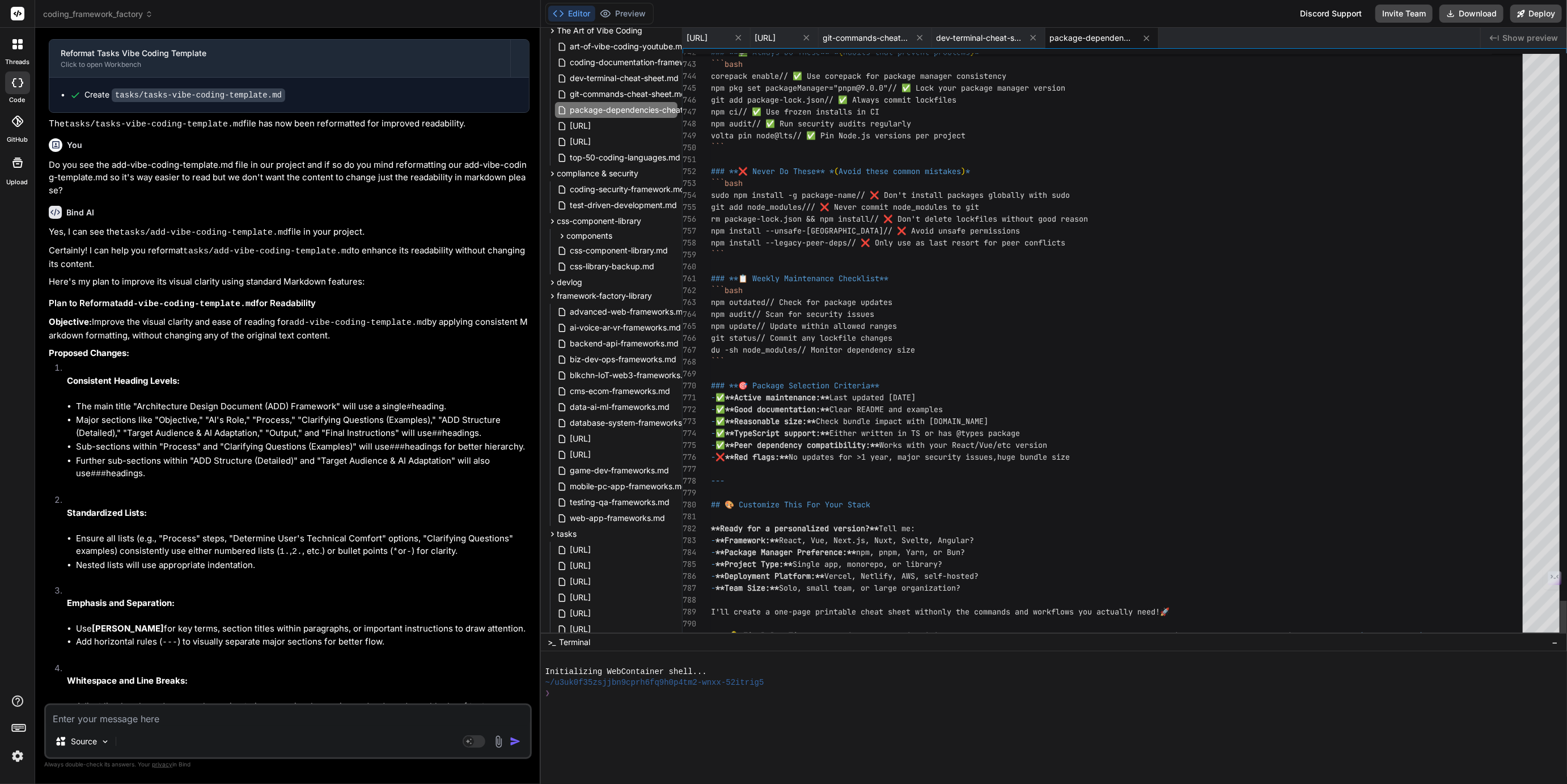
scroll to position [59, 0]
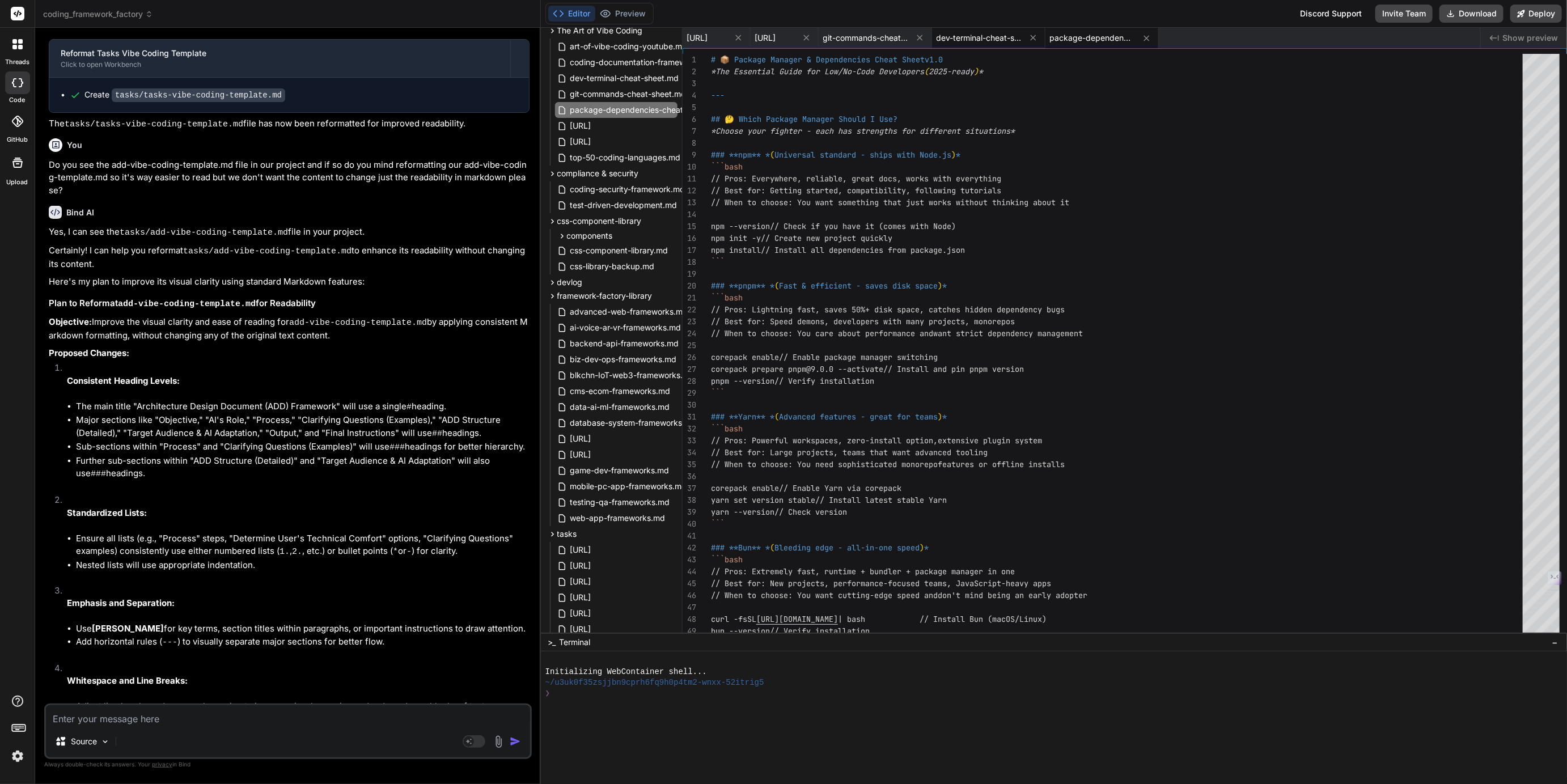
click at [1021, 34] on span "dev-terminal-cheat-sheet.md" at bounding box center [980, 37] width 85 height 12
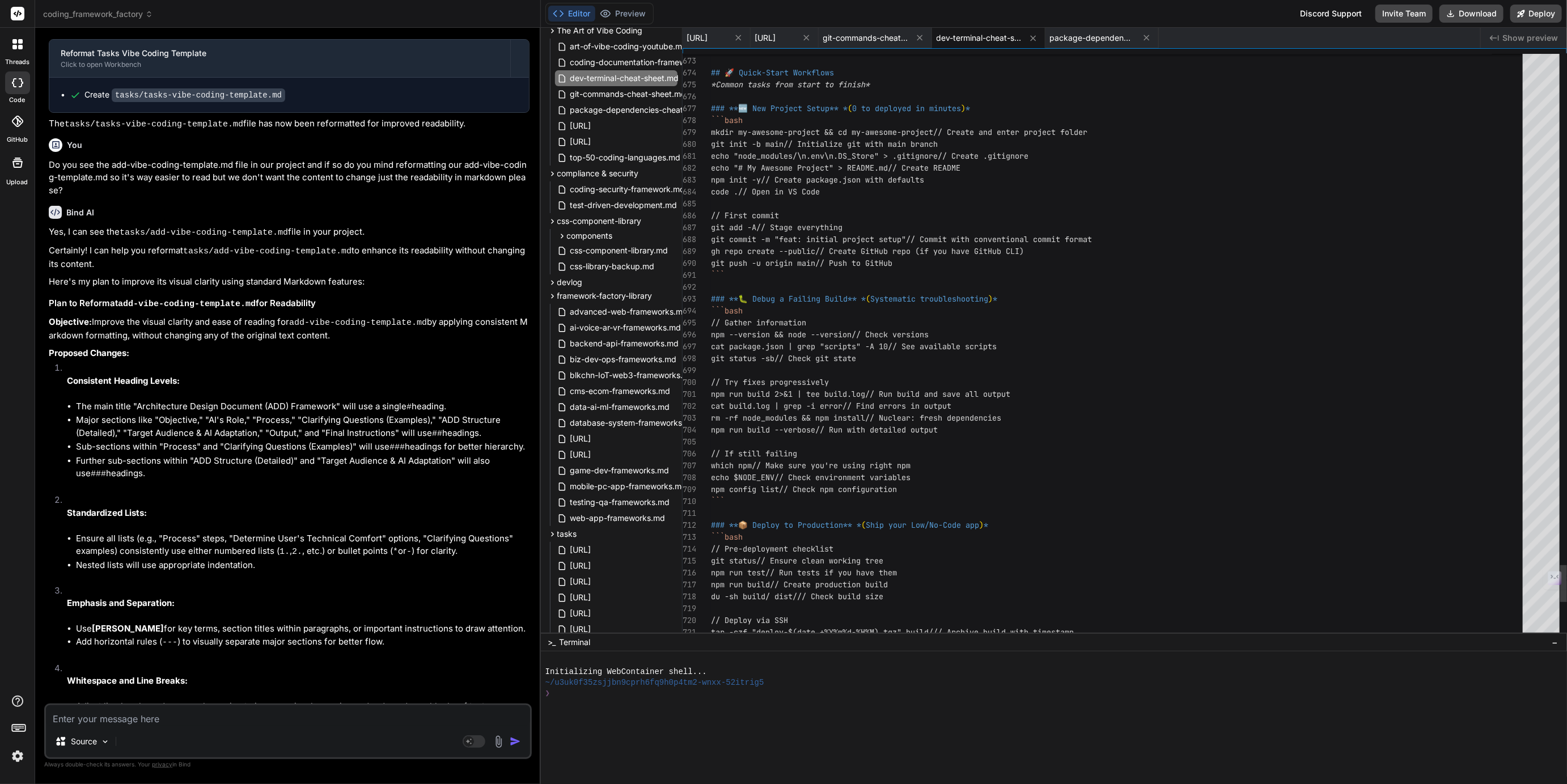
scroll to position [47, 0]
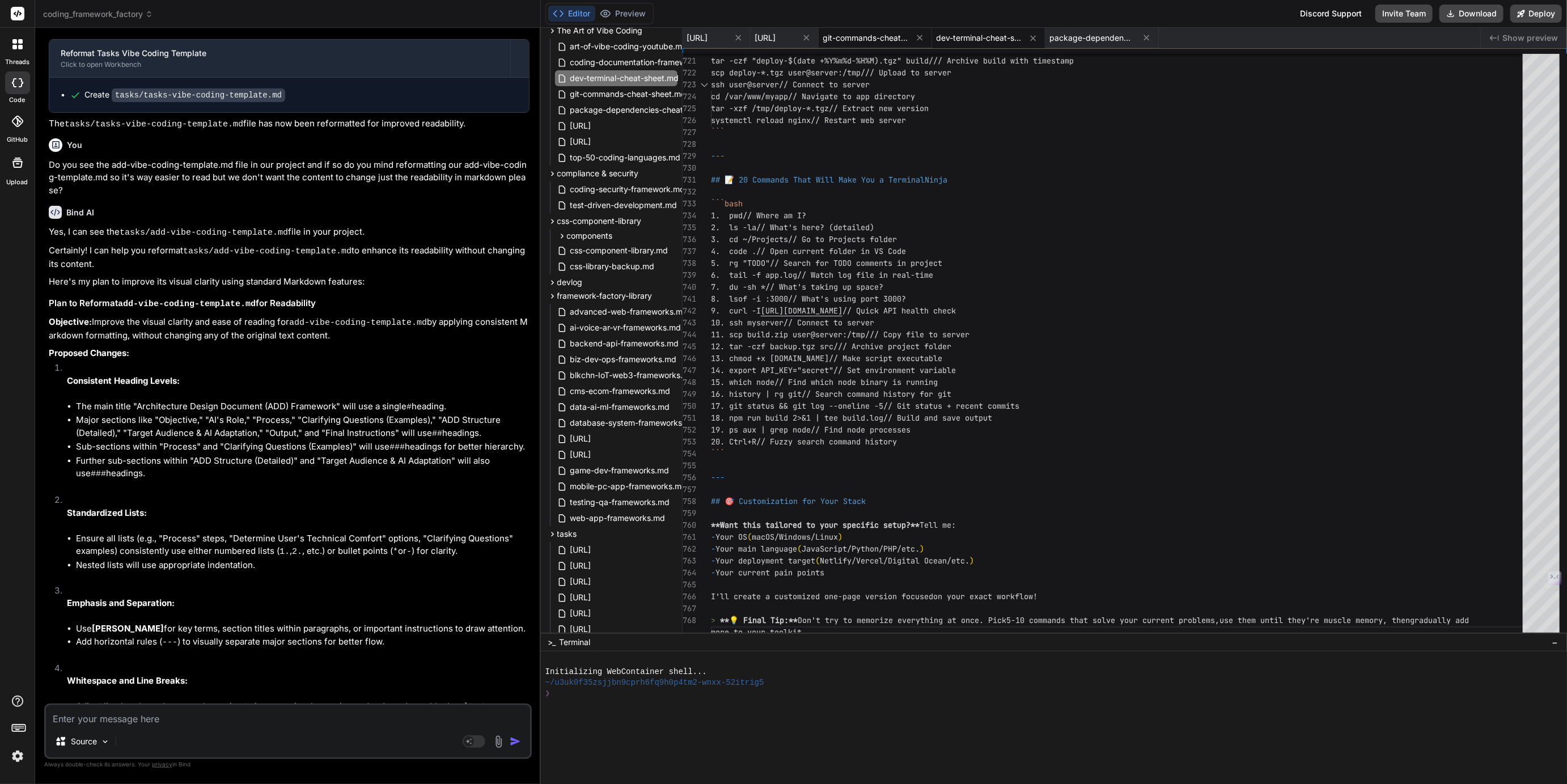
click at [909, 37] on span "git-commands-cheat-sheet.md" at bounding box center [866, 37] width 85 height 12
type textarea "**Want this tailored to your specific workflow?** Tell me: - Your preferred bra…"
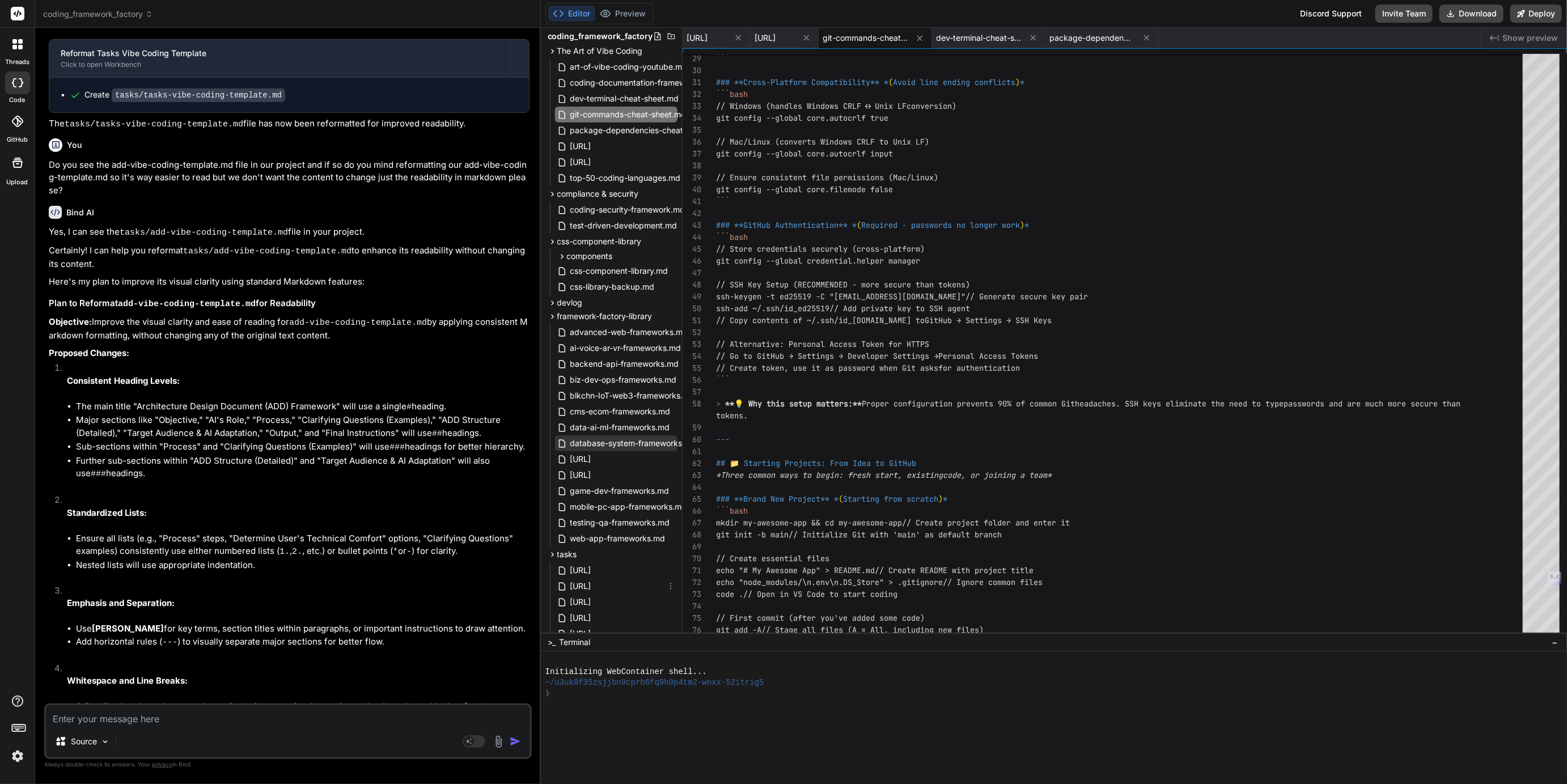
scroll to position [0, 0]
